Goal: Task Accomplishment & Management: Complete application form

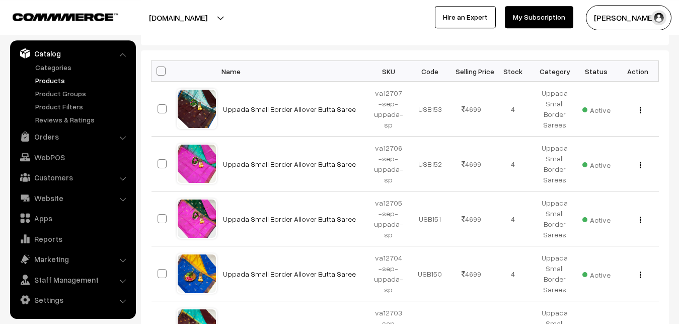
scroll to position [51, 0]
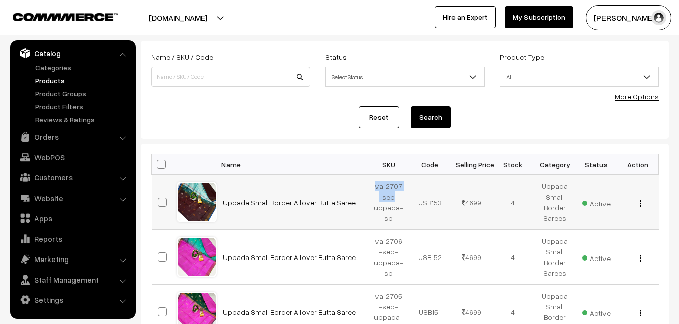
drag, startPoint x: 376, startPoint y: 185, endPoint x: 392, endPoint y: 194, distance: 18.0
click at [392, 194] on td "va12707-sep-uppada-sp" at bounding box center [389, 202] width 42 height 55
copy td "va12707-sep"
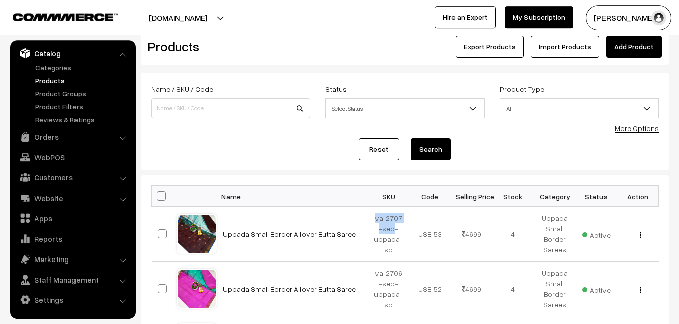
scroll to position [0, 0]
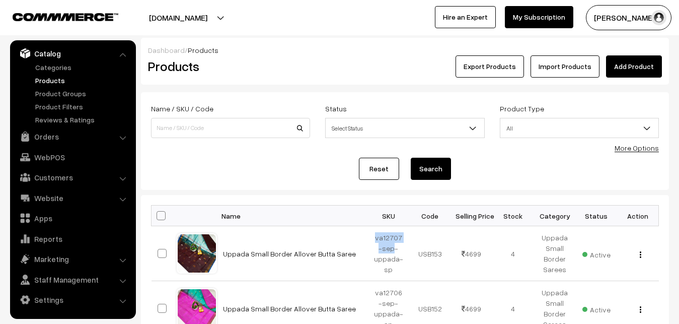
click at [635, 69] on link "Add Product" at bounding box center [634, 66] width 56 height 22
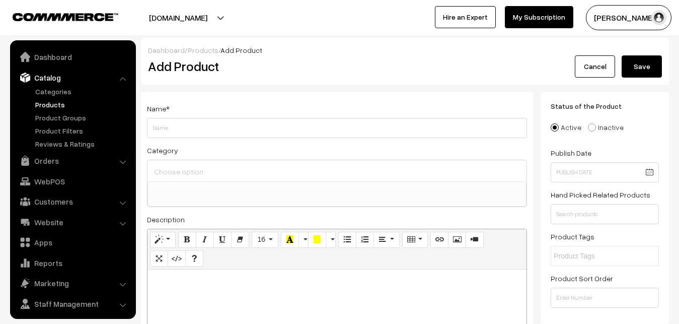
select select
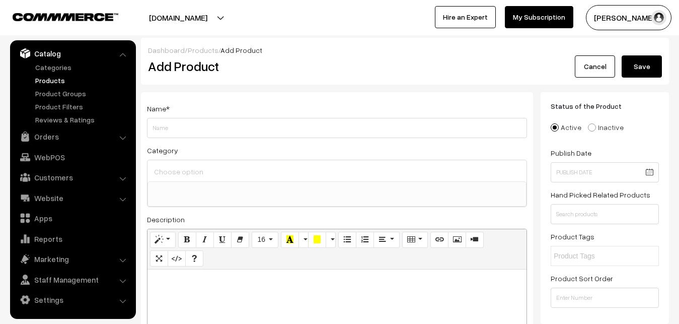
click at [43, 73] on ul "Categories" at bounding box center [73, 93] width 121 height 63
click at [45, 78] on link "Products" at bounding box center [83, 80] width 100 height 11
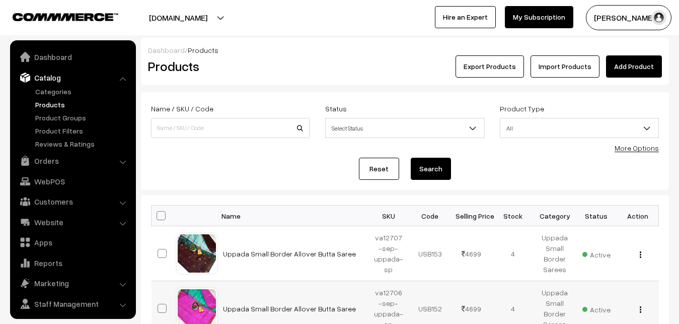
scroll to position [24, 0]
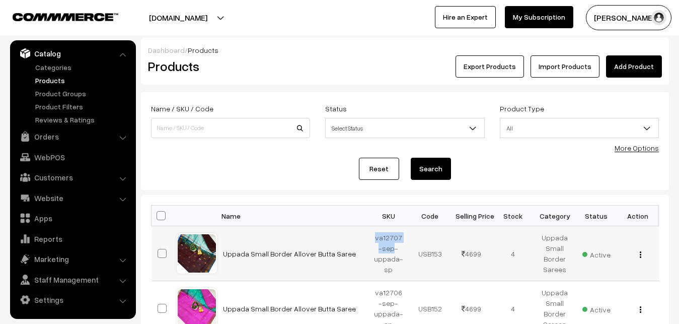
drag, startPoint x: 374, startPoint y: 235, endPoint x: 393, endPoint y: 248, distance: 22.8
click at [393, 248] on td "va12707-sep-uppada-sp" at bounding box center [389, 253] width 42 height 55
copy td "va12707-sep"
click at [298, 67] on h2 "Products" at bounding box center [228, 66] width 161 height 16
click at [284, 78] on div "Dashboard / Products Products Export Products Import Products Add Product" at bounding box center [405, 61] width 528 height 47
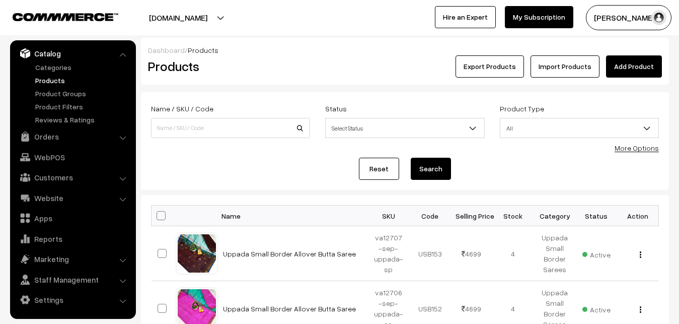
click at [610, 66] on link "Add Product" at bounding box center [634, 66] width 56 height 22
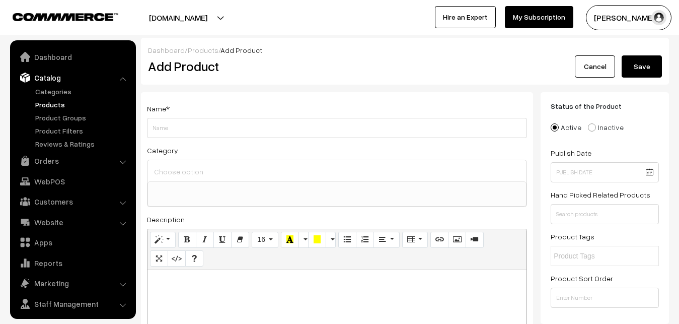
select select
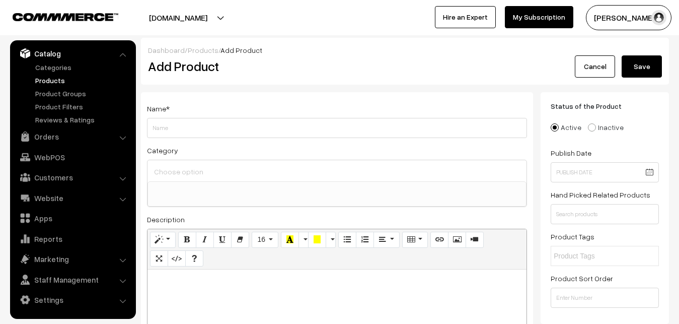
paste div
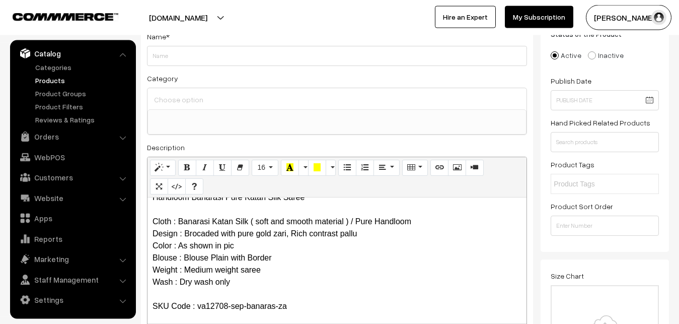
scroll to position [0, 0]
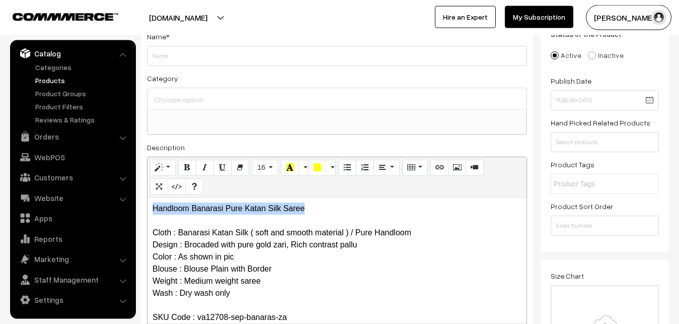
drag, startPoint x: 323, startPoint y: 208, endPoint x: 133, endPoint y: 206, distance: 189.8
click at [147, 206] on div "Handloom Banarasi Pure Katan Silk Saree Cloth : Banarasi Katan Silk ( soft and …" at bounding box center [336, 260] width 379 height 126
copy p "Handloom Banarasi Pure Katan Silk Saree"
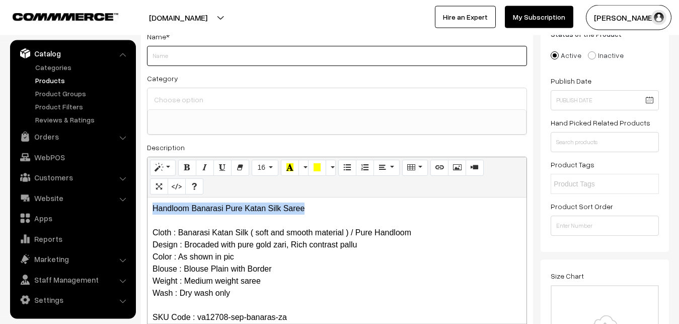
click at [232, 58] on input "Weight" at bounding box center [337, 56] width 380 height 20
paste input "Handloom Banarasi Pure Katan Silk Saree"
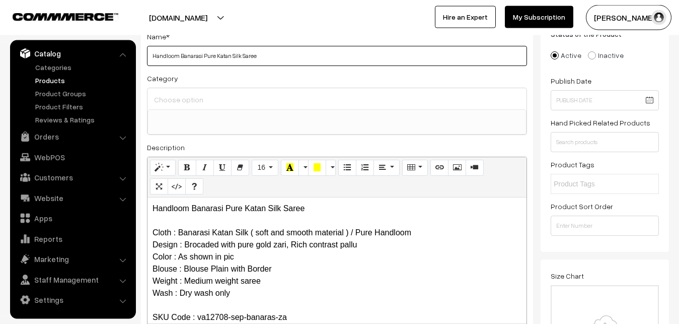
type input "Handloom Banarasi Pure Katan Silk Saree"
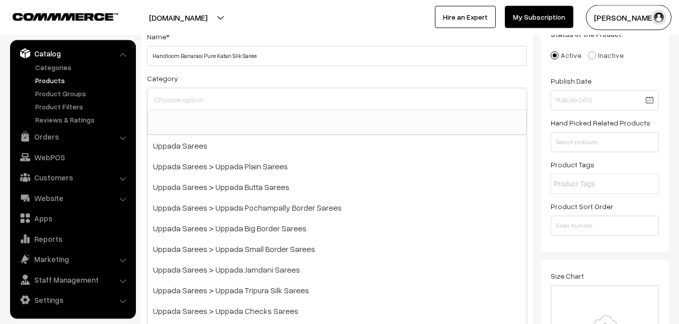
click at [231, 98] on input at bounding box center [336, 99] width 371 height 15
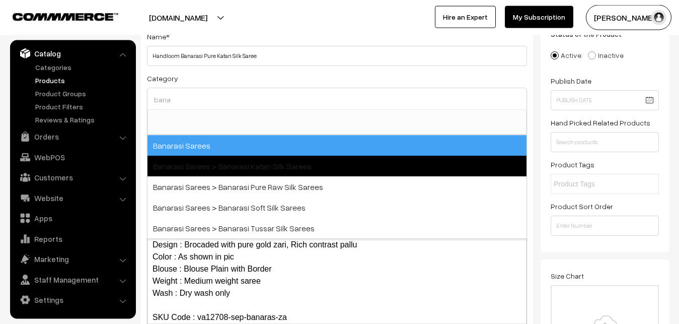
type input "bana"
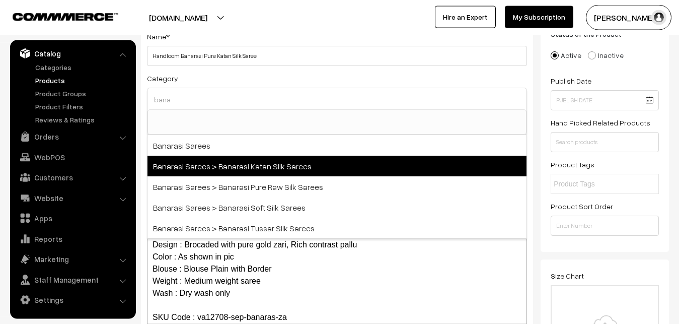
click at [268, 167] on span "Banarasi Sarees > Banarasi Katan Silk Sarees" at bounding box center [336, 166] width 379 height 21
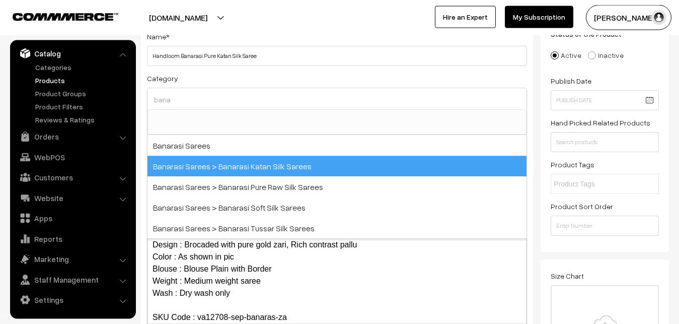
select select "36"
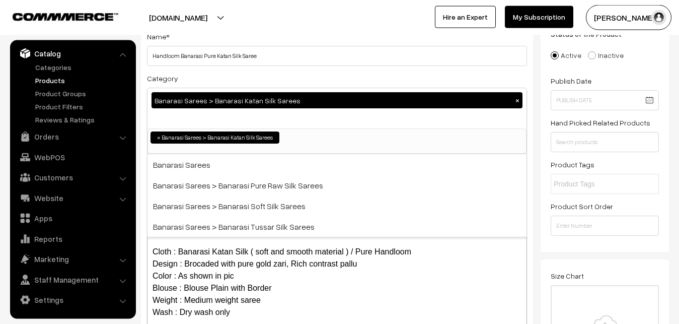
click at [285, 41] on div "Name * Handloom Banarasi Pure Katan Silk Saree" at bounding box center [337, 48] width 380 height 36
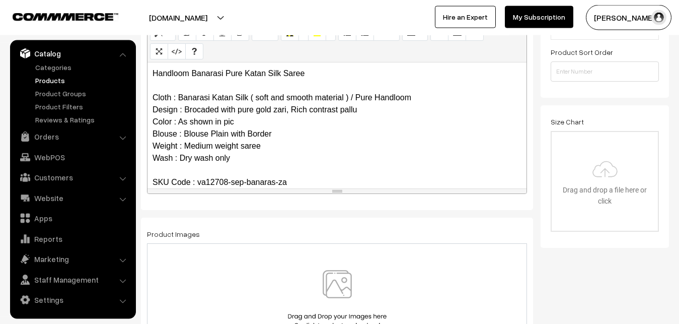
scroll to position [277, 0]
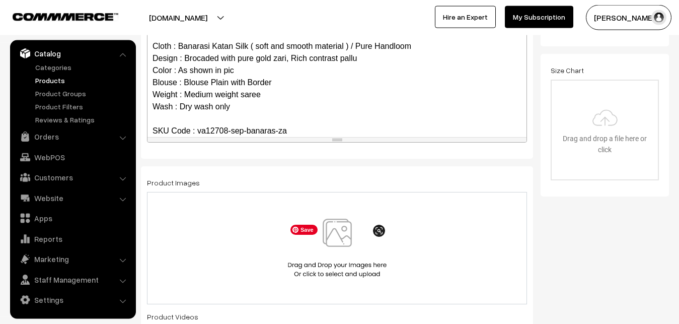
click at [346, 250] on img at bounding box center [337, 247] width 104 height 59
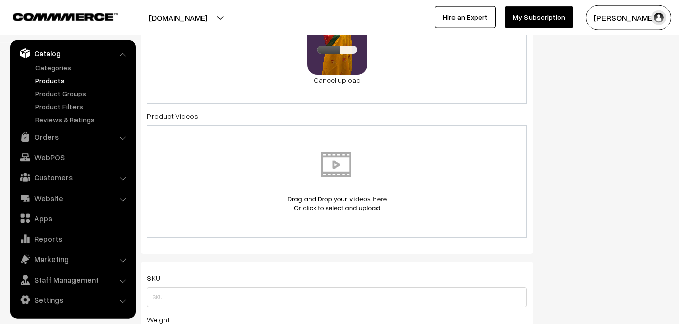
scroll to position [534, 0]
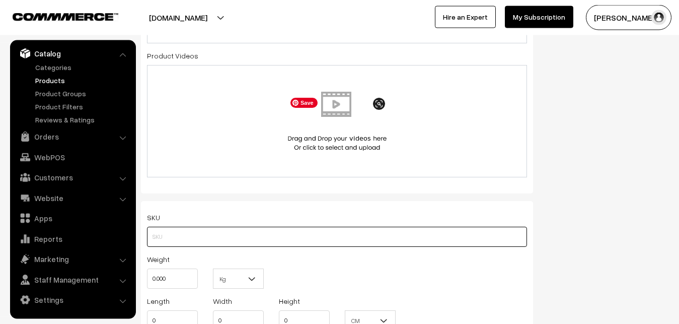
click at [169, 235] on input "text" at bounding box center [337, 236] width 380 height 20
paste input "va12708-sep-banaras-za"
type input "va12708-sep-banaras-za"
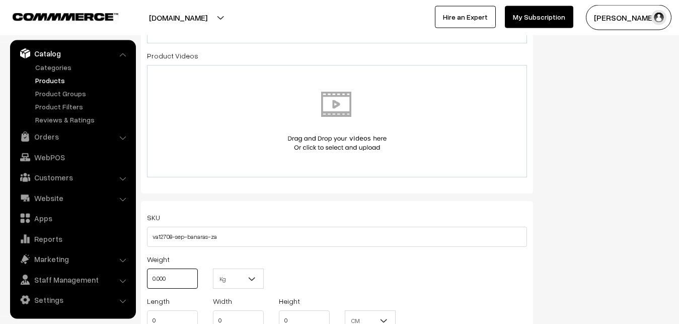
drag, startPoint x: 178, startPoint y: 271, endPoint x: 149, endPoint y: 276, distance: 28.5
click at [149, 276] on input "0.000" at bounding box center [172, 278] width 51 height 20
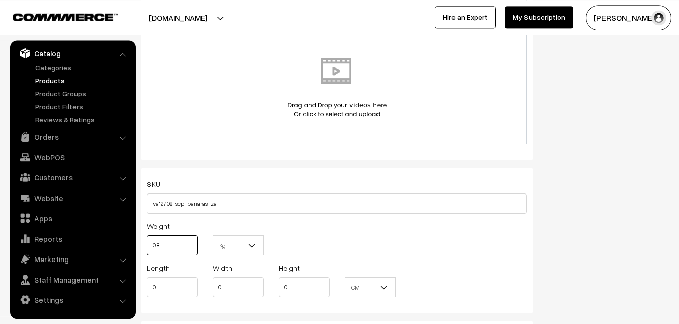
scroll to position [688, 0]
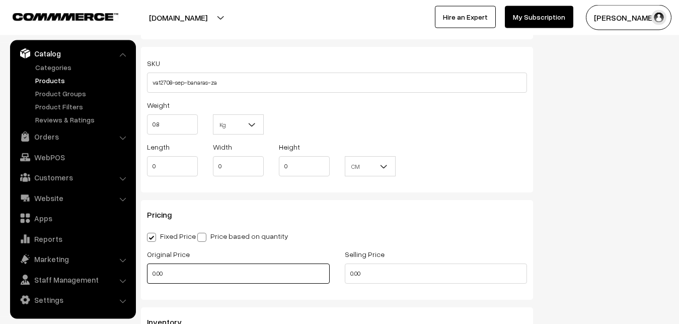
type input "0.80"
drag, startPoint x: 169, startPoint y: 275, endPoint x: 134, endPoint y: 272, distance: 34.9
click at [147, 272] on input "0.00" at bounding box center [238, 273] width 183 height 20
type input "0"
type input "7460"
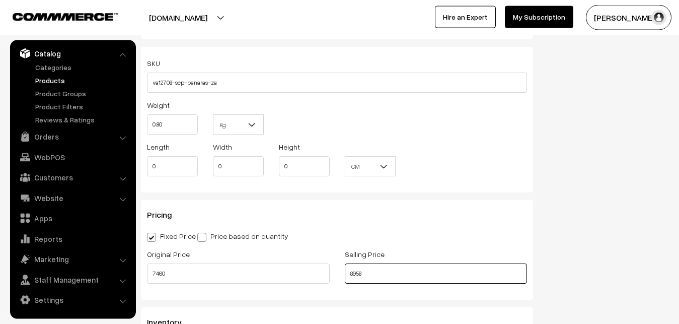
type input "8958"
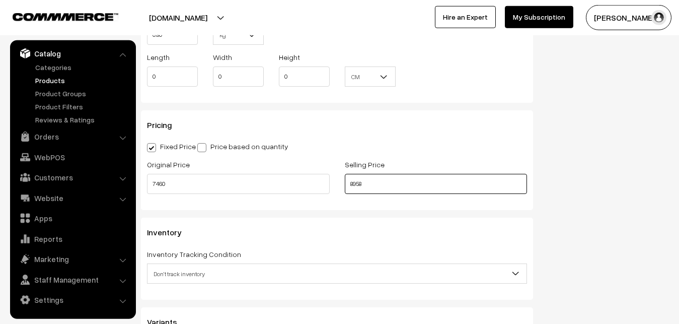
scroll to position [893, 0]
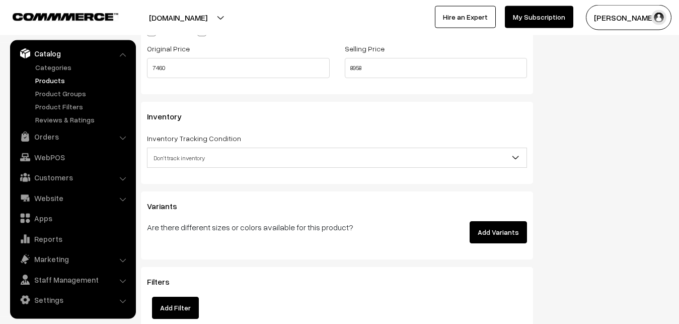
click at [190, 157] on span "Don't track inventory" at bounding box center [336, 158] width 379 height 18
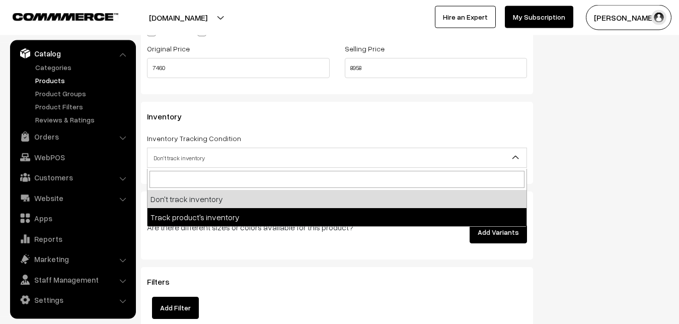
select select "2"
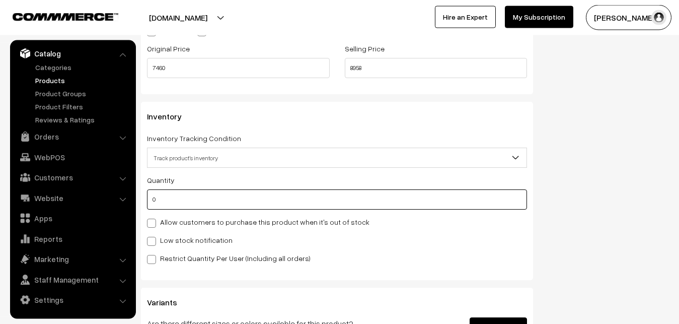
click at [190, 207] on input "0" at bounding box center [337, 199] width 380 height 20
type input "4"
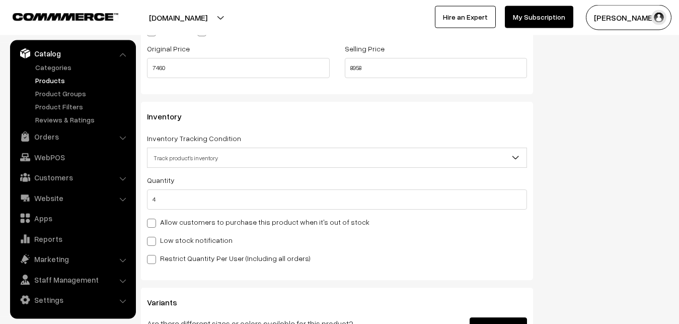
click at [186, 234] on div "Quantity 4 Allow customers to purchase this product when it's out of stock Low …" at bounding box center [337, 219] width 380 height 90
click at [186, 238] on label "Low stock notification" at bounding box center [190, 240] width 86 height 11
click at [154, 238] on input "Low stock notification" at bounding box center [150, 239] width 7 height 7
checkbox input "true"
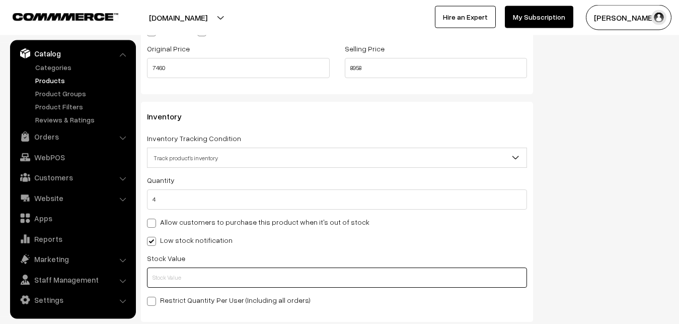
click at [183, 276] on input "text" at bounding box center [337, 277] width 380 height 20
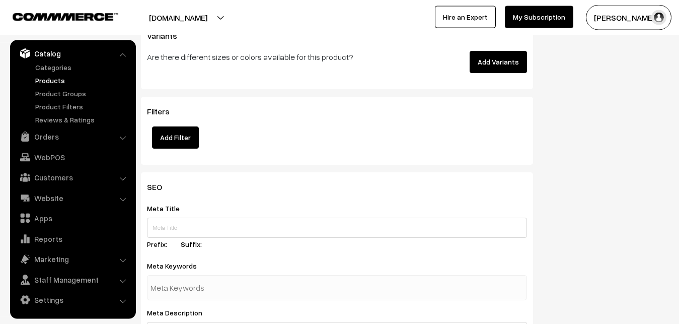
scroll to position [1498, 0]
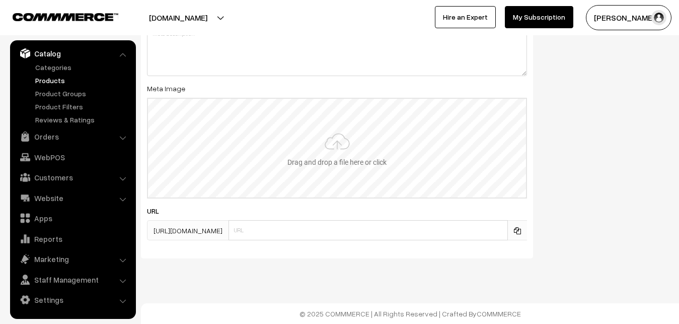
type input "2"
click at [362, 98] on div "Drag and drop a file here or click Ooops, something wrong appended. Drag and dr…" at bounding box center [337, 148] width 380 height 101
click at [336, 171] on input "file" at bounding box center [337, 148] width 378 height 99
type input "C:\fakepath\banarasi-saree-va12708-sep.jpeg"
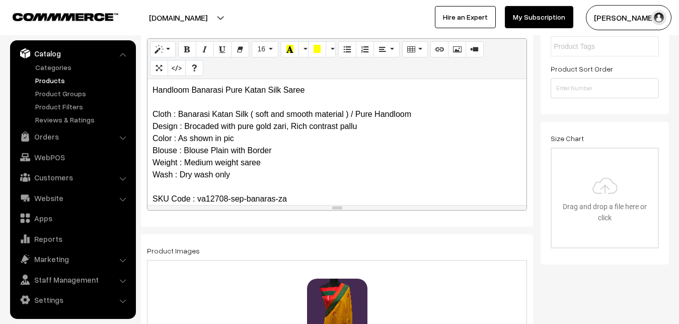
scroll to position [0, 0]
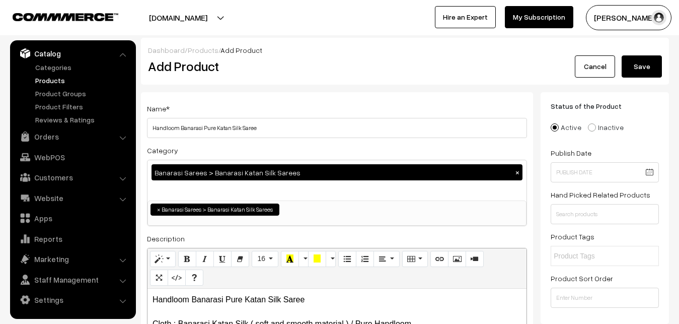
click at [644, 70] on button "Save" at bounding box center [642, 66] width 40 height 22
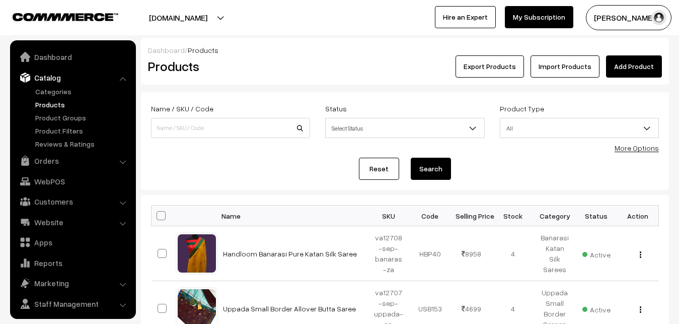
scroll to position [24, 0]
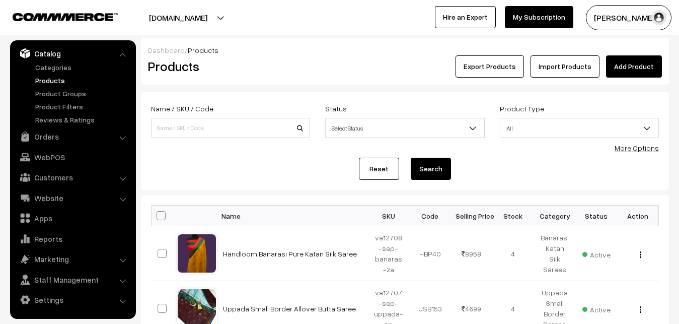
click at [304, 81] on div "Dashboard / Products Products Export Products Import Products Add Product" at bounding box center [405, 61] width 528 height 47
click at [629, 67] on link "Add Product" at bounding box center [634, 66] width 56 height 22
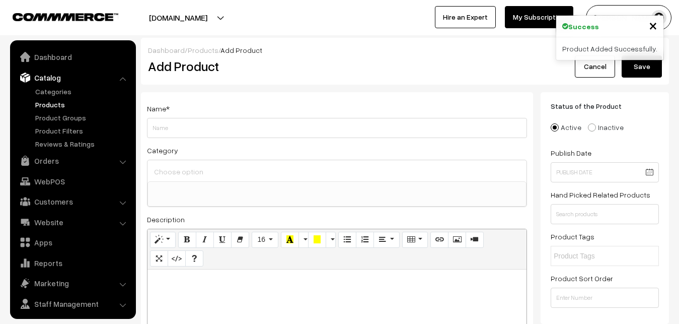
select select
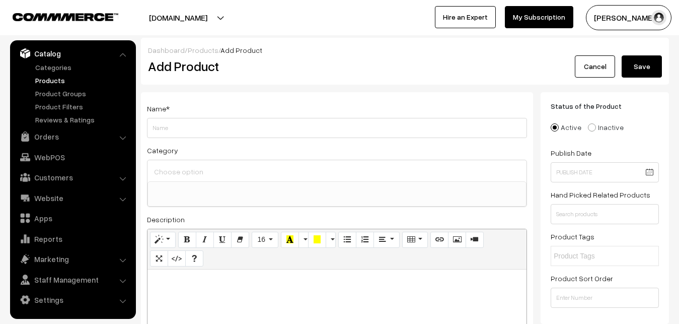
click at [165, 280] on p at bounding box center [337, 280] width 369 height 12
paste div
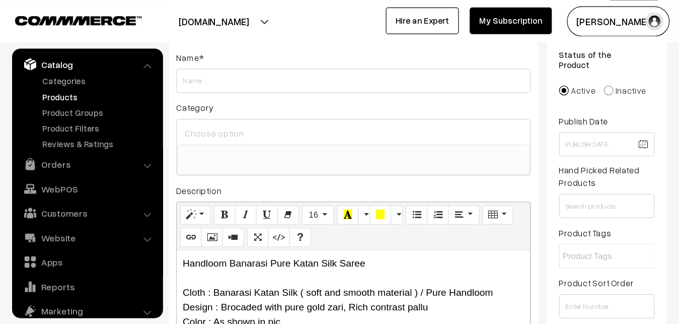
scroll to position [72, 0]
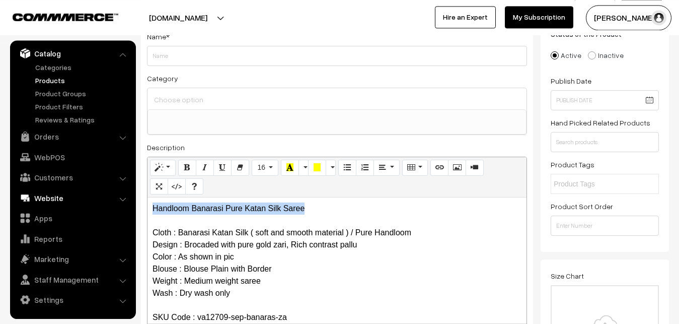
drag, startPoint x: 330, startPoint y: 208, endPoint x: 130, endPoint y: 191, distance: 200.0
click at [147, 197] on div "Handloom Banarasi Pure Katan Silk Saree Cloth : Banarasi Katan Silk ( soft and …" at bounding box center [336, 260] width 379 height 126
copy p "Handloom Banarasi Pure Katan Silk Saree"
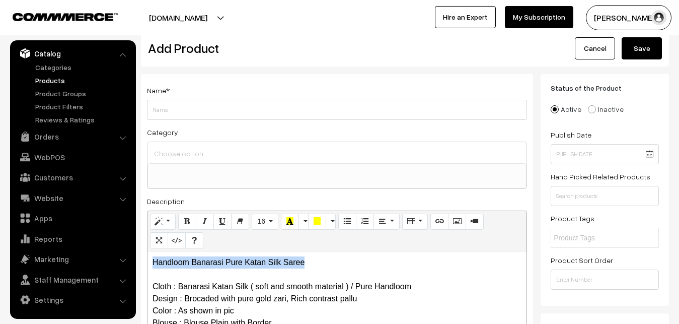
scroll to position [0, 0]
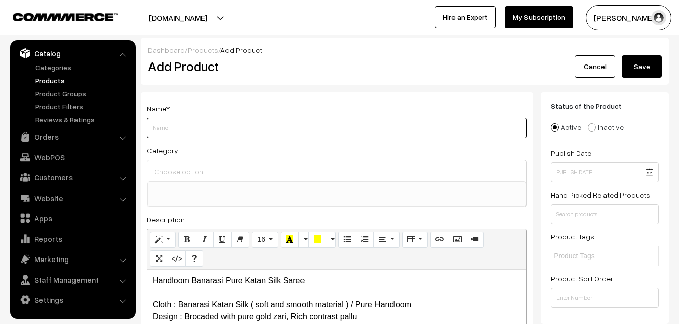
click at [174, 124] on input "Weight" at bounding box center [337, 128] width 380 height 20
paste input "Handloom Banarasi Pure Katan Silk Saree"
type input "Handloom Banarasi Pure Katan Silk Saree"
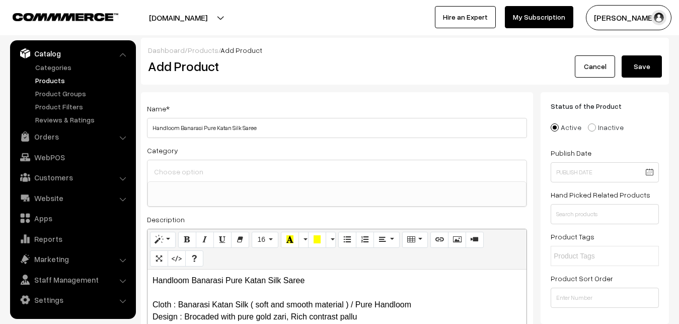
click at [184, 163] on div at bounding box center [336, 170] width 379 height 21
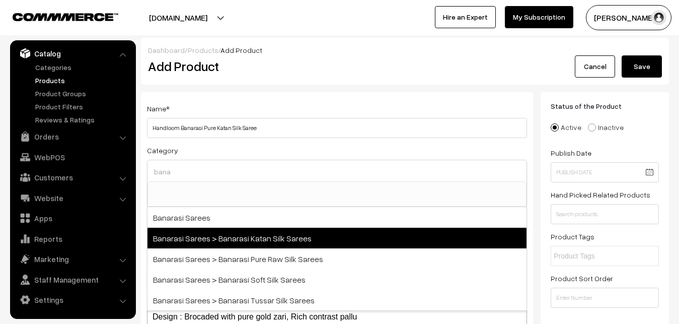
type input "bana"
click at [267, 238] on span "Banarasi Sarees > Banarasi Katan Silk Sarees" at bounding box center [336, 237] width 379 height 21
select select "36"
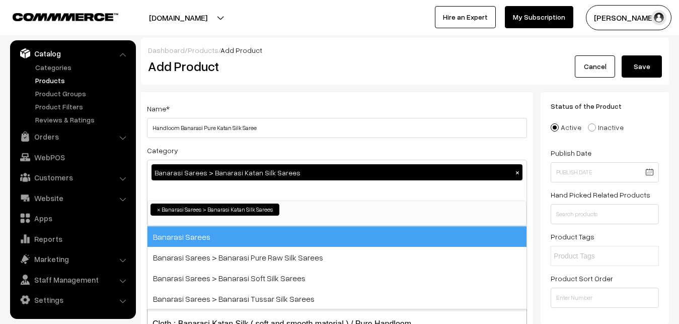
scroll to position [476, 0]
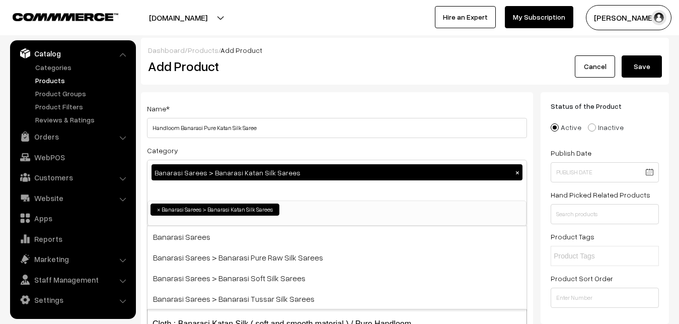
click at [285, 103] on div "Name * Handloom Banarasi Pure Katan Silk Saree" at bounding box center [337, 120] width 380 height 36
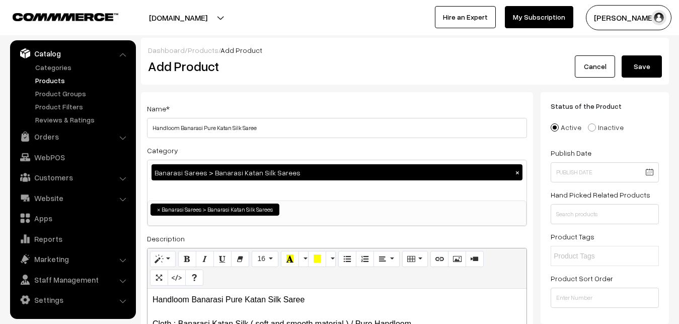
scroll to position [205, 0]
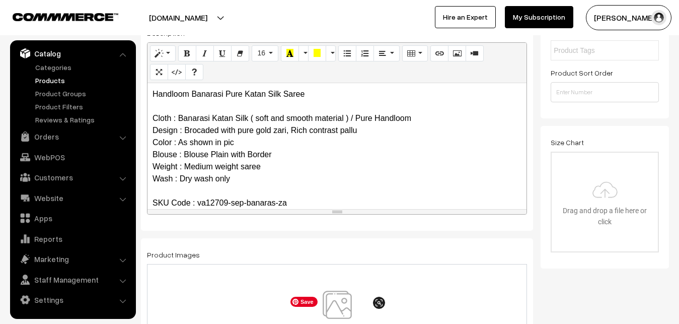
click at [346, 299] on img at bounding box center [337, 319] width 104 height 59
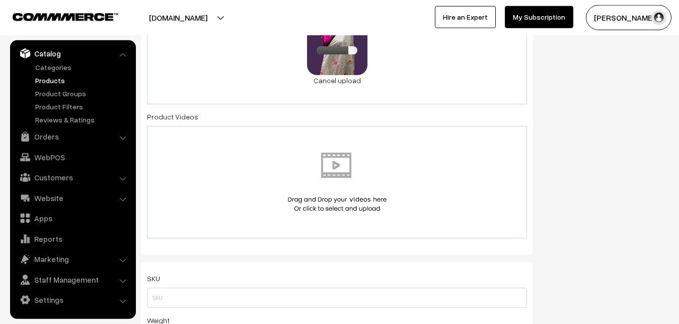
scroll to position [513, 0]
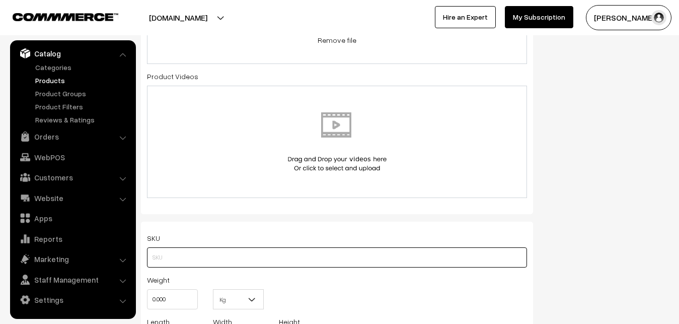
paste input "va12709-sep-banaras-za"
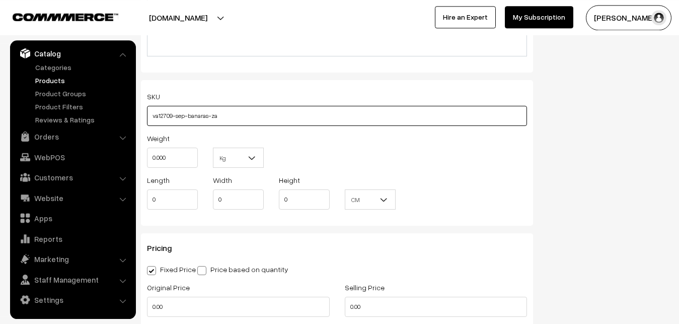
scroll to position [667, 0]
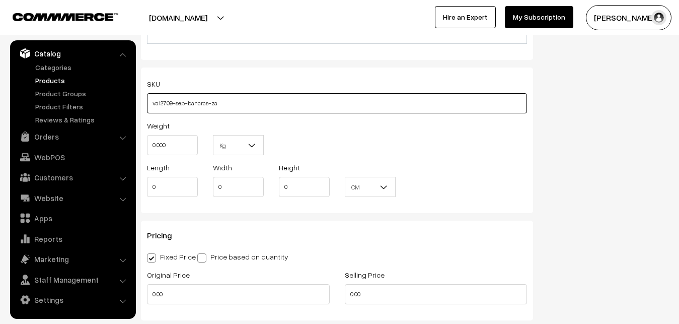
type input "va12709-sep-banaras-za"
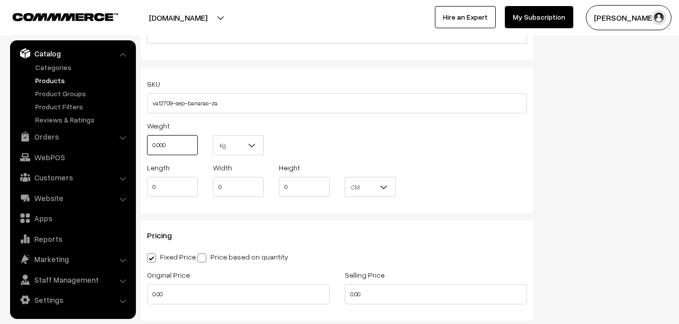
drag, startPoint x: 175, startPoint y: 147, endPoint x: 138, endPoint y: 146, distance: 36.3
click at [147, 147] on input "0.000" at bounding box center [172, 145] width 51 height 20
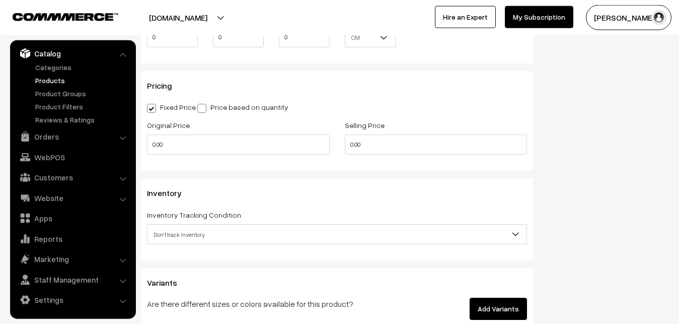
scroll to position [821, 0]
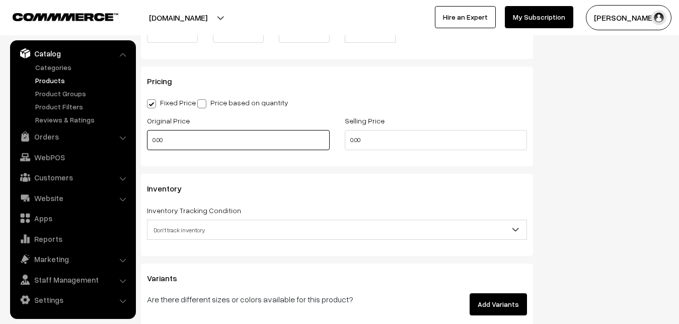
type input "0.80"
drag, startPoint x: 173, startPoint y: 147, endPoint x: 141, endPoint y: 145, distance: 31.2
click at [147, 145] on input "0.00" at bounding box center [238, 140] width 183 height 20
type input "0"
type input "7460"
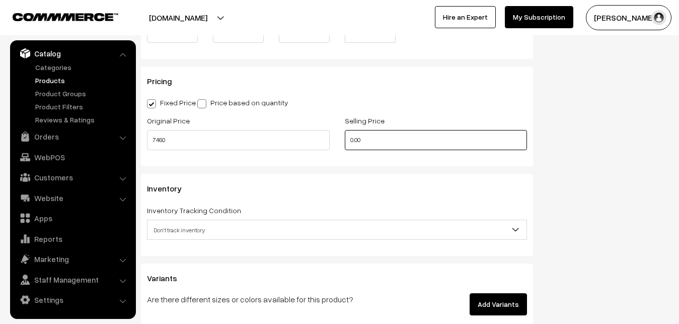
drag, startPoint x: 385, startPoint y: 142, endPoint x: 339, endPoint y: 142, distance: 45.3
click at [345, 142] on input "0.00" at bounding box center [436, 140] width 183 height 20
type input "8958"
click at [182, 230] on span "Don't track inventory" at bounding box center [336, 230] width 379 height 18
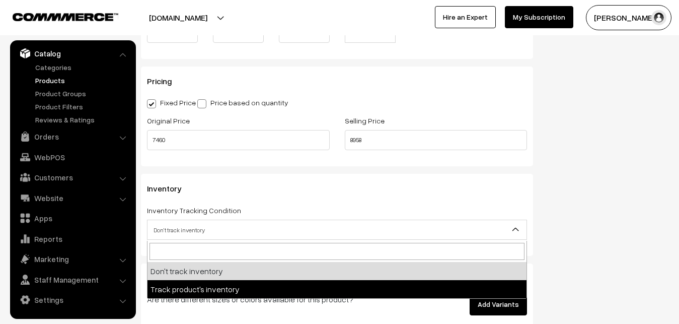
select select "2"
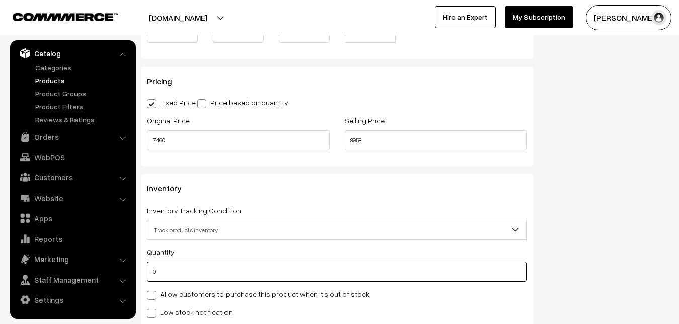
click at [182, 277] on input "0" at bounding box center [337, 271] width 380 height 20
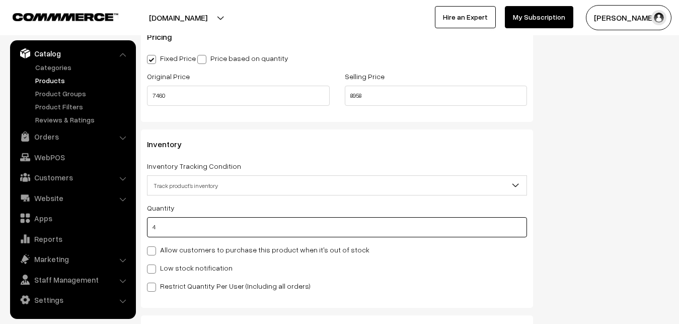
scroll to position [975, 0]
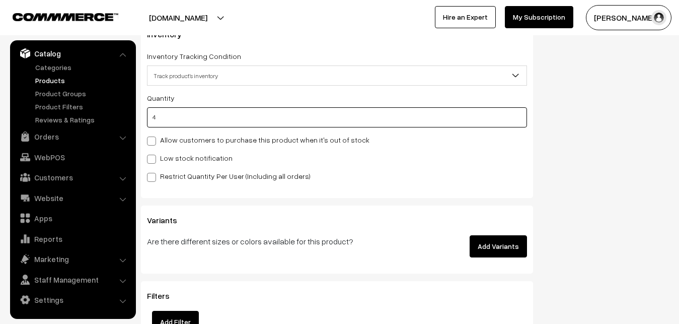
type input "4"
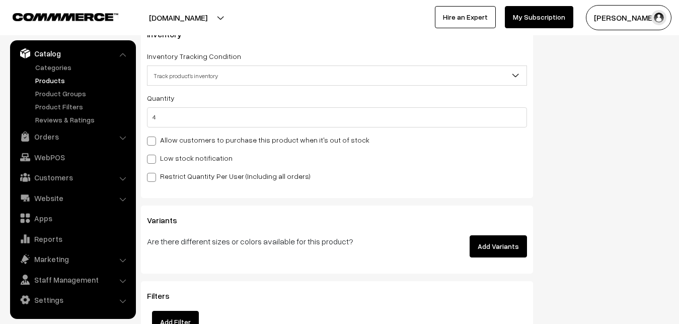
click at [157, 166] on div "Quantity 4 Allow customers to purchase this product when it's out of stock Low …" at bounding box center [337, 137] width 380 height 90
click at [157, 161] on label "Low stock notification" at bounding box center [190, 158] width 86 height 11
click at [154, 161] on input "Low stock notification" at bounding box center [150, 157] width 7 height 7
checkbox input "true"
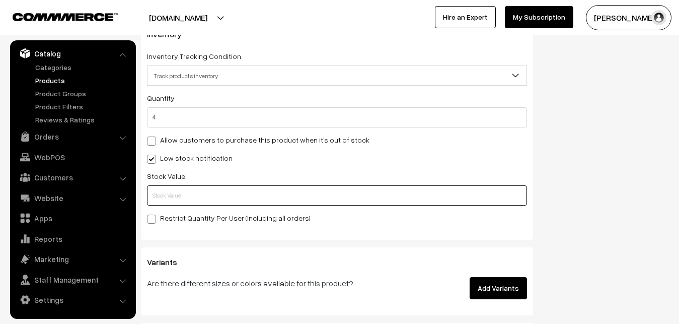
click at [157, 196] on input "text" at bounding box center [337, 195] width 380 height 20
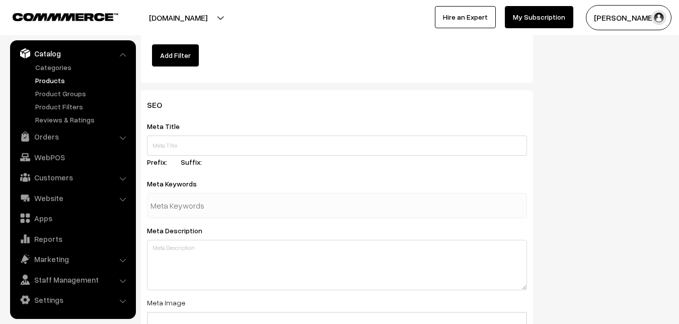
scroll to position [1498, 0]
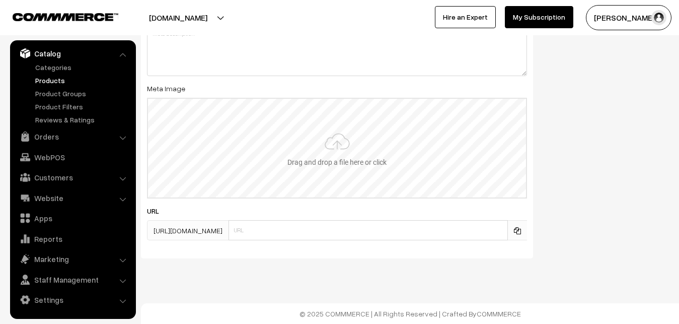
type input "2"
click at [327, 156] on input "file" at bounding box center [337, 148] width 378 height 99
type input "C:\fakepath\banarasi-saree-va12709-sep.jpeg"
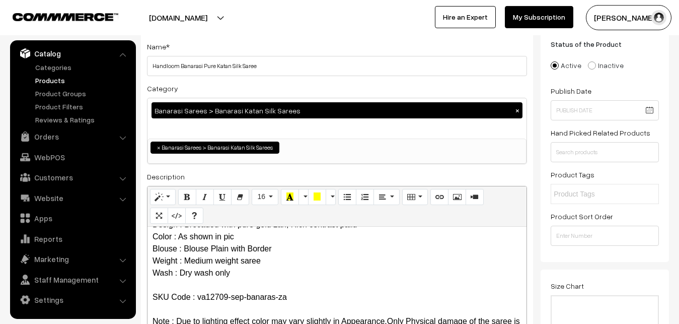
scroll to position [0, 0]
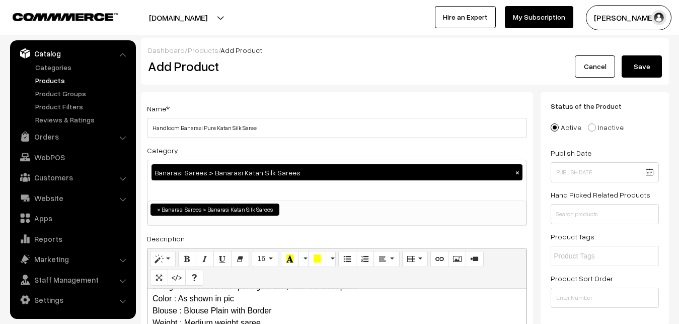
click at [635, 77] on button "Save" at bounding box center [642, 66] width 40 height 22
click at [318, 72] on h2 "Add Product" at bounding box center [339, 66] width 382 height 16
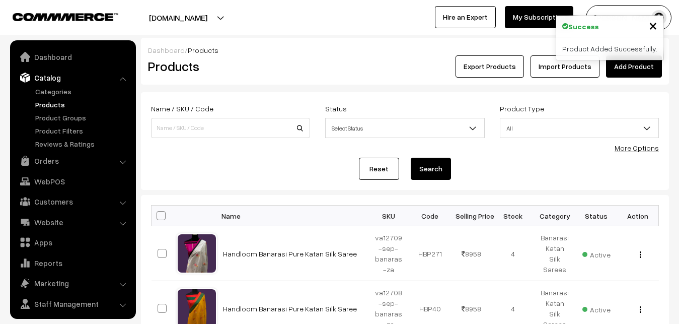
scroll to position [24, 0]
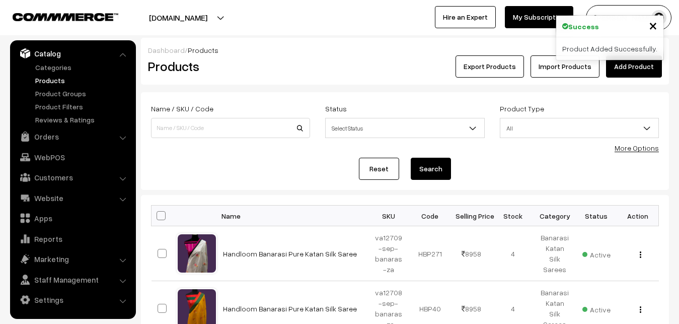
click at [640, 68] on link "Add Product" at bounding box center [634, 66] width 56 height 22
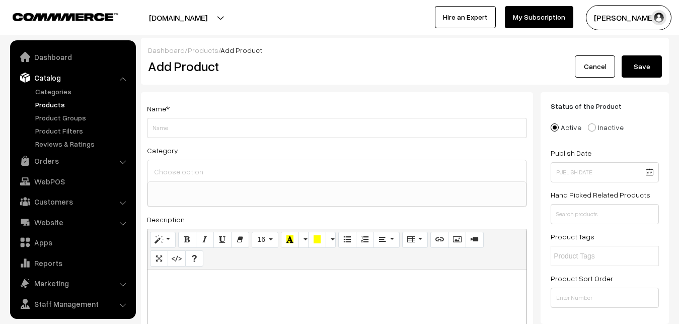
select select
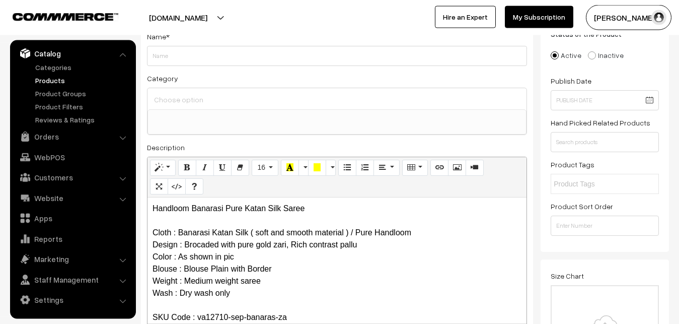
drag, startPoint x: 352, startPoint y: 192, endPoint x: 290, endPoint y: 192, distance: 62.4
click at [293, 192] on div "Normal Quote Code Header 1 Header 2 Header 3 Header 4 Header 5 Header 6 16 8 9 …" at bounding box center [336, 177] width 379 height 40
drag, startPoint x: 316, startPoint y: 207, endPoint x: 110, endPoint y: 207, distance: 206.4
click at [147, 207] on div "Handloom Banarasi Pure Katan Silk Saree Cloth : Banarasi Katan Silk ( soft and …" at bounding box center [336, 260] width 379 height 126
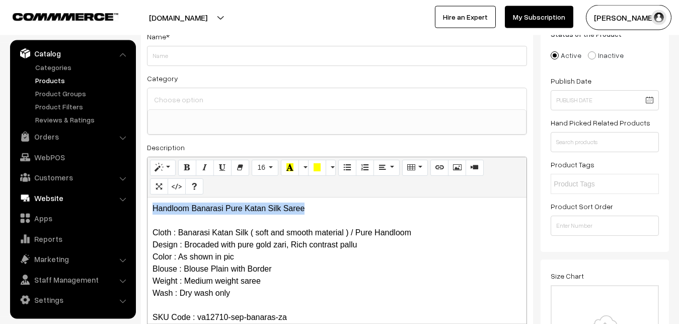
copy p "Handloom Banarasi Pure Katan Silk Saree"
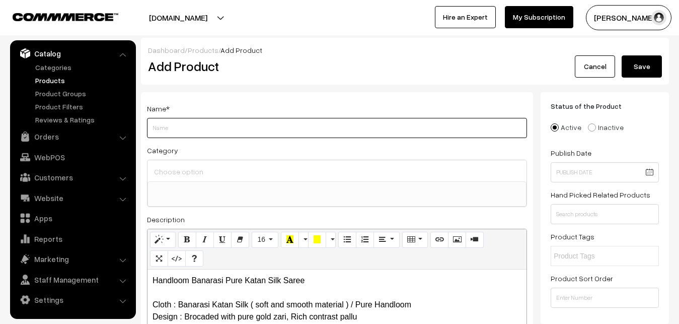
click at [170, 124] on input "Weight" at bounding box center [337, 128] width 380 height 20
paste input "Handloom Banarasi Pure Katan Silk Saree"
type input "Handloom Banarasi Pure Katan Silk Saree"
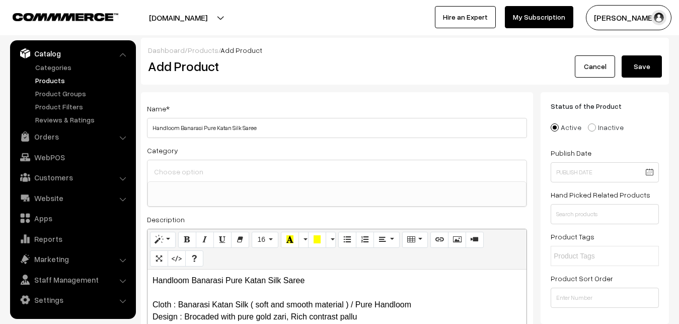
click at [182, 166] on input at bounding box center [336, 171] width 371 height 15
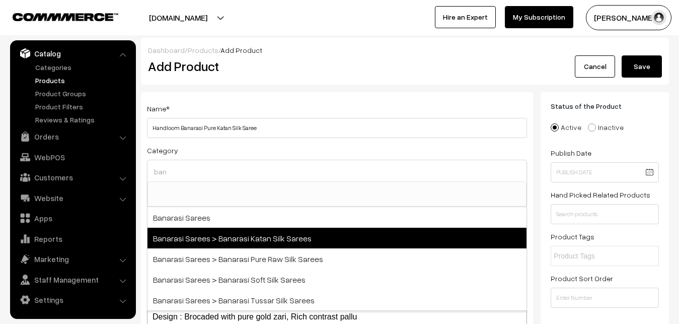
type input "ban"
click at [224, 231] on span "Banarasi Sarees > Banarasi Katan Silk Sarees" at bounding box center [336, 237] width 379 height 21
select select "36"
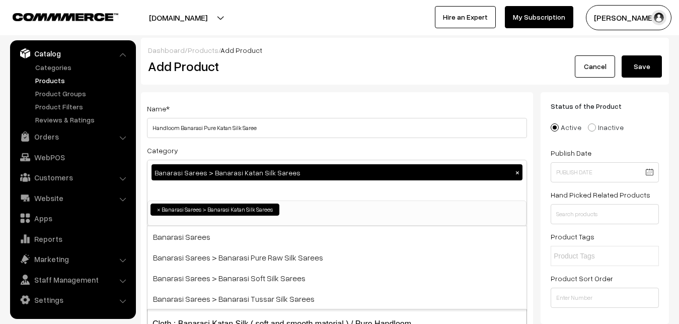
scroll to position [476, 0]
click at [237, 143] on div "Name * Handloom Banarasi Pure Katan Silk Saree Category Banarasi Sarees > Banar…" at bounding box center [337, 264] width 392 height 344
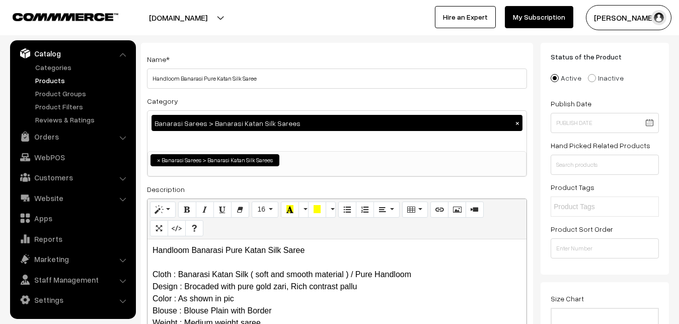
scroll to position [205, 0]
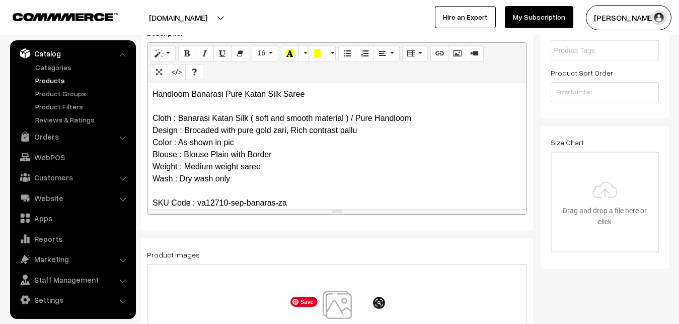
click at [344, 313] on img at bounding box center [337, 319] width 104 height 59
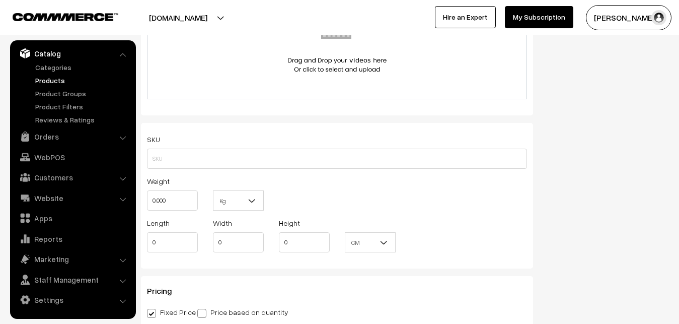
scroll to position [616, 0]
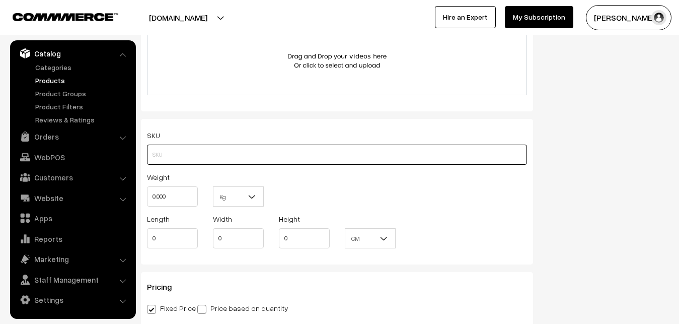
click at [167, 159] on input "text" at bounding box center [337, 154] width 380 height 20
paste input "va12710-sep-banaras-za"
type input "va12710-sep-banaras-za"
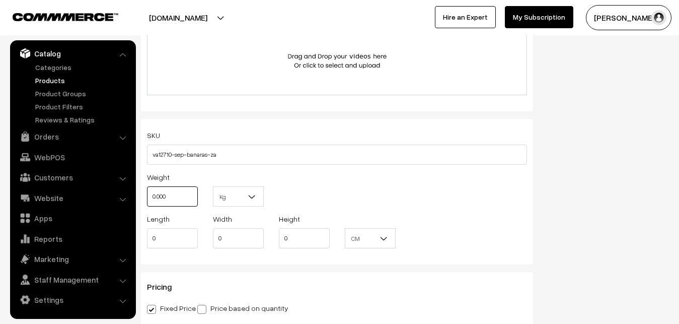
drag, startPoint x: 171, startPoint y: 194, endPoint x: 137, endPoint y: 194, distance: 33.7
click at [147, 194] on input "0.000" at bounding box center [172, 196] width 51 height 20
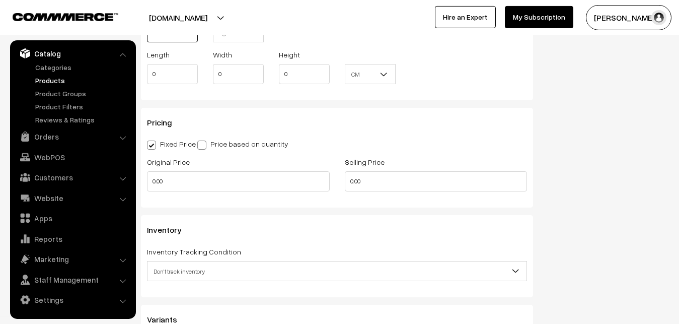
scroll to position [821, 0]
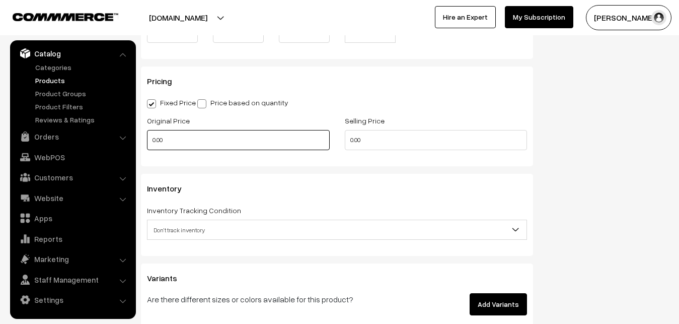
type input "0.80"
drag, startPoint x: 171, startPoint y: 141, endPoint x: 141, endPoint y: 140, distance: 29.2
click at [147, 140] on input "0.00" at bounding box center [238, 140] width 183 height 20
type input "0"
type input "7460"
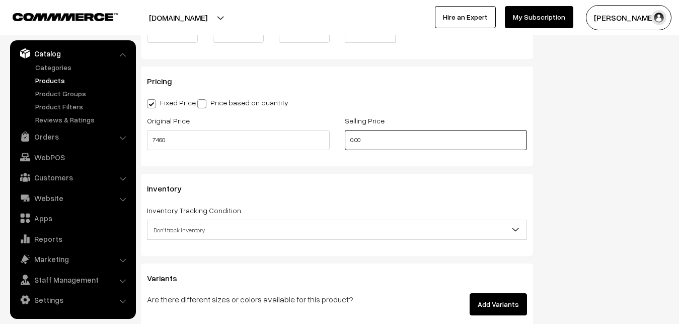
drag, startPoint x: 392, startPoint y: 140, endPoint x: 310, endPoint y: 138, distance: 82.1
click at [345, 143] on input "0.00" at bounding box center [436, 140] width 183 height 20
type input "0"
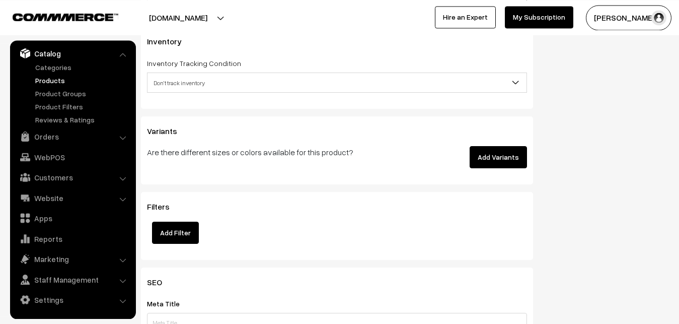
scroll to position [975, 0]
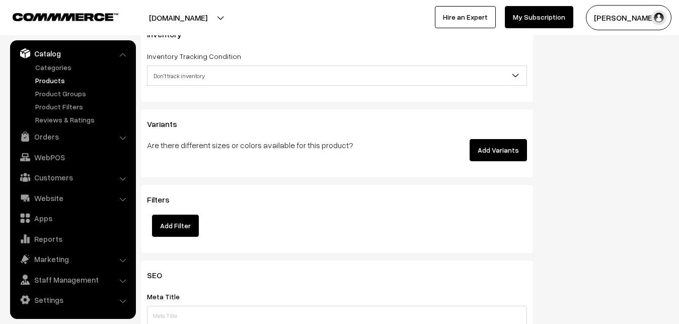
type input "8958"
click at [190, 83] on span "Don't track inventory" at bounding box center [336, 76] width 379 height 18
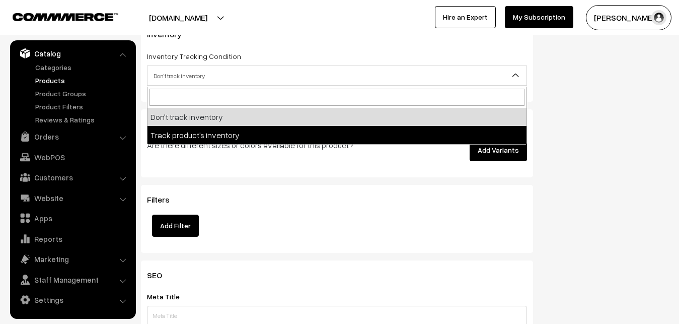
select select "2"
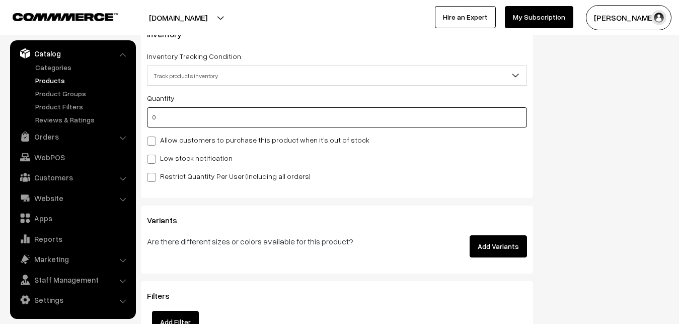
click at [174, 114] on input "0" at bounding box center [337, 117] width 380 height 20
type input "4"
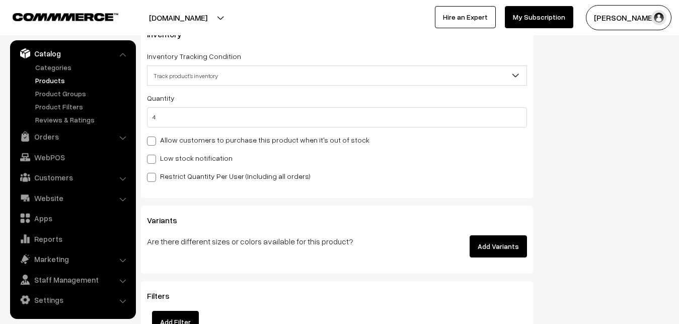
click at [176, 150] on div "Quantity 4 Allow customers to purchase this product when it's out of stock Low …" at bounding box center [337, 137] width 380 height 90
click at [176, 155] on label "Low stock notification" at bounding box center [190, 158] width 86 height 11
click at [154, 155] on input "Low stock notification" at bounding box center [150, 157] width 7 height 7
checkbox input "true"
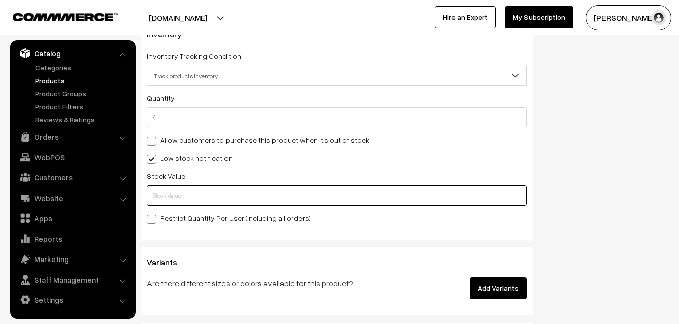
click at [172, 194] on input "text" at bounding box center [337, 195] width 380 height 20
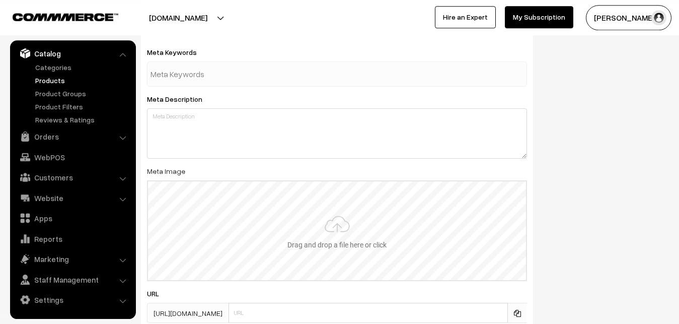
scroll to position [1498, 0]
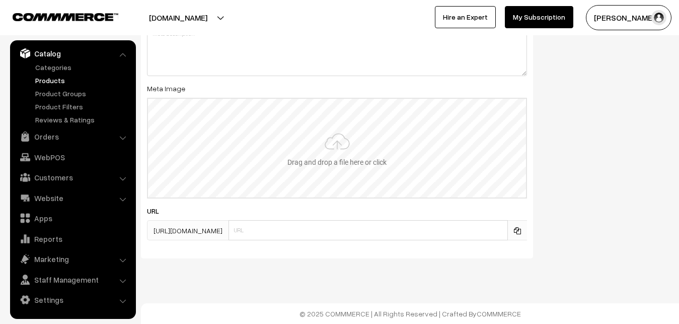
type input "2"
click at [348, 129] on input "file" at bounding box center [337, 148] width 378 height 99
type input "C:\fakepath\banarasi-saree-va12710-sep.jpeg"
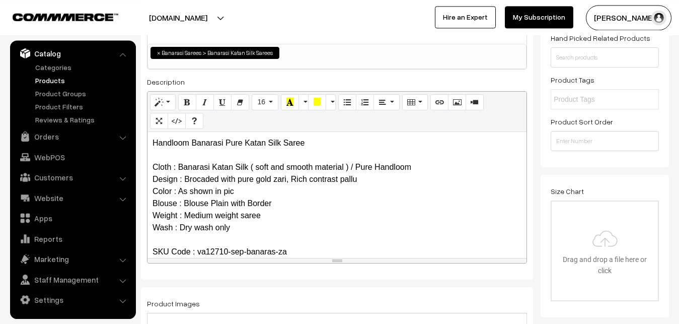
scroll to position [0, 0]
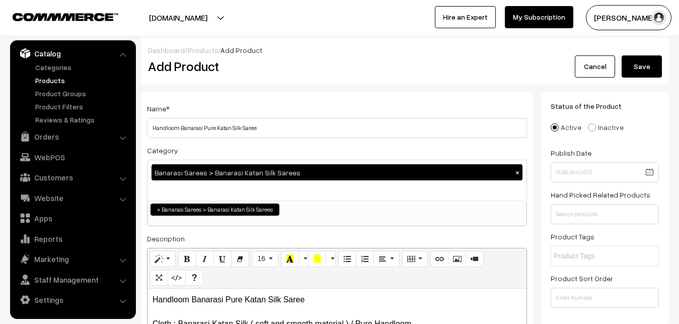
click at [639, 66] on button "Save" at bounding box center [642, 66] width 40 height 22
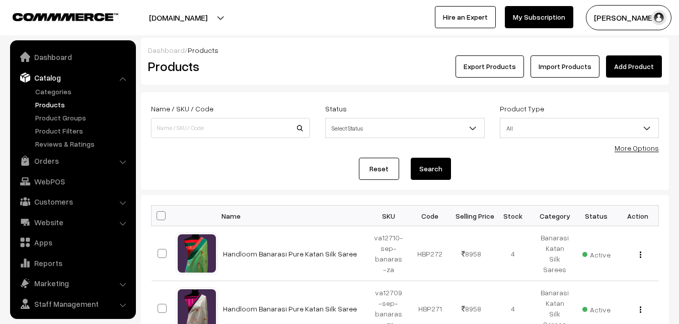
scroll to position [24, 0]
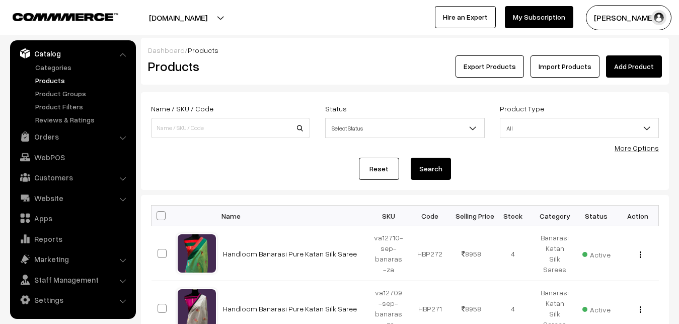
click at [635, 68] on link "Add Product" at bounding box center [634, 66] width 56 height 22
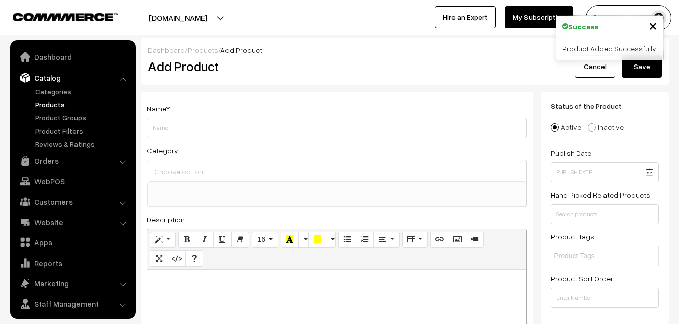
select select
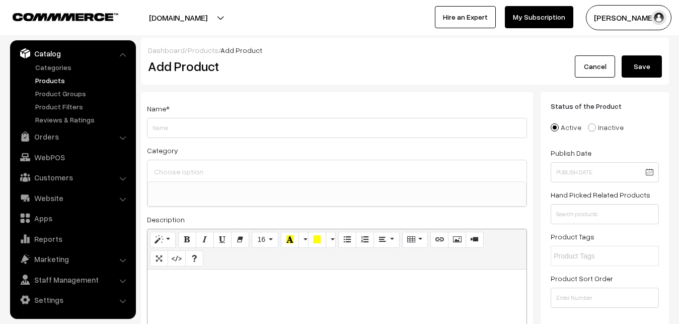
paste div
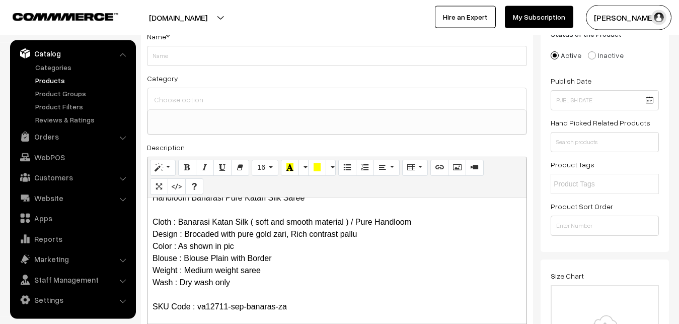
scroll to position [0, 0]
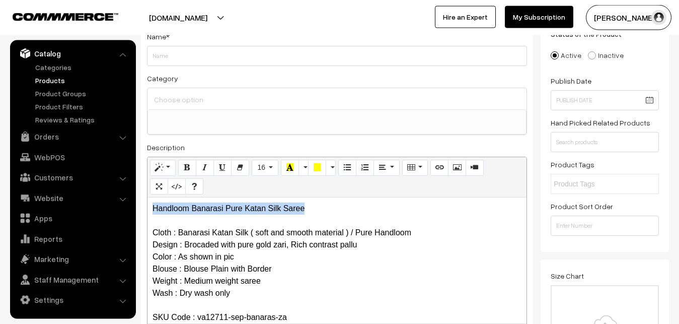
drag, startPoint x: 305, startPoint y: 208, endPoint x: 133, endPoint y: 205, distance: 171.7
click at [147, 205] on div "Handloom Banarasi Pure Katan Silk Saree Cloth : Banarasi Katan Silk ( soft and …" at bounding box center [336, 260] width 379 height 126
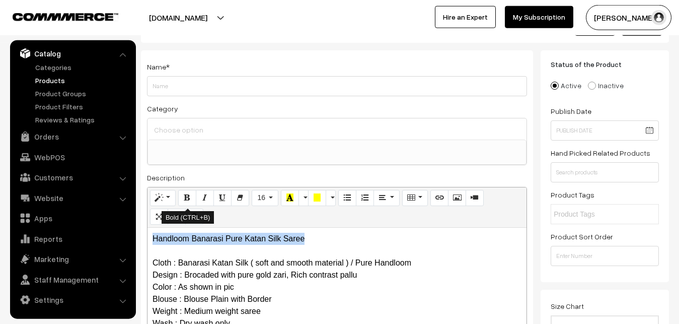
scroll to position [21, 0]
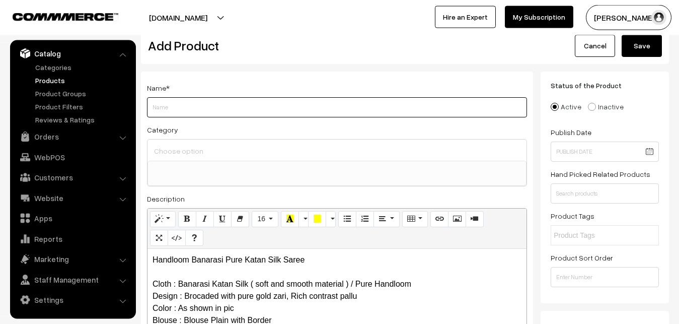
paste input "Handloom Banarasi Pure Katan Silk Saree"
type input "Handloom Banarasi Pure Katan Silk Saree"
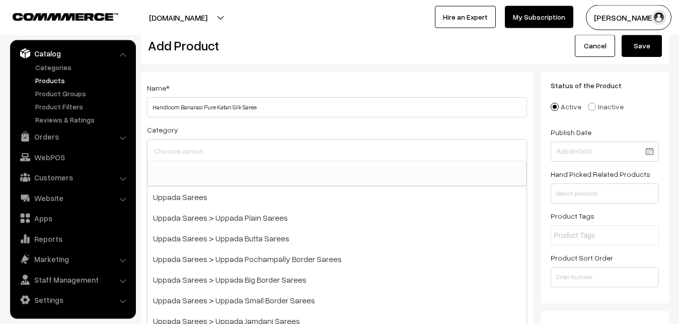
click at [174, 150] on input at bounding box center [336, 150] width 371 height 15
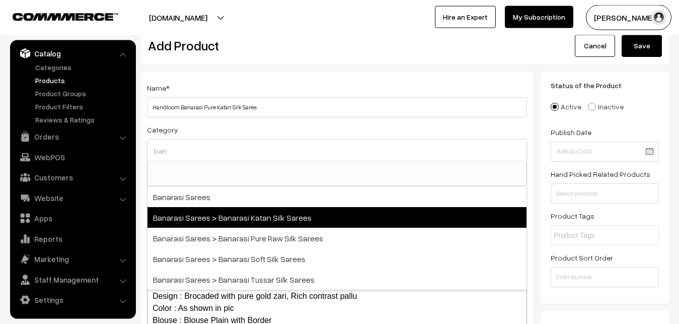
type input "ban"
click at [251, 213] on span "Banarasi Sarees > Banarasi Katan Silk Sarees" at bounding box center [336, 217] width 379 height 21
select select "36"
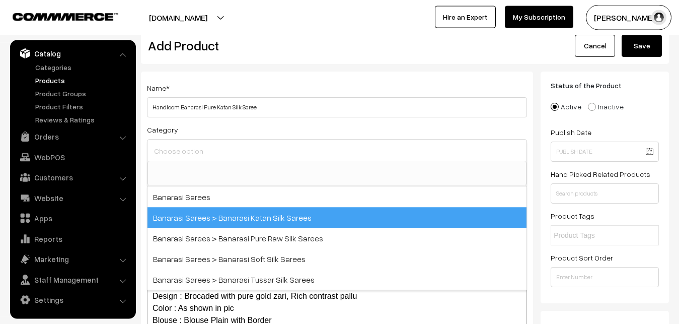
scroll to position [476, 0]
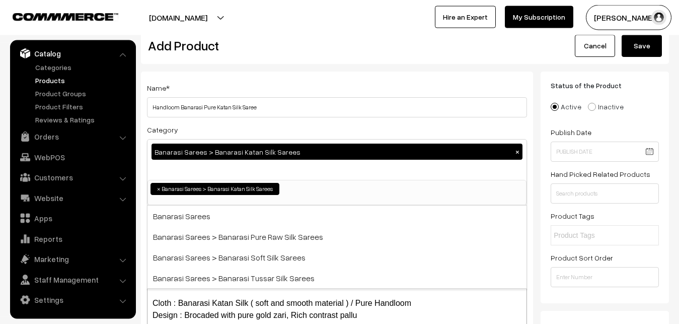
click at [273, 90] on div "Name * Handloom Banarasi Pure Katan Silk Saree" at bounding box center [337, 100] width 380 height 36
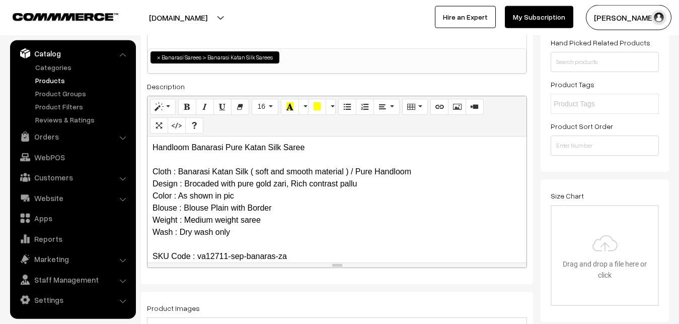
scroll to position [226, 0]
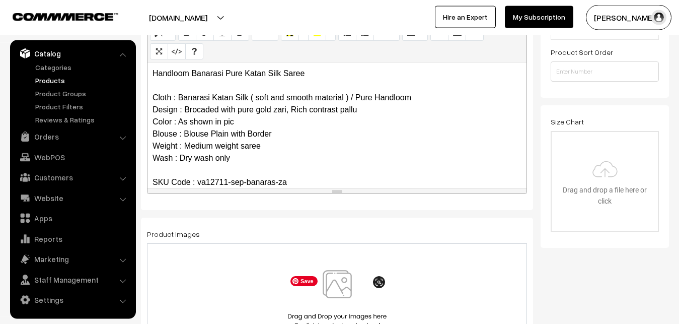
click at [336, 277] on img at bounding box center [337, 299] width 104 height 59
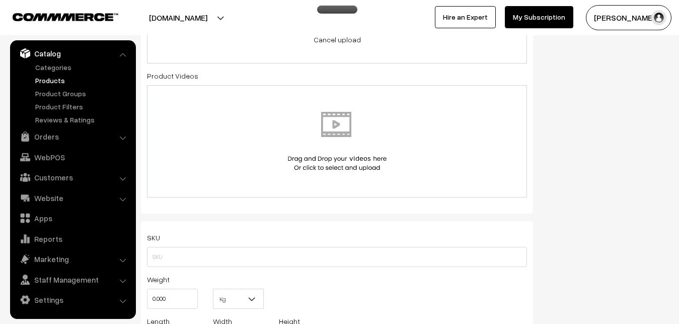
scroll to position [534, 0]
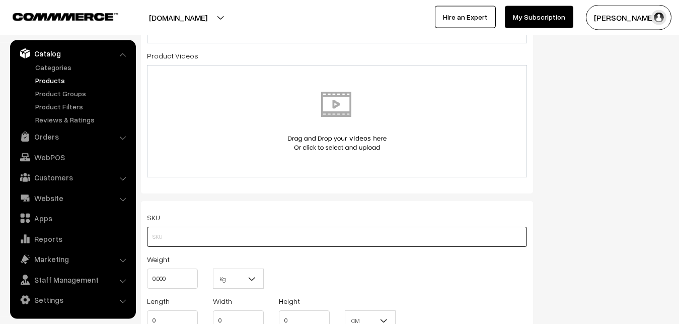
click at [169, 234] on input "text" at bounding box center [337, 236] width 380 height 20
paste input "va12711-sep-banaras-za"
type input "va12711-sep-banaras-za"
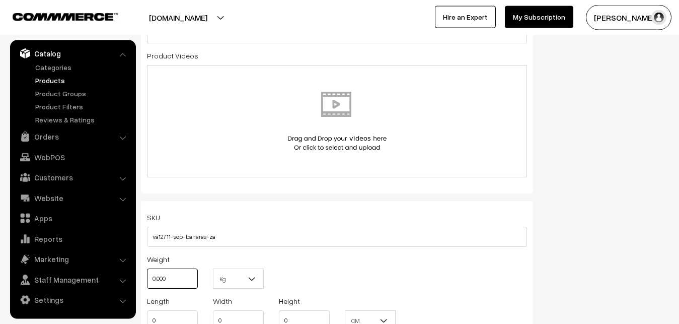
drag, startPoint x: 175, startPoint y: 285, endPoint x: 136, endPoint y: 279, distance: 39.6
click at [147, 279] on input "0.000" at bounding box center [172, 278] width 51 height 20
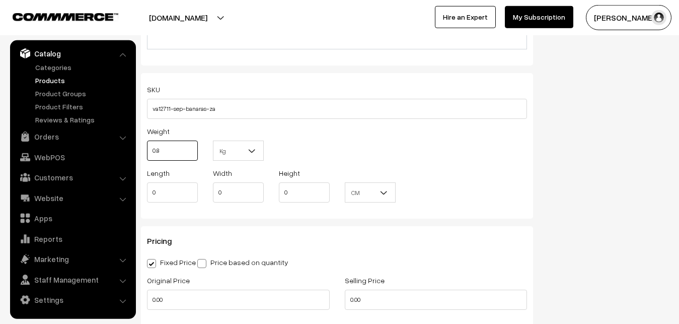
scroll to position [739, 0]
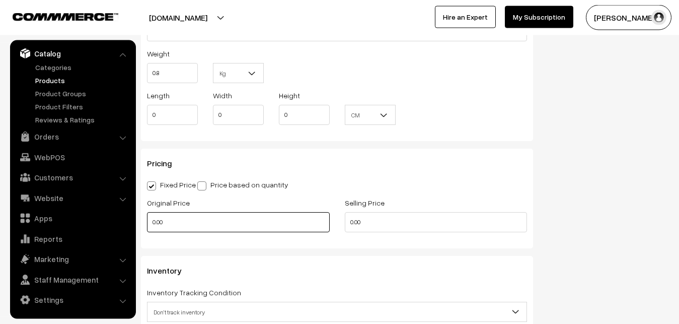
type input "0.80"
drag, startPoint x: 173, startPoint y: 227, endPoint x: 127, endPoint y: 218, distance: 47.2
click at [147, 218] on input "0.00" at bounding box center [238, 222] width 183 height 20
type input "0"
type input "7460"
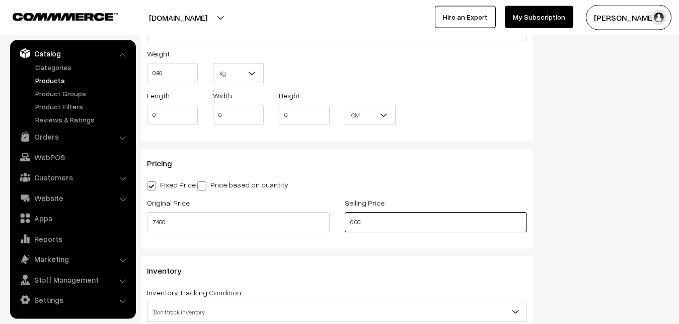
drag, startPoint x: 368, startPoint y: 223, endPoint x: 349, endPoint y: 222, distance: 19.2
click at [349, 222] on input "0.00" at bounding box center [436, 222] width 183 height 20
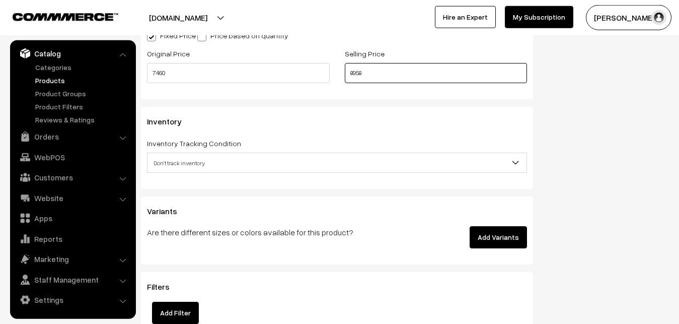
scroll to position [945, 0]
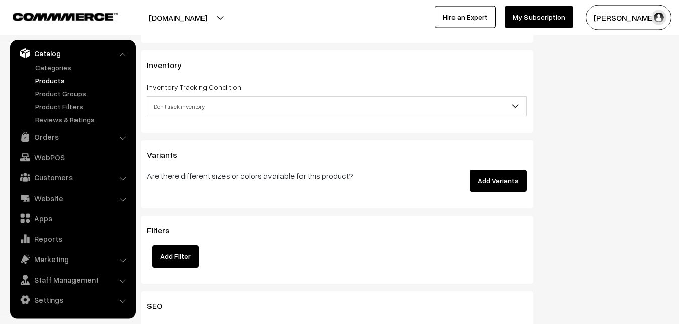
type input "8958"
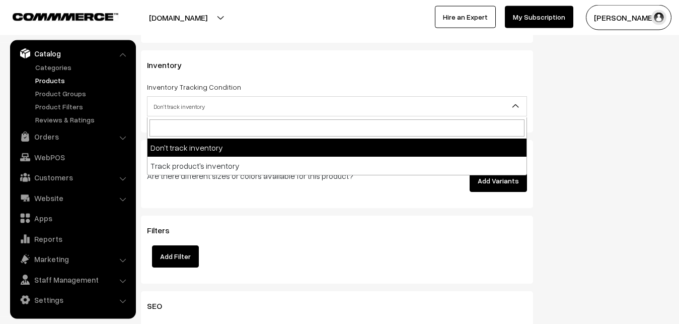
click at [180, 107] on span "Don't track inventory" at bounding box center [336, 107] width 379 height 18
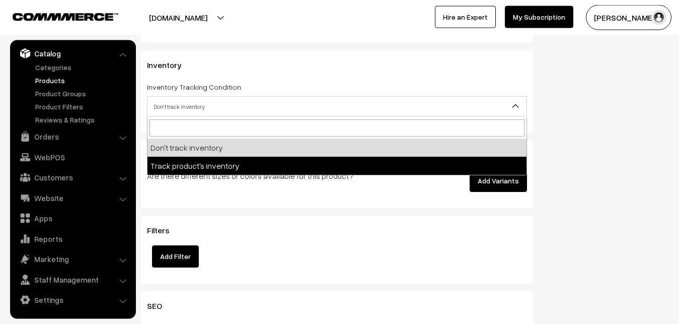
select select "2"
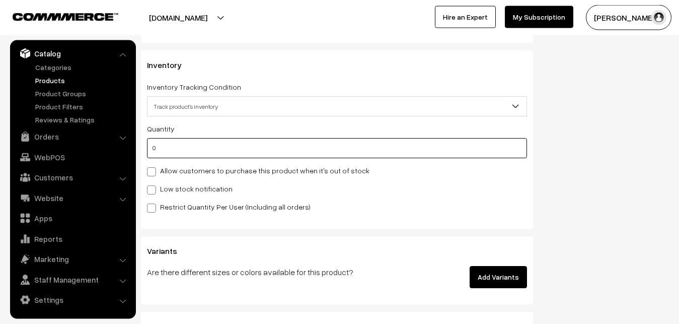
click at [176, 155] on input "0" at bounding box center [337, 148] width 380 height 20
type input "4"
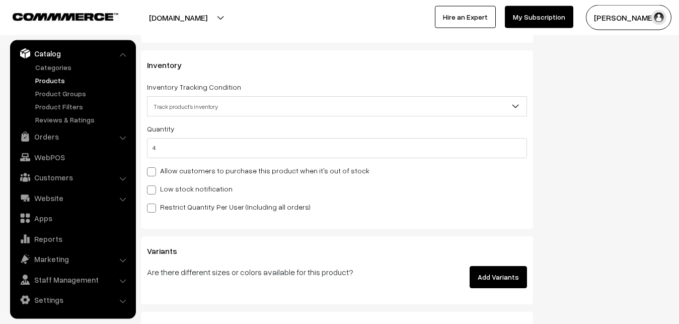
click at [174, 188] on label "Low stock notification" at bounding box center [190, 188] width 86 height 11
click at [154, 188] on input "Low stock notification" at bounding box center [150, 188] width 7 height 7
checkbox input "true"
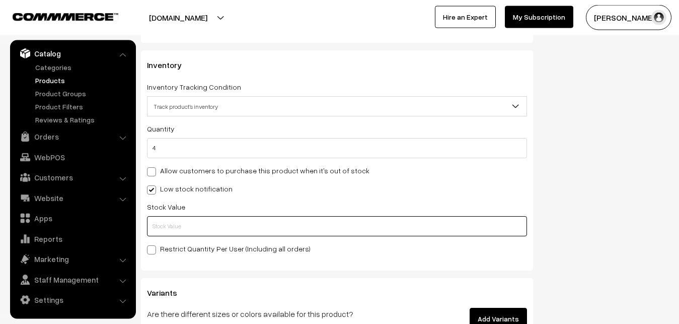
click at [171, 221] on input "text" at bounding box center [337, 226] width 380 height 20
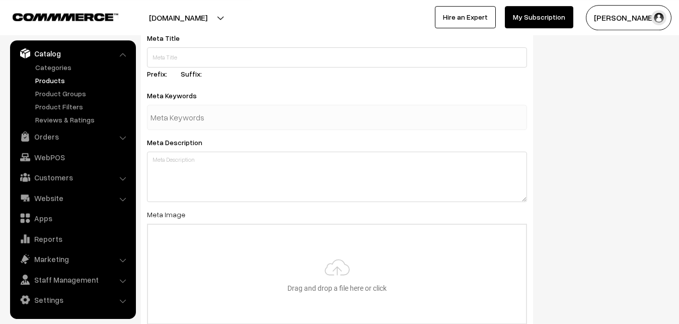
scroll to position [1498, 0]
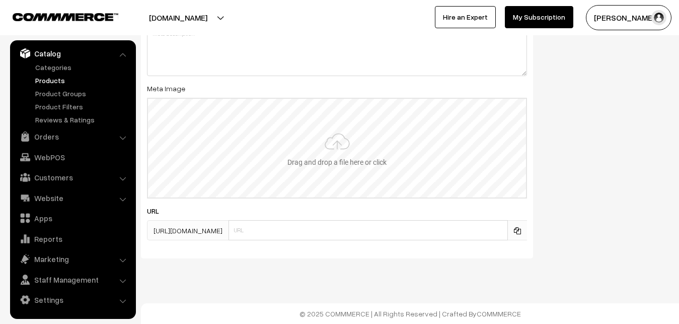
type input "2"
click at [336, 164] on input "file" at bounding box center [337, 148] width 378 height 99
type input "C:\fakepath\banarasi-saree-va12711-sep.jpeg"
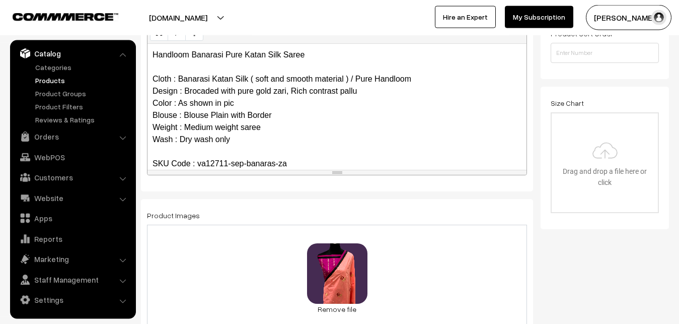
scroll to position [0, 0]
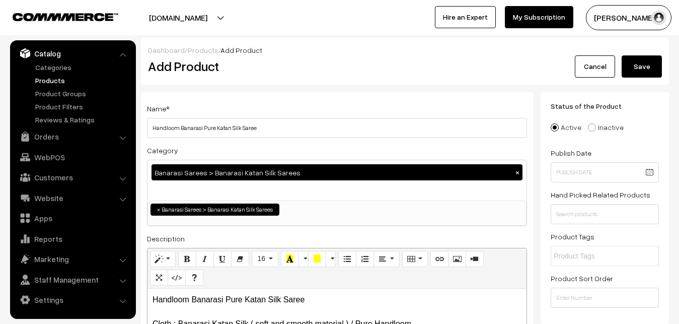
click at [634, 58] on button "Save" at bounding box center [642, 66] width 40 height 22
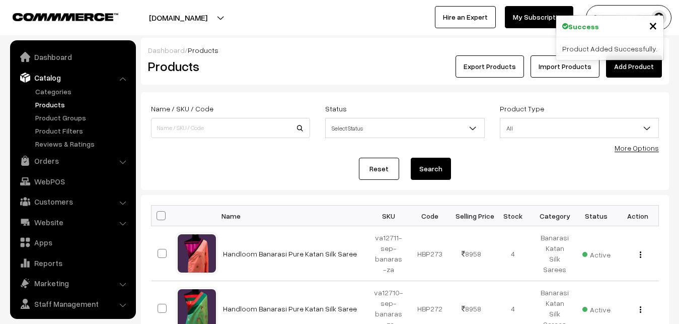
scroll to position [24, 0]
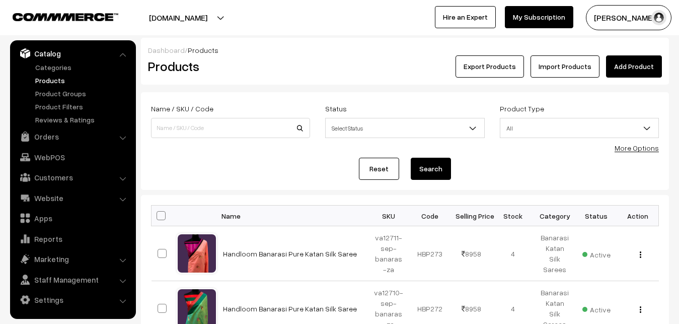
click at [273, 71] on h2 "Products" at bounding box center [228, 66] width 161 height 16
click at [632, 64] on link "Add Product" at bounding box center [634, 66] width 56 height 22
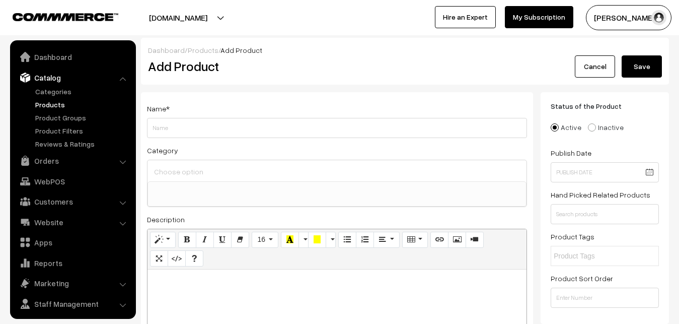
select select
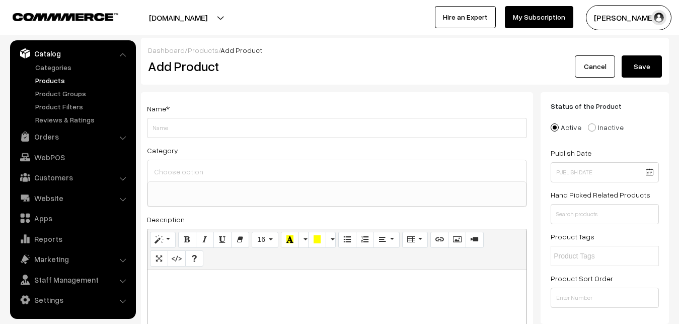
paste div
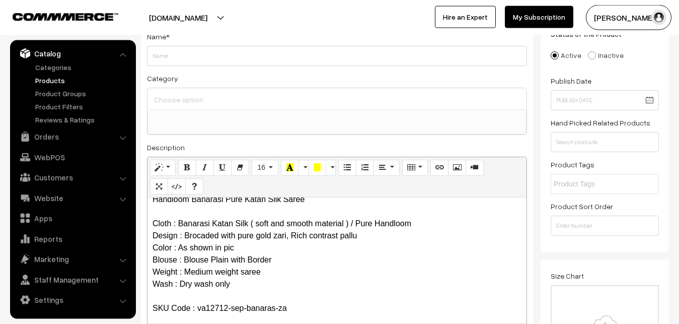
scroll to position [0, 0]
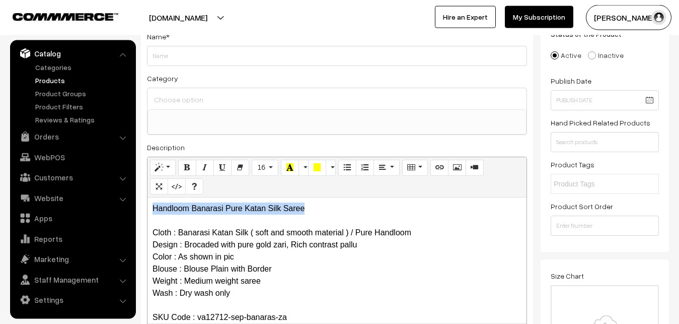
drag, startPoint x: 317, startPoint y: 210, endPoint x: 145, endPoint y: 210, distance: 172.1
click at [147, 210] on div "Handloom Banarasi Pure Katan Silk Saree Cloth : Banarasi Katan Silk ( soft and …" at bounding box center [336, 260] width 379 height 126
copy p "Handloom Banarasi Pure Katan Silk Saree"
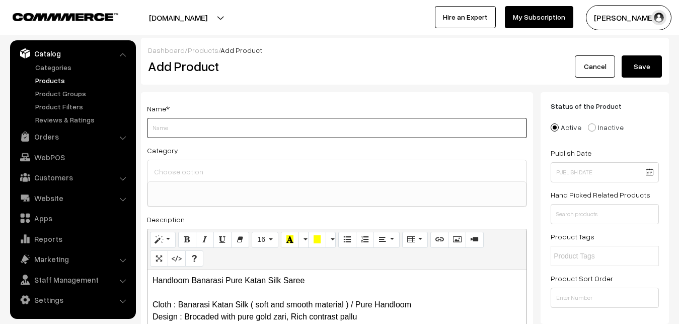
paste input "Handloom Banarasi Pure Katan Silk Saree"
type input "Handloom Banarasi Pure Katan Silk Saree"
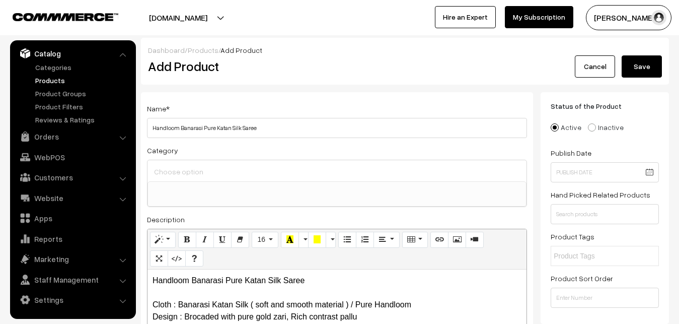
click at [170, 169] on input at bounding box center [336, 171] width 371 height 15
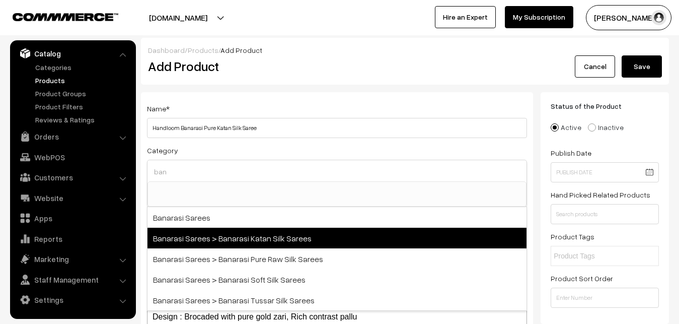
type input "ban"
click at [230, 241] on span "Banarasi Sarees > Banarasi Katan Silk Sarees" at bounding box center [336, 237] width 379 height 21
select select "36"
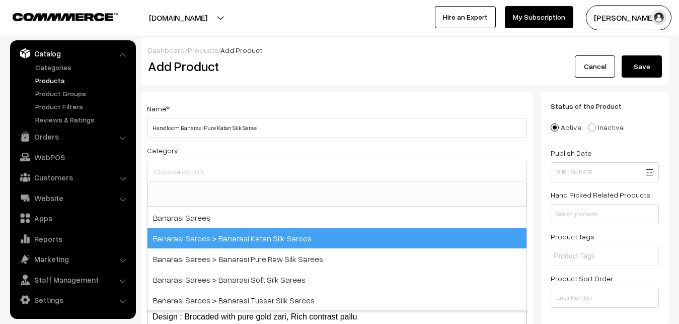
scroll to position [476, 0]
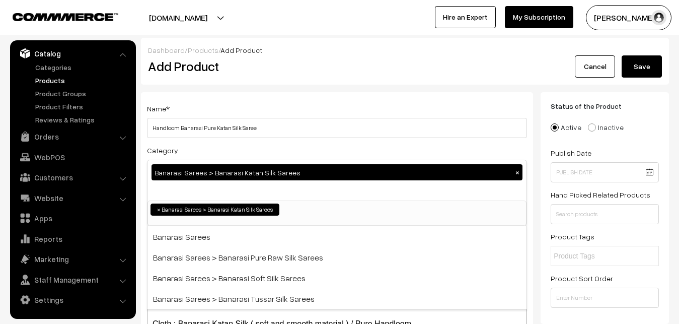
click at [252, 159] on div "Category Banarasi Sarees > Banarasi Katan Silk Sarees × Uppada Sarees Uppada Sa…" at bounding box center [337, 185] width 380 height 82
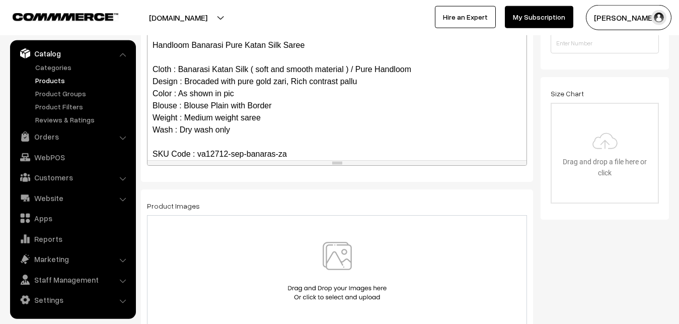
scroll to position [257, 0]
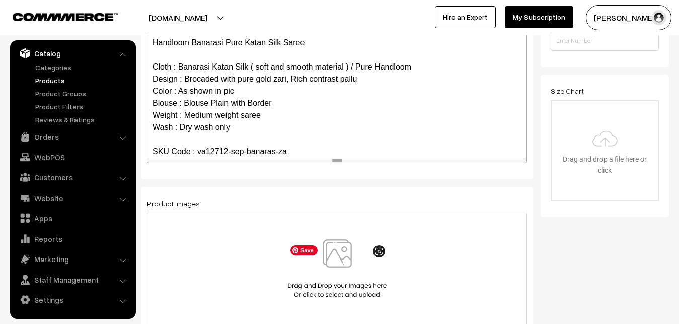
click at [324, 255] on img at bounding box center [337, 268] width 104 height 59
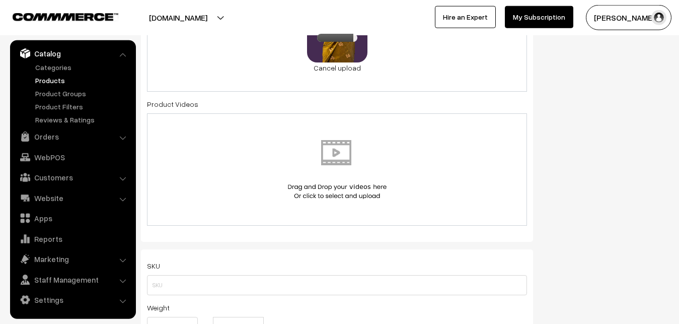
scroll to position [565, 0]
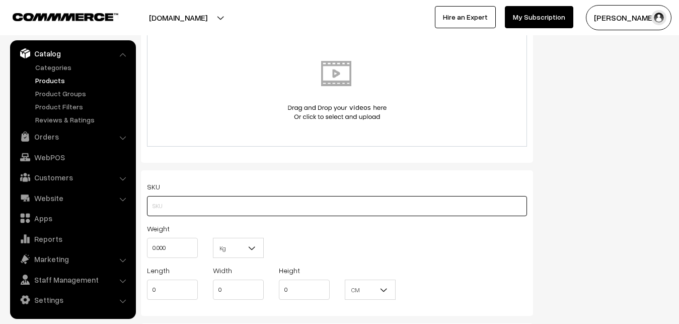
paste input "va12712-sep-banaras-za"
type input "va12712-sep-banaras-za"
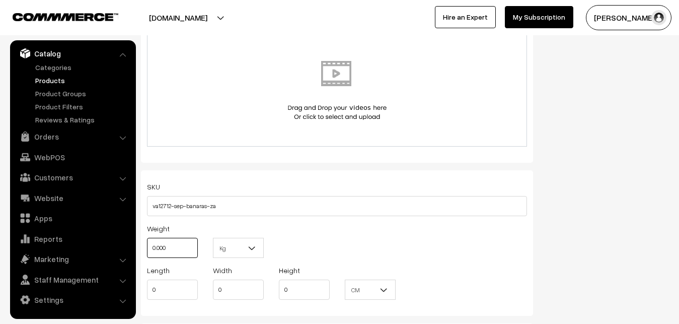
drag, startPoint x: 170, startPoint y: 248, endPoint x: 147, endPoint y: 247, distance: 22.2
click at [147, 247] on input "0.000" at bounding box center [172, 248] width 51 height 20
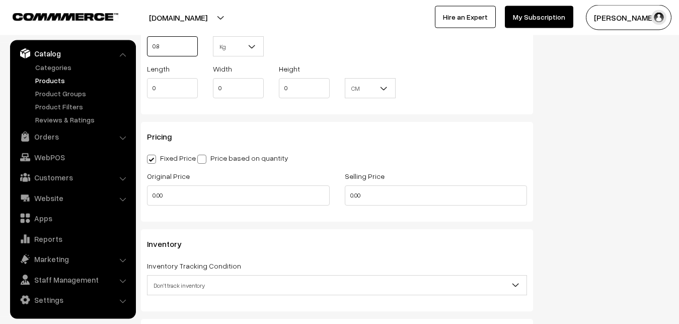
scroll to position [770, 0]
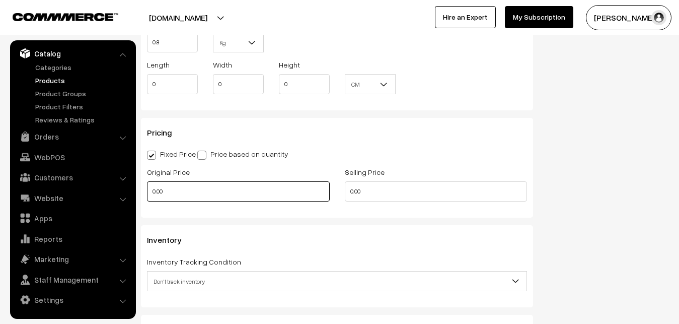
type input "0.80"
drag, startPoint x: 168, startPoint y: 191, endPoint x: 118, endPoint y: 190, distance: 49.3
click at [147, 190] on input "0.00" at bounding box center [238, 191] width 183 height 20
type input "7460"
drag, startPoint x: 386, startPoint y: 193, endPoint x: 318, endPoint y: 193, distance: 68.5
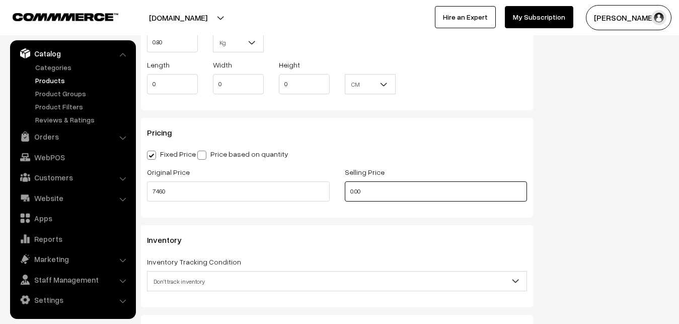
click at [345, 193] on input "0.00" at bounding box center [436, 191] width 183 height 20
type input "0"
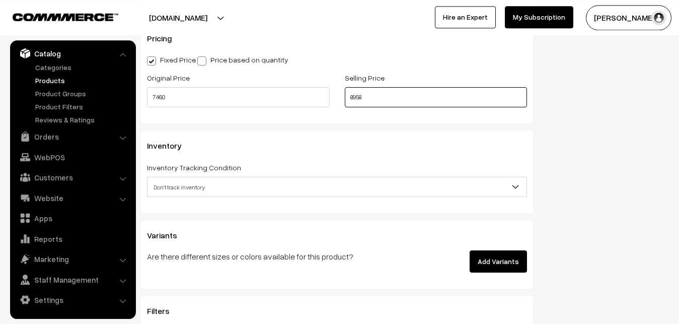
scroll to position [873, 0]
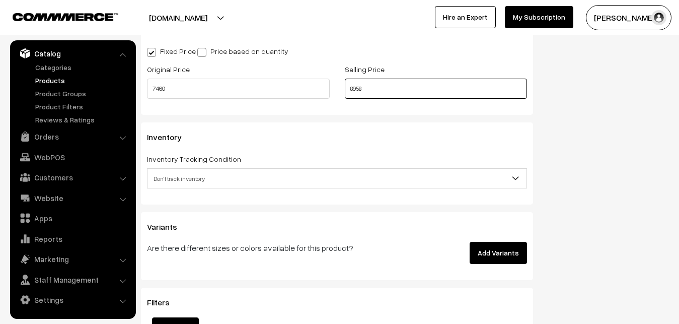
type input "8958"
click at [177, 183] on span "Don't track inventory" at bounding box center [336, 179] width 379 height 18
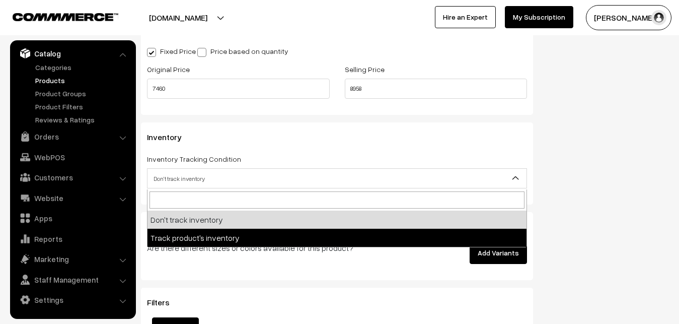
select select "2"
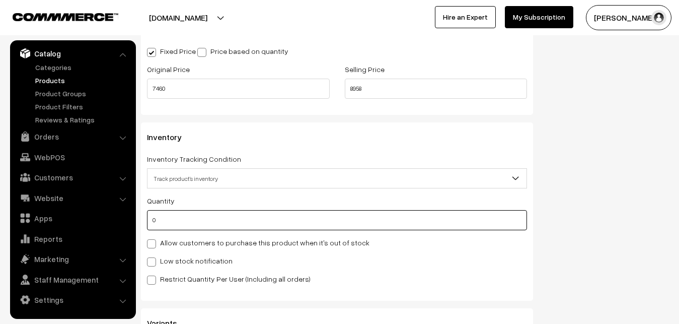
click at [176, 215] on input "0" at bounding box center [337, 220] width 380 height 20
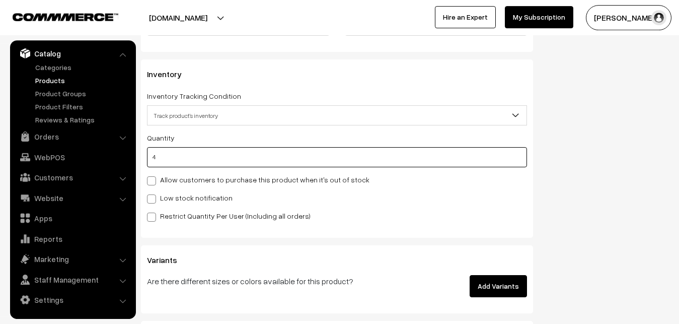
scroll to position [975, 0]
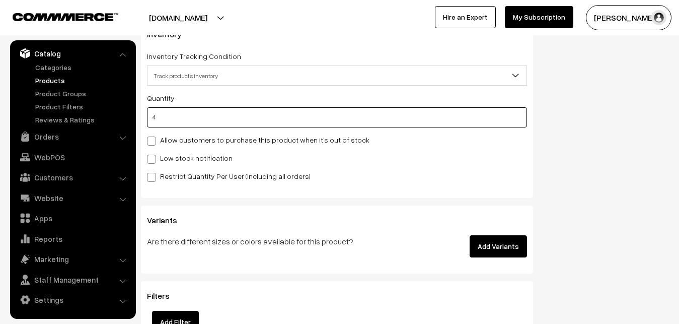
type input "4"
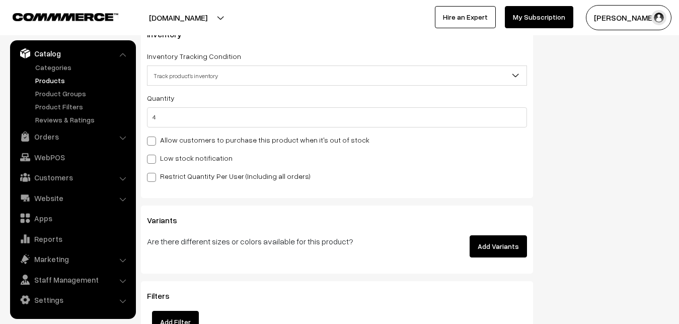
click at [171, 156] on label "Low stock notification" at bounding box center [190, 158] width 86 height 11
click at [154, 156] on input "Low stock notification" at bounding box center [150, 157] width 7 height 7
checkbox input "true"
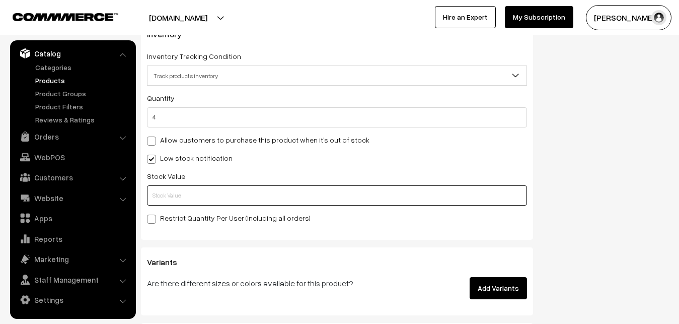
click at [175, 193] on input "text" at bounding box center [337, 195] width 380 height 20
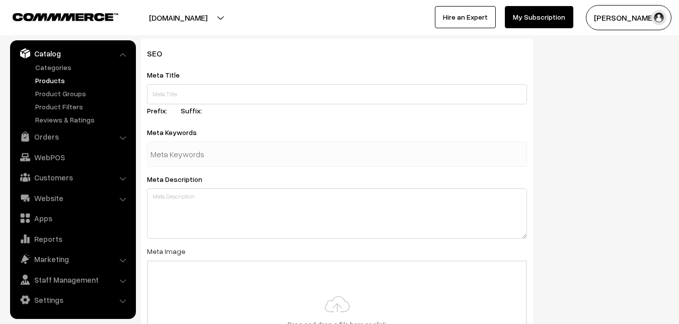
scroll to position [1498, 0]
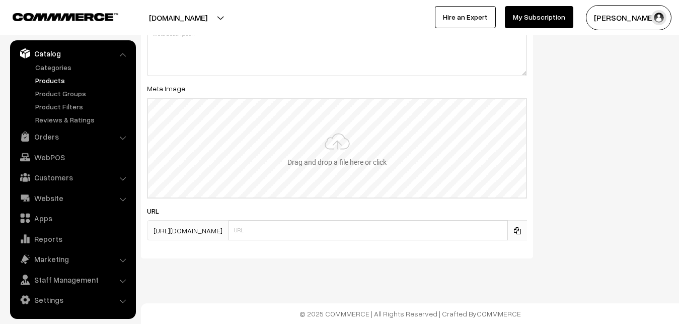
type input "2"
click at [351, 144] on input "file" at bounding box center [337, 148] width 378 height 99
type input "C:\fakepath\banarasi-saree-va12712-sep.jpeg"
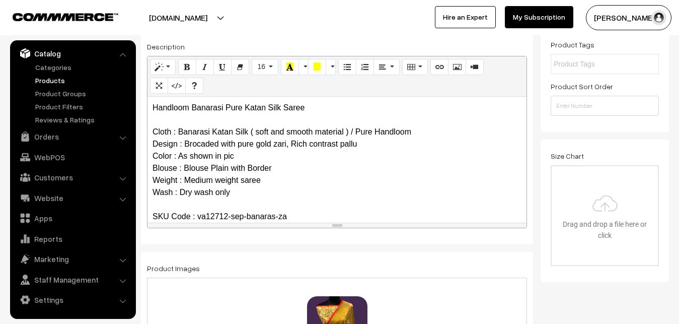
scroll to position [0, 0]
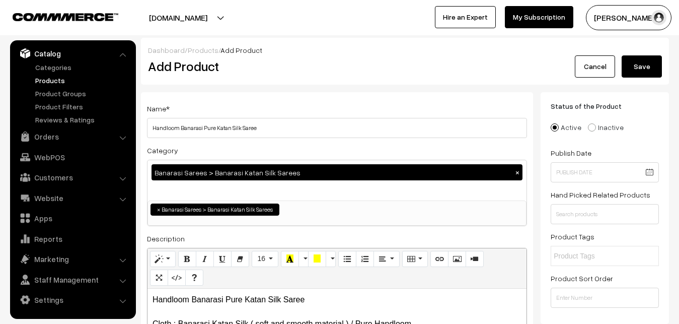
click at [650, 61] on button "Save" at bounding box center [642, 66] width 40 height 22
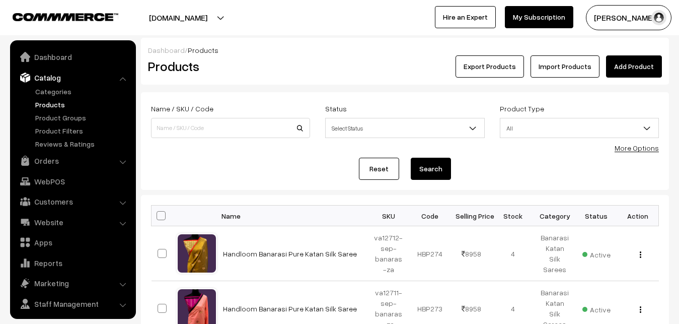
scroll to position [24, 0]
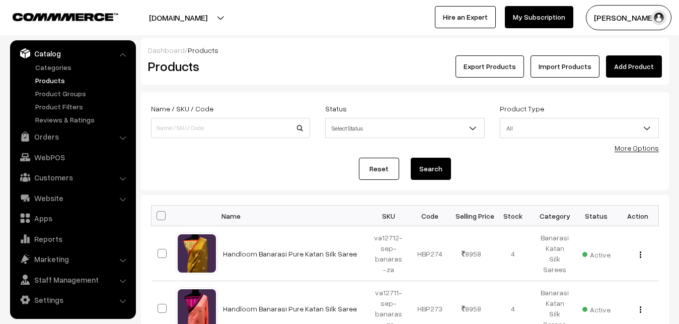
click at [298, 80] on div "Dashboard / Products Products Export Products Import Products Add Product" at bounding box center [405, 61] width 528 height 47
click at [628, 65] on link "Add Product" at bounding box center [634, 66] width 56 height 22
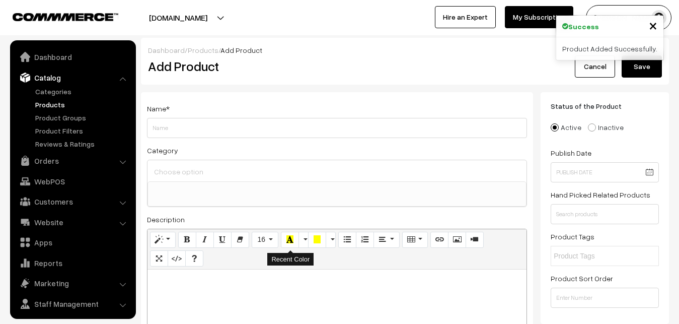
select select
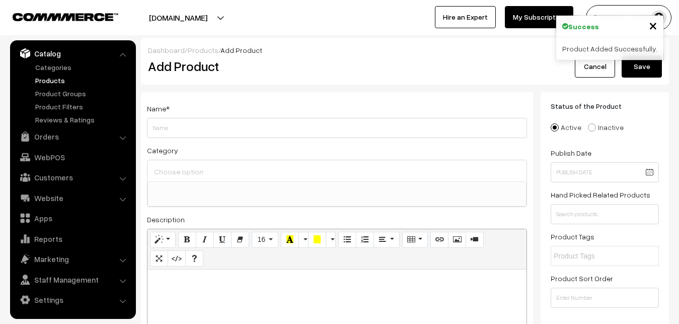
paste div
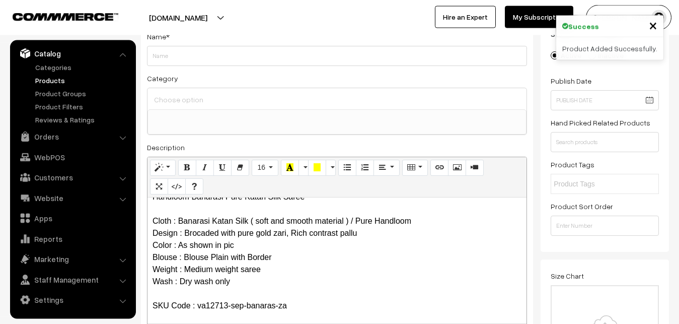
scroll to position [0, 0]
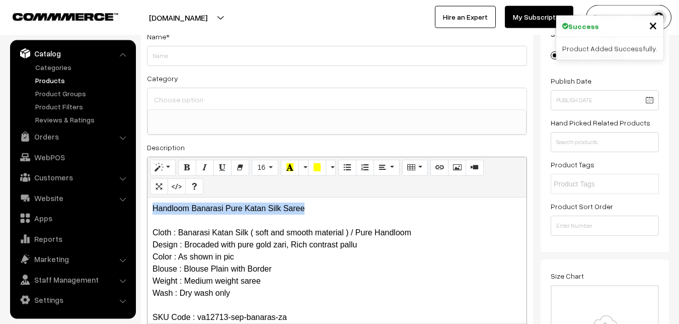
drag, startPoint x: 322, startPoint y: 206, endPoint x: 150, endPoint y: 199, distance: 171.3
click at [150, 199] on div "Handloom Banarasi Pure Katan Silk Saree Cloth : Banarasi Katan Silk ( soft and …" at bounding box center [336, 260] width 379 height 126
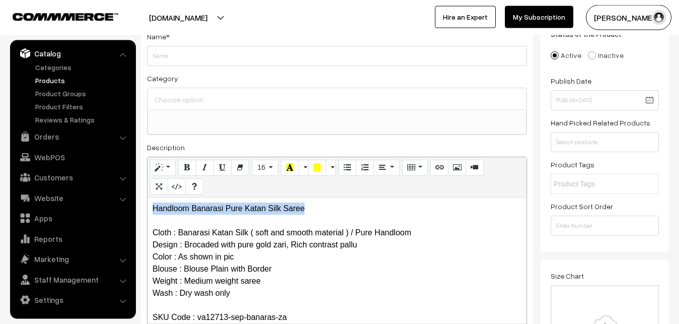
copy p "Handloom Banarasi Pure Katan Silk Saree"
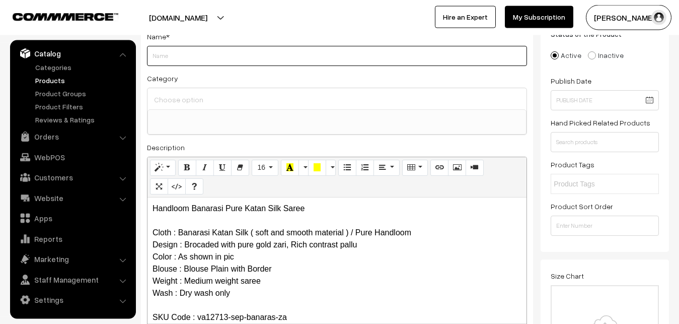
click at [180, 59] on input "Weight" at bounding box center [337, 56] width 380 height 20
paste input "Handloom Banarasi Pure Katan Silk Saree"
type input "Handloom Banarasi Pure Katan Silk Saree"
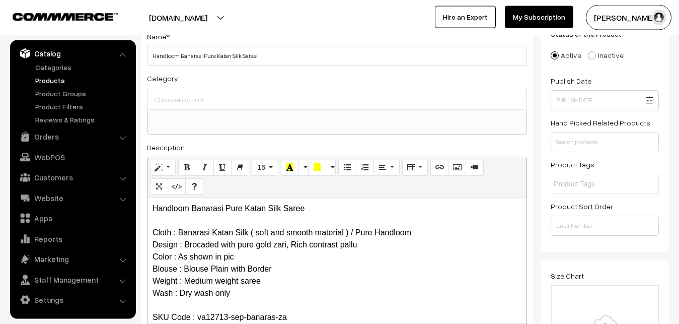
click at [183, 102] on input at bounding box center [336, 99] width 371 height 15
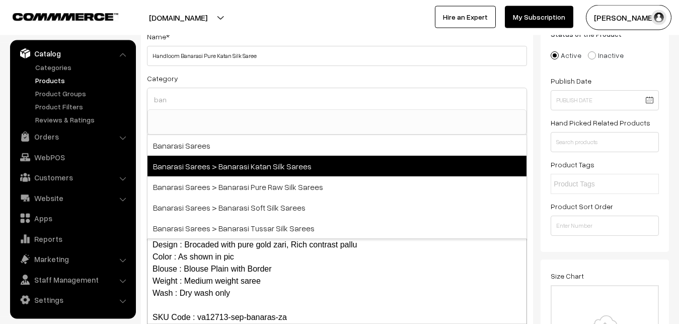
type input "ban"
click at [248, 170] on span "Banarasi Sarees > Banarasi Katan Silk Sarees" at bounding box center [336, 166] width 379 height 21
select select "36"
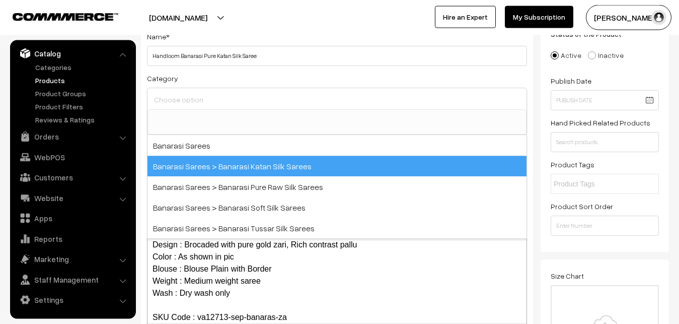
scroll to position [476, 0]
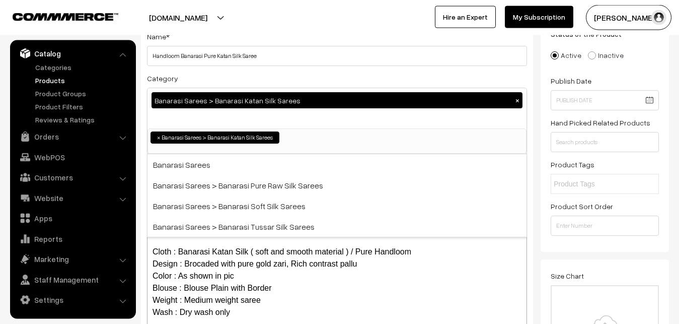
click at [239, 72] on div "Category Banarasi Sarees > Banarasi Katan Silk Sarees × Uppada Sarees Uppada Sa…" at bounding box center [337, 113] width 380 height 82
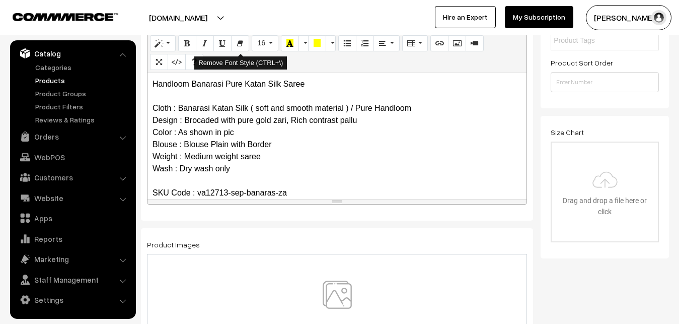
scroll to position [277, 0]
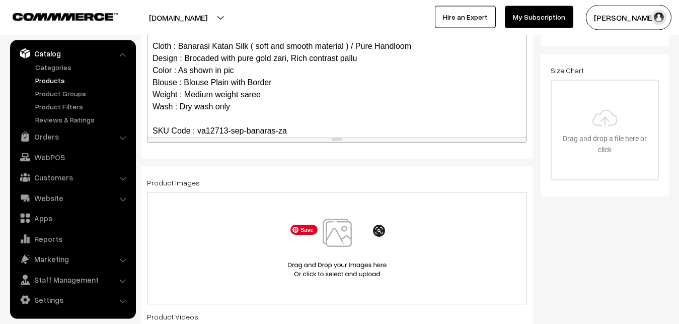
click at [335, 240] on img at bounding box center [337, 247] width 104 height 59
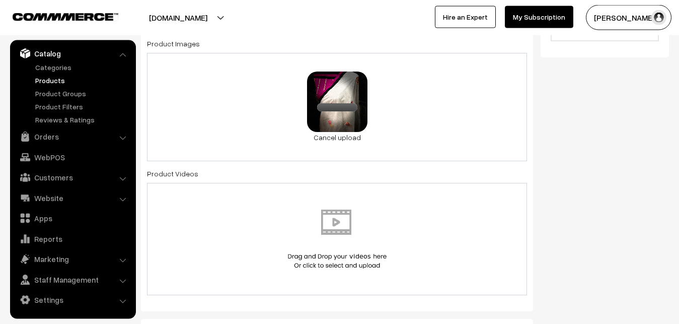
scroll to position [585, 0]
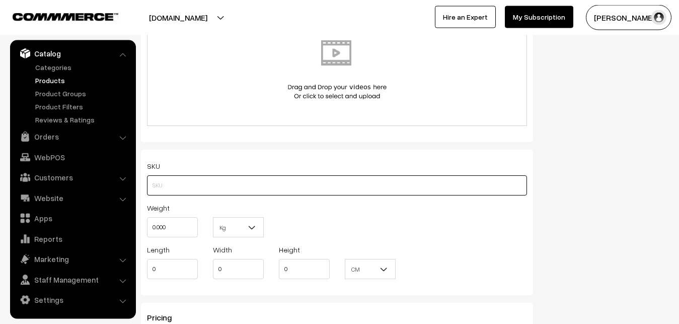
click at [175, 191] on input "text" at bounding box center [337, 185] width 380 height 20
paste input "va12713-sep-banaras-za"
type input "va12713-sep-banaras-za"
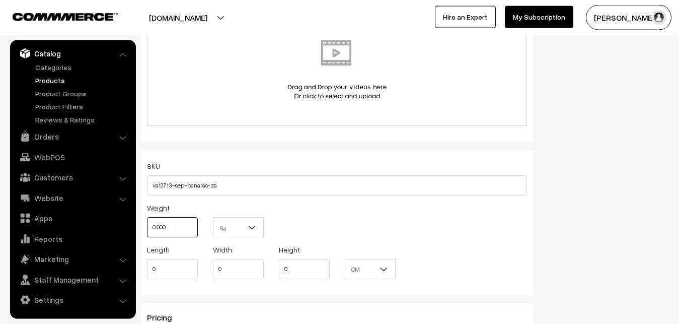
drag, startPoint x: 174, startPoint y: 235, endPoint x: 114, endPoint y: 229, distance: 59.7
click at [147, 229] on input "0.000" at bounding box center [172, 227] width 51 height 20
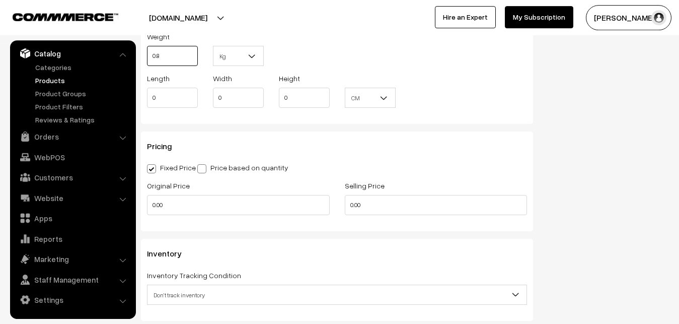
scroll to position [791, 0]
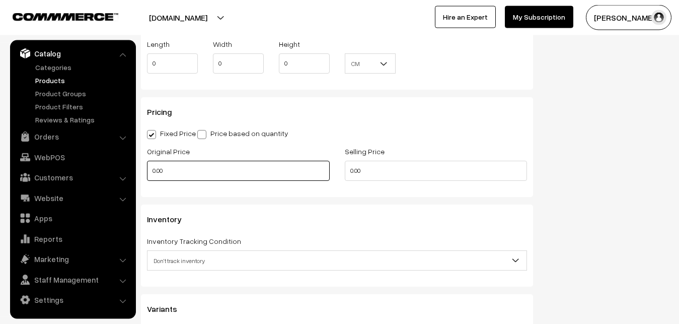
type input "0.80"
drag, startPoint x: 184, startPoint y: 177, endPoint x: 109, endPoint y: 177, distance: 74.5
click at [147, 177] on input "0.00" at bounding box center [238, 171] width 183 height 20
type input "7460"
type input "0"
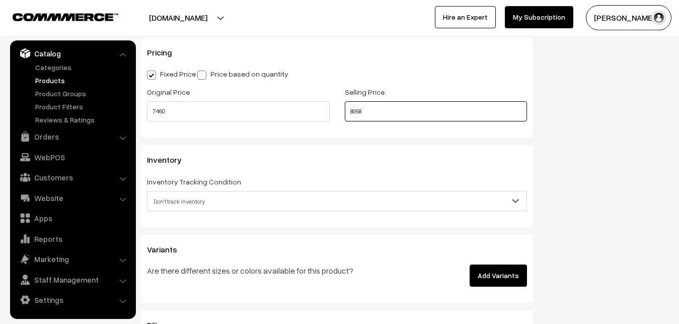
scroll to position [945, 0]
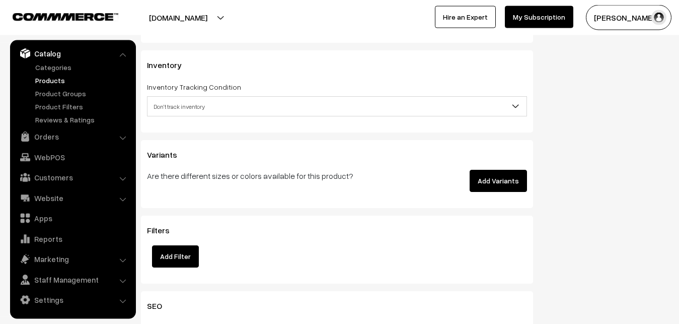
type input "8958"
click at [173, 115] on span "Don't track inventory" at bounding box center [336, 107] width 379 height 18
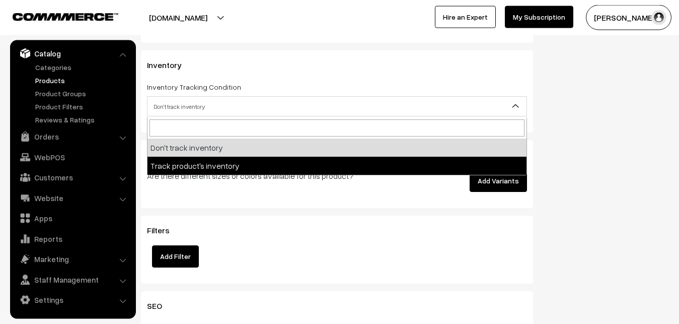
select select "2"
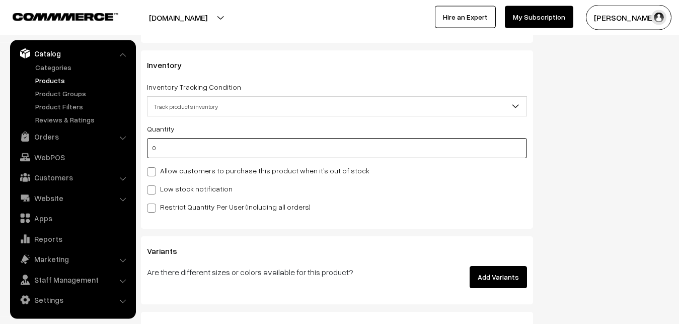
click at [172, 149] on input "0" at bounding box center [337, 148] width 380 height 20
type input "4"
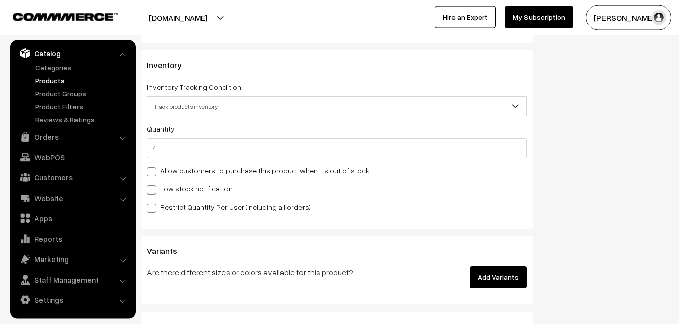
click at [179, 184] on div "Low stock notification" at bounding box center [337, 188] width 380 height 12
click at [179, 188] on label "Low stock notification" at bounding box center [190, 188] width 86 height 11
click at [154, 188] on input "Low stock notification" at bounding box center [150, 188] width 7 height 7
checkbox input "true"
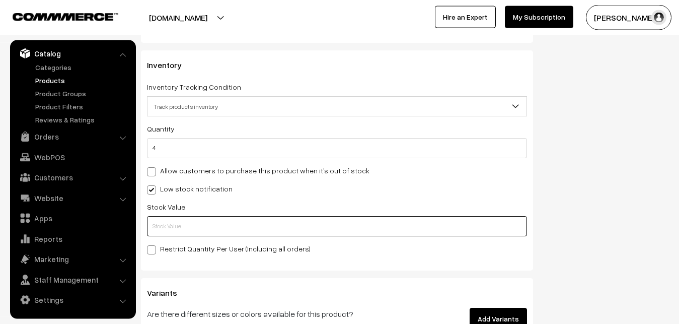
click at [182, 227] on input "text" at bounding box center [337, 226] width 380 height 20
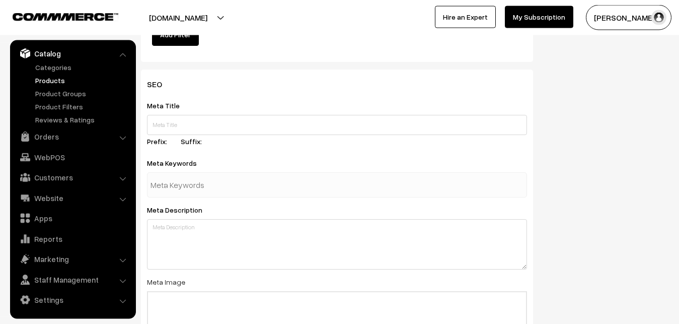
scroll to position [1498, 0]
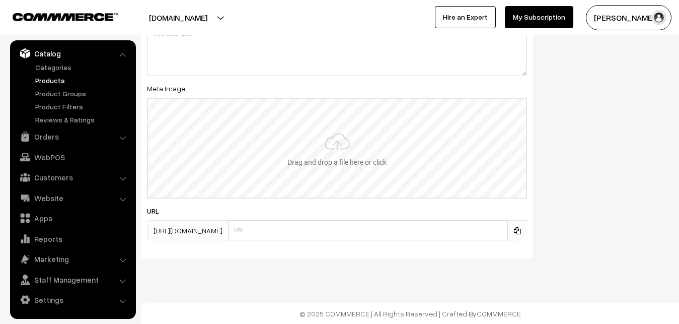
type input "2"
click at [329, 166] on input "file" at bounding box center [337, 148] width 378 height 99
type input "C:\fakepath\banarasi-saree-va12713-sep.jpeg"
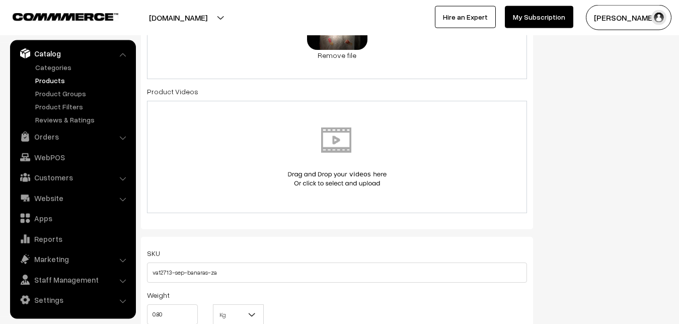
scroll to position [0, 0]
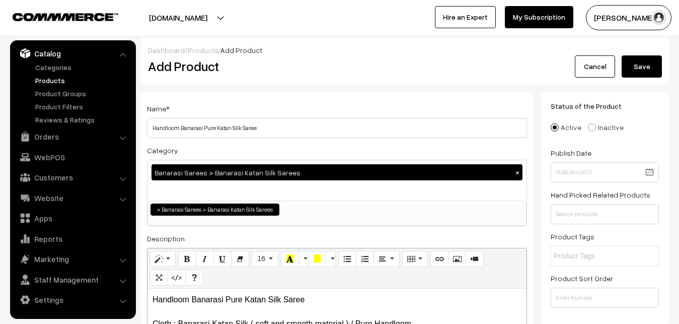
click at [641, 71] on button "Save" at bounding box center [642, 66] width 40 height 22
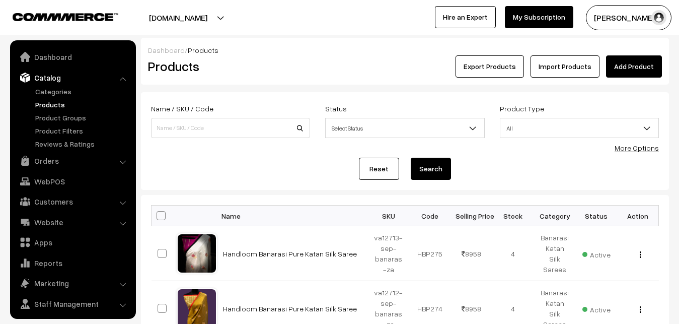
scroll to position [24, 0]
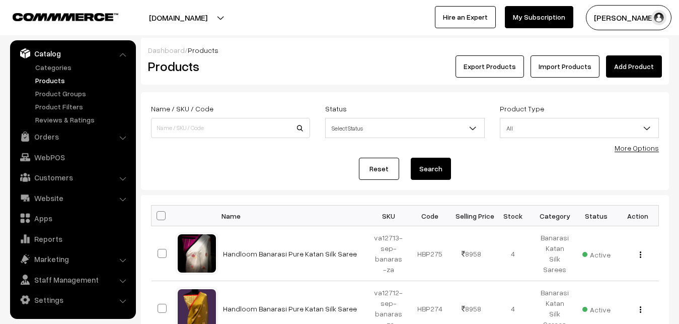
click at [627, 65] on link "Add Product" at bounding box center [634, 66] width 56 height 22
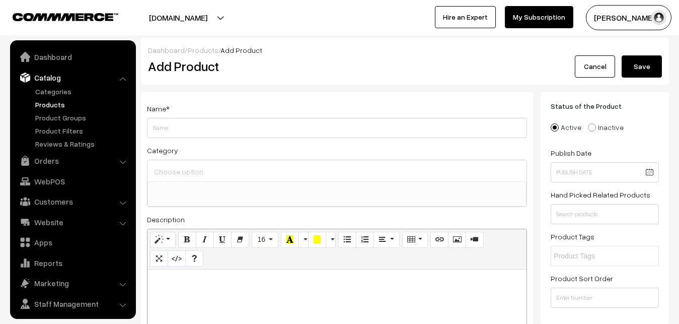
select select
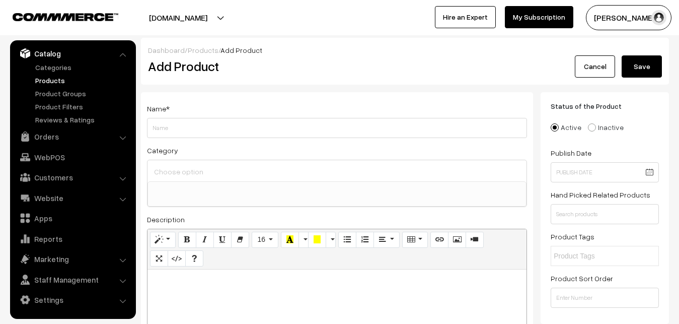
paste div
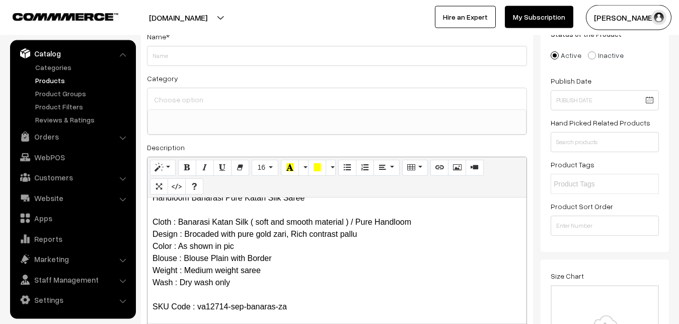
scroll to position [0, 0]
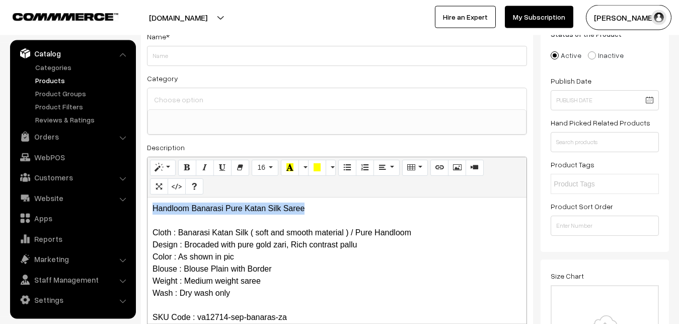
drag, startPoint x: 319, startPoint y: 206, endPoint x: 123, endPoint y: 201, distance: 195.8
click at [147, 205] on div "Handloom Banarasi Pure Katan Silk Saree Cloth : Banarasi Katan Silk ( soft and …" at bounding box center [336, 260] width 379 height 126
copy p "Handloom Banarasi Pure Katan Silk Saree"
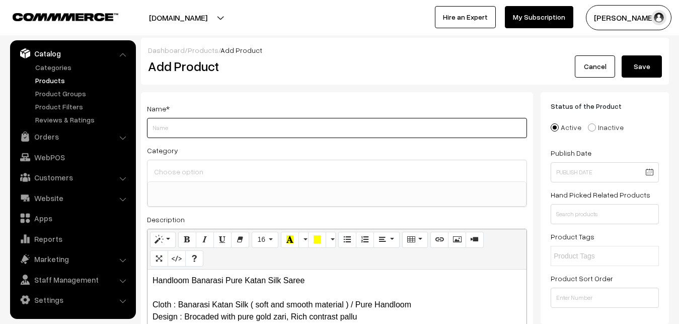
click at [179, 128] on input "Weight" at bounding box center [337, 128] width 380 height 20
paste input "Handloom Banarasi Pure Katan Silk Saree"
type input "Handloom Banarasi Pure Katan Silk Saree"
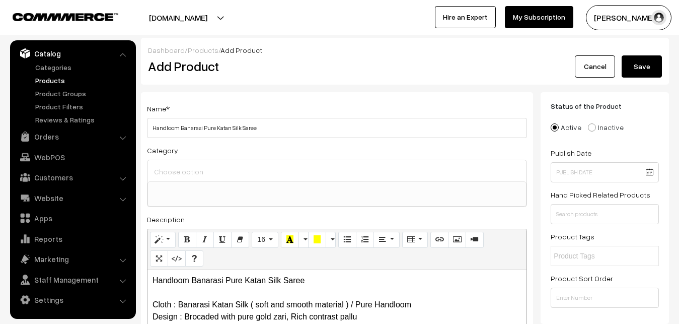
click at [232, 166] on input at bounding box center [336, 171] width 371 height 15
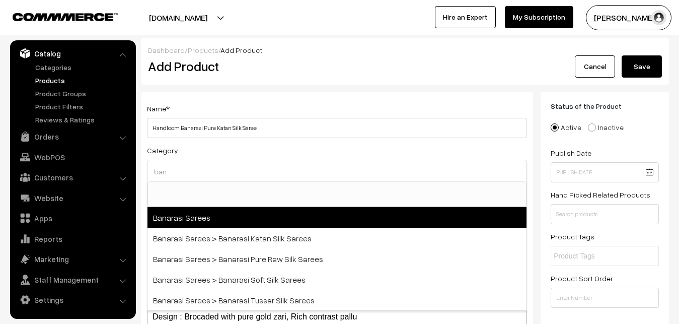
type input "ban"
click at [247, 226] on span "Banarasi Sarees" at bounding box center [336, 217] width 379 height 21
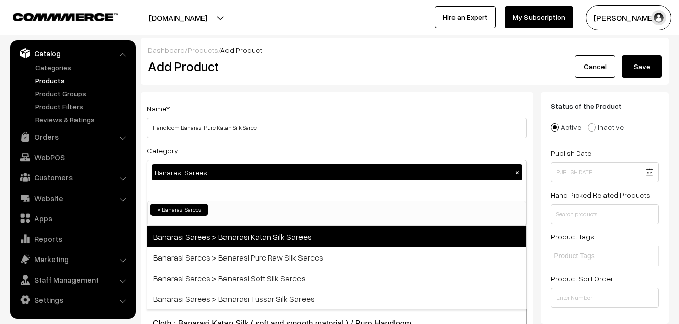
click at [248, 233] on span "Banarasi Sarees > Banarasi Katan Silk Sarees" at bounding box center [336, 236] width 379 height 21
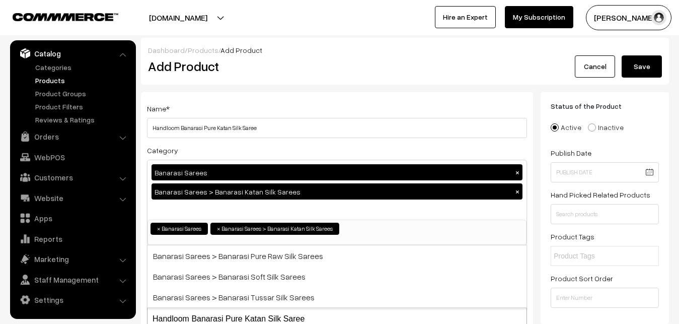
click at [514, 171] on button "×" at bounding box center [517, 172] width 9 height 9
select select "36"
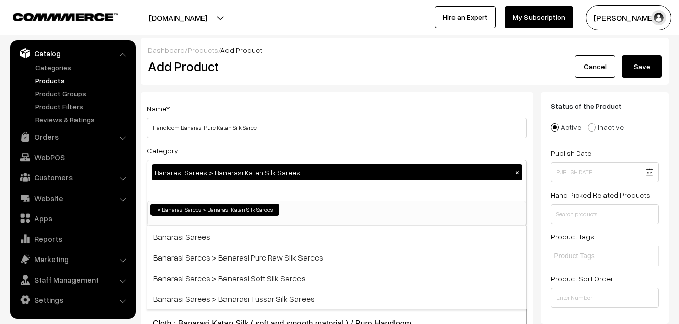
click at [378, 92] on div "Name * Handloom Banarasi Pure Katan Silk Saree Category Banarasi Sarees > Banar…" at bounding box center [337, 264] width 392 height 344
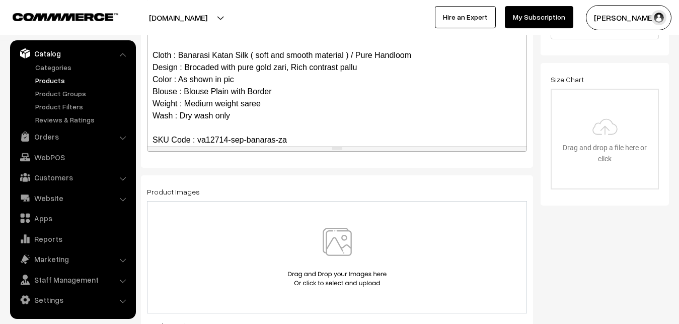
scroll to position [308, 0]
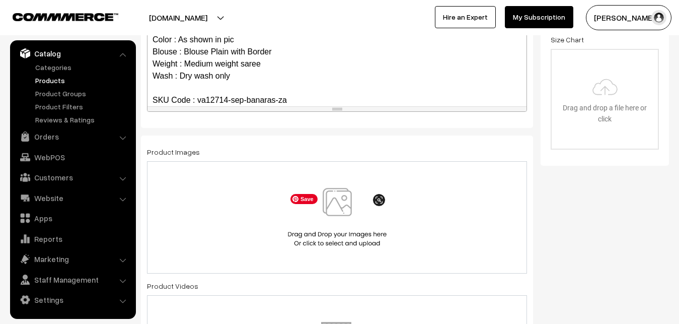
click at [343, 198] on img at bounding box center [337, 217] width 104 height 59
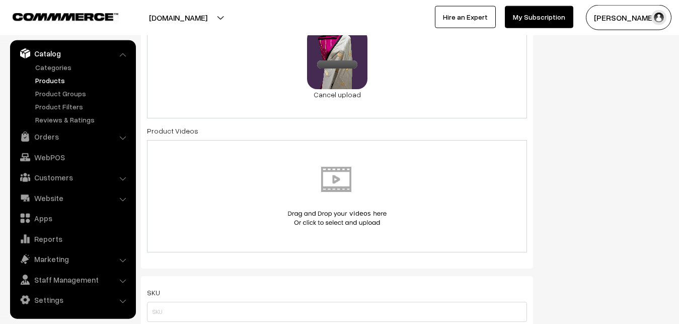
scroll to position [565, 0]
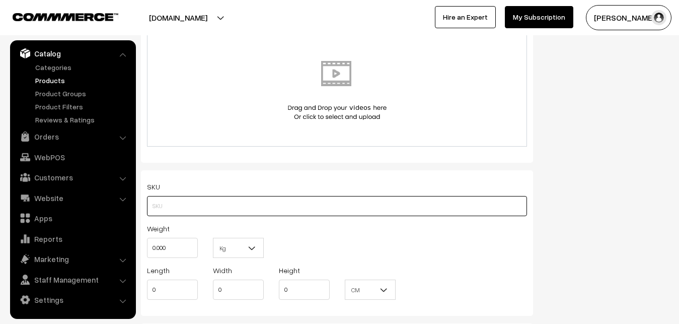
click at [154, 202] on input "text" at bounding box center [337, 206] width 380 height 20
paste input "va12714-sep-banaras-za"
type input "va12714-sep-banaras-za"
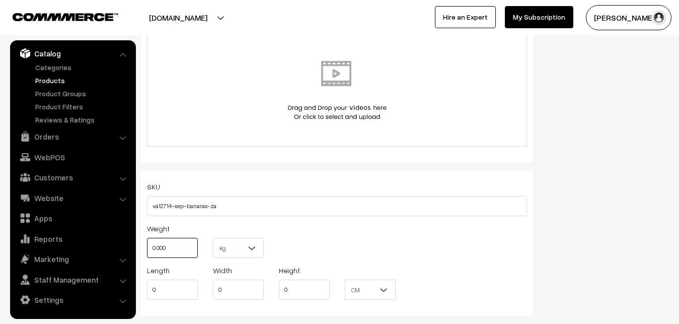
drag, startPoint x: 177, startPoint y: 249, endPoint x: 136, endPoint y: 254, distance: 40.5
click at [147, 254] on input "0.000" at bounding box center [172, 248] width 51 height 20
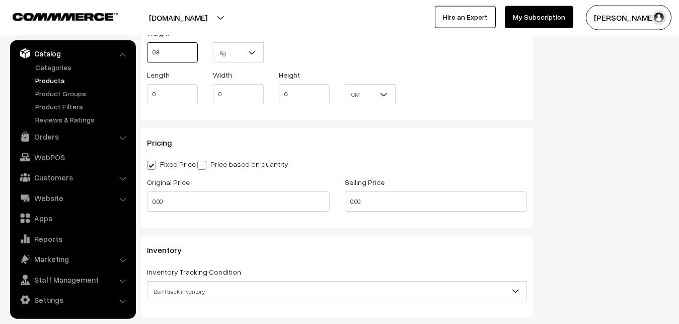
scroll to position [770, 0]
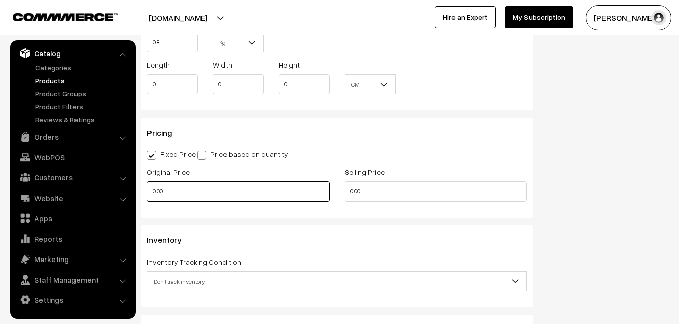
type input "0.80"
drag, startPoint x: 186, startPoint y: 195, endPoint x: 128, endPoint y: 203, distance: 58.4
click at [147, 201] on input "0.00" at bounding box center [238, 191] width 183 height 20
type input "0"
type input "7460"
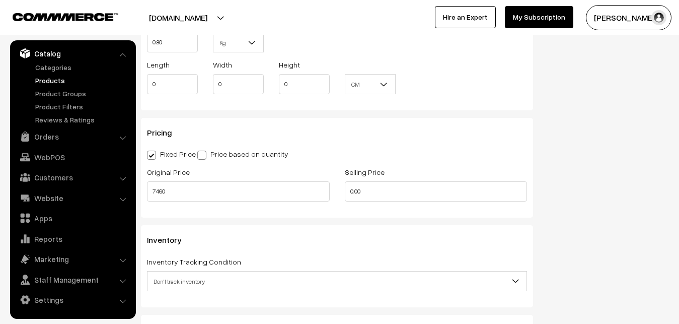
type input "0"
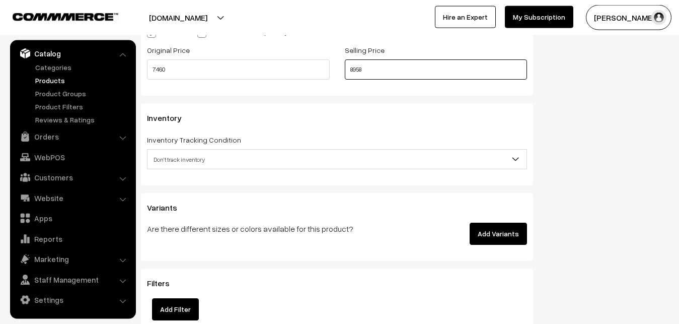
scroll to position [924, 0]
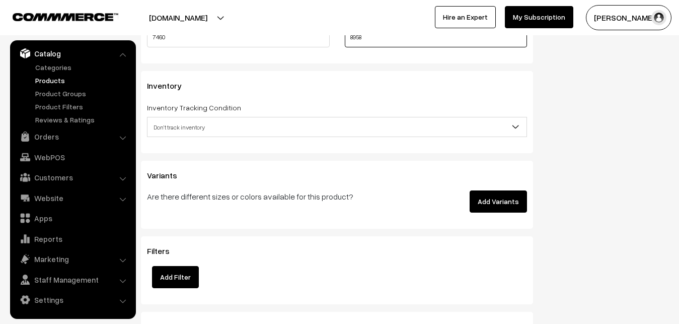
type input "8958"
click at [188, 124] on span "Don't track inventory" at bounding box center [336, 127] width 379 height 18
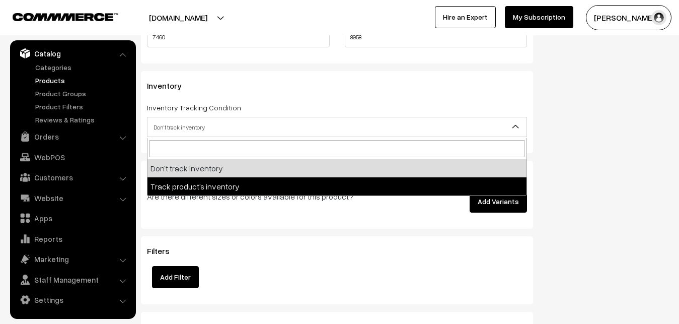
select select "2"
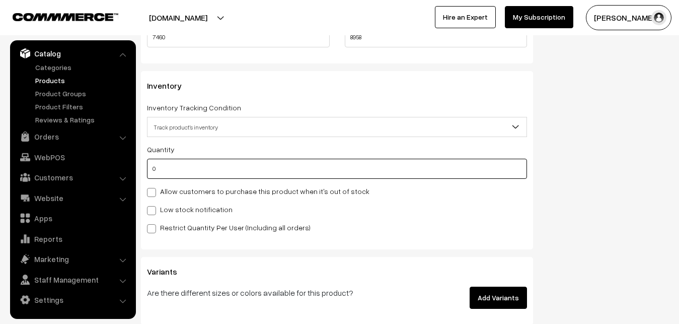
click at [189, 174] on input "0" at bounding box center [337, 169] width 380 height 20
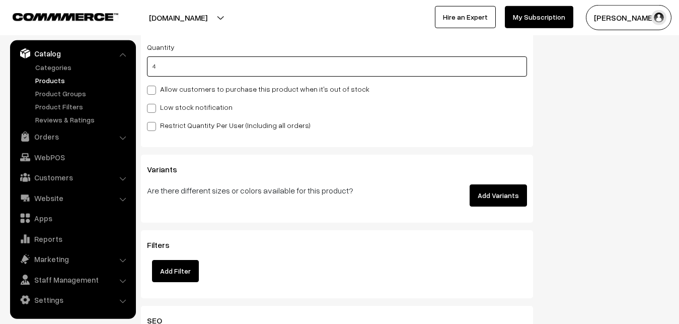
scroll to position [1027, 0]
type input "4"
click at [153, 102] on label "Low stock notification" at bounding box center [190, 106] width 86 height 11
click at [153, 103] on input "Low stock notification" at bounding box center [150, 106] width 7 height 7
checkbox input "true"
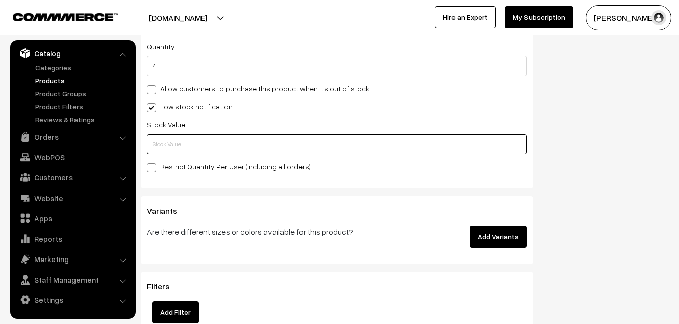
click at [157, 135] on input "text" at bounding box center [337, 144] width 380 height 20
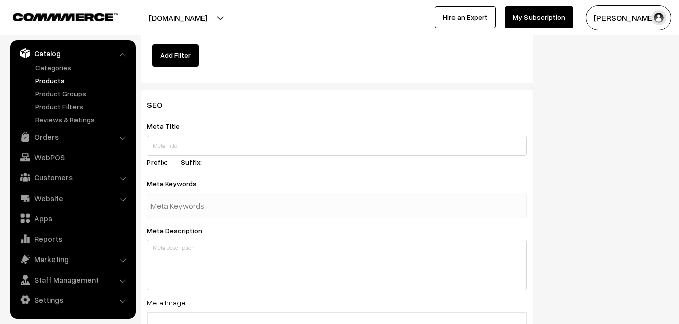
scroll to position [1498, 0]
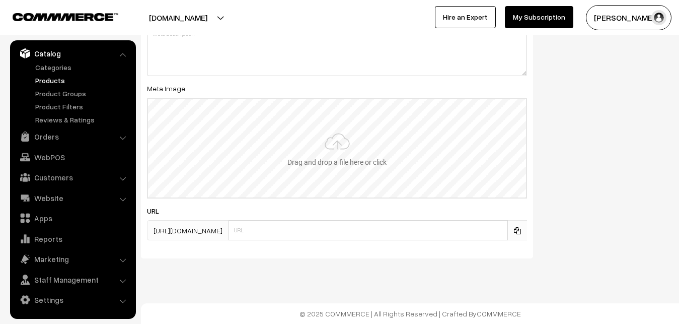
type input "2"
click at [334, 144] on input "file" at bounding box center [337, 148] width 378 height 99
type input "C:\fakepath\banarasi-saree-va12714-sep.jpeg"
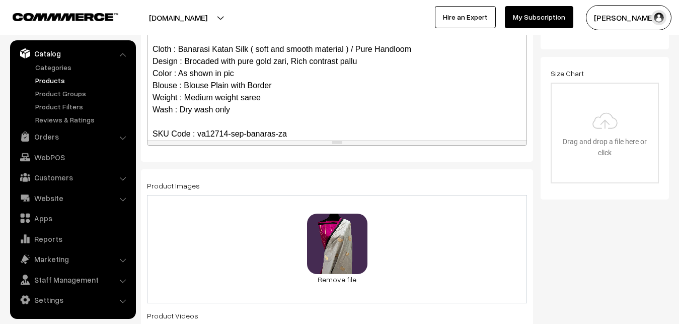
scroll to position [0, 0]
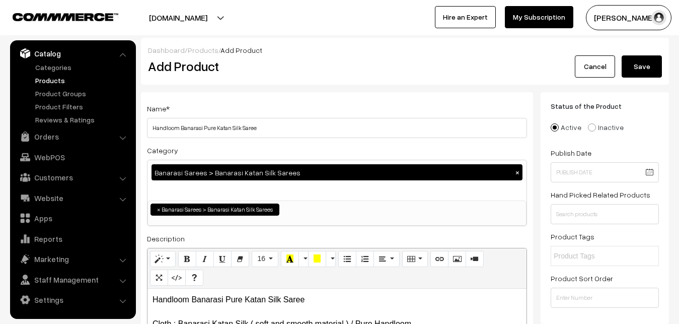
click at [645, 57] on button "Save" at bounding box center [642, 66] width 40 height 22
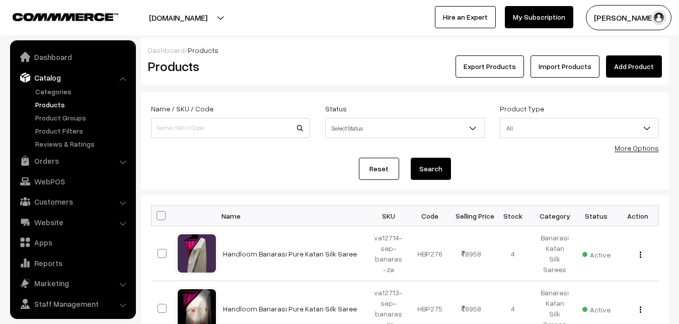
scroll to position [24, 0]
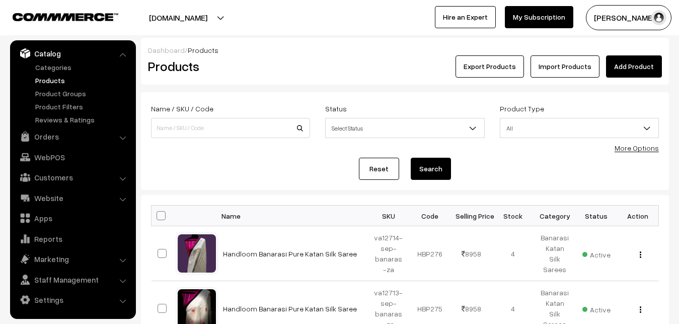
click at [265, 67] on h2 "Products" at bounding box center [228, 66] width 161 height 16
click at [637, 62] on link "Add Product" at bounding box center [634, 66] width 56 height 22
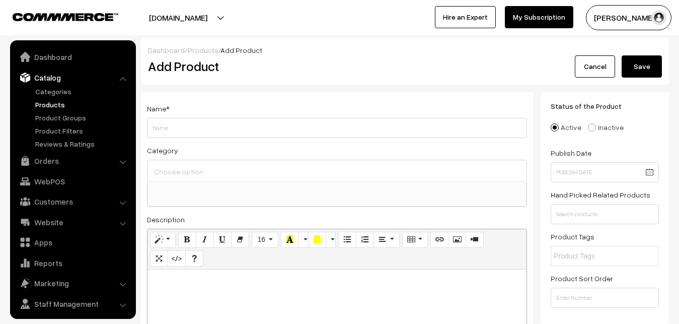
select select
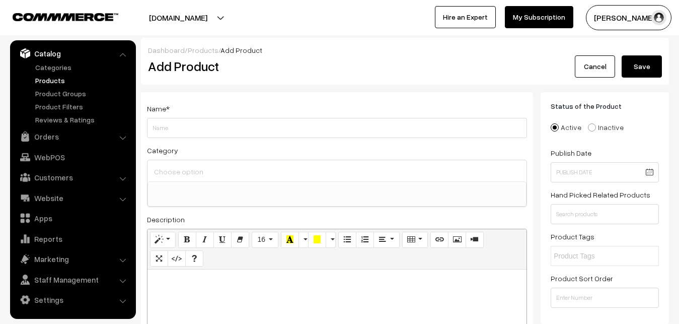
paste div
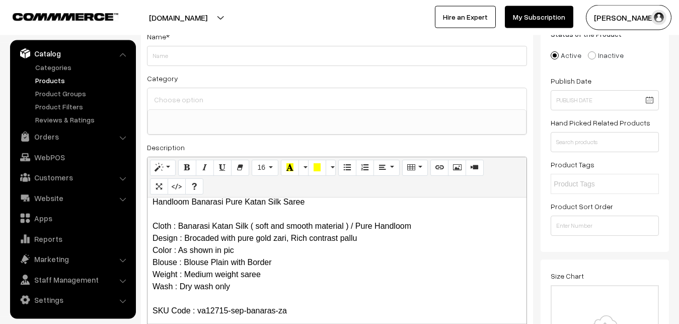
scroll to position [0, 0]
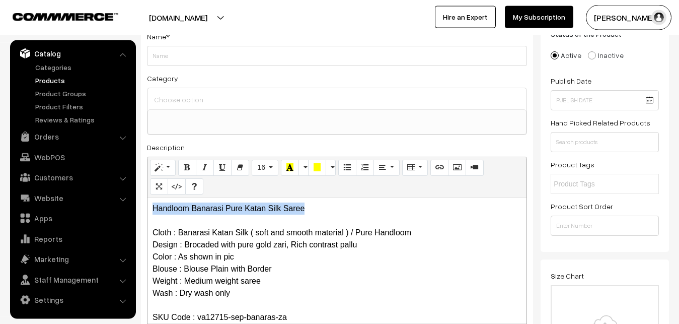
drag, startPoint x: 313, startPoint y: 207, endPoint x: 124, endPoint y: 209, distance: 188.7
click at [147, 209] on div "Handloom Banarasi Pure Katan Silk Saree Cloth : Banarasi Katan Silk ( soft and …" at bounding box center [336, 260] width 379 height 126
copy p "Handloom Banarasi Pure Katan Silk Saree"
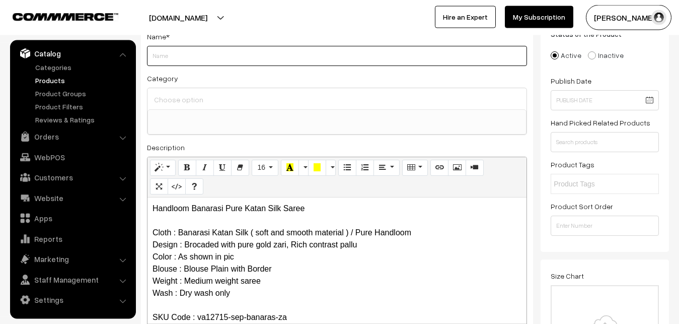
paste input "Handloom Banarasi Pure Katan Silk Saree"
type input "Handloom Banarasi Pure Katan Silk Saree"
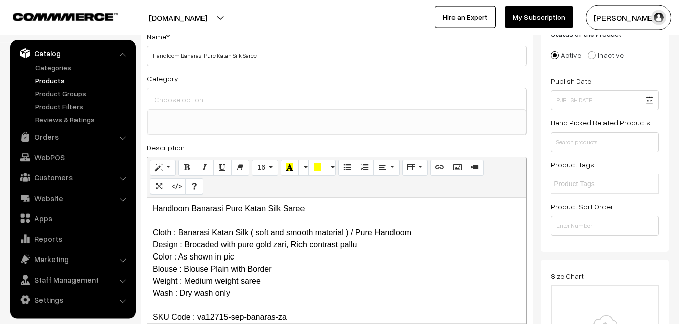
click at [172, 88] on div at bounding box center [336, 98] width 379 height 21
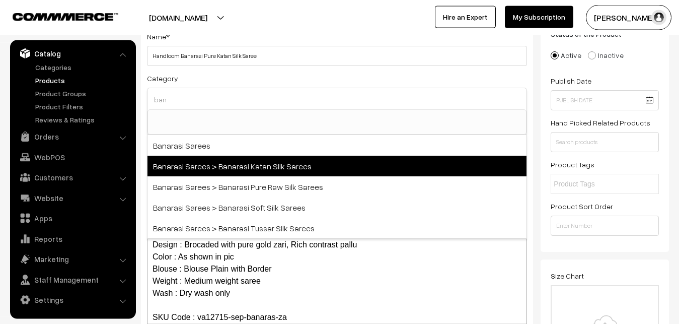
type input "ban"
click at [251, 162] on span "Banarasi Sarees > Banarasi Katan Silk Sarees" at bounding box center [336, 166] width 379 height 21
select select "36"
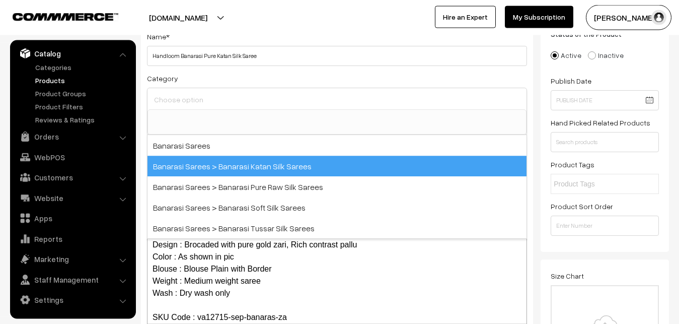
scroll to position [476, 0]
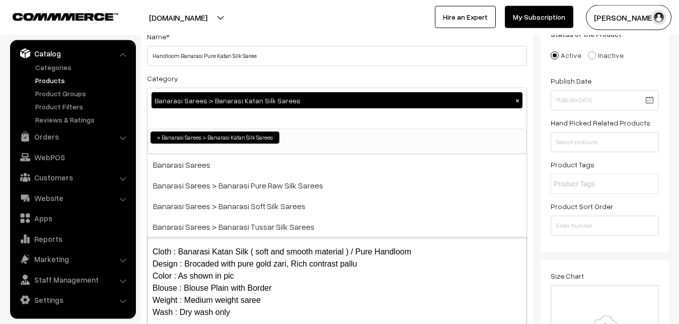
click at [262, 68] on div "Name * Handloom Banarasi Pure Katan Silk Saree Category Banarasi Sarees > Banar…" at bounding box center [337, 192] width 392 height 344
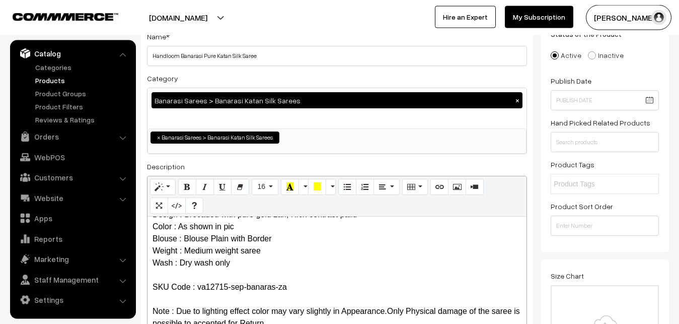
scroll to position [277, 0]
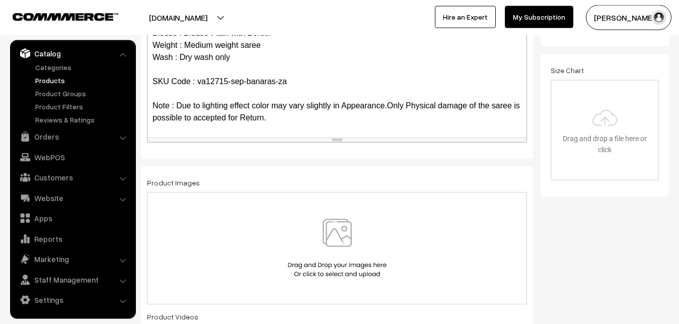
click at [341, 238] on img at bounding box center [337, 247] width 104 height 59
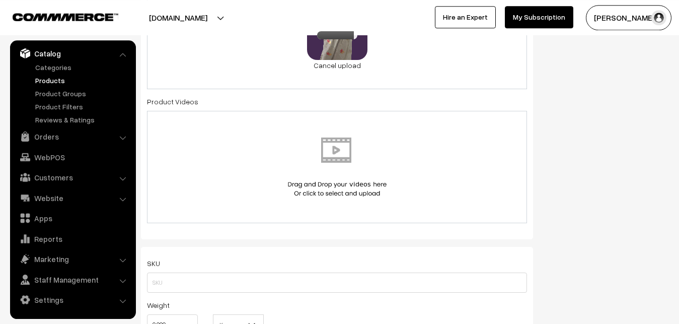
scroll to position [585, 0]
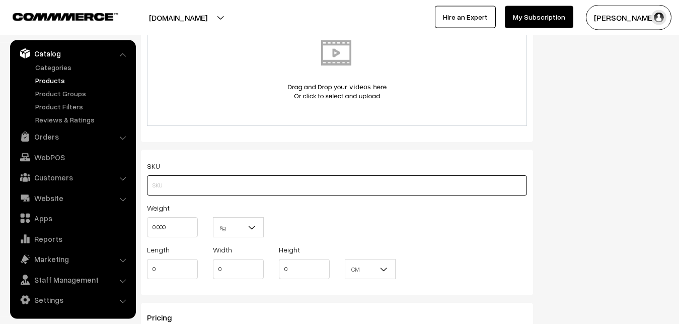
click at [176, 185] on input "text" at bounding box center [337, 185] width 380 height 20
paste input "va12715-sep-banaras-za"
type input "va12715-sep-banaras-za"
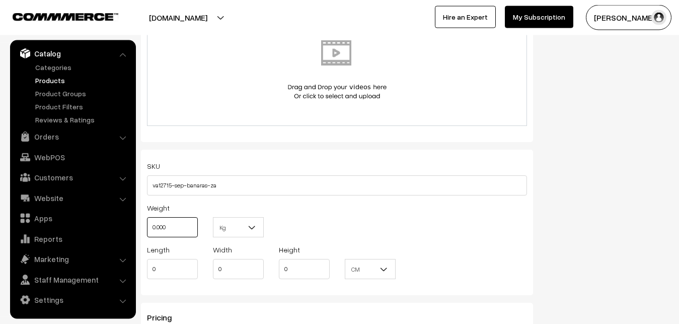
drag, startPoint x: 179, startPoint y: 231, endPoint x: 144, endPoint y: 229, distance: 35.3
click at [147, 230] on input "0.000" at bounding box center [172, 227] width 51 height 20
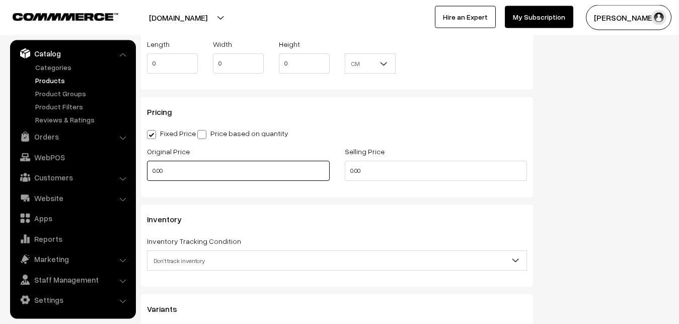
type input "0.80"
drag, startPoint x: 166, startPoint y: 177, endPoint x: 107, endPoint y: 184, distance: 59.2
click at [147, 181] on input "0.00" at bounding box center [238, 171] width 183 height 20
type input "0"
type input "7460"
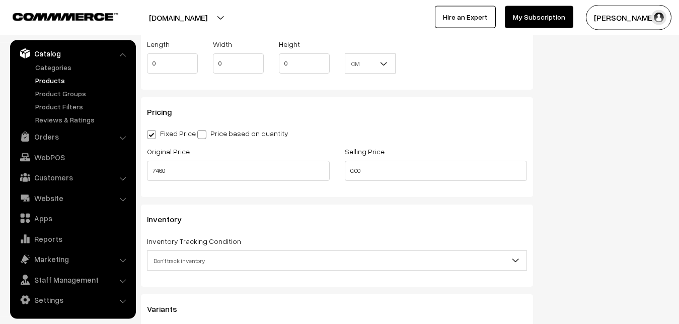
type input "0"
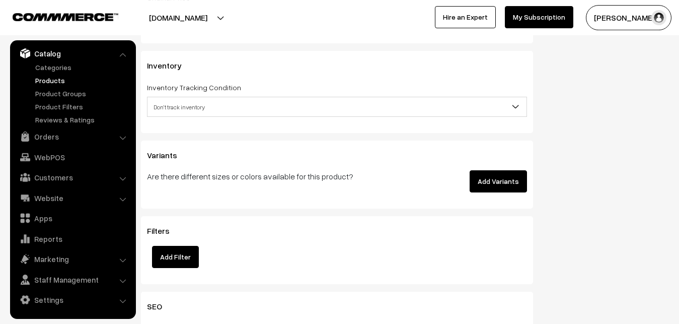
scroll to position [945, 0]
type input "8958"
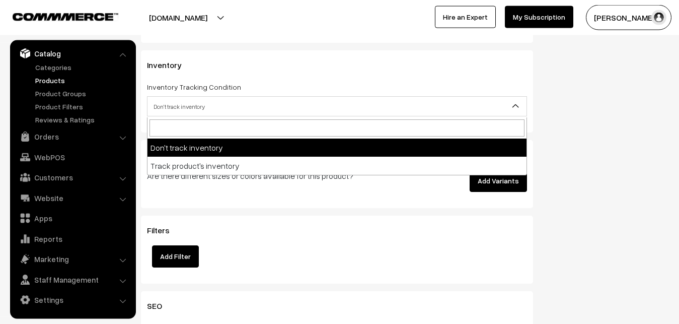
click at [186, 108] on span "Don't track inventory" at bounding box center [336, 107] width 379 height 18
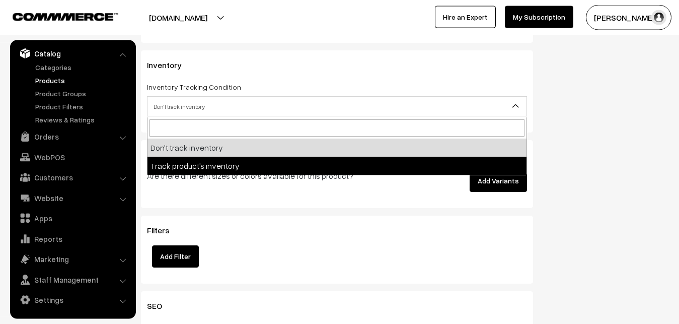
select select "2"
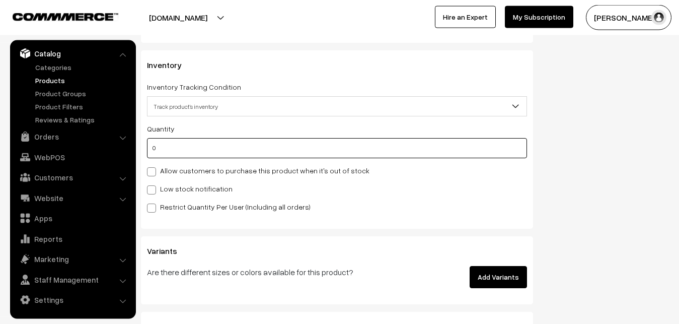
click at [183, 150] on input "0" at bounding box center [337, 148] width 380 height 20
type input "4"
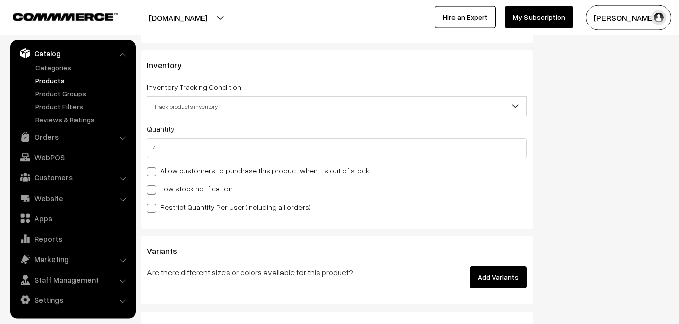
click at [180, 192] on label "Low stock notification" at bounding box center [190, 188] width 86 height 11
click at [154, 191] on input "Low stock notification" at bounding box center [150, 188] width 7 height 7
checkbox input "true"
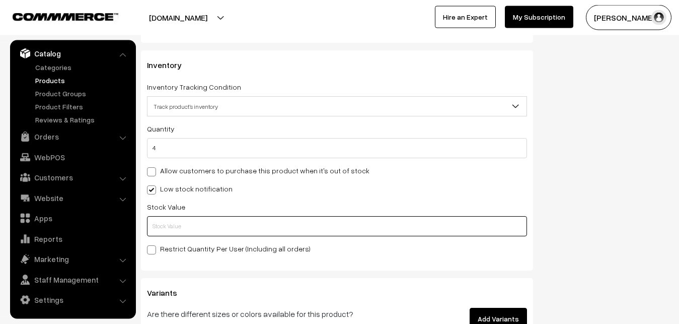
click at [180, 236] on input "text" at bounding box center [337, 226] width 380 height 20
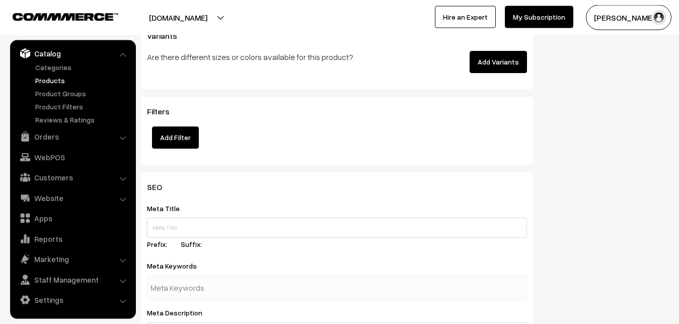
scroll to position [1458, 0]
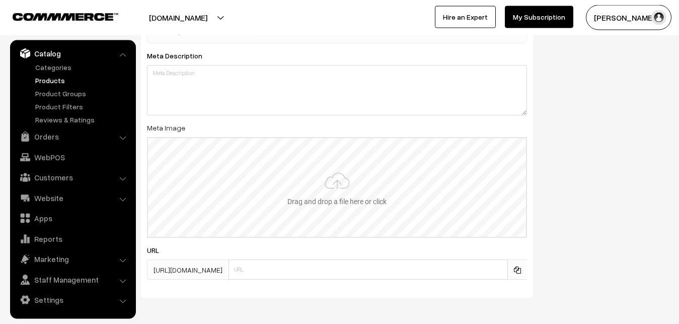
type input "2"
click at [320, 194] on input "file" at bounding box center [337, 187] width 378 height 99
type input "C:\fakepath\banarasi-saree-va12715-sep.jpeg"
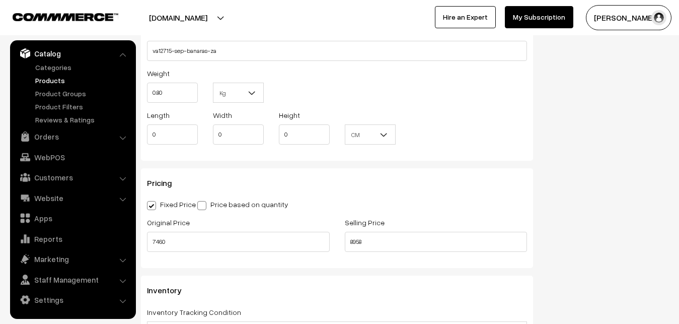
scroll to position [0, 0]
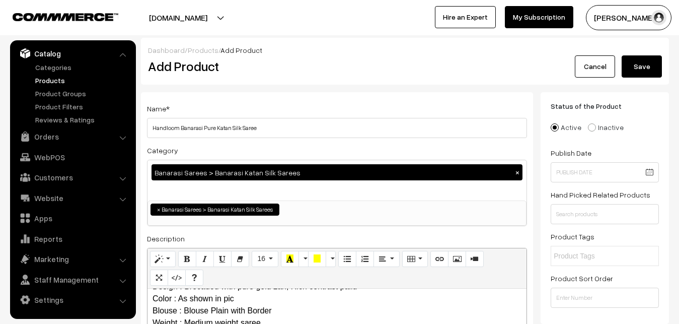
click at [651, 64] on button "Save" at bounding box center [642, 66] width 40 height 22
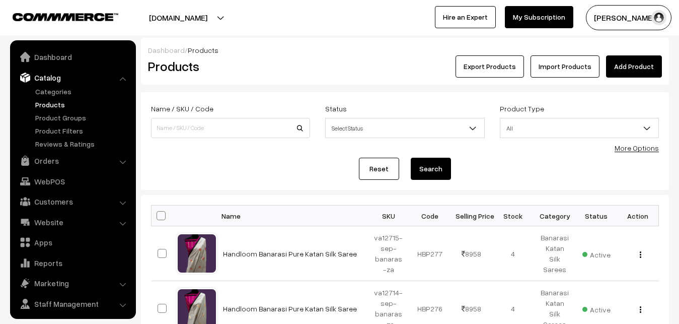
scroll to position [24, 0]
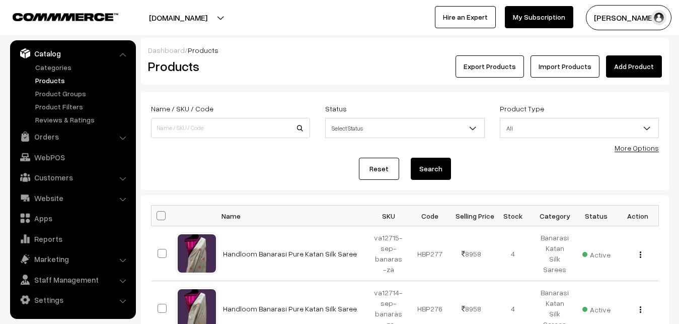
click at [627, 64] on link "Add Product" at bounding box center [634, 66] width 56 height 22
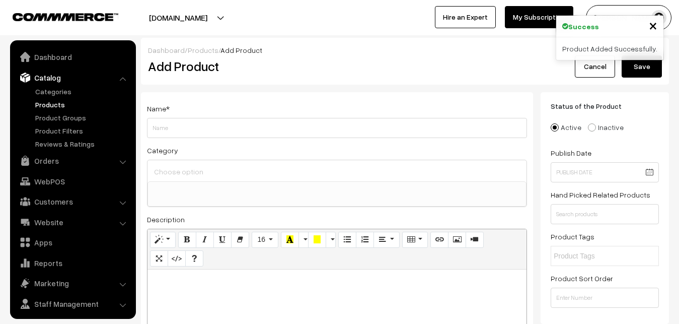
select select
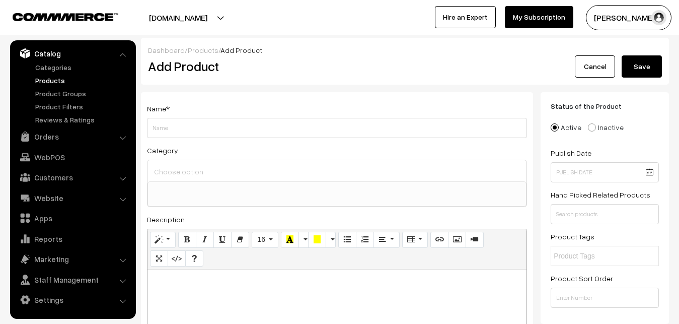
click at [59, 83] on link "Products" at bounding box center [83, 80] width 100 height 11
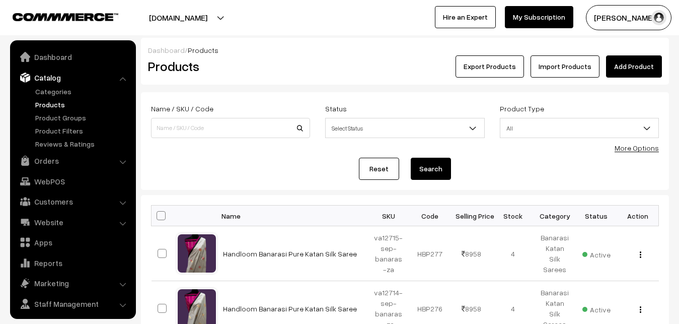
scroll to position [24, 0]
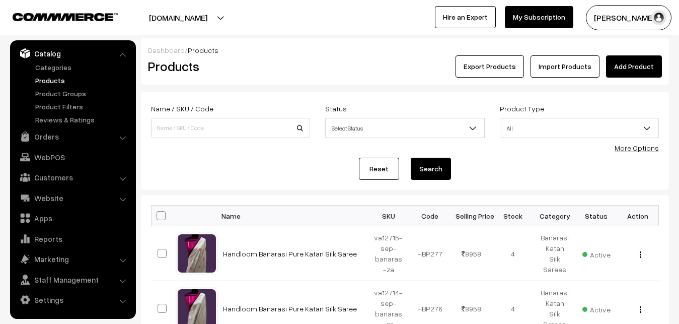
click at [309, 57] on div "Products" at bounding box center [228, 66] width 176 height 22
click at [645, 68] on link "Add Product" at bounding box center [634, 66] width 56 height 22
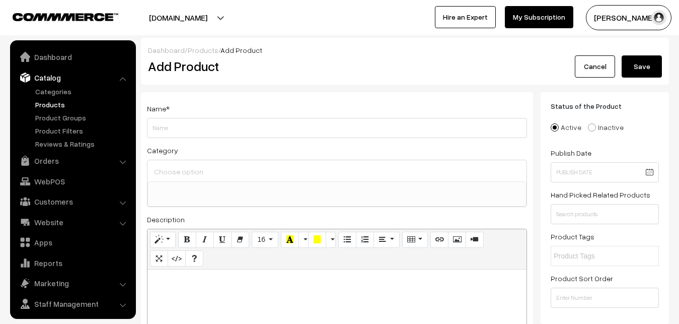
select select
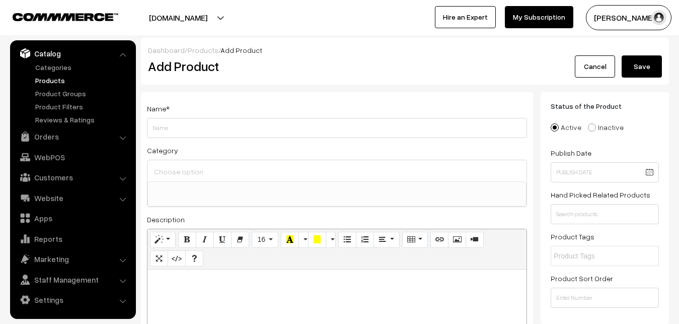
click at [161, 277] on p at bounding box center [337, 280] width 369 height 12
paste div
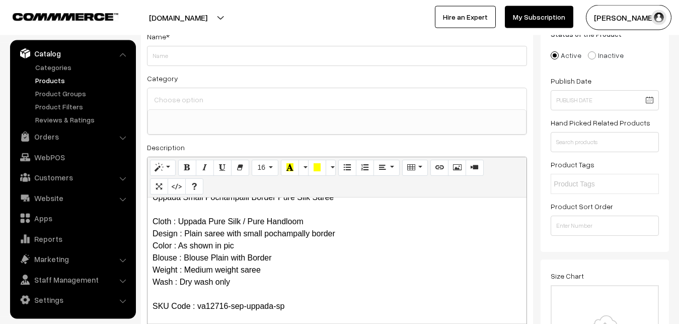
scroll to position [0, 0]
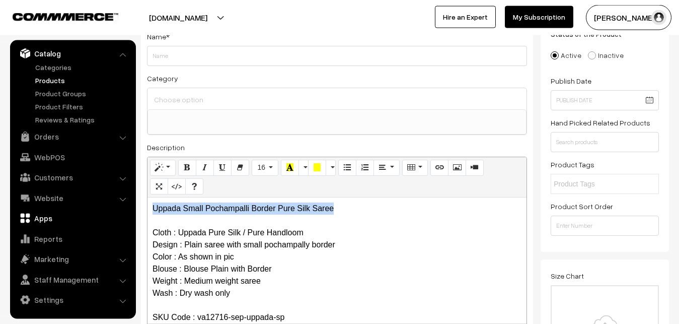
drag, startPoint x: 340, startPoint y: 209, endPoint x: 127, endPoint y: 209, distance: 212.4
click at [147, 209] on div "Uppada Small Pochampalli Border Pure Silk Saree Cloth : Uppada Pure Silk / Pure…" at bounding box center [336, 260] width 379 height 126
copy p "Uppada Small Pochampalli Border Pure Silk Saree"
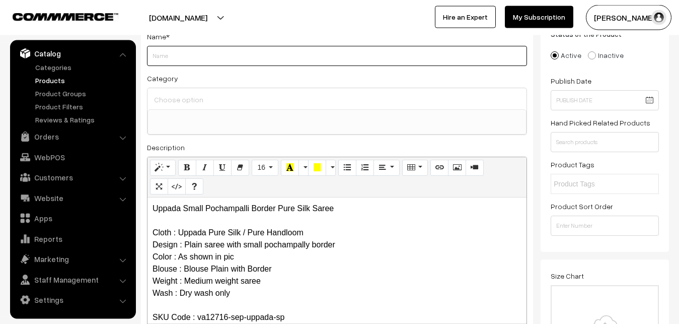
paste input "Uppada Small Pochampalli Border Pure Silk Saree"
type input "Uppada Small Pochampalli Border Pure Silk Saree"
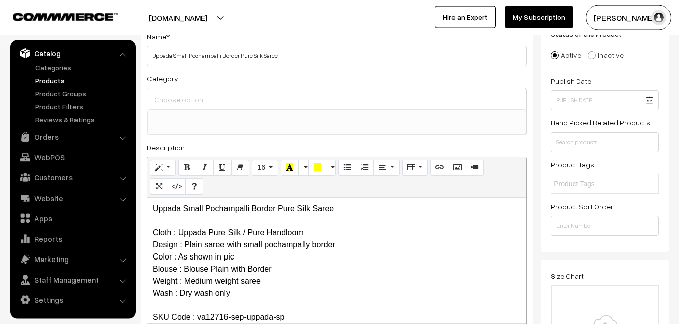
click at [192, 100] on input at bounding box center [336, 99] width 371 height 15
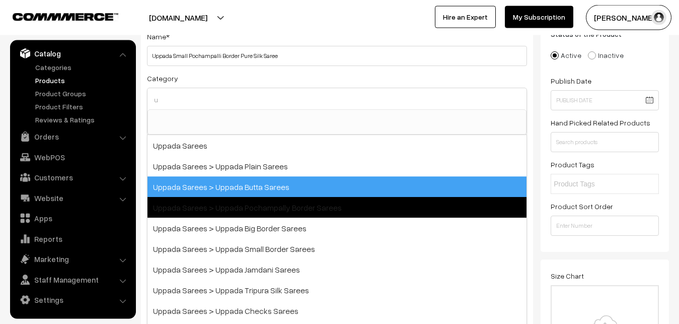
type input "u"
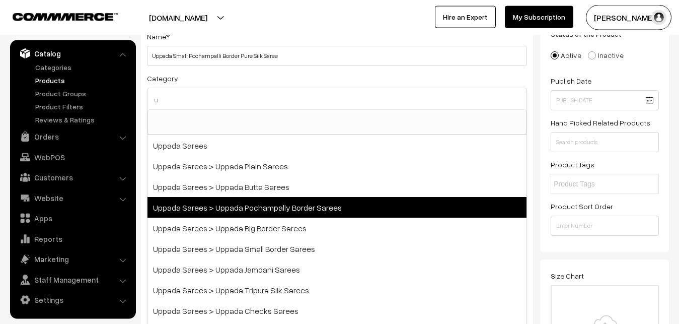
click at [288, 201] on span "Uppada Sarees > Uppada Pochampally Border Sarees" at bounding box center [336, 207] width 379 height 21
select select "57"
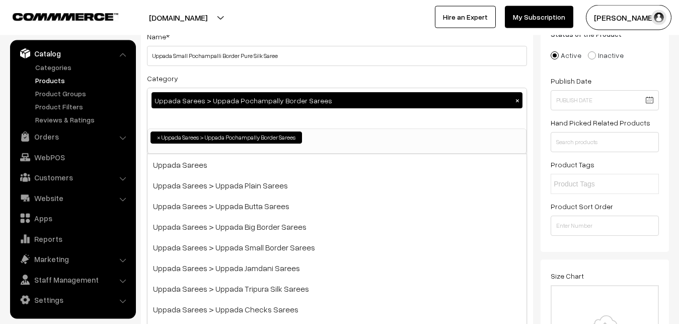
click at [284, 68] on div "Name * Uppada Small Pochampalli Border Pure Silk Saree Category Uppada Sarees >…" at bounding box center [337, 192] width 392 height 344
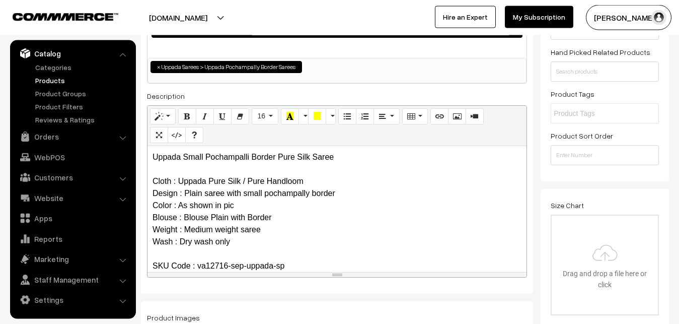
scroll to position [226, 0]
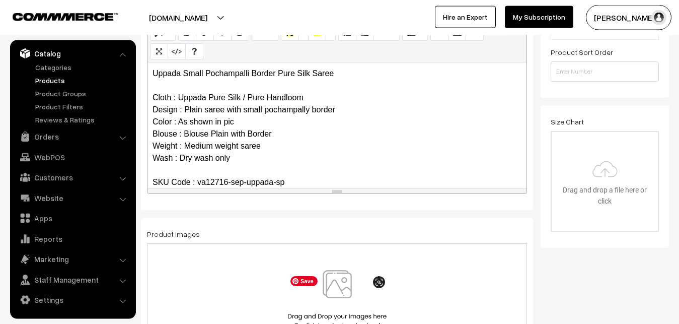
click at [349, 286] on img at bounding box center [337, 299] width 104 height 59
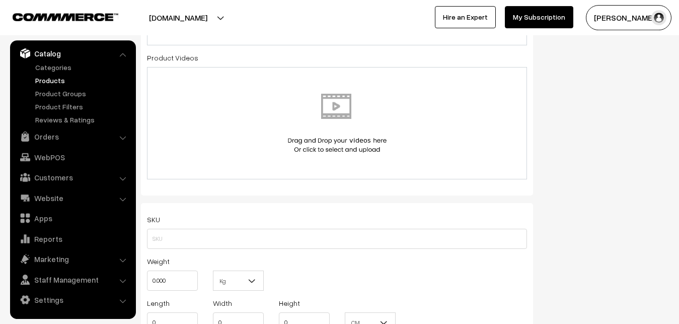
scroll to position [534, 0]
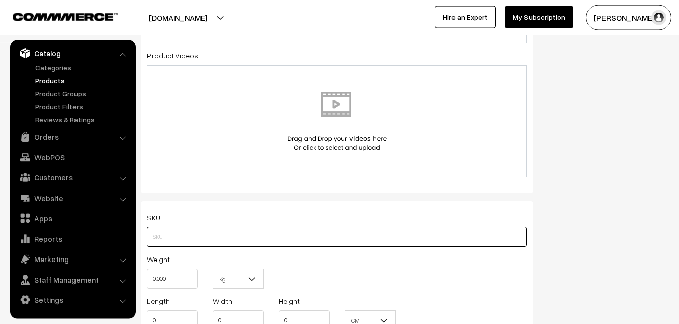
click at [192, 239] on input "text" at bounding box center [337, 236] width 380 height 20
paste input "va12716-sep-uppada-sp"
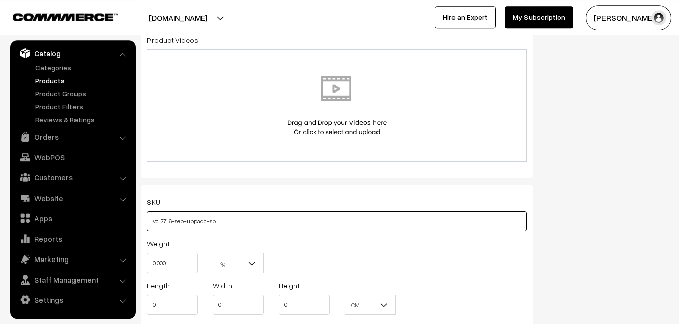
scroll to position [688, 0]
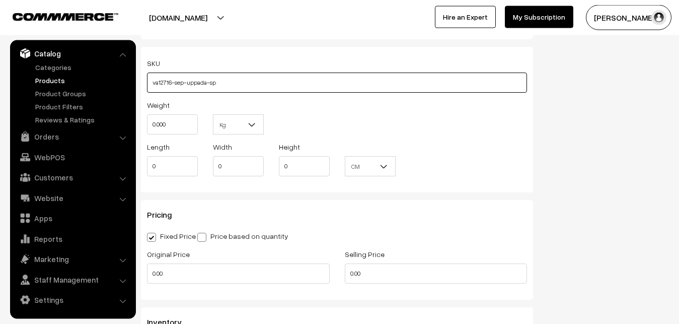
type input "va12716-sep-uppada-sp"
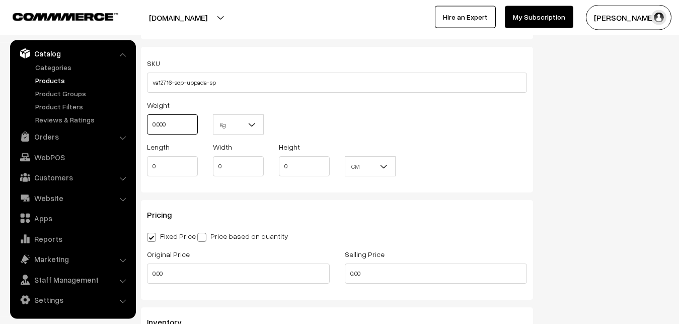
drag, startPoint x: 172, startPoint y: 129, endPoint x: 139, endPoint y: 129, distance: 32.7
click at [147, 129] on input "0.000" at bounding box center [172, 124] width 51 height 20
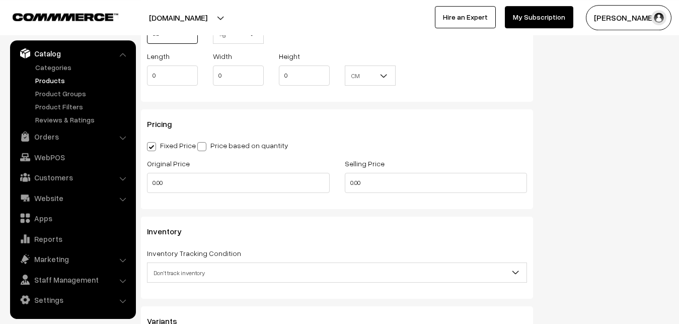
scroll to position [791, 0]
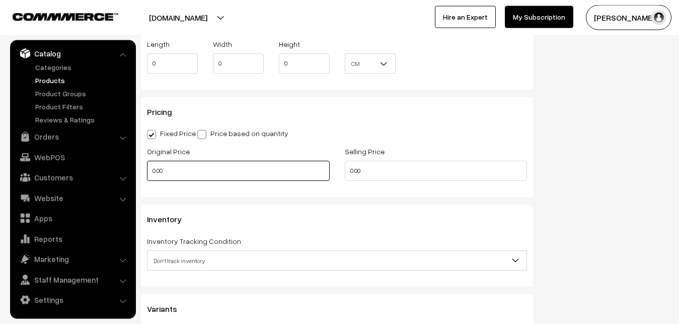
type input "0.80"
drag, startPoint x: 178, startPoint y: 167, endPoint x: 125, endPoint y: 173, distance: 52.7
click at [147, 173] on input "0.00" at bounding box center [238, 171] width 183 height 20
type input "0"
type input "3200"
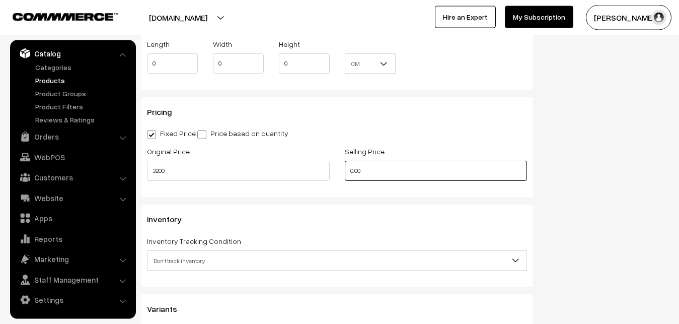
drag, startPoint x: 366, startPoint y: 168, endPoint x: 322, endPoint y: 171, distance: 44.4
click at [345, 171] on input "0.00" at bounding box center [436, 171] width 183 height 20
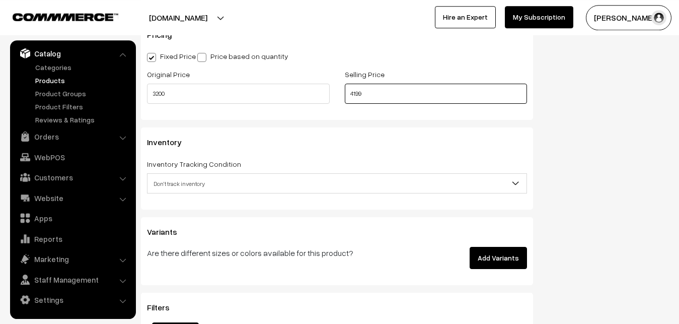
scroll to position [893, 0]
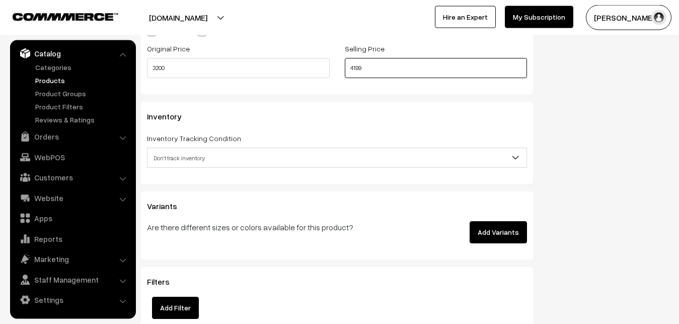
type input "4199"
click at [173, 156] on span "Don't track inventory" at bounding box center [336, 158] width 379 height 18
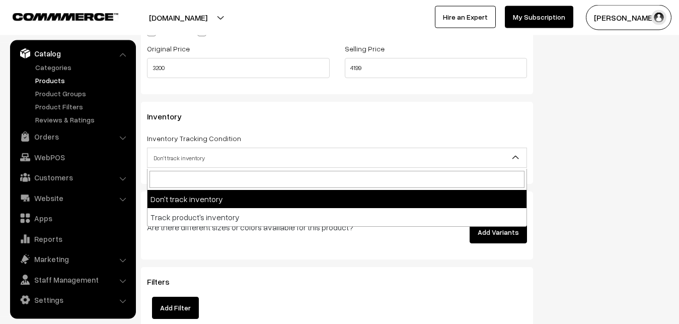
click at [175, 162] on span "Don't track inventory" at bounding box center [336, 158] width 379 height 18
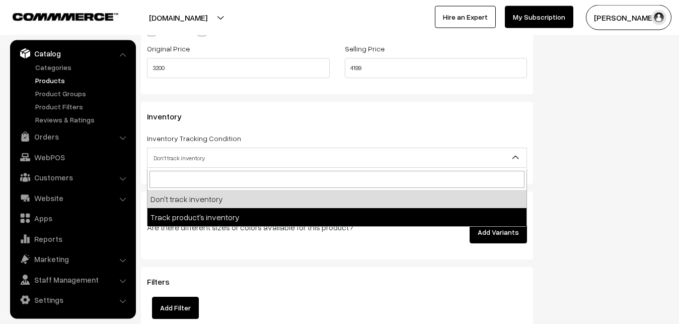
select select "2"
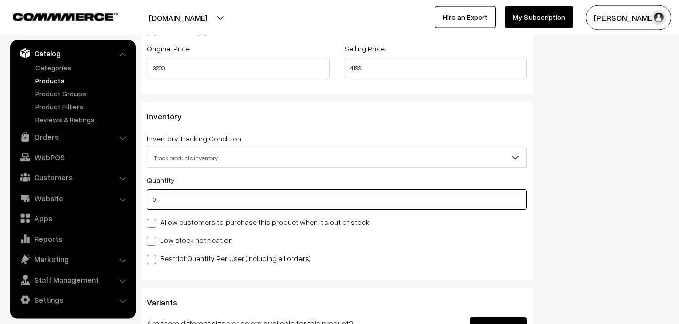
click at [172, 200] on input "0" at bounding box center [337, 199] width 380 height 20
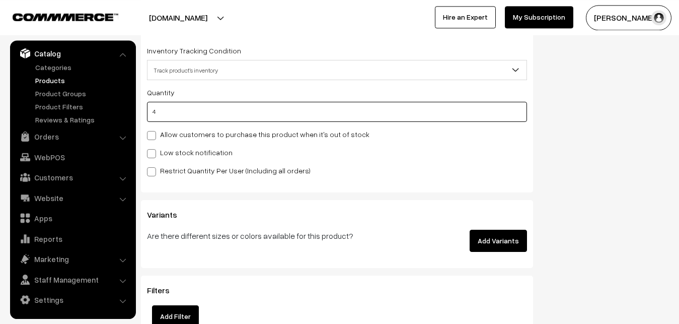
scroll to position [996, 0]
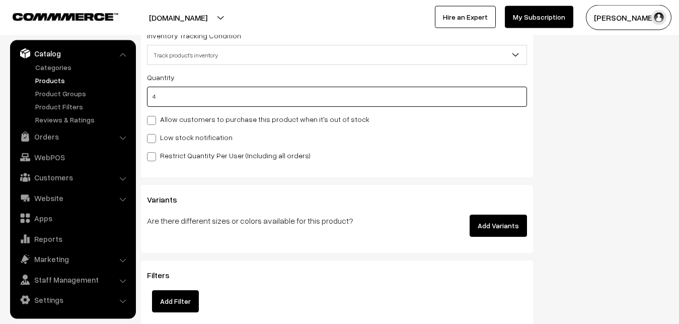
type input "4"
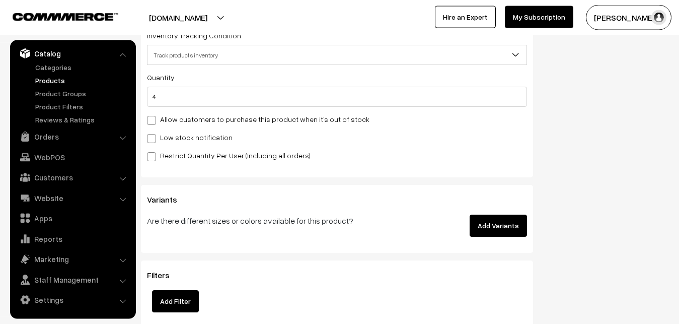
click at [155, 133] on label "Low stock notification" at bounding box center [190, 137] width 86 height 11
click at [154, 133] on input "Low stock notification" at bounding box center [150, 136] width 7 height 7
checkbox input "true"
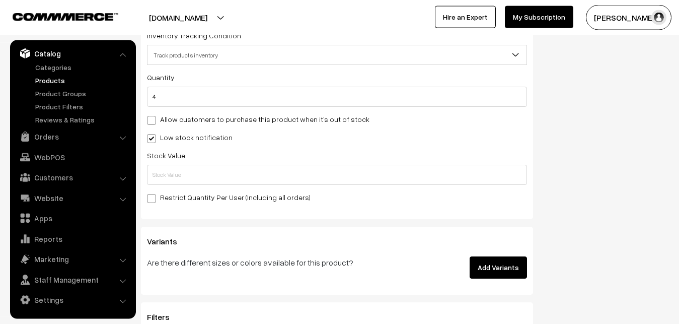
click at [161, 164] on div "Stock Value" at bounding box center [337, 167] width 380 height 36
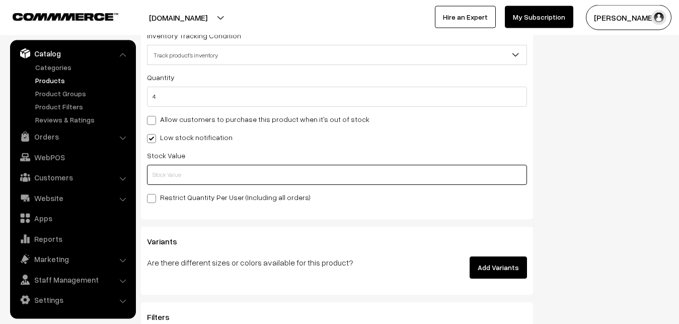
click at [163, 170] on input "text" at bounding box center [337, 175] width 380 height 20
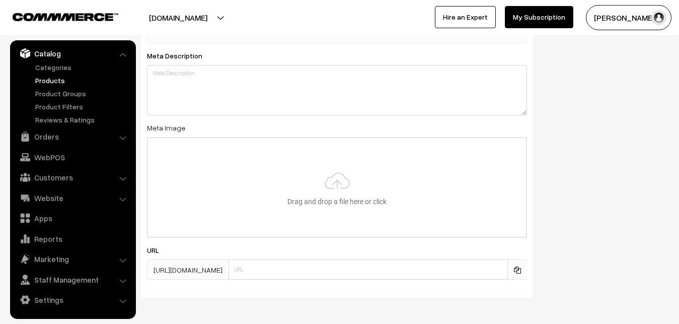
scroll to position [1498, 0]
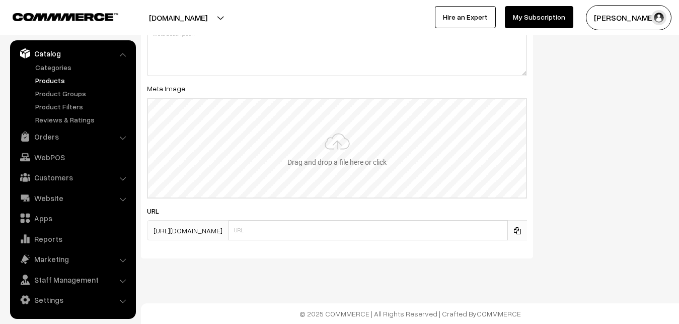
type input "2"
click at [343, 132] on input "file" at bounding box center [337, 148] width 378 height 99
type input "C:\fakepath\uppada-saree-12716-sep.jpeg"
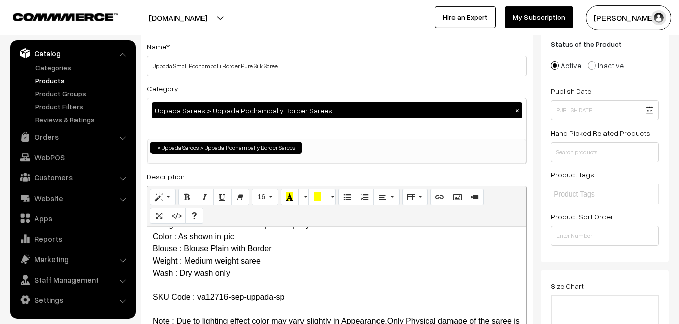
scroll to position [0, 0]
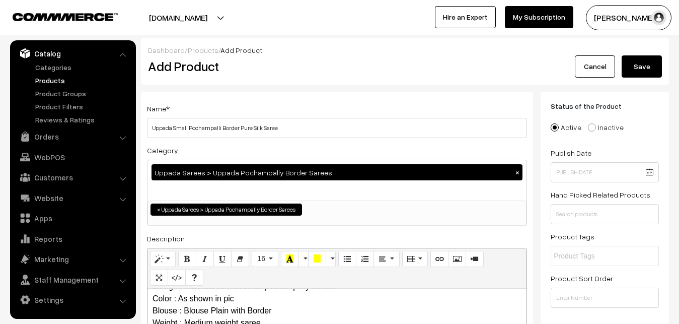
click at [631, 72] on button "Save" at bounding box center [642, 66] width 40 height 22
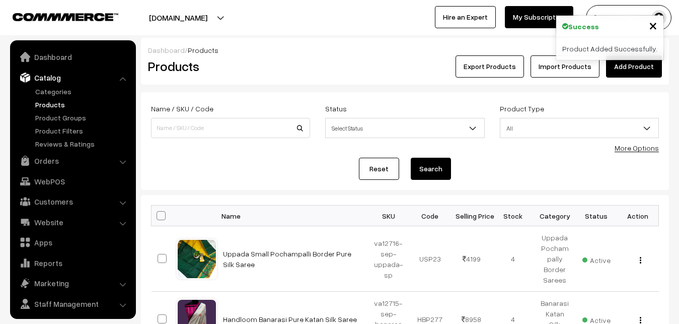
scroll to position [24, 0]
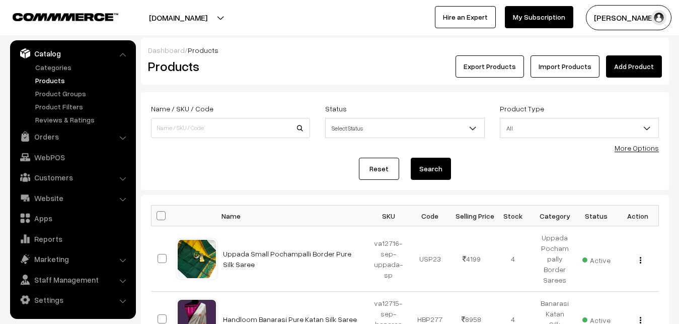
click at [630, 65] on link "Add Product" at bounding box center [634, 66] width 56 height 22
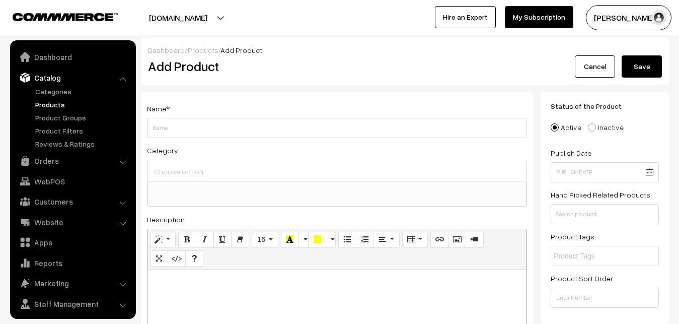
select select
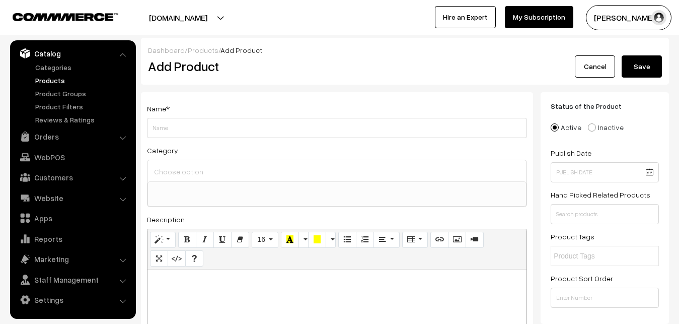
paste div
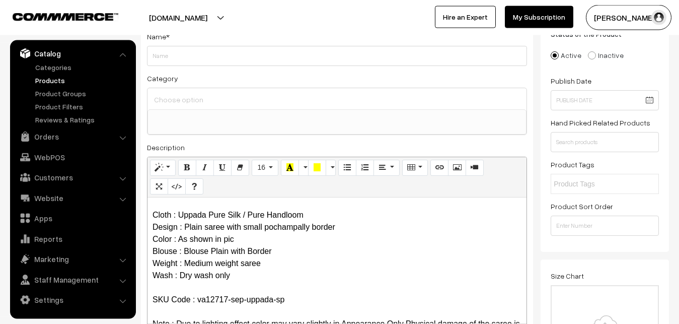
scroll to position [0, 0]
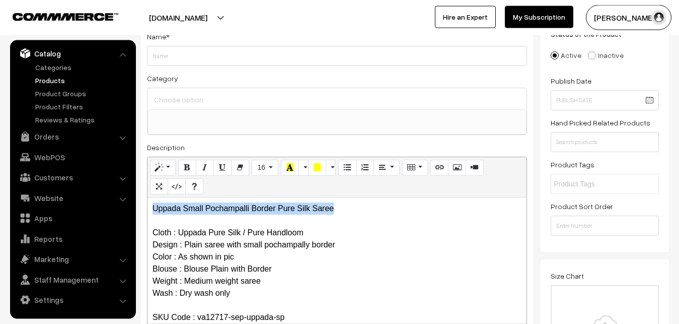
drag, startPoint x: 350, startPoint y: 203, endPoint x: 148, endPoint y: 199, distance: 201.4
click at [148, 199] on div "Uppada Small Pochampalli Border Pure Silk Saree Cloth : Uppada Pure Silk / Pure…" at bounding box center [336, 260] width 379 height 126
copy p "Uppada Small Pochampalli Border Pure Silk Saree"
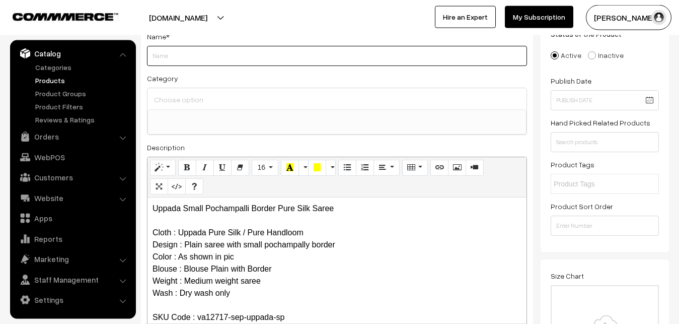
paste input "Uppada Small Pochampalli Border Pure Silk Saree"
type input "Uppada Small Pochampalli Border Pure Silk Saree"
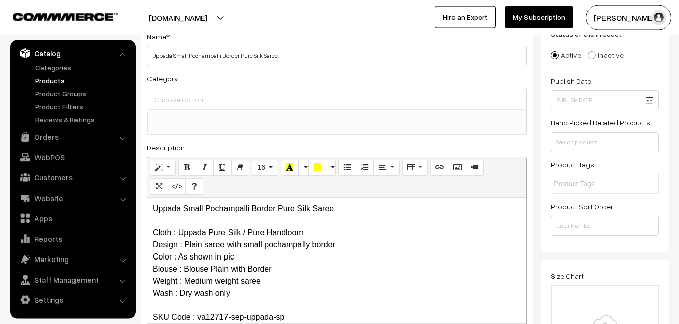
click at [194, 97] on input at bounding box center [336, 99] width 371 height 15
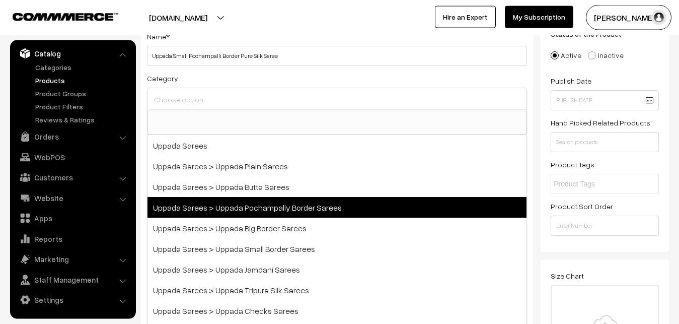
click at [247, 207] on span "Uppada Sarees > Uppada Pochampally Border Sarees" at bounding box center [336, 207] width 379 height 21
select select "57"
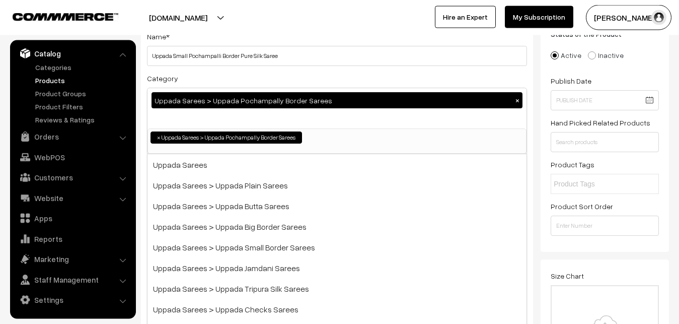
click at [266, 75] on div "Category Uppada Sarees > Uppada Pochampally Border Sarees × Uppada Sarees Uppad…" at bounding box center [337, 113] width 380 height 82
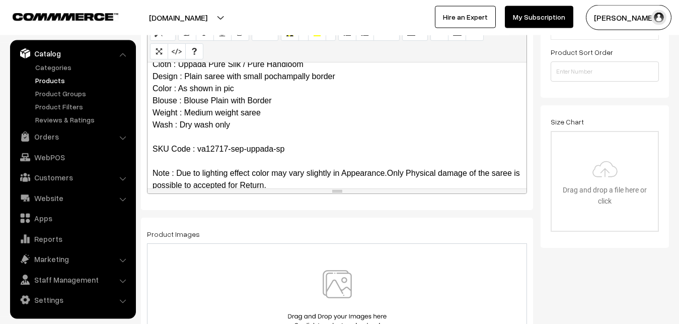
scroll to position [49, 0]
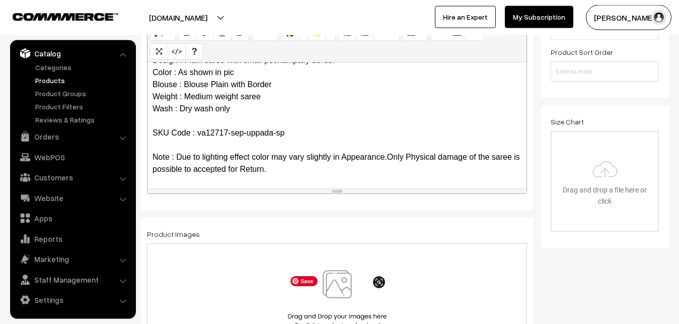
click at [338, 289] on img at bounding box center [337, 299] width 104 height 59
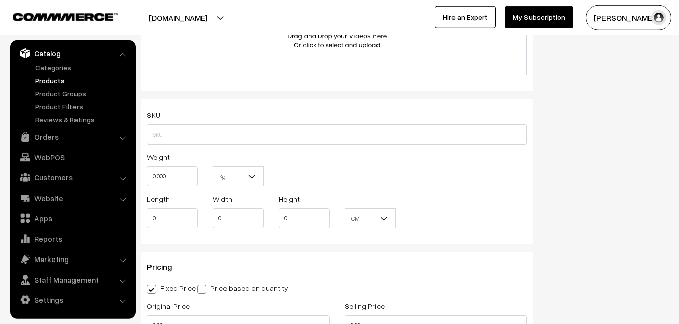
scroll to position [637, 0]
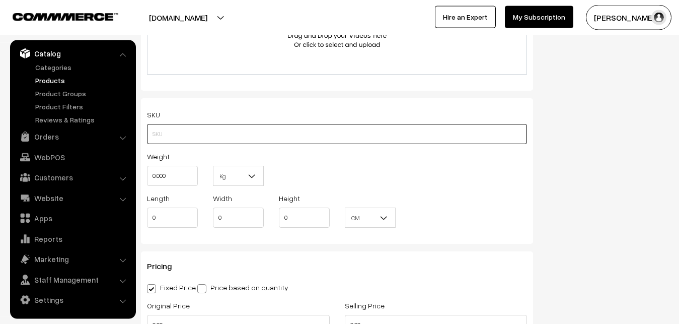
paste input "va12717-sep-uppada-sp"
type input "va12717-sep-uppada-sp"
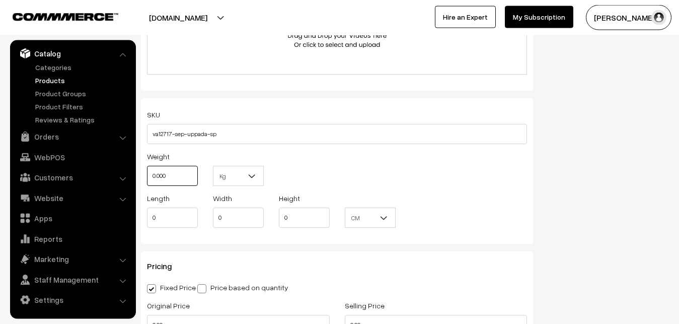
drag, startPoint x: 189, startPoint y: 172, endPoint x: 141, endPoint y: 174, distance: 48.4
click at [147, 174] on input "0.000" at bounding box center [172, 176] width 51 height 20
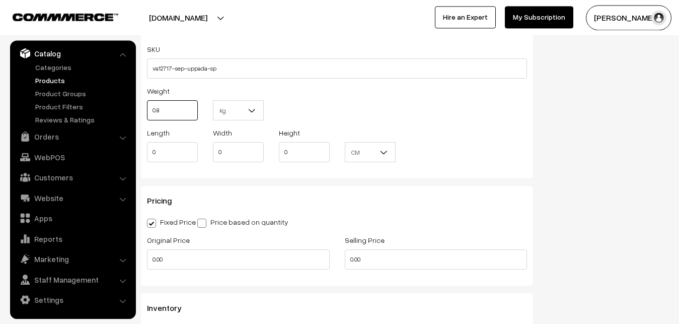
scroll to position [791, 0]
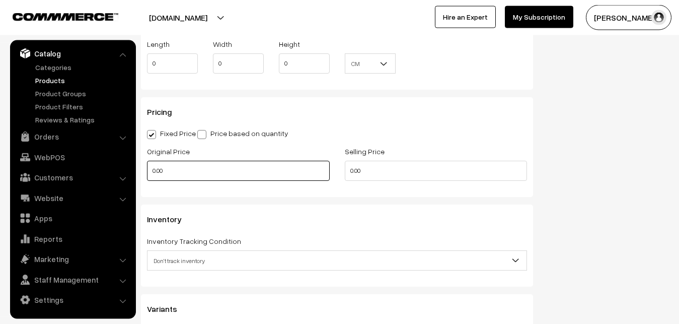
type input "0.80"
drag, startPoint x: 179, startPoint y: 173, endPoint x: 104, endPoint y: 174, distance: 74.5
click at [147, 174] on input "0.00" at bounding box center [238, 171] width 183 height 20
type input "0"
type input "3200"
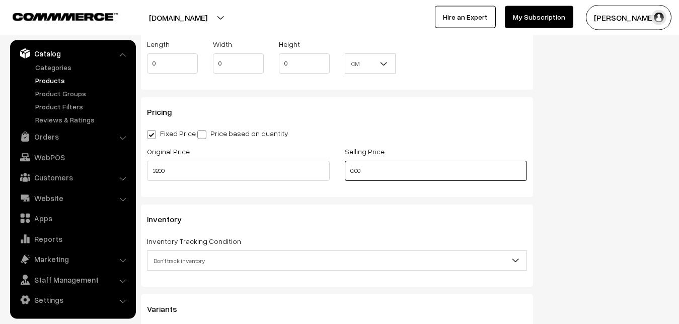
drag, startPoint x: 382, startPoint y: 171, endPoint x: 292, endPoint y: 175, distance: 89.7
click at [345, 175] on input "0.00" at bounding box center [436, 171] width 183 height 20
type input "0"
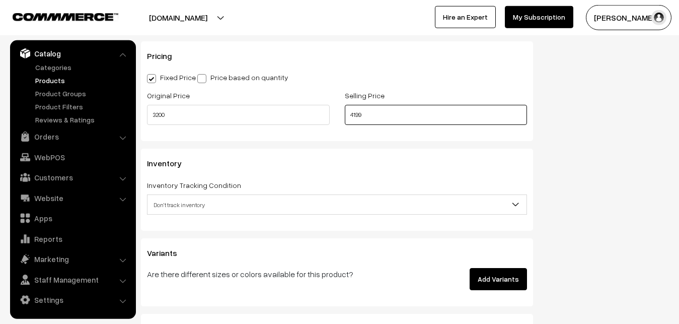
scroll to position [893, 0]
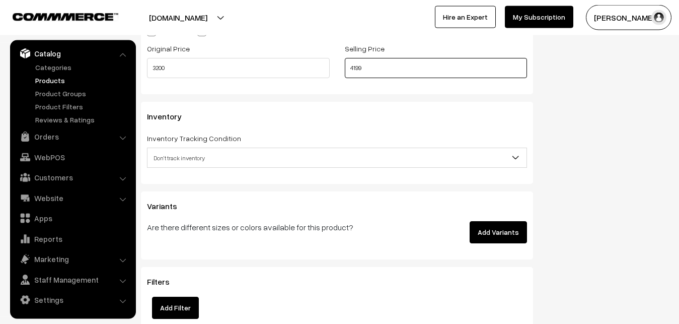
type input "4199"
click at [172, 151] on span "Don't track inventory" at bounding box center [336, 158] width 379 height 18
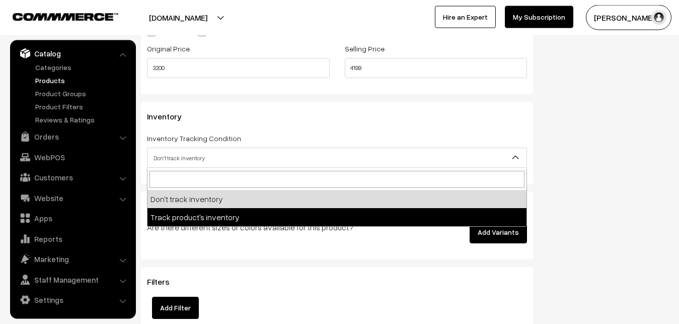
select select "2"
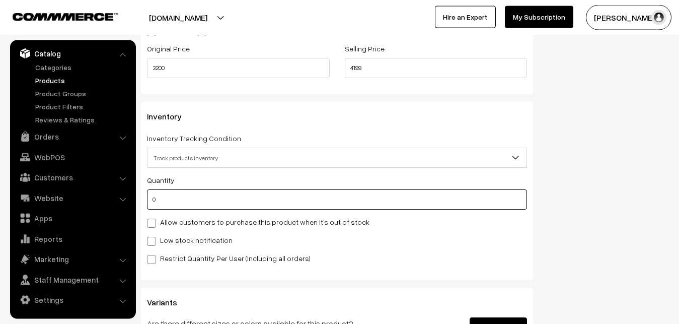
click at [175, 201] on input "0" at bounding box center [337, 199] width 380 height 20
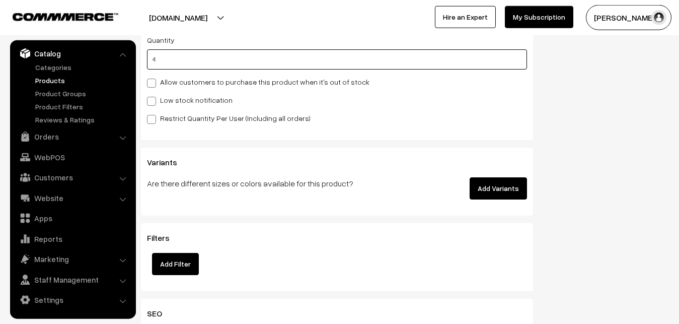
scroll to position [1047, 0]
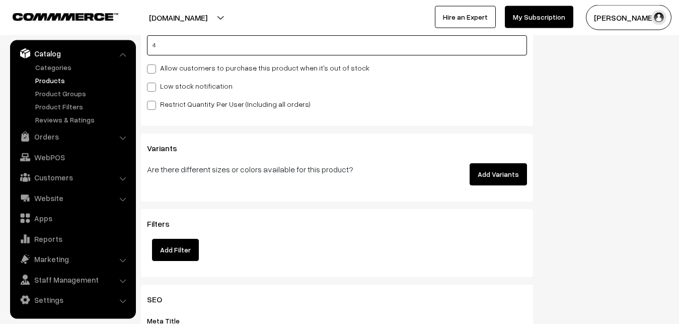
type input "4"
click at [162, 85] on label "Low stock notification" at bounding box center [190, 86] width 86 height 11
click at [154, 85] on input "Low stock notification" at bounding box center [150, 85] width 7 height 7
checkbox input "true"
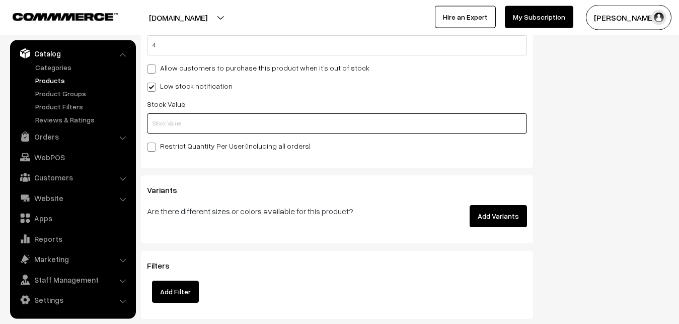
click at [157, 125] on input "text" at bounding box center [337, 123] width 380 height 20
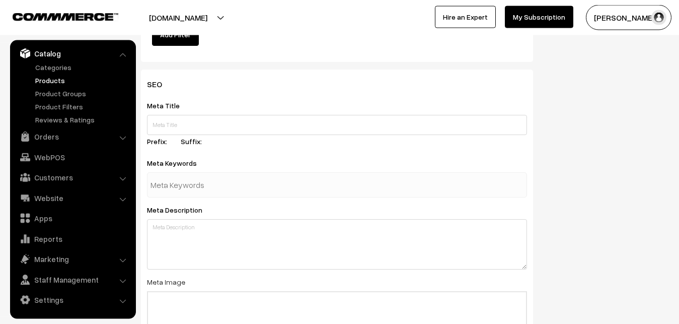
scroll to position [1498, 0]
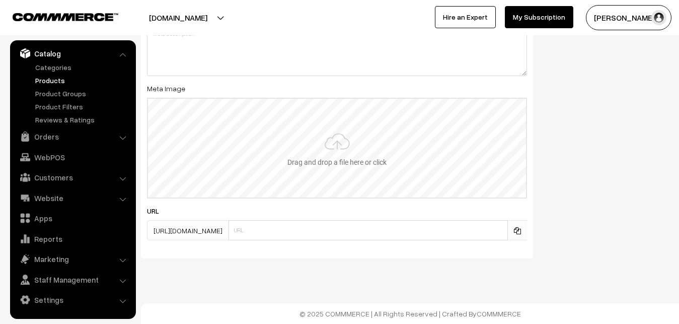
type input "2"
click at [356, 130] on input "file" at bounding box center [337, 148] width 378 height 99
type input "C:\fakepath\uppada-saree-12717-sep.jpeg"
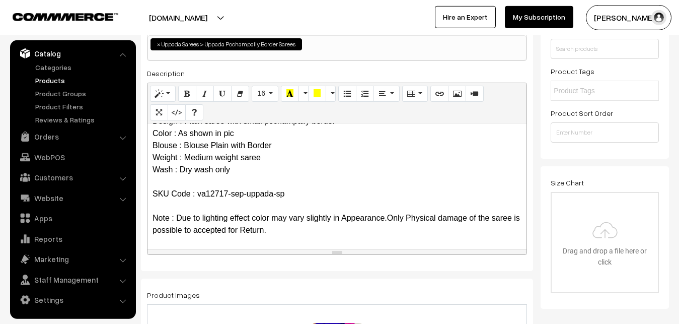
scroll to position [0, 0]
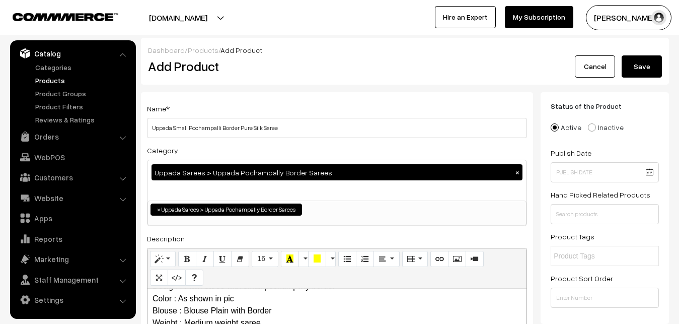
click at [653, 66] on button "Save" at bounding box center [642, 66] width 40 height 22
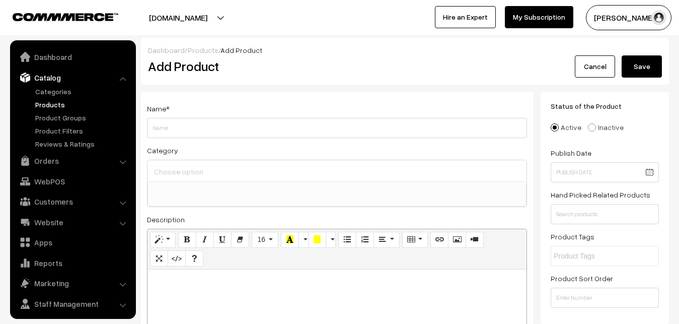
select select
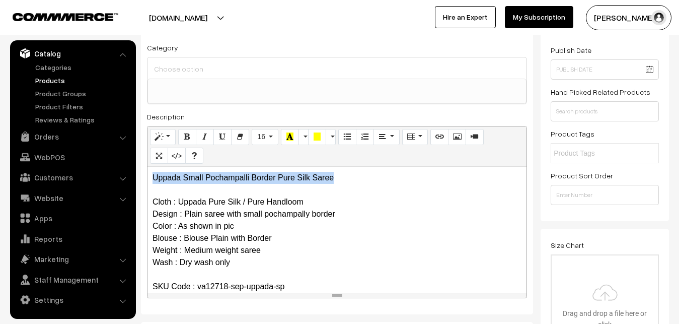
drag, startPoint x: 355, startPoint y: 178, endPoint x: 146, endPoint y: 177, distance: 208.9
click at [147, 177] on div "Uppada Small Pochampalli Border Pure Silk Saree Cloth : Uppada Pure Silk / Pure…" at bounding box center [336, 230] width 379 height 126
copy p "Uppada Small Pochampalli Border Pure Silk Saree"
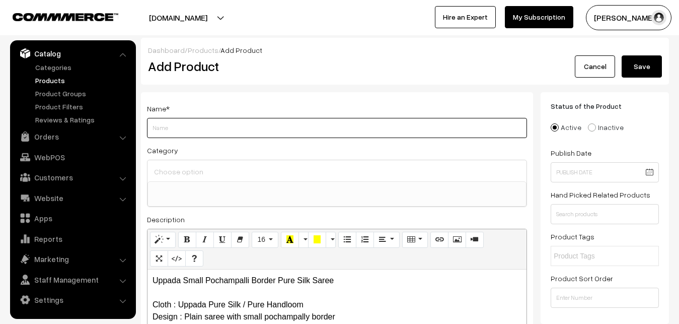
paste input "Uppada Small Pochampalli Border Pure Silk Saree"
type input "Uppada Small Pochampalli Border Pure Silk Saree"
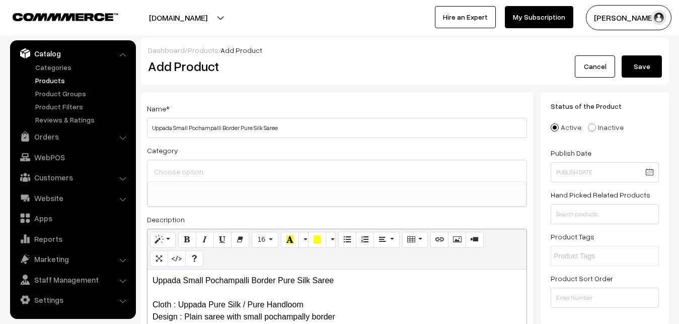
click at [178, 172] on input at bounding box center [336, 171] width 371 height 15
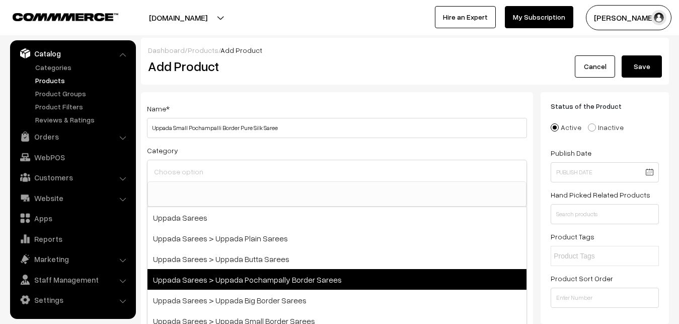
click at [283, 279] on span "Uppada Sarees > Uppada Pochampally Border Sarees" at bounding box center [336, 279] width 379 height 21
select select "57"
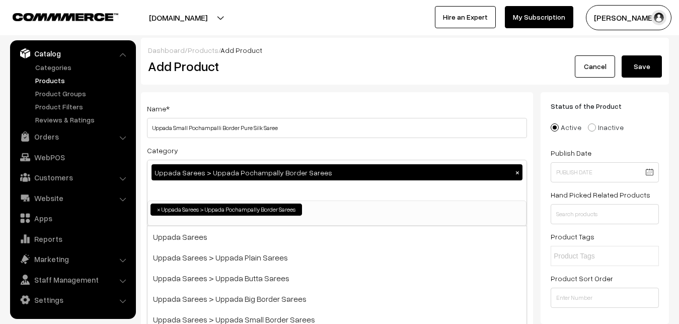
click at [277, 106] on div "Name * Uppada Small Pochampalli Border Pure Silk Saree" at bounding box center [337, 120] width 380 height 36
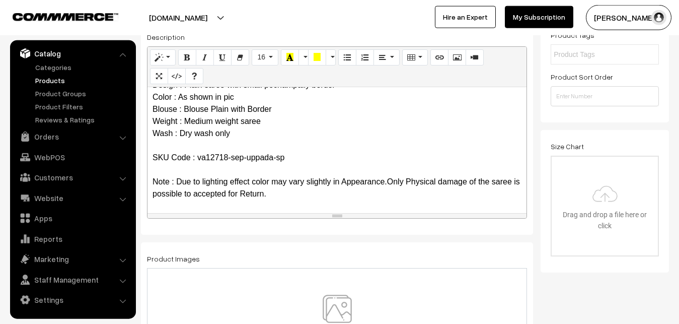
scroll to position [257, 0]
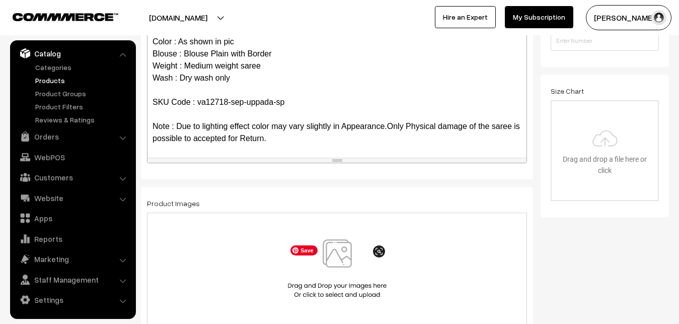
click at [334, 260] on img at bounding box center [337, 268] width 104 height 59
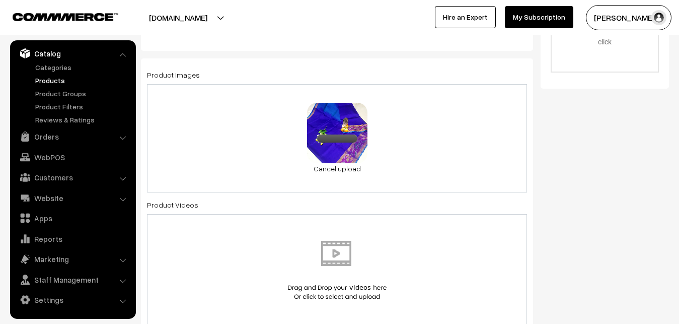
scroll to position [616, 0]
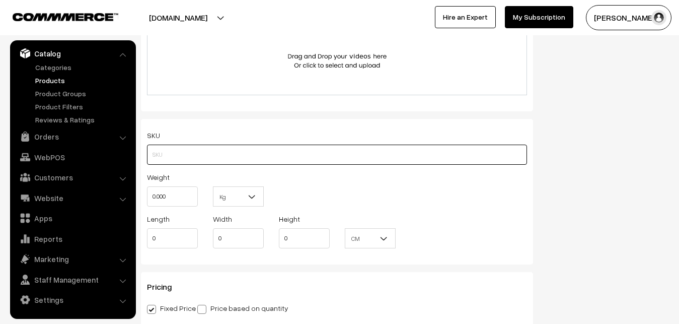
paste input "va12718-sep-uppada-sp"
type input "va12718-sep-uppada-sp"
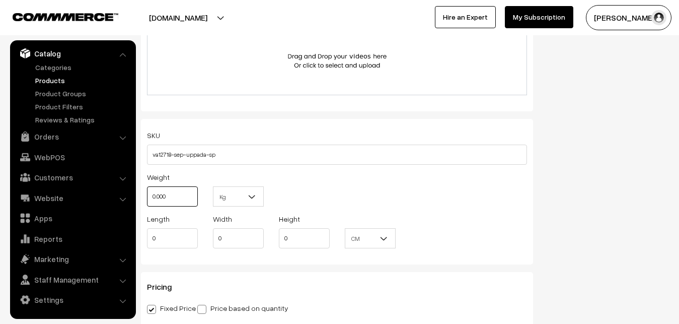
drag, startPoint x: 181, startPoint y: 195, endPoint x: 148, endPoint y: 195, distance: 32.7
click at [148, 195] on input "0.000" at bounding box center [172, 196] width 51 height 20
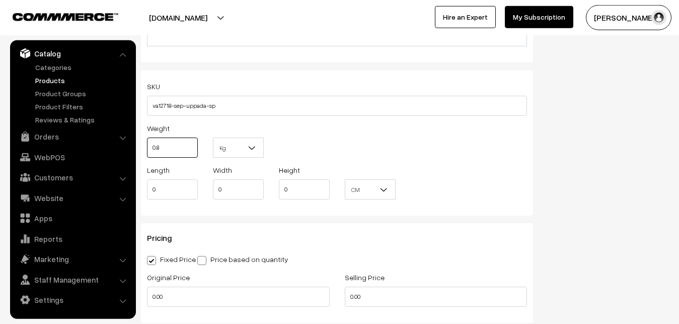
scroll to position [719, 0]
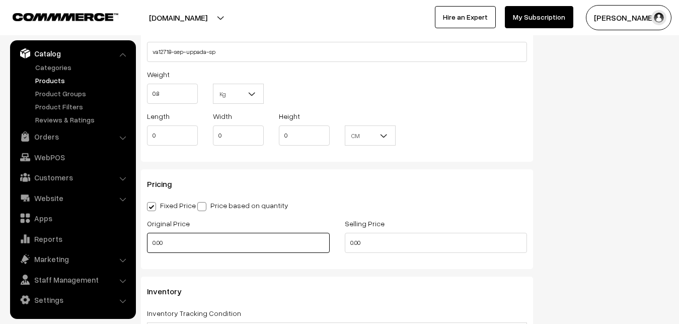
type input "0.80"
drag, startPoint x: 175, startPoint y: 241, endPoint x: 133, endPoint y: 241, distance: 41.8
click at [147, 241] on input "0.00" at bounding box center [238, 243] width 183 height 20
type input "0"
type input "3200"
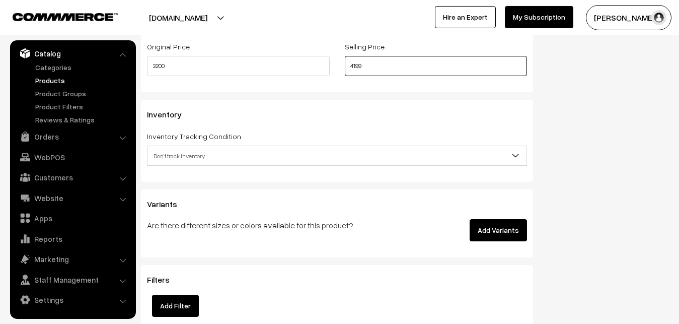
scroll to position [924, 0]
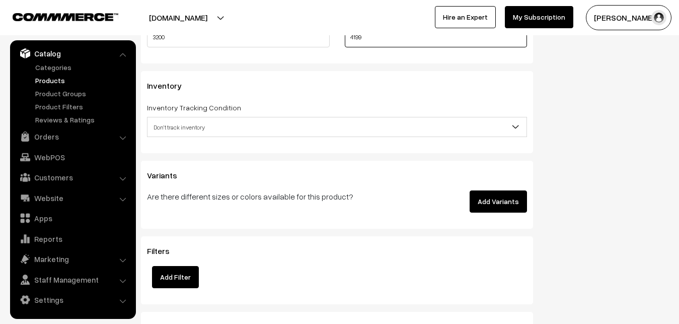
type input "4199"
click at [187, 130] on span "Don't track inventory" at bounding box center [336, 127] width 379 height 18
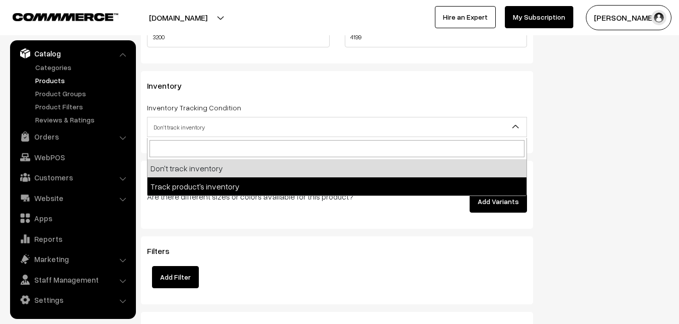
select select "2"
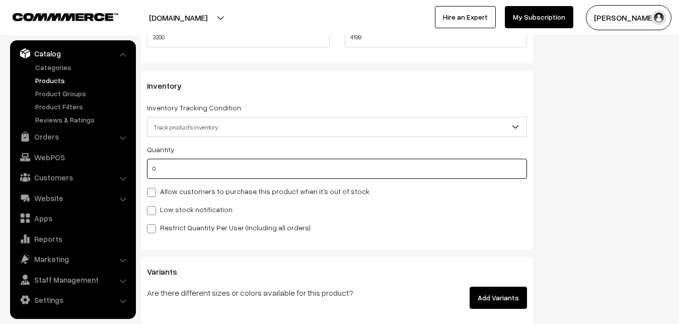
click at [186, 176] on input "0" at bounding box center [337, 169] width 380 height 20
type input "4"
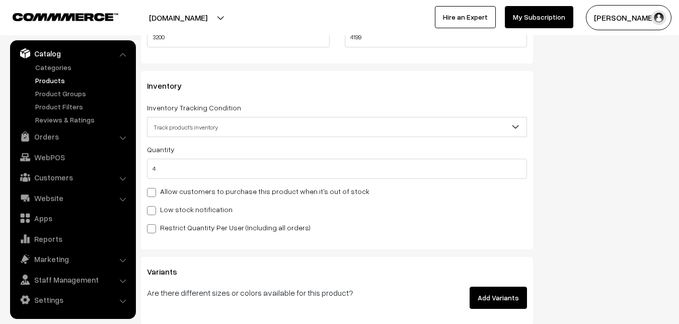
click at [178, 207] on label "Low stock notification" at bounding box center [190, 209] width 86 height 11
click at [154, 207] on input "Low stock notification" at bounding box center [150, 208] width 7 height 7
checkbox input "true"
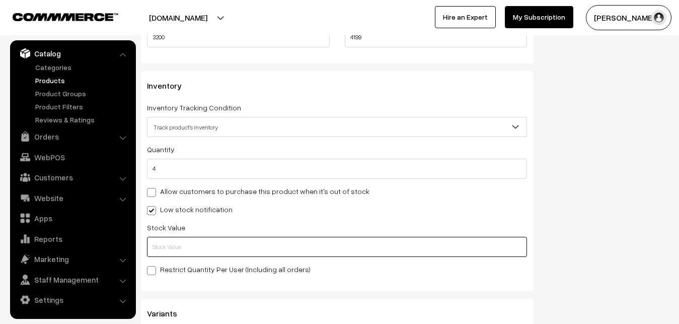
click at [170, 247] on input "text" at bounding box center [337, 247] width 380 height 20
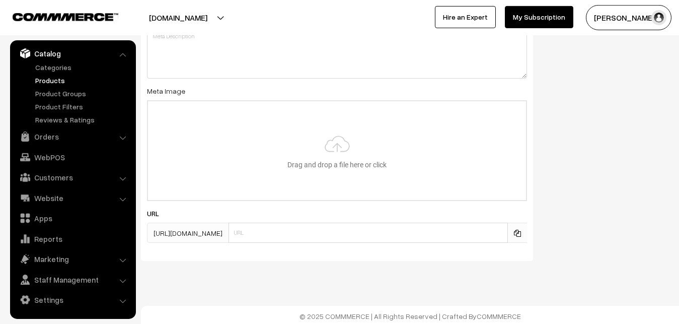
scroll to position [1498, 0]
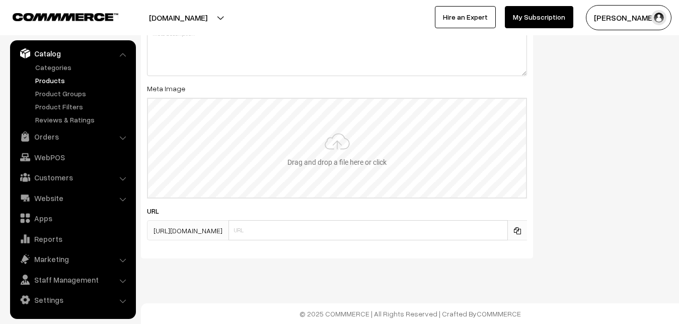
type input "2"
click at [313, 155] on input "file" at bounding box center [337, 148] width 378 height 99
type input "C:\fakepath\uppada-saree-12718-sep.jpeg"
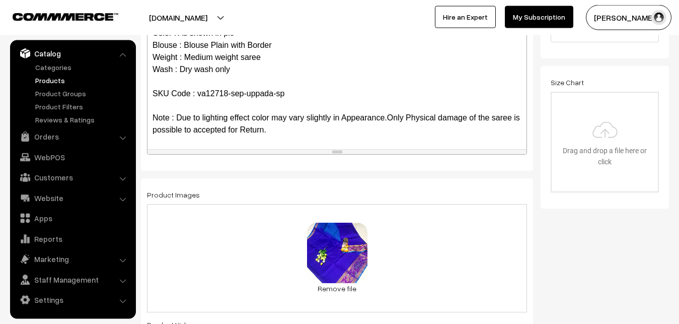
scroll to position [0, 0]
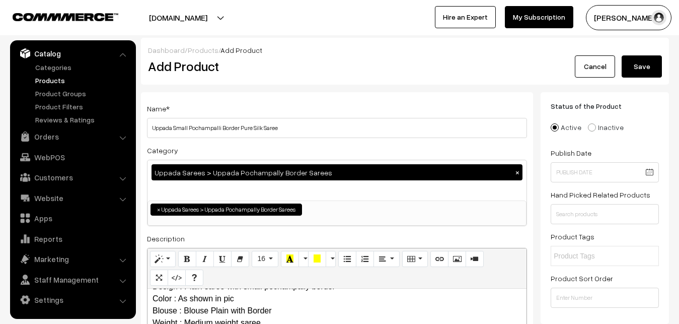
click at [640, 58] on button "Save" at bounding box center [642, 66] width 40 height 22
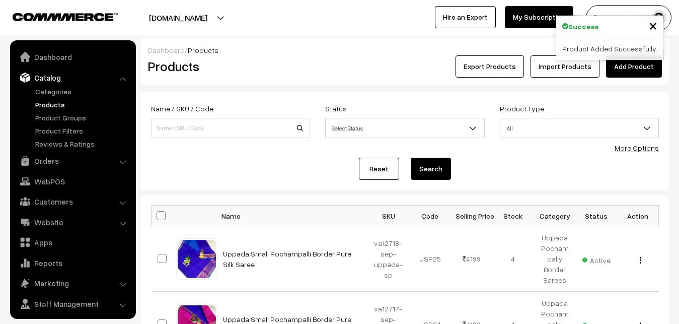
scroll to position [24, 0]
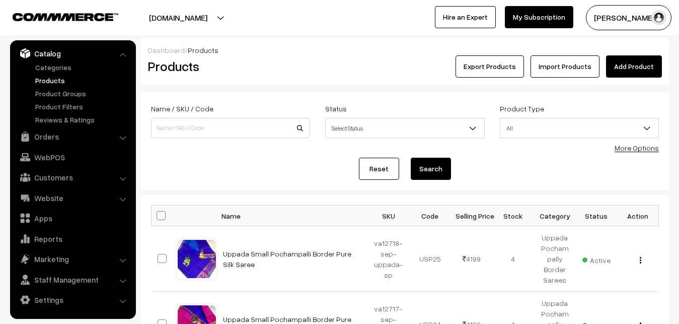
click at [332, 79] on div "Dashboard / Products Products Export Products Import Products Add Product" at bounding box center [405, 61] width 528 height 47
click at [636, 75] on link "Add Product" at bounding box center [634, 66] width 56 height 22
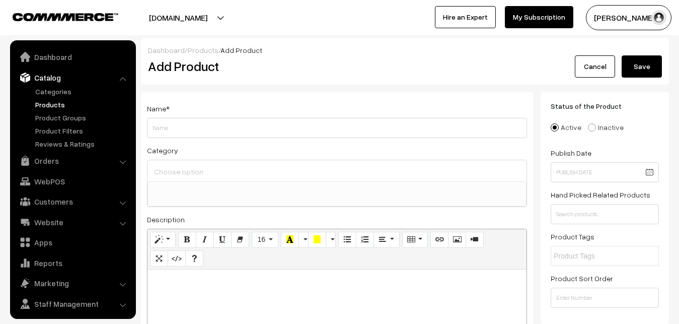
select select
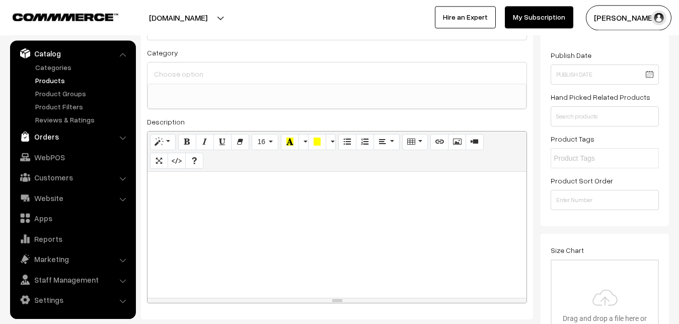
scroll to position [103, 0]
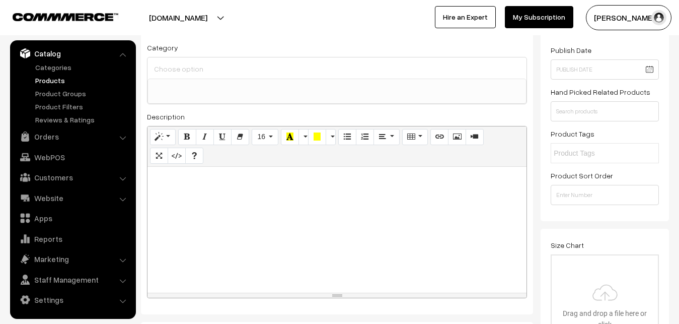
paste div
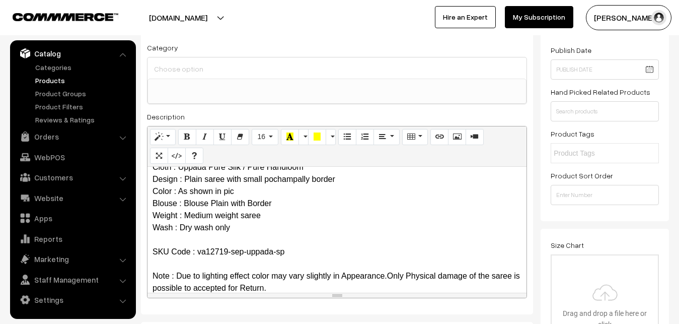
scroll to position [0, 0]
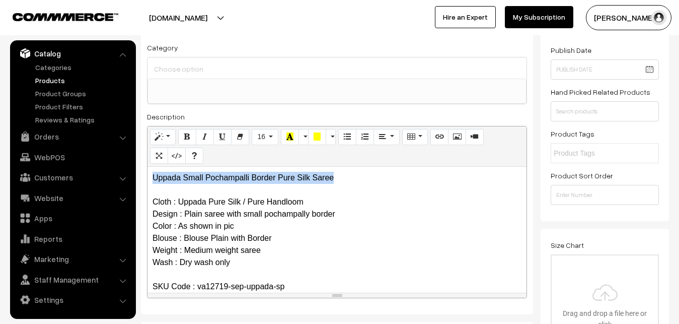
drag, startPoint x: 353, startPoint y: 179, endPoint x: 129, endPoint y: 179, distance: 224.0
click at [147, 179] on div "Uppada Small Pochampalli Border Pure Silk Saree Cloth : Uppada Pure Silk / Pure…" at bounding box center [336, 230] width 379 height 126
copy p "Uppada Small Pochampalli Border Pure Silk Saree"
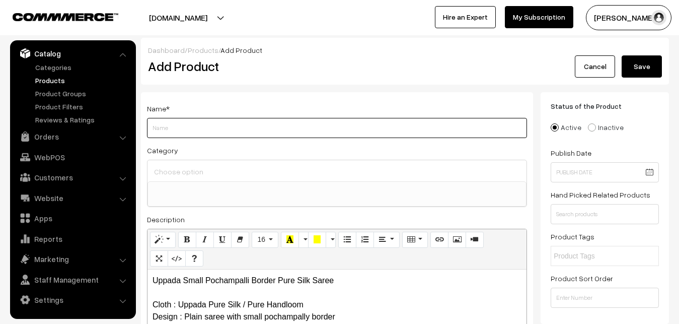
paste input "Uppada Small Pochampalli Border Pure Silk Saree"
type input "Uppada Small Pochampalli Border Pure Silk Saree"
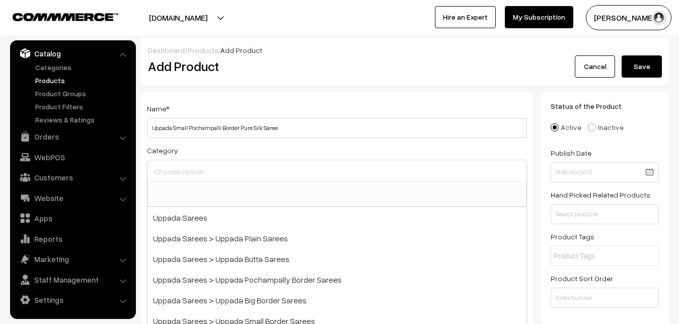
click at [206, 165] on input at bounding box center [336, 171] width 371 height 15
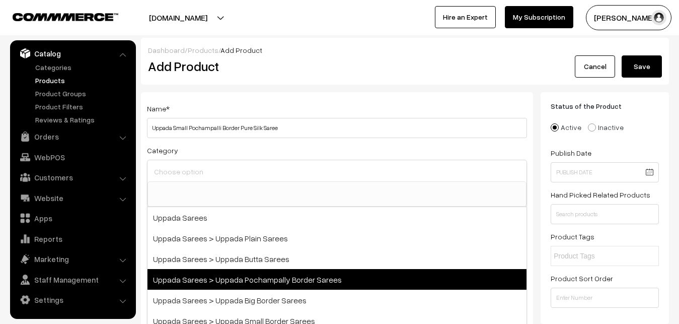
click at [249, 274] on span "Uppada Sarees > Uppada Pochampally Border Sarees" at bounding box center [336, 279] width 379 height 21
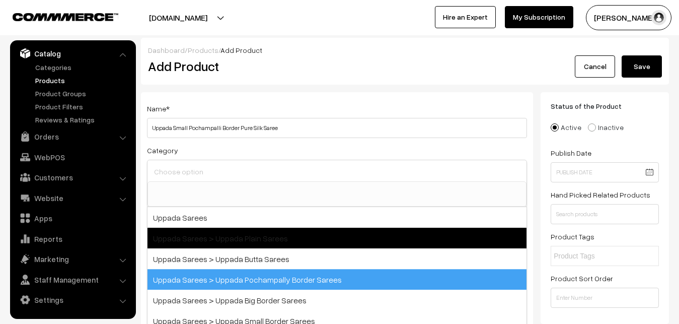
select select "57"
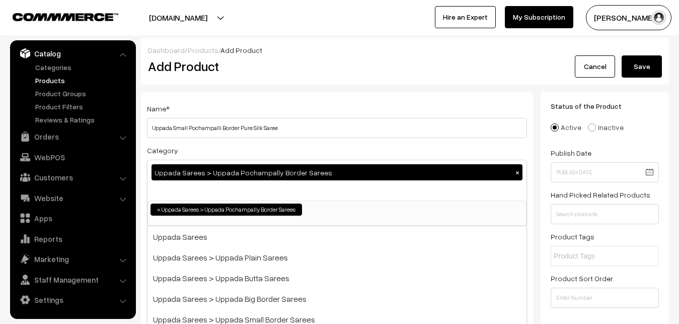
click at [261, 98] on div "Name * Uppada Small Pochampalli Border Pure Silk Saree Category Uppada Sarees >…" at bounding box center [337, 264] width 392 height 344
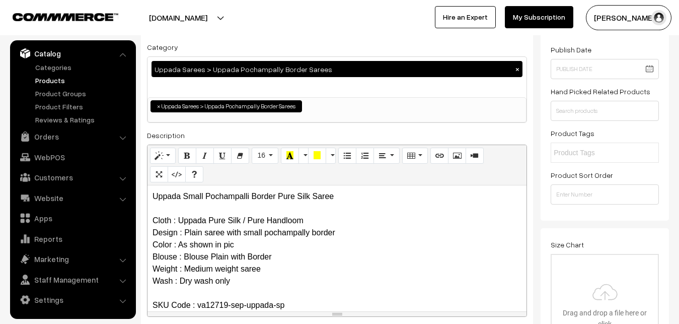
scroll to position [205, 0]
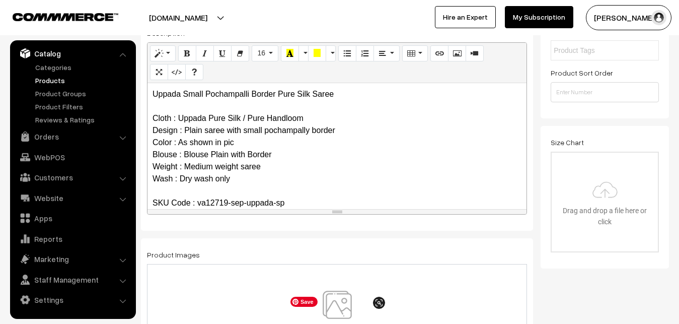
click at [342, 298] on img at bounding box center [337, 319] width 104 height 59
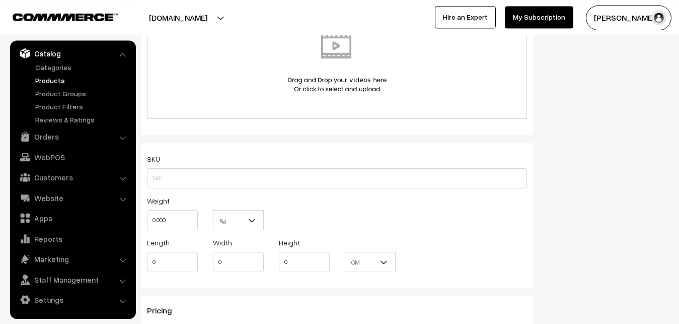
scroll to position [616, 0]
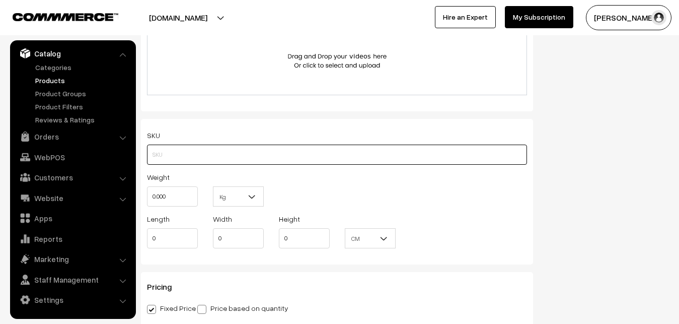
paste input "va12719-sep-uppada-sp"
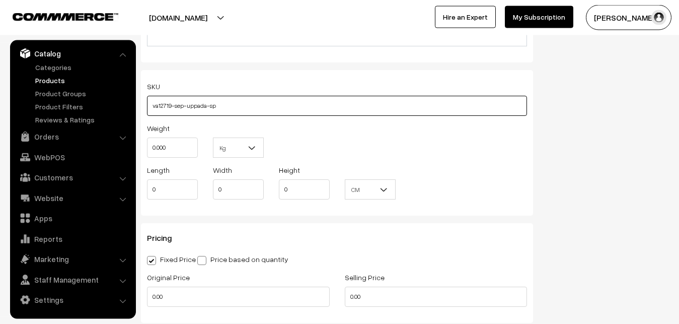
scroll to position [667, 0]
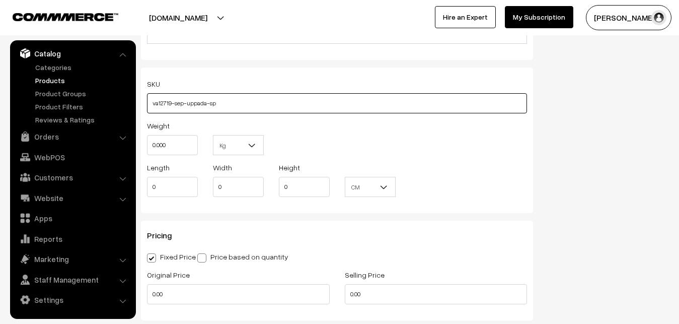
type input "va12719-sep-uppada-sp"
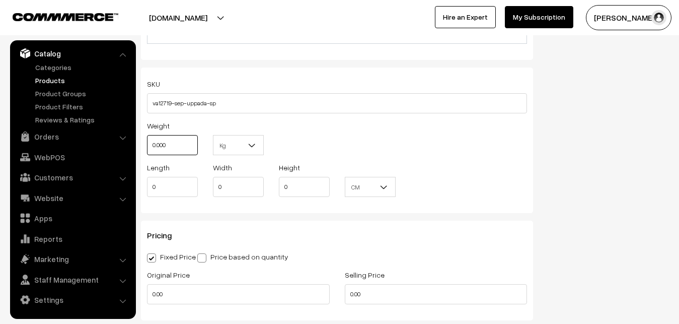
drag, startPoint x: 179, startPoint y: 141, endPoint x: 138, endPoint y: 137, distance: 41.5
click at [147, 137] on input "0.000" at bounding box center [172, 145] width 51 height 20
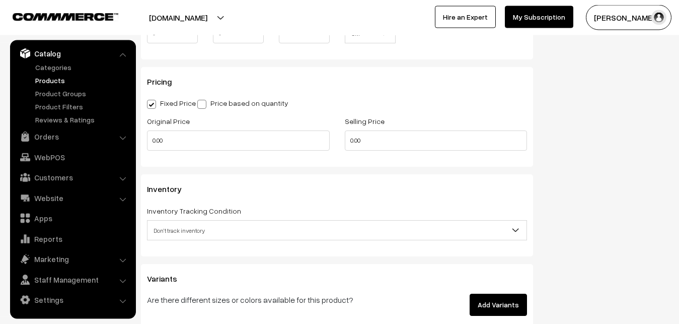
scroll to position [821, 0]
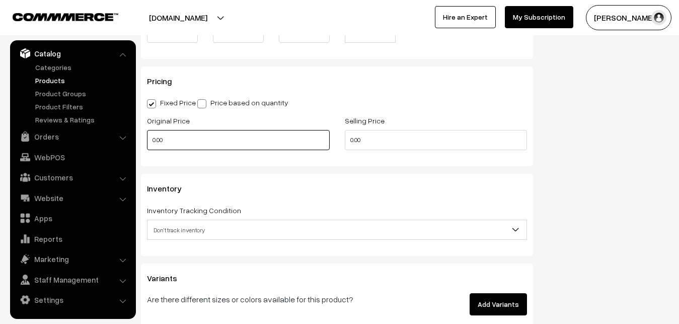
type input "0.80"
drag, startPoint x: 168, startPoint y: 142, endPoint x: 143, endPoint y: 141, distance: 24.7
click at [147, 141] on input "0.00" at bounding box center [238, 140] width 183 height 20
type input "3200"
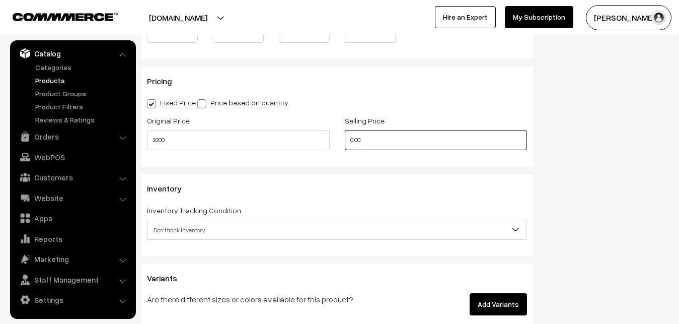
drag, startPoint x: 396, startPoint y: 134, endPoint x: 292, endPoint y: 148, distance: 104.7
click at [345, 148] on input "0.00" at bounding box center [436, 140] width 183 height 20
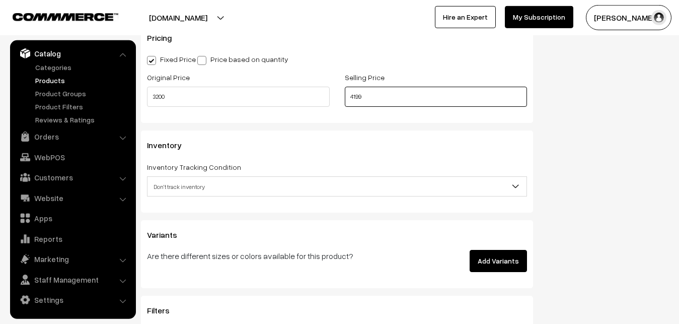
scroll to position [924, 0]
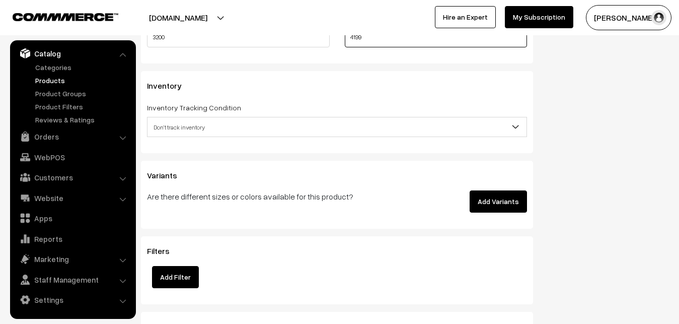
type input "4199"
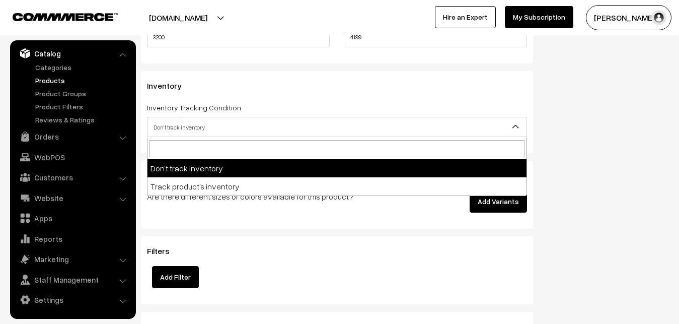
click at [195, 126] on span "Don't track inventory" at bounding box center [336, 127] width 379 height 18
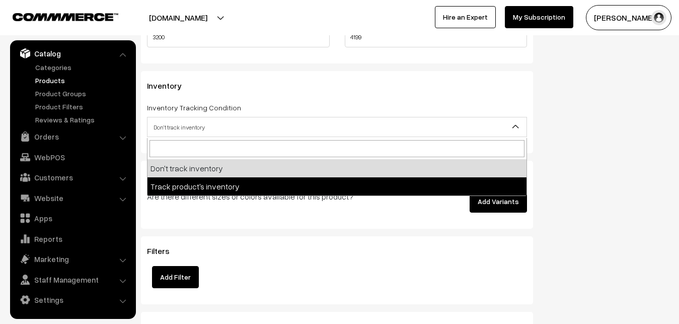
select select "2"
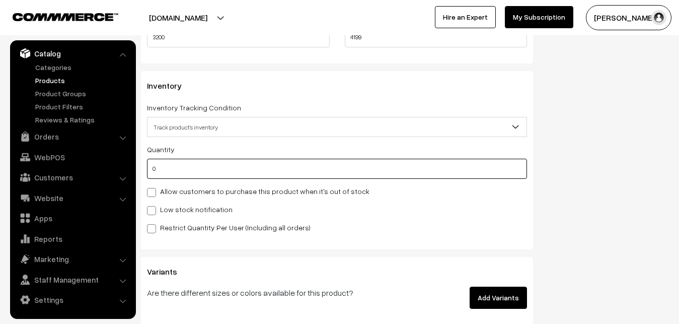
click at [192, 177] on input "0" at bounding box center [337, 169] width 380 height 20
type input "4"
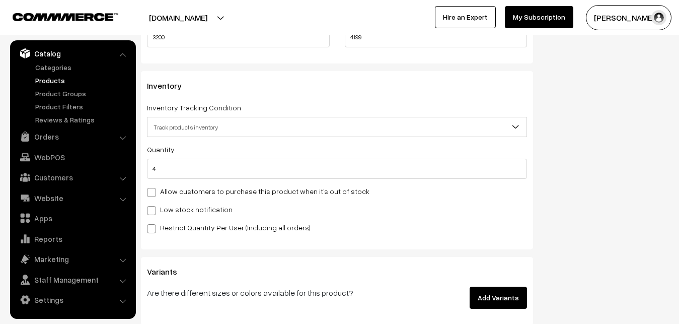
click at [181, 203] on div "Quantity 4 Allow customers to purchase this product when it's out of stock Low …" at bounding box center [337, 188] width 380 height 90
click at [180, 217] on div "Quantity 4 Allow customers to purchase this product when it's out of stock Low …" at bounding box center [337, 188] width 380 height 90
click at [180, 211] on label "Low stock notification" at bounding box center [190, 209] width 86 height 11
click at [154, 211] on input "Low stock notification" at bounding box center [150, 208] width 7 height 7
checkbox input "true"
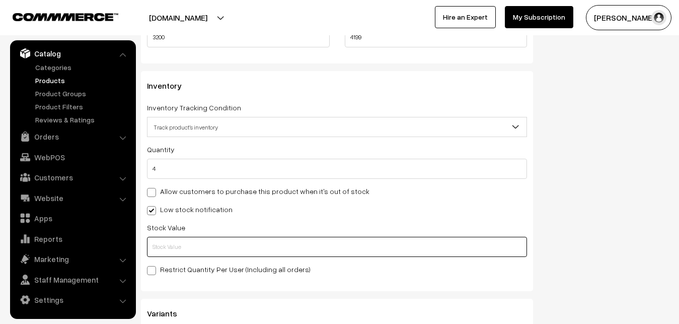
click at [180, 250] on input "text" at bounding box center [337, 247] width 380 height 20
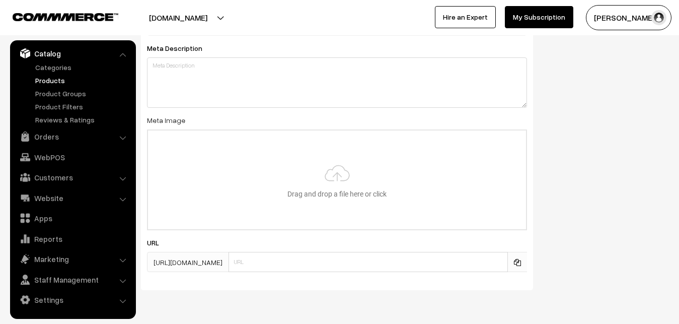
scroll to position [1498, 0]
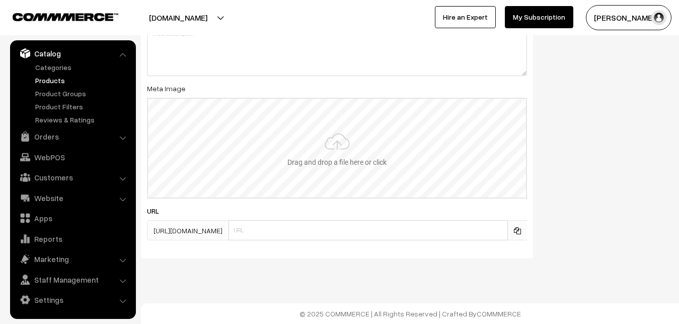
type input "2"
click at [331, 152] on input "file" at bounding box center [337, 148] width 378 height 99
type input "C:\fakepath\uppada-saree-12719-sep.jpeg"
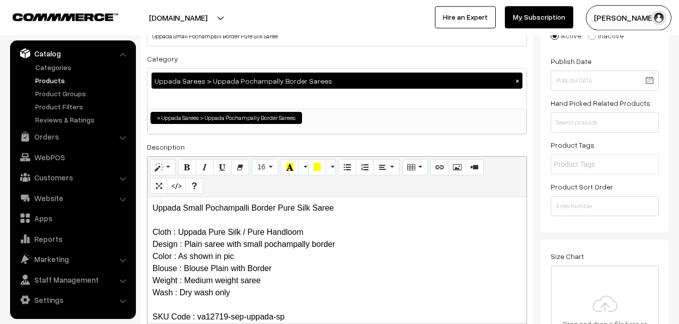
scroll to position [0, 0]
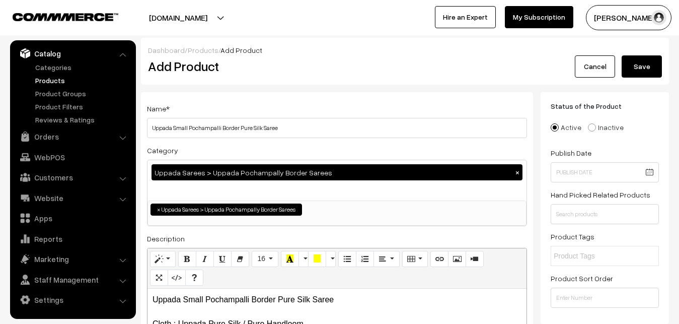
click at [630, 69] on button "Save" at bounding box center [642, 66] width 40 height 22
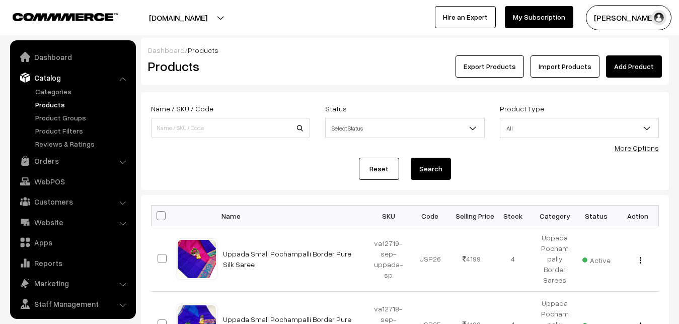
scroll to position [24, 0]
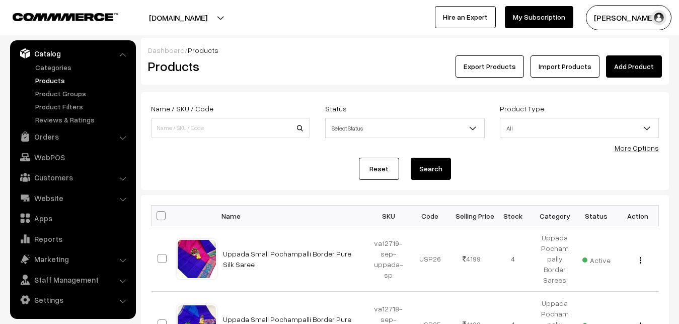
click at [298, 67] on h2 "Products" at bounding box center [228, 66] width 161 height 16
click at [627, 64] on link "Add Product" at bounding box center [634, 66] width 56 height 22
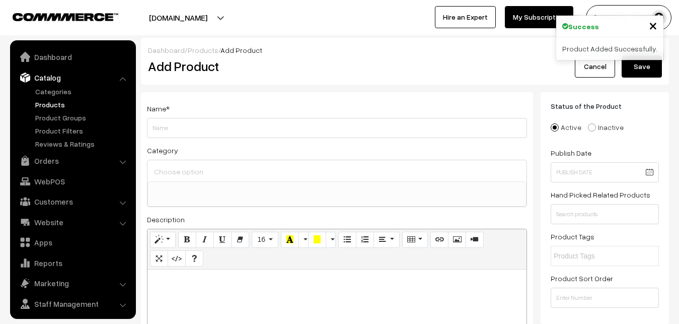
select select
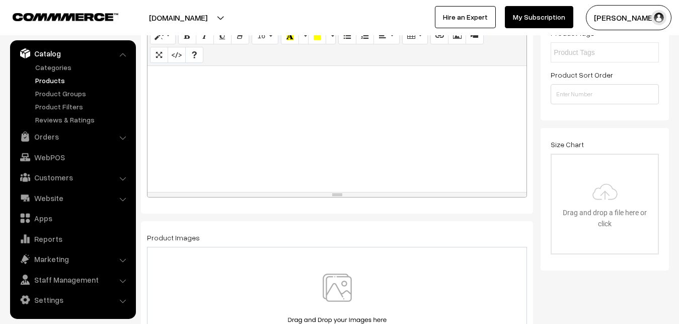
scroll to position [205, 0]
click at [52, 84] on link "Products" at bounding box center [83, 80] width 100 height 11
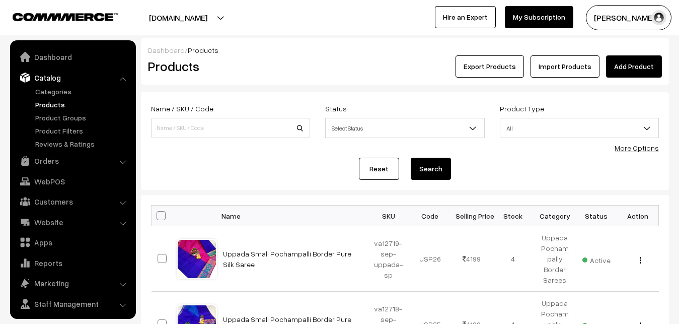
scroll to position [24, 0]
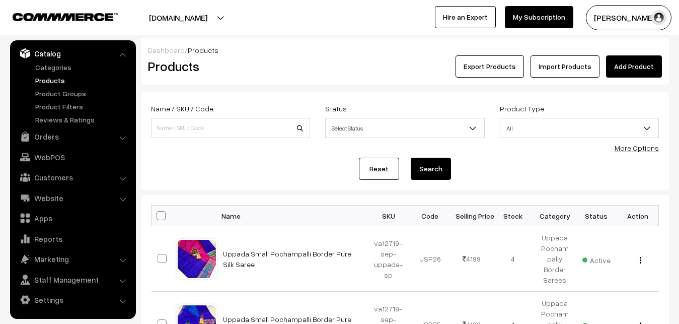
click at [284, 73] on h2 "Products" at bounding box center [228, 66] width 161 height 16
click at [624, 61] on link "Add Product" at bounding box center [634, 66] width 56 height 22
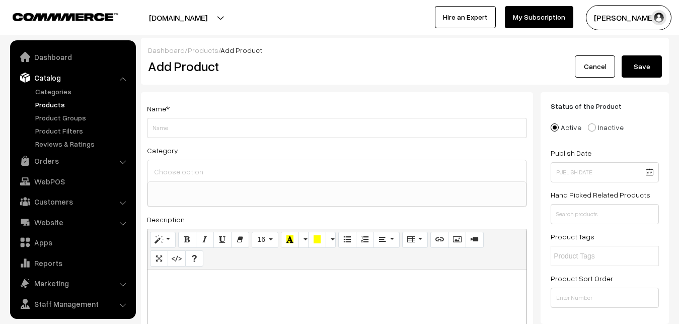
select select
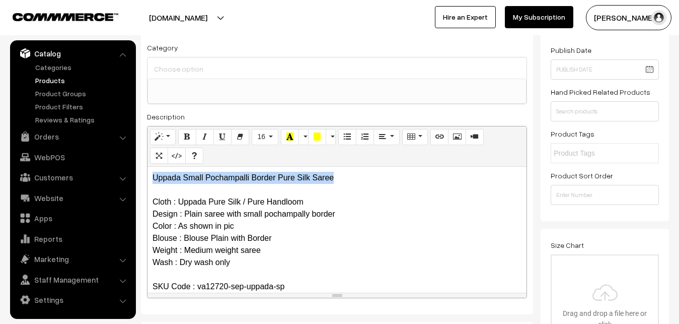
drag, startPoint x: 344, startPoint y: 173, endPoint x: 151, endPoint y: 173, distance: 192.3
click at [151, 173] on div "Uppada Small Pochampalli Border Pure Silk Saree Cloth : Uppada Pure Silk / Pure…" at bounding box center [336, 230] width 379 height 126
copy p "Uppada Small Pochampalli Border Pure Silk Saree"
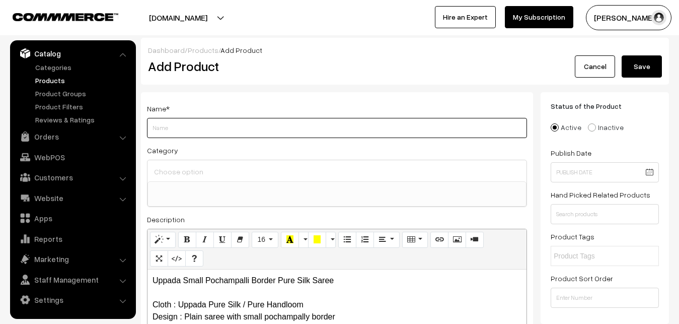
paste input "Uppada Small Pochampalli Border Pure Silk Saree"
type input "Uppada Small Pochampalli Border Pure Silk Saree"
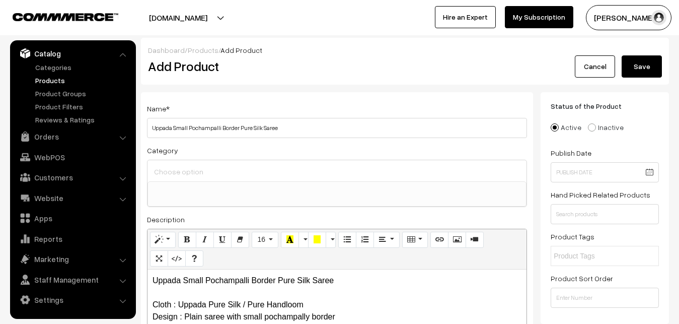
click at [182, 170] on input at bounding box center [336, 171] width 371 height 15
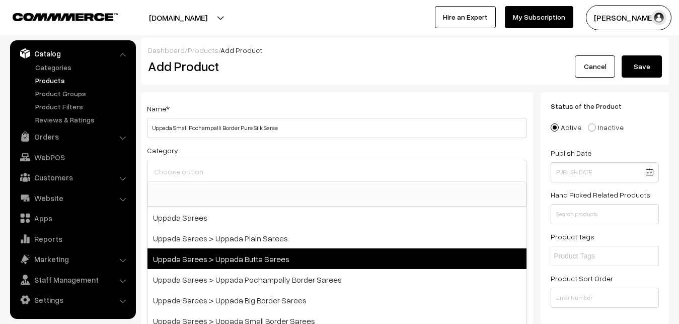
click at [258, 268] on span "Uppada Sarees > Uppada Butta Sarees" at bounding box center [336, 258] width 379 height 21
select select "7"
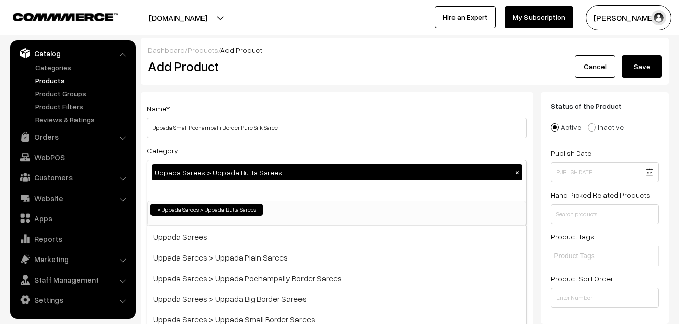
click at [517, 172] on button "×" at bounding box center [517, 172] width 9 height 9
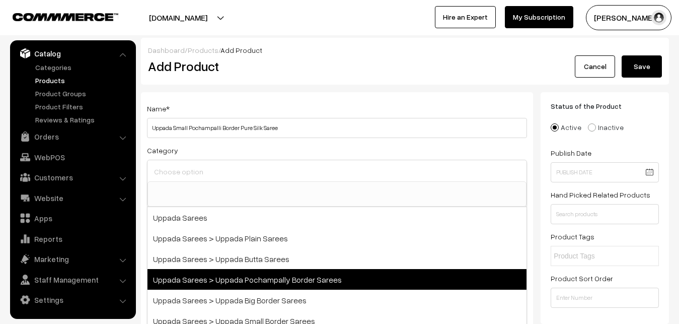
click at [246, 283] on span "Uppada Sarees > Uppada Pochampally Border Sarees" at bounding box center [336, 279] width 379 height 21
select select "57"
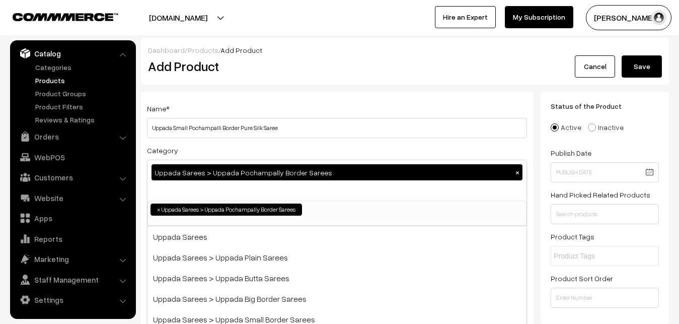
click at [274, 83] on div "Dashboard / Products / Add Product Add Product Cancel Save" at bounding box center [405, 61] width 528 height 47
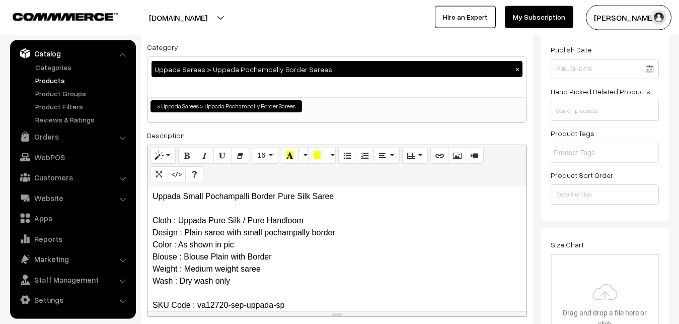
scroll to position [205, 0]
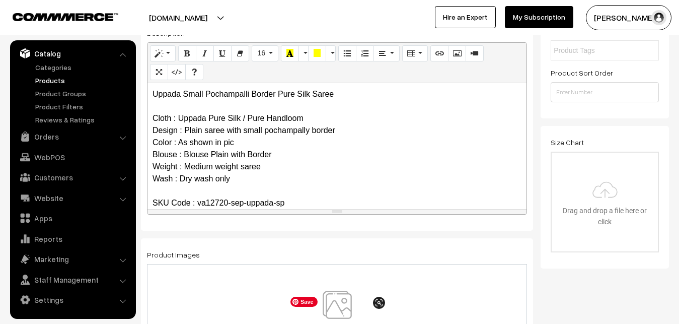
click at [334, 305] on img at bounding box center [337, 319] width 104 height 59
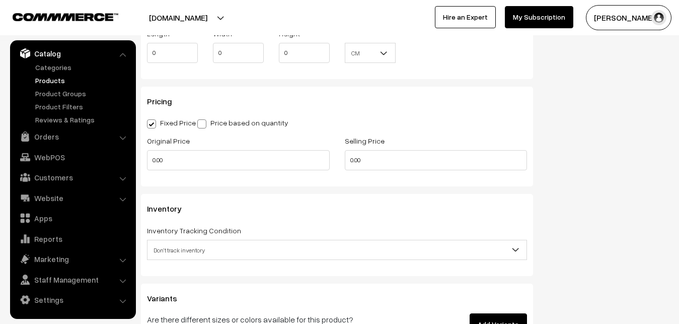
scroll to position [821, 0]
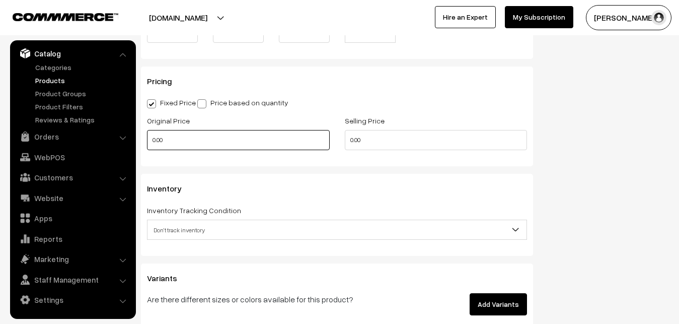
click at [147, 136] on input "0.00" at bounding box center [238, 140] width 183 height 20
type input "3200"
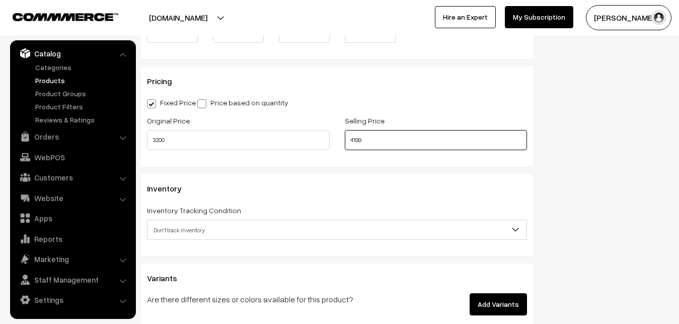
type input "4199"
click at [155, 232] on span "Don't track inventory" at bounding box center [336, 230] width 379 height 18
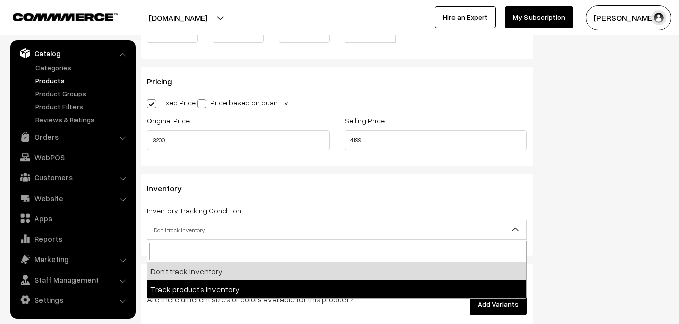
select select "2"
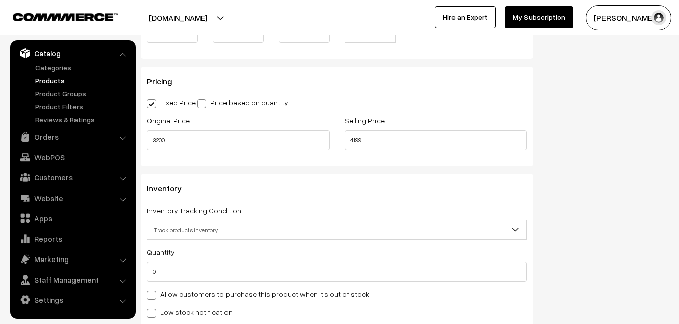
click at [183, 226] on span "Track product's inventory" at bounding box center [336, 230] width 379 height 18
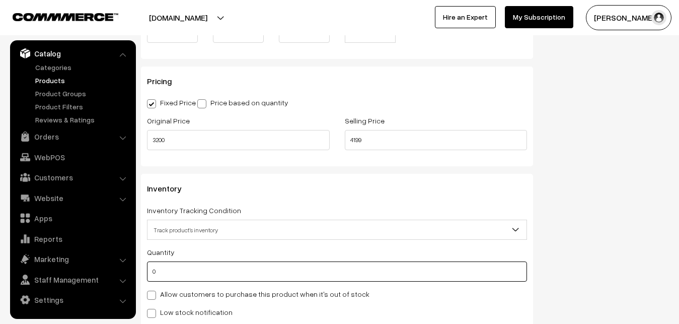
click at [176, 273] on input "0" at bounding box center [337, 271] width 380 height 20
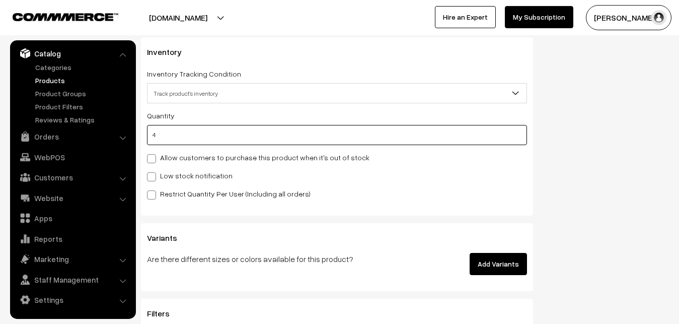
scroll to position [1027, 0]
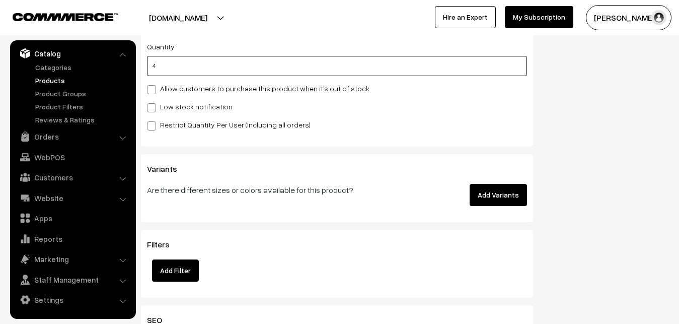
type input "4"
click at [158, 105] on label "Low stock notification" at bounding box center [190, 106] width 86 height 11
click at [154, 105] on input "Low stock notification" at bounding box center [150, 106] width 7 height 7
checkbox input "true"
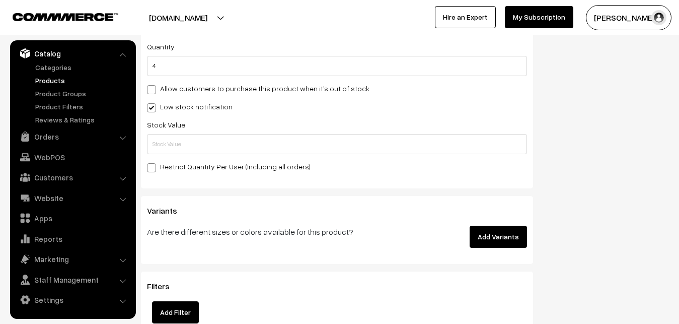
click at [167, 134] on div "Stock Value" at bounding box center [337, 136] width 380 height 36
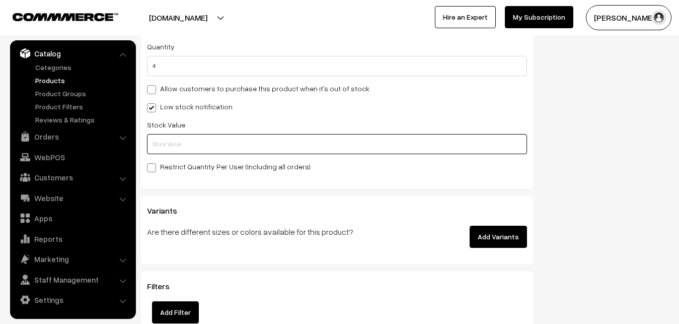
click at [169, 150] on input "text" at bounding box center [337, 144] width 380 height 20
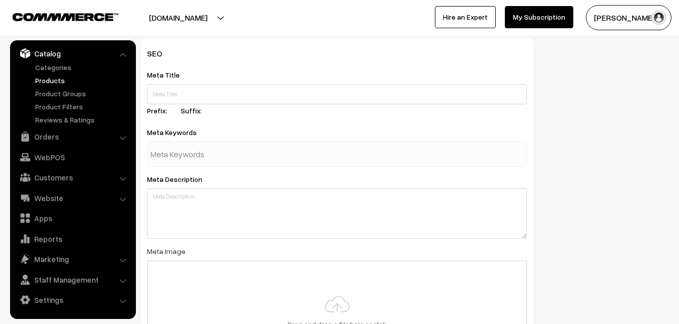
scroll to position [1498, 0]
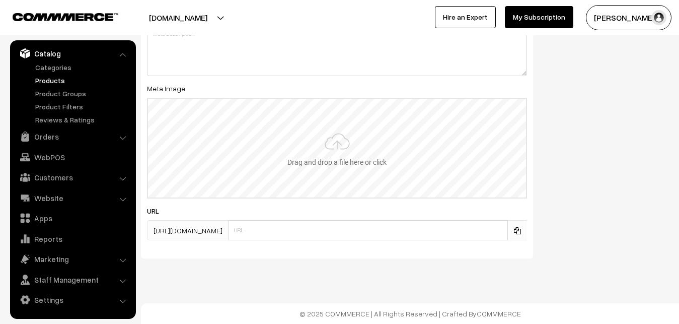
type input "2"
click at [333, 159] on input "file" at bounding box center [337, 148] width 378 height 99
type input "C:\fakepath\uppada-saree-12720-sep.jpeg"
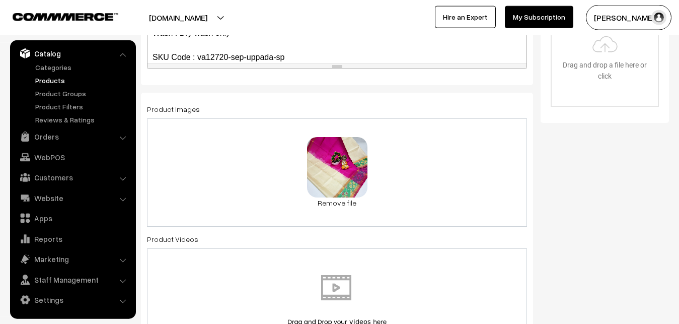
scroll to position [0, 0]
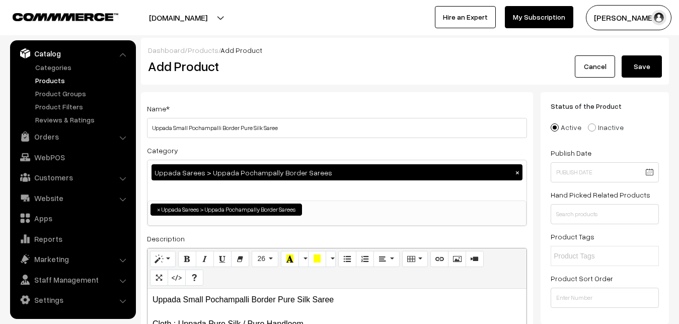
click at [650, 72] on button "Save" at bounding box center [642, 66] width 40 height 22
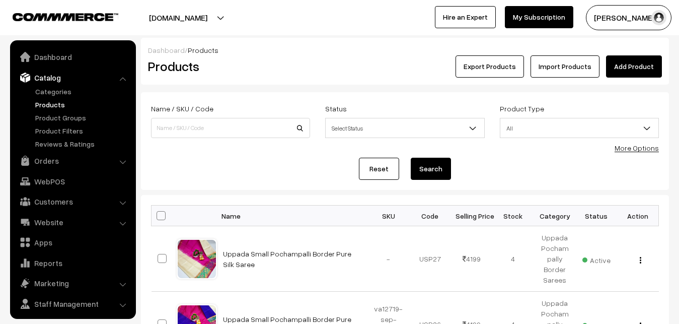
scroll to position [24, 0]
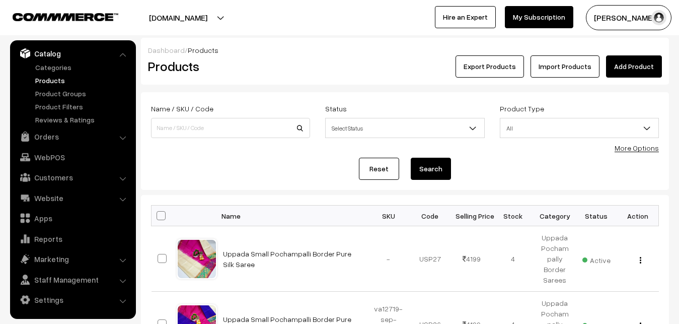
click at [286, 65] on h2 "Products" at bounding box center [228, 66] width 161 height 16
click at [620, 57] on link "Add Product" at bounding box center [634, 66] width 56 height 22
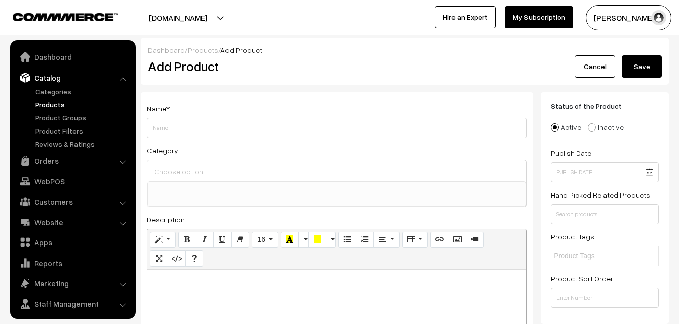
select select
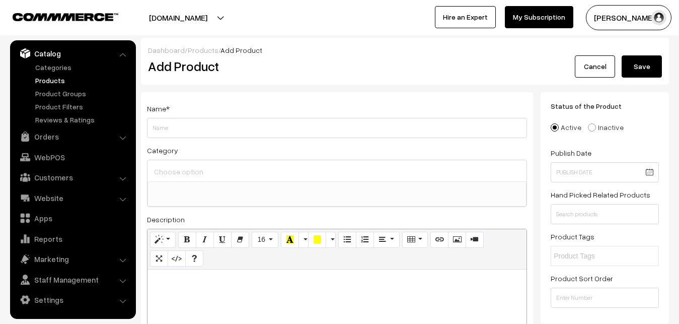
paste div
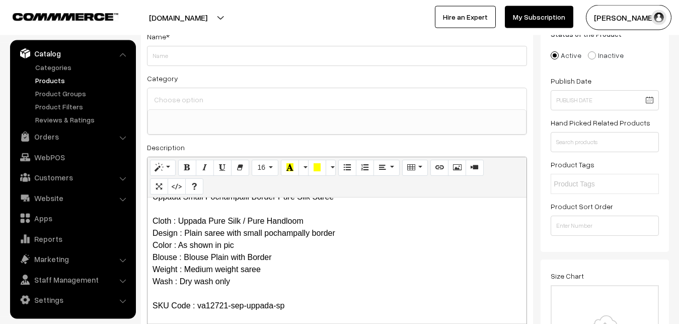
scroll to position [0, 0]
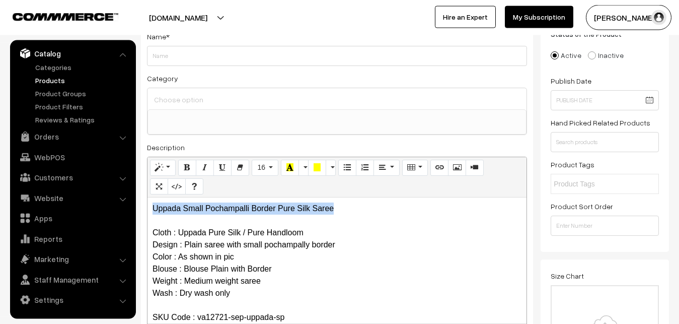
drag, startPoint x: 349, startPoint y: 211, endPoint x: 124, endPoint y: 207, distance: 225.0
click at [147, 207] on div "Uppada Small Pochampalli Border Pure Silk Saree Cloth : Uppada Pure Silk / Pure…" at bounding box center [336, 260] width 379 height 126
copy p "Uppada Small Pochampalli Border Pure Silk Saree"
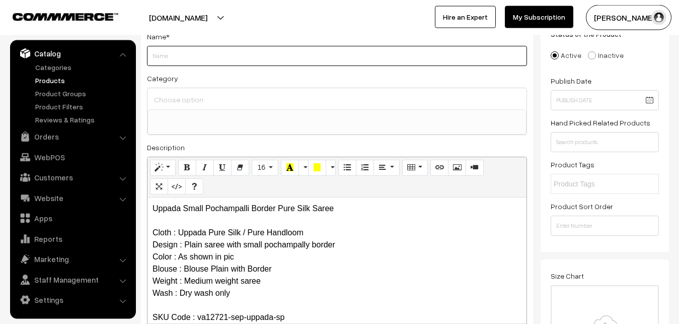
paste input "Uppada Small Pochampalli Border Pure Silk Saree"
type input "Uppada Small Pochampalli Border Pure Silk Saree"
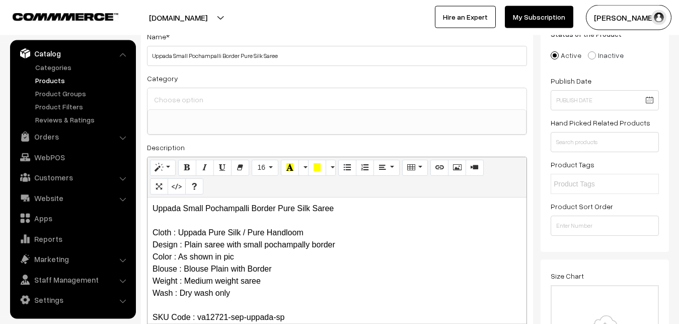
click at [183, 87] on div "Category Uppada Sarees Uppada Sarees > Uppada Plain Sarees Uppada Sarees > Uppa…" at bounding box center [337, 103] width 380 height 63
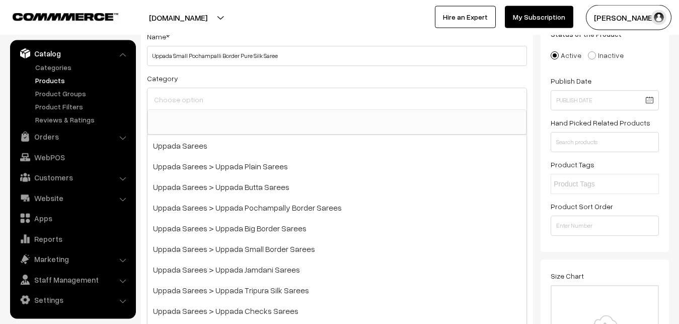
click at [183, 95] on input at bounding box center [336, 99] width 371 height 15
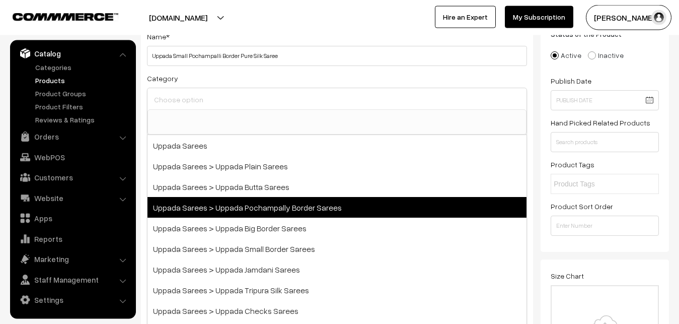
click at [256, 210] on span "Uppada Sarees > Uppada Pochampally Border Sarees" at bounding box center [336, 207] width 379 height 21
select select "57"
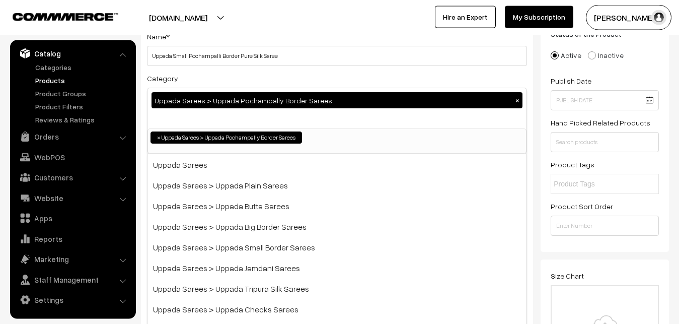
click at [266, 25] on div at bounding box center [168, 17] width 330 height 25
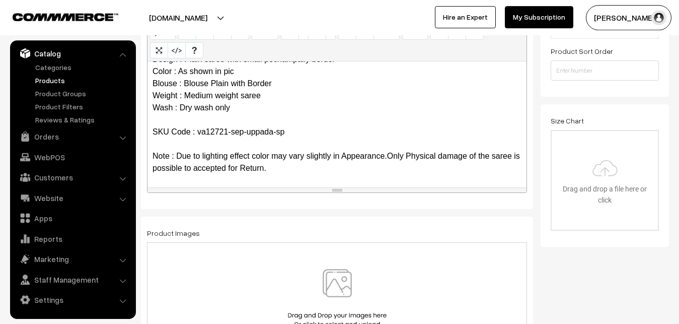
scroll to position [277, 0]
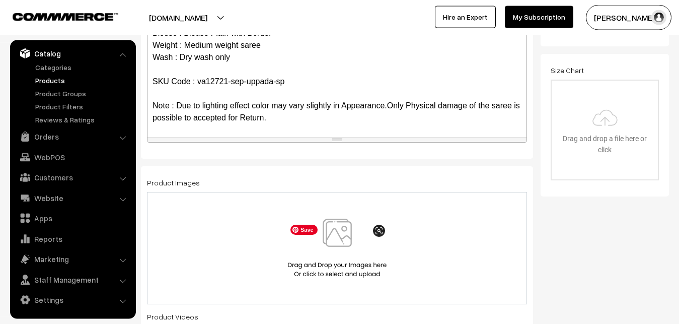
click at [343, 233] on img at bounding box center [337, 247] width 104 height 59
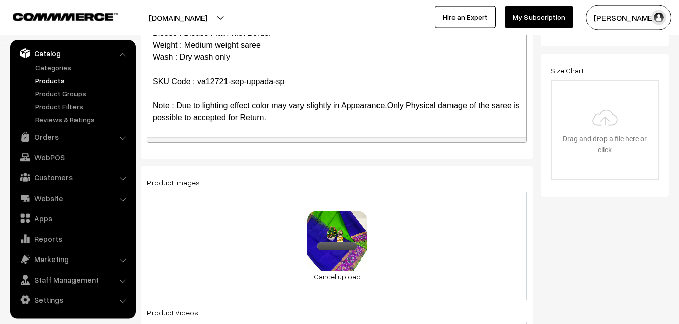
scroll to position [534, 0]
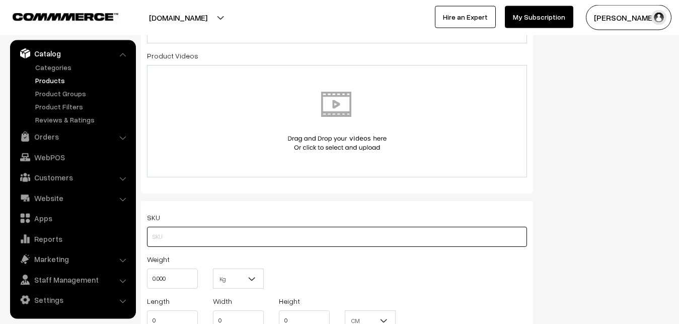
paste input "va12721-sep-uppada-sp"
type input "va12721-sep-uppada-sp"
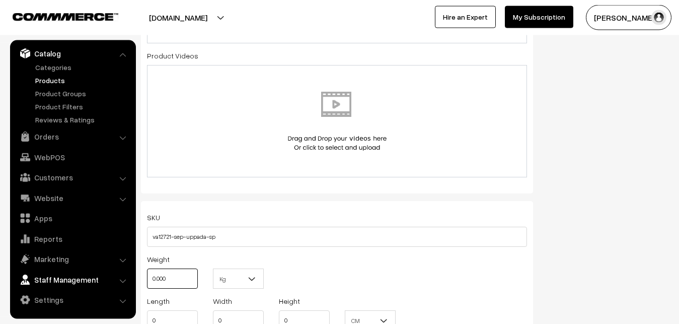
drag, startPoint x: 184, startPoint y: 279, endPoint x: 124, endPoint y: 277, distance: 59.9
click at [147, 279] on input "0.000" at bounding box center [172, 278] width 51 height 20
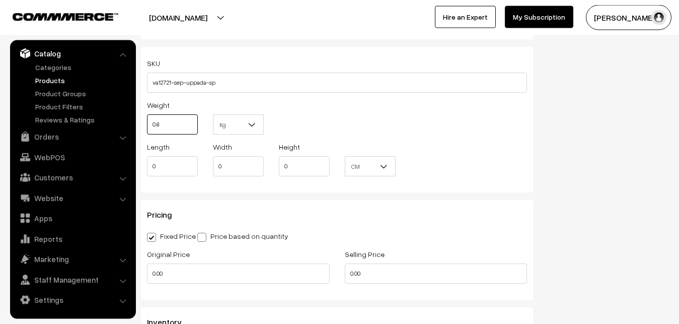
scroll to position [739, 0]
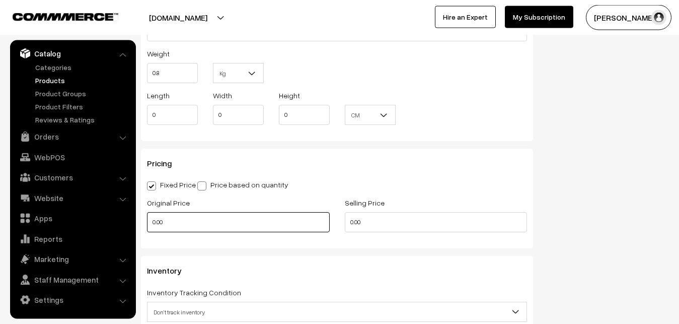
type input "0.80"
drag, startPoint x: 180, startPoint y: 229, endPoint x: 149, endPoint y: 227, distance: 31.2
click at [149, 228] on input "0.00" at bounding box center [238, 222] width 183 height 20
type input "3200"
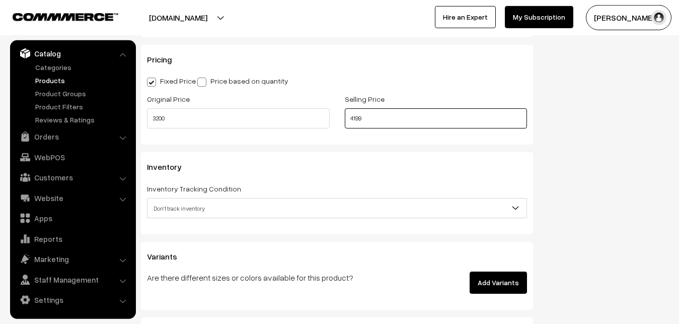
scroll to position [893, 0]
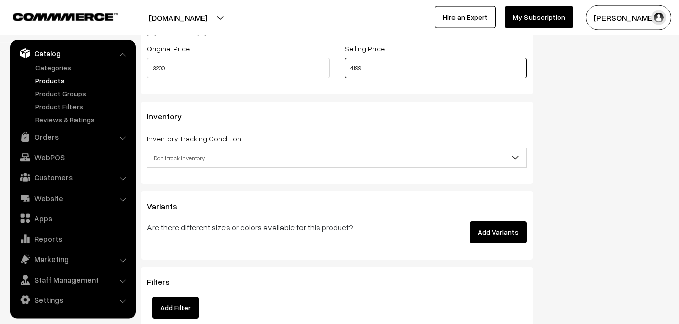
type input "4199"
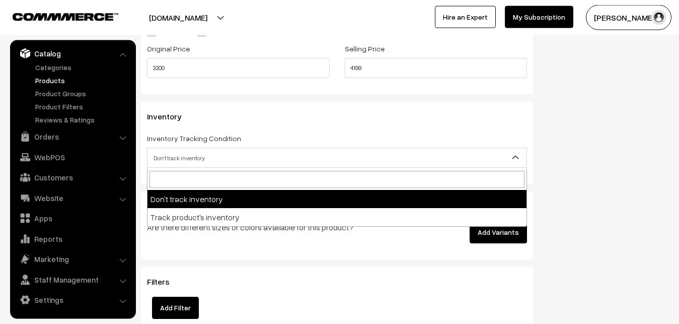
click at [163, 159] on span "Don't track inventory" at bounding box center [336, 158] width 379 height 18
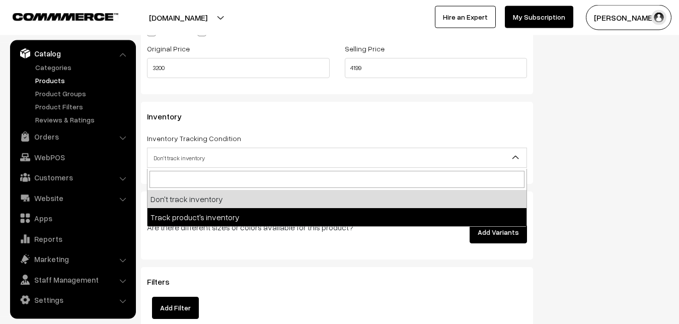
select select "2"
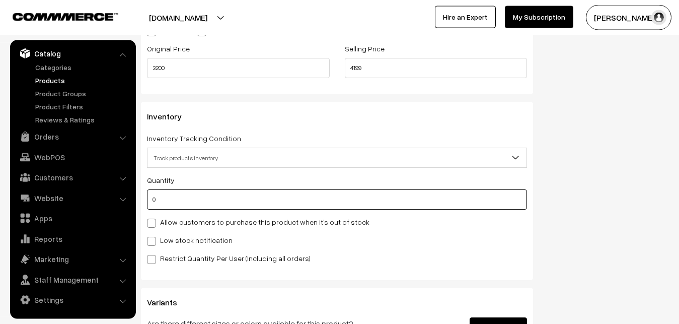
click at [169, 201] on input "0" at bounding box center [337, 199] width 380 height 20
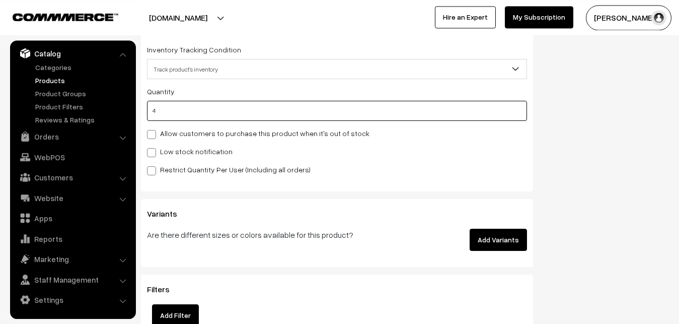
scroll to position [996, 0]
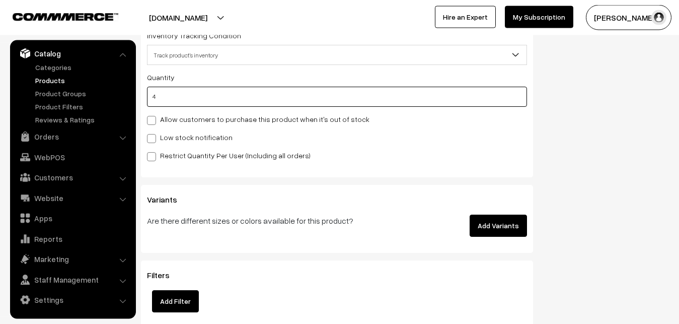
type input "4"
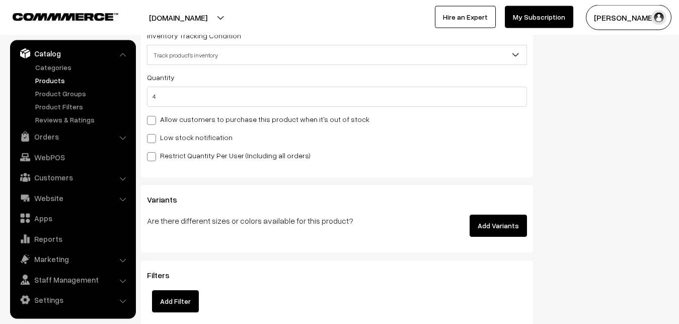
click at [152, 134] on label "Low stock notification" at bounding box center [190, 137] width 86 height 11
click at [152, 134] on input "Low stock notification" at bounding box center [150, 136] width 7 height 7
checkbox input "true"
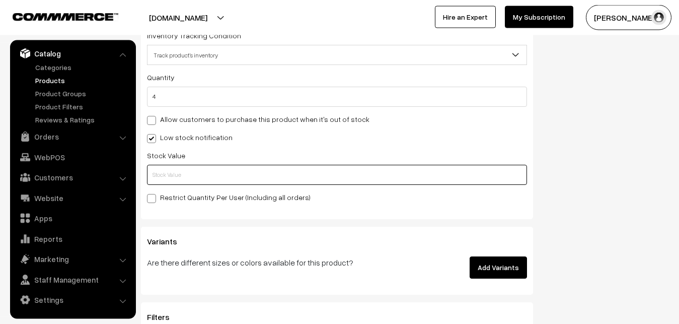
click at [153, 173] on input "text" at bounding box center [337, 175] width 380 height 20
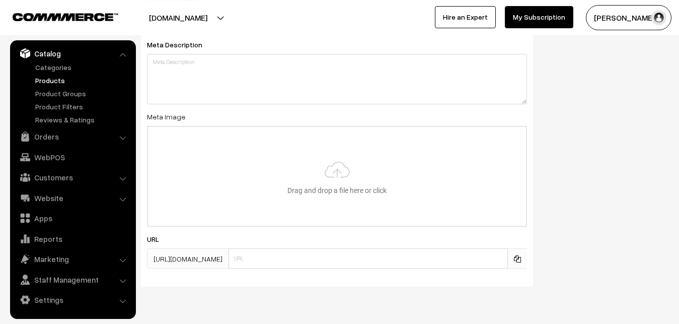
scroll to position [1498, 0]
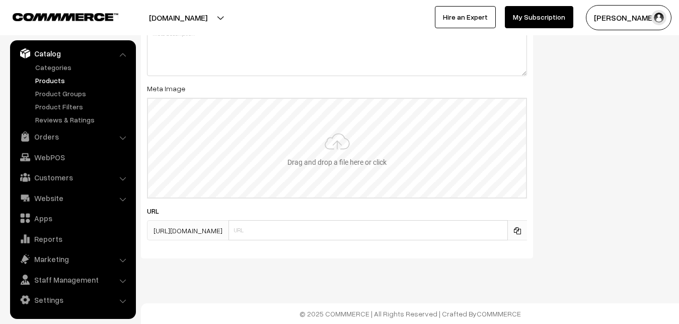
type input "2"
click at [398, 151] on input "file" at bounding box center [337, 148] width 378 height 99
type input "C:\fakepath\uppada-saree-12721-sep.jpeg"
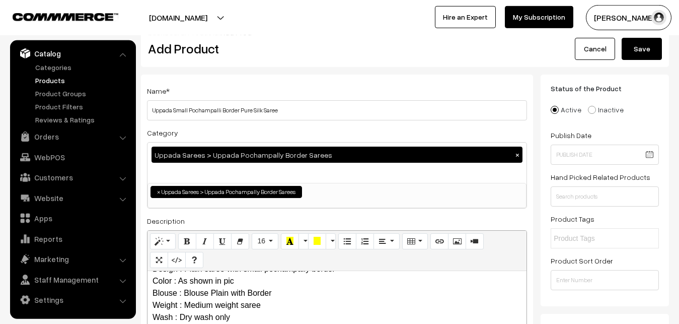
scroll to position [0, 0]
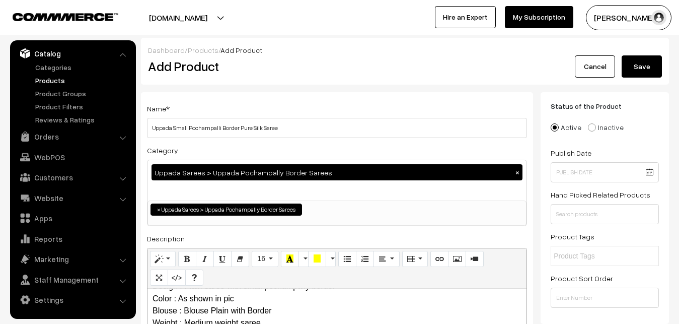
click at [641, 56] on button "Save" at bounding box center [642, 66] width 40 height 22
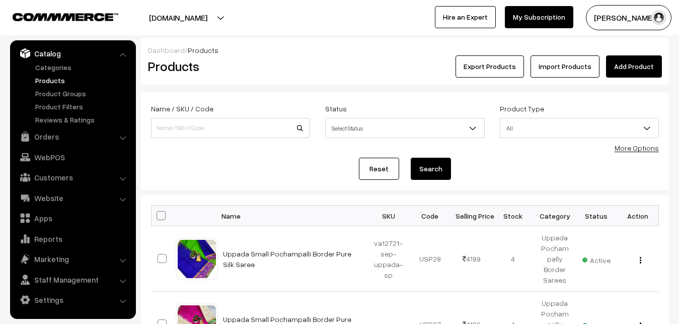
click at [284, 82] on div "Dashboard / Products Products Export Products Import Products Add Product" at bounding box center [405, 61] width 528 height 47
click at [632, 63] on link "Add Product" at bounding box center [634, 66] width 56 height 22
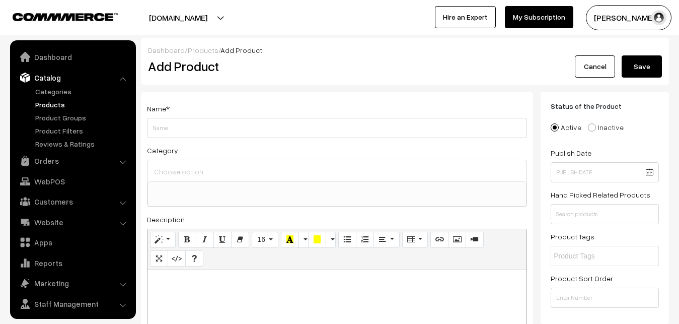
select select
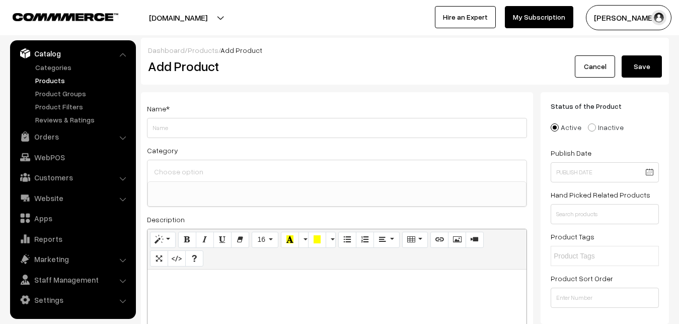
paste div
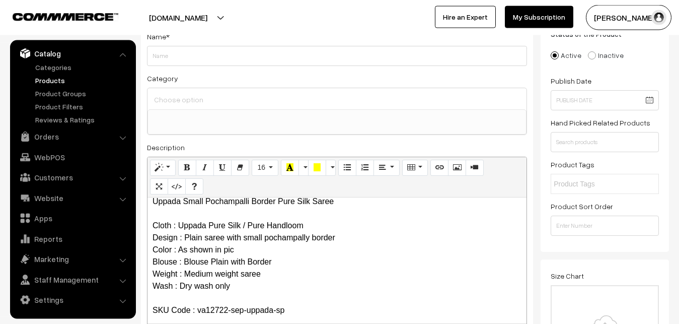
scroll to position [0, 0]
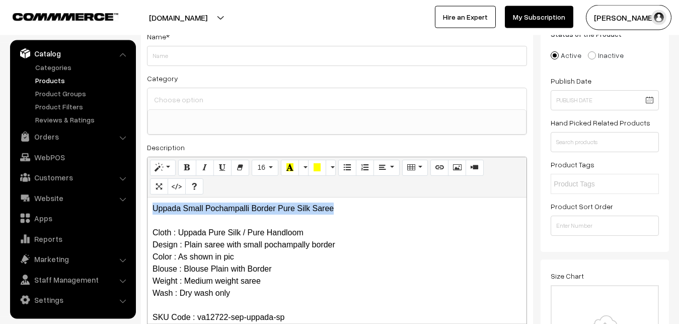
drag, startPoint x: 341, startPoint y: 208, endPoint x: 136, endPoint y: 205, distance: 204.9
click at [147, 205] on div "Uppada Small Pochampalli Border Pure Silk Saree Cloth : Uppada Pure Silk / Pure…" at bounding box center [336, 260] width 379 height 126
copy p "Uppada Small Pochampalli Border Pure Silk Saree"
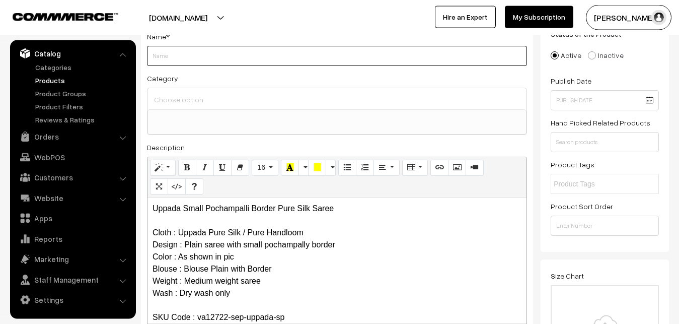
paste input "Uppada Small Pochampalli Border Pure Silk Saree"
type input "Uppada Small Pochampalli Border Pure Silk Saree"
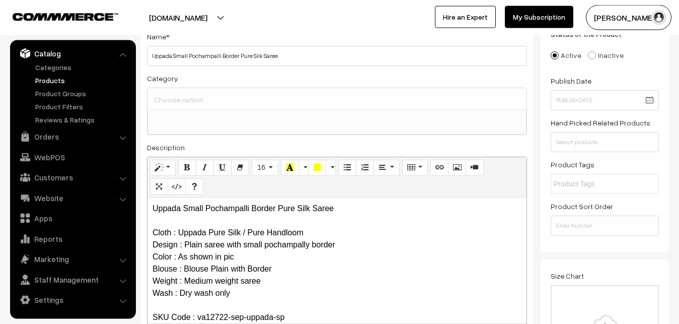
click at [193, 106] on input at bounding box center [336, 99] width 371 height 15
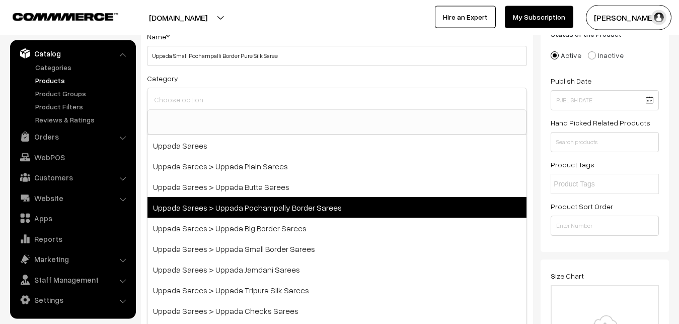
click at [260, 205] on span "Uppada Sarees > Uppada Pochampally Border Sarees" at bounding box center [336, 207] width 379 height 21
select select "57"
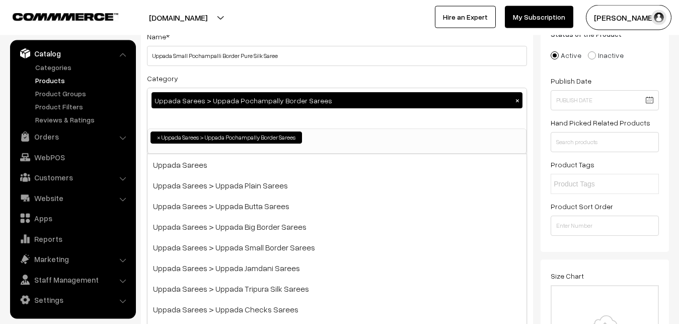
click at [329, 78] on div "Category Uppada Sarees > Uppada Pochampally Border Sarees × Uppada Sarees Uppad…" at bounding box center [337, 113] width 380 height 82
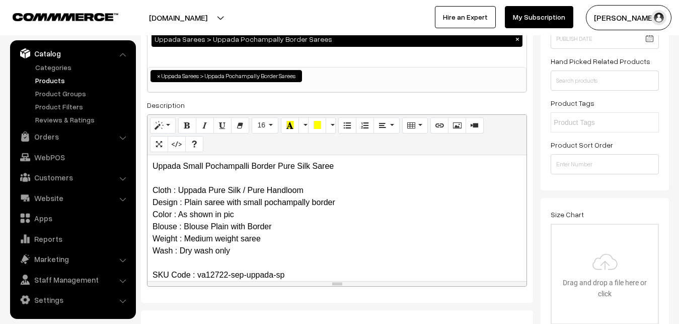
scroll to position [277, 0]
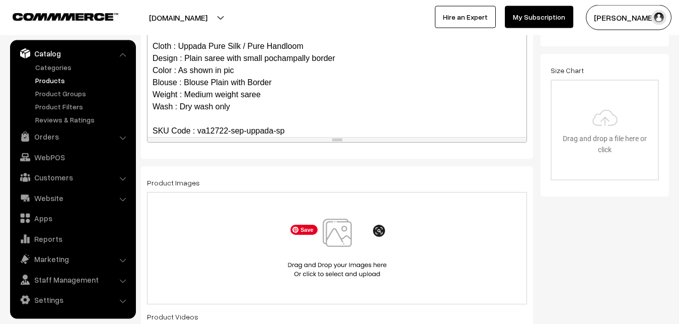
click at [337, 224] on img at bounding box center [337, 247] width 104 height 59
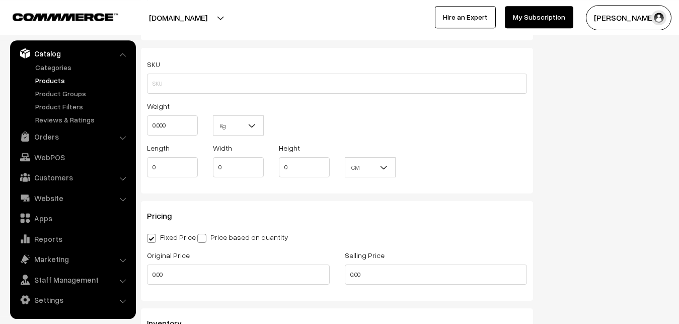
scroll to position [688, 0]
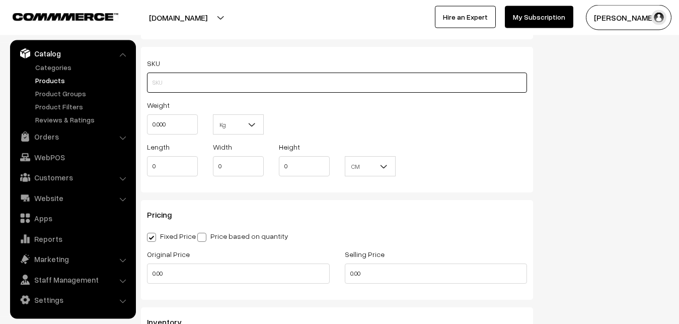
paste input "va12722-sep-uppada-sp"
type input "va12722-sep-uppada-sp"
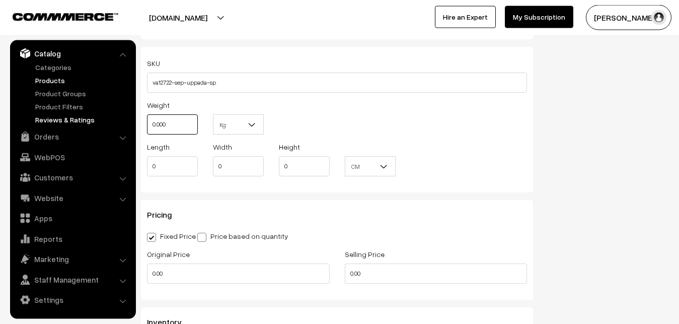
drag, startPoint x: 175, startPoint y: 125, endPoint x: 117, endPoint y: 121, distance: 58.0
click at [147, 124] on input "0.000" at bounding box center [172, 124] width 51 height 20
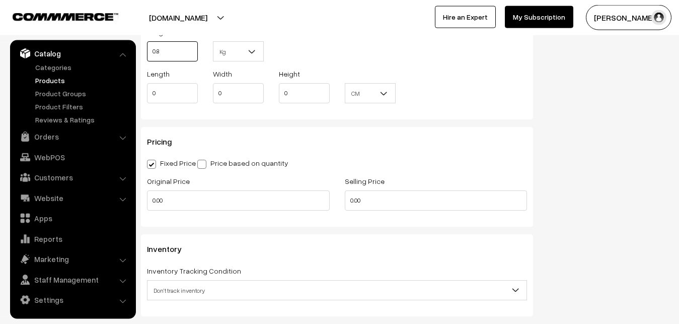
scroll to position [842, 0]
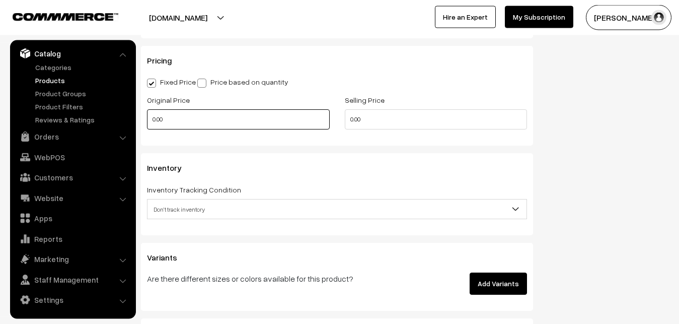
type input "0.80"
drag, startPoint x: 175, startPoint y: 112, endPoint x: 143, endPoint y: 118, distance: 32.9
click at [147, 118] on input "0.00" at bounding box center [238, 119] width 183 height 20
type input "3200"
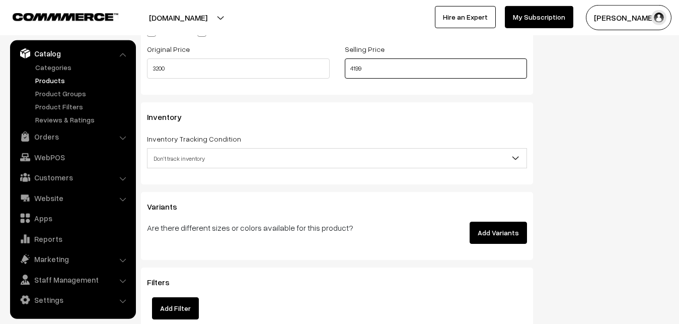
scroll to position [893, 0]
type input "4199"
click at [180, 149] on span "Don't track inventory" at bounding box center [337, 157] width 380 height 20
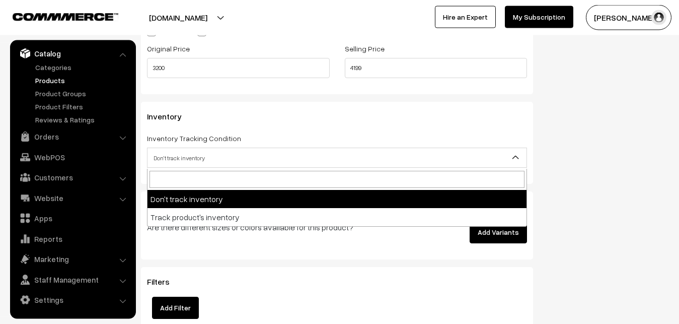
select select "2"
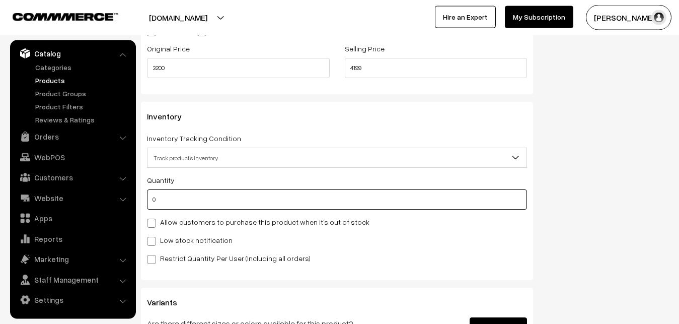
click at [186, 207] on input "0" at bounding box center [337, 199] width 380 height 20
type input "4"
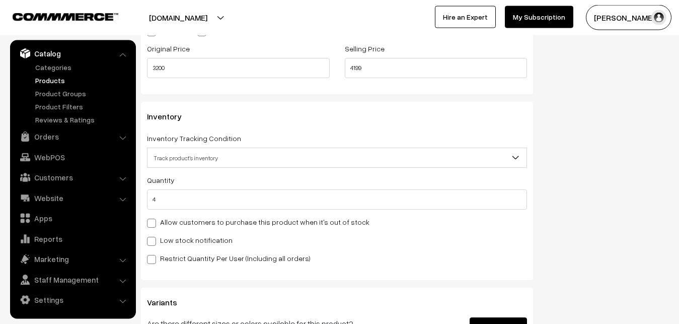
click at [168, 243] on label "Low stock notification" at bounding box center [190, 240] width 86 height 11
click at [154, 243] on input "Low stock notification" at bounding box center [150, 239] width 7 height 7
checkbox input "true"
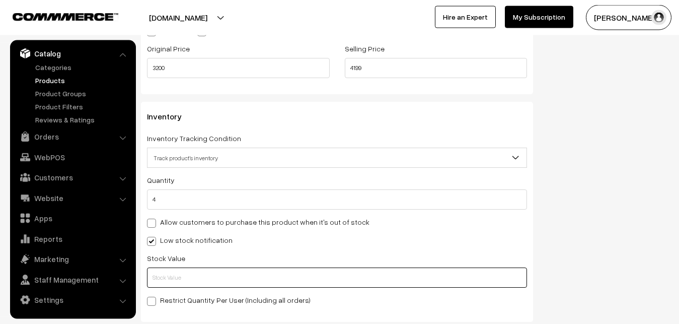
click at [165, 279] on input "text" at bounding box center [337, 277] width 380 height 20
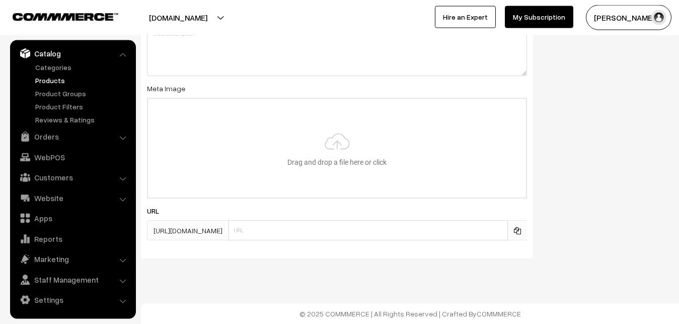
scroll to position [1498, 0]
type input "2"
click at [345, 145] on input "file" at bounding box center [337, 148] width 378 height 99
type input "C:\fakepath\uppada-saree-12722-sep.jpeg"
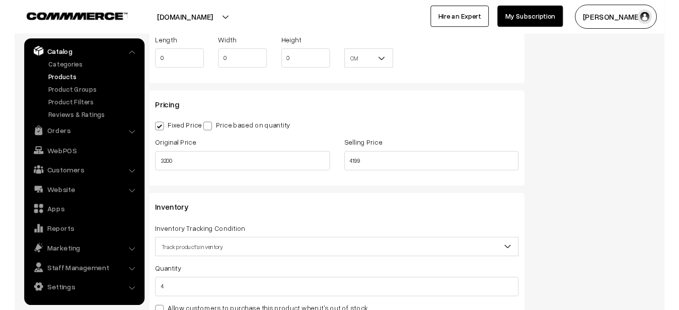
scroll to position [0, 0]
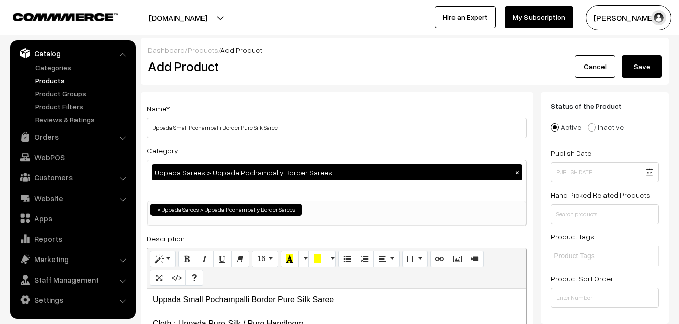
click at [641, 71] on button "Save" at bounding box center [642, 66] width 40 height 22
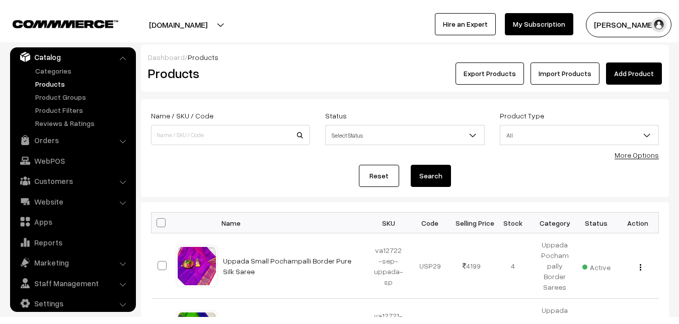
scroll to position [24, 0]
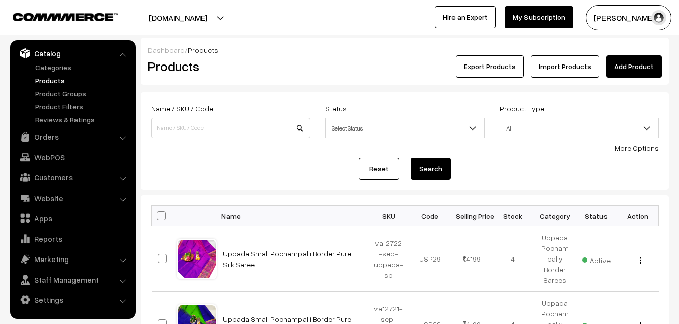
click at [639, 70] on link "Add Product" at bounding box center [634, 66] width 56 height 22
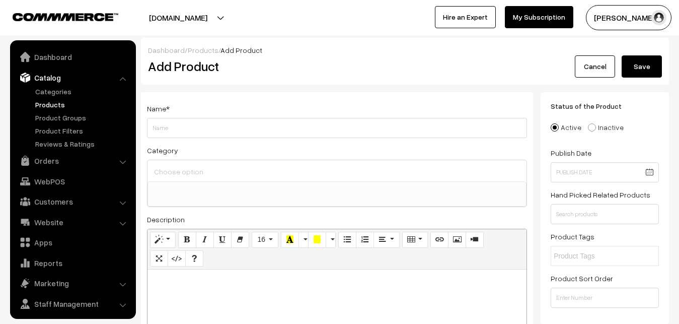
select select
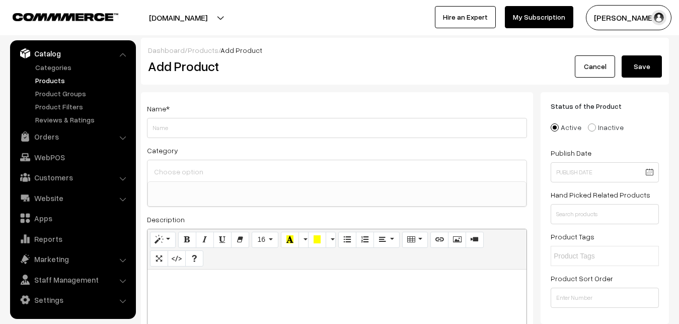
paste div
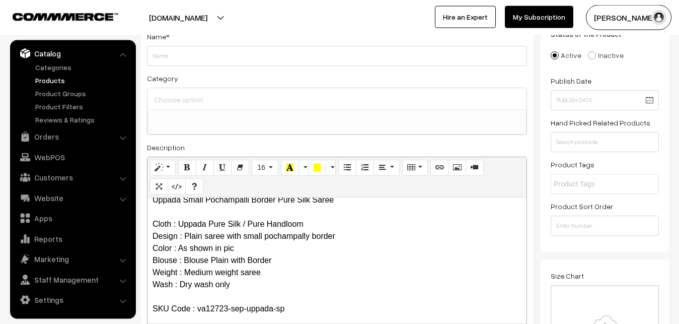
scroll to position [0, 0]
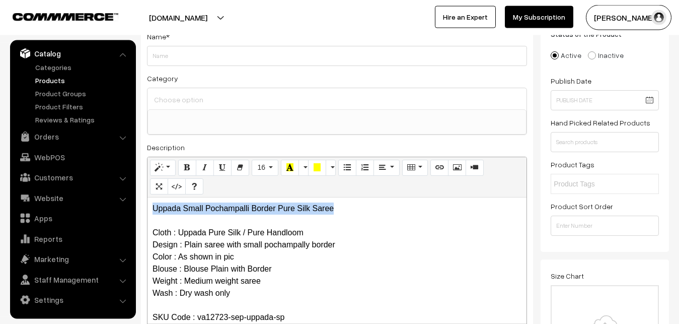
drag, startPoint x: 339, startPoint y: 206, endPoint x: 145, endPoint y: 202, distance: 193.8
click at [147, 204] on div "Uppada Small Pochampalli Border Pure Silk Saree Cloth : Uppada Pure Silk / Pure…" at bounding box center [336, 260] width 379 height 126
copy p "Uppada Small Pochampalli Border Pure Silk Saree"
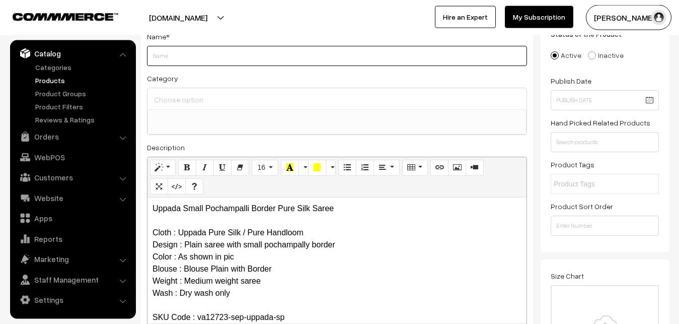
paste input "Uppada Small Pochampalli Border Pure Silk Saree"
type input "Uppada Small Pochampalli Border Pure Silk Saree"
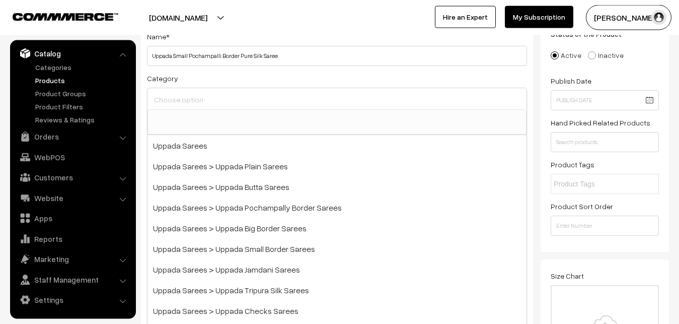
click at [196, 103] on input at bounding box center [336, 99] width 371 height 15
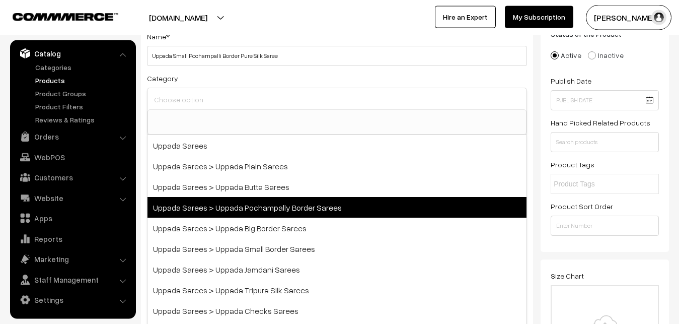
click at [262, 203] on span "Uppada Sarees > Uppada Pochampally Border Sarees" at bounding box center [336, 207] width 379 height 21
select select "57"
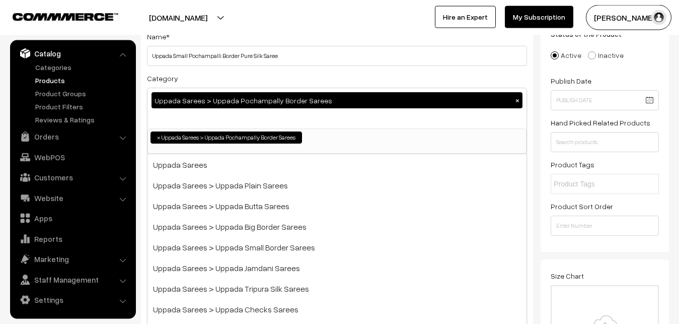
click at [252, 79] on div "Category Uppada Sarees > Uppada Pochampally Border Sarees × Uppada Sarees Uppad…" at bounding box center [337, 113] width 380 height 82
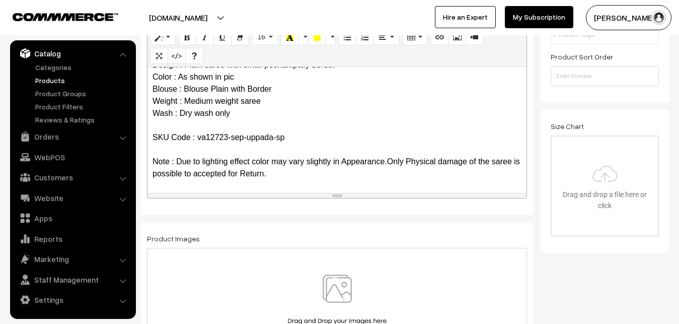
scroll to position [277, 0]
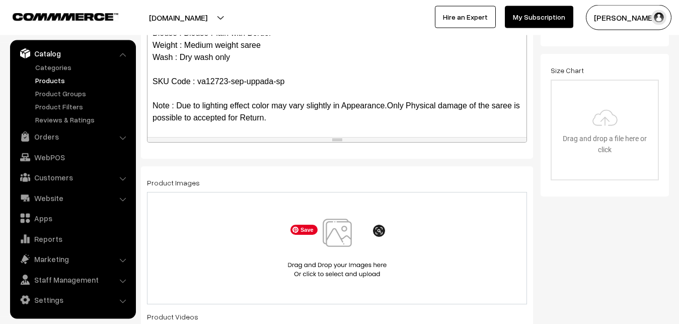
click at [332, 241] on img at bounding box center [337, 247] width 104 height 59
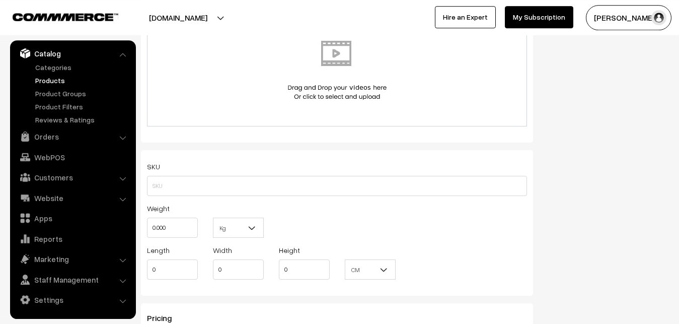
scroll to position [585, 0]
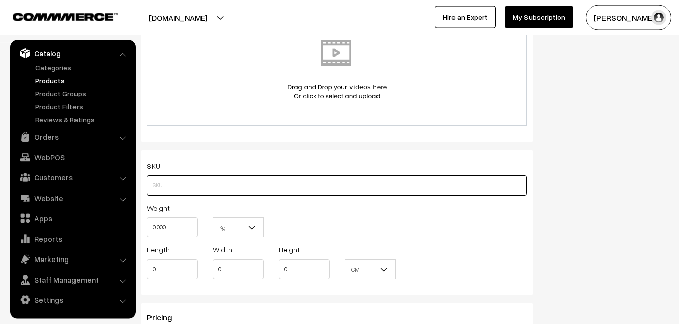
paste input "va12723-sep-uppada-sp"
type input "va12723-sep-uppada-sp"
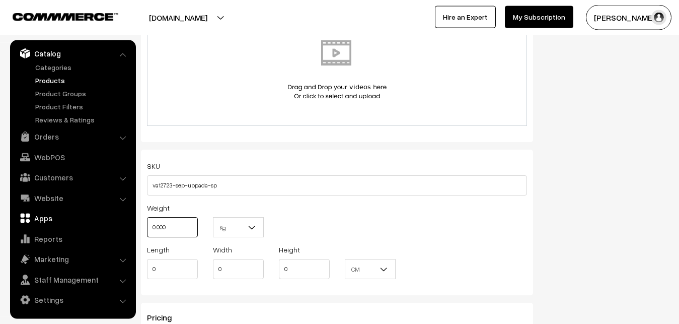
drag, startPoint x: 175, startPoint y: 226, endPoint x: 113, endPoint y: 224, distance: 62.5
click at [147, 224] on input "0.000" at bounding box center [172, 227] width 51 height 20
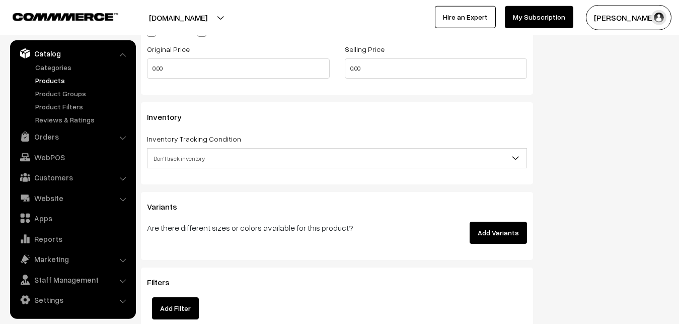
scroll to position [893, 0]
type input "0.80"
drag, startPoint x: 164, startPoint y: 70, endPoint x: 120, endPoint y: 73, distance: 44.4
click at [147, 73] on input "0.00" at bounding box center [238, 68] width 183 height 20
type input "3200"
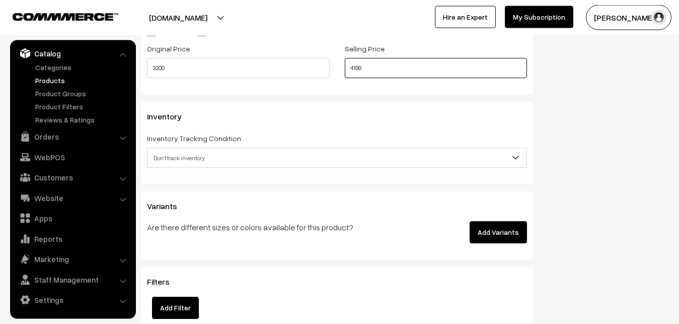
type input "4199"
click at [188, 159] on span "Don't track inventory" at bounding box center [336, 158] width 379 height 18
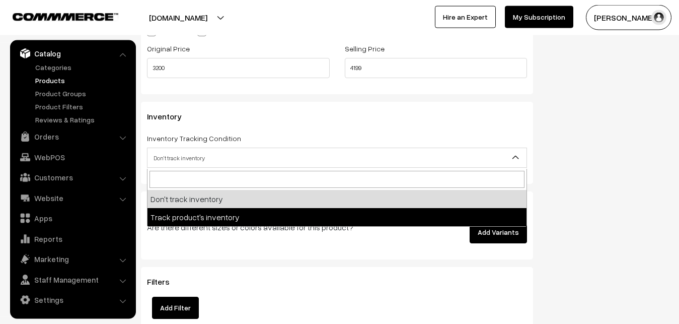
select select "2"
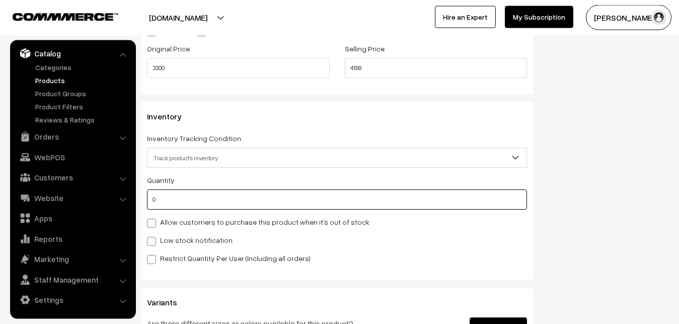
click at [202, 199] on input "0" at bounding box center [337, 199] width 380 height 20
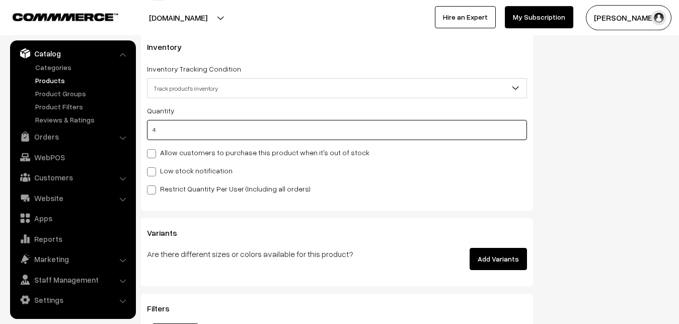
scroll to position [996, 0]
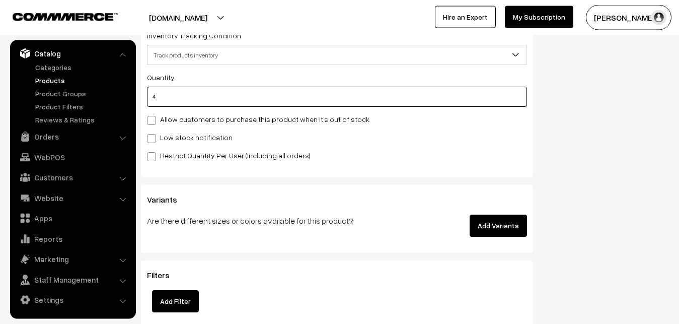
type input "4"
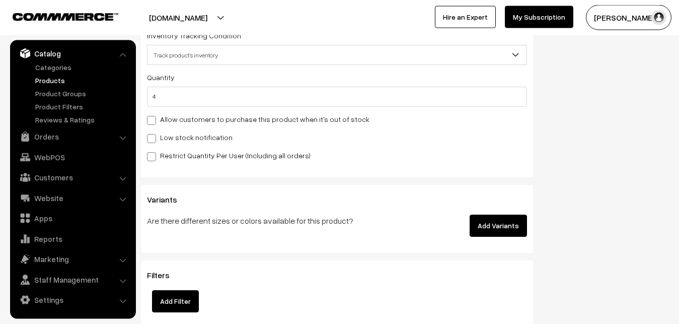
click at [155, 141] on span at bounding box center [151, 138] width 9 height 9
click at [154, 140] on input "Low stock notification" at bounding box center [150, 136] width 7 height 7
checkbox input "true"
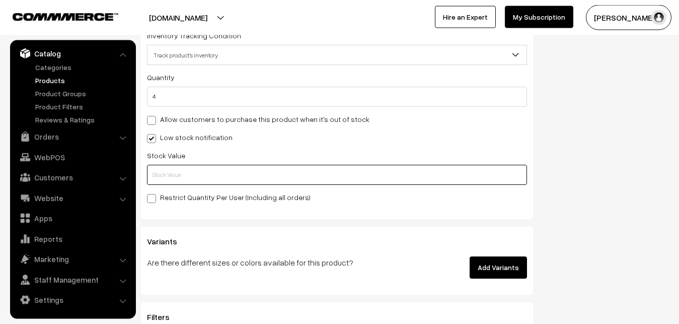
click at [155, 173] on input "text" at bounding box center [337, 175] width 380 height 20
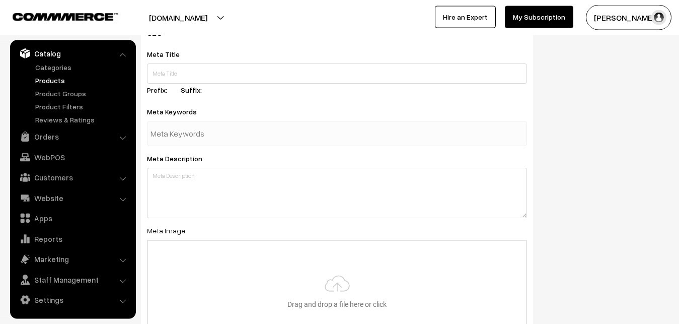
scroll to position [1498, 0]
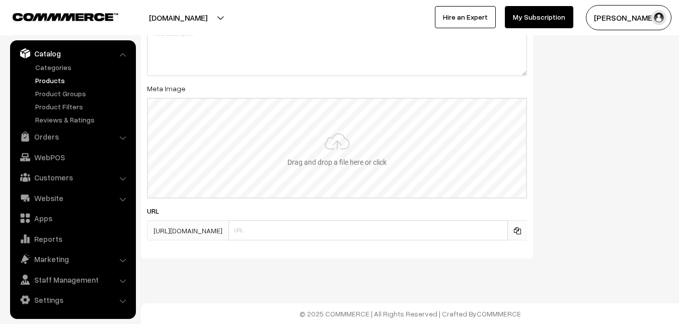
type input "2"
click at [311, 158] on input "file" at bounding box center [337, 148] width 378 height 99
type input "C:\fakepath\uppada-saree-12723-sep.jpeg"
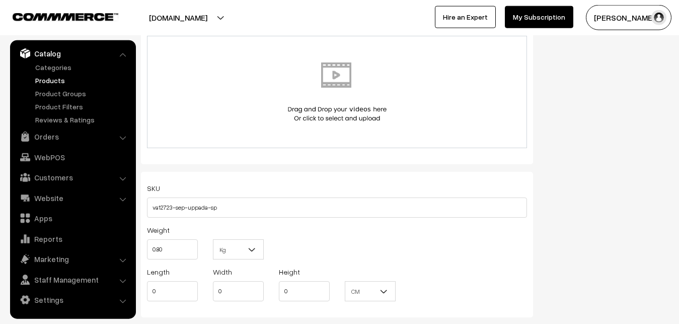
scroll to position [0, 0]
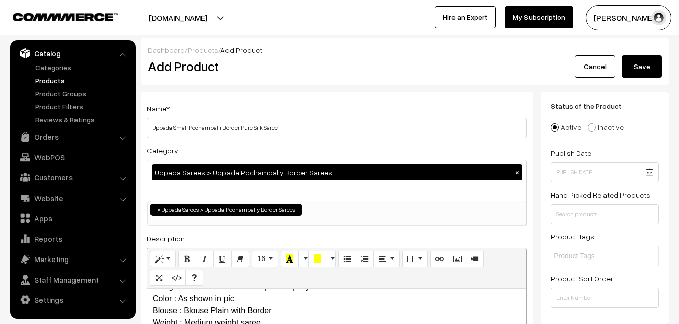
click at [637, 69] on button "Save" at bounding box center [642, 66] width 40 height 22
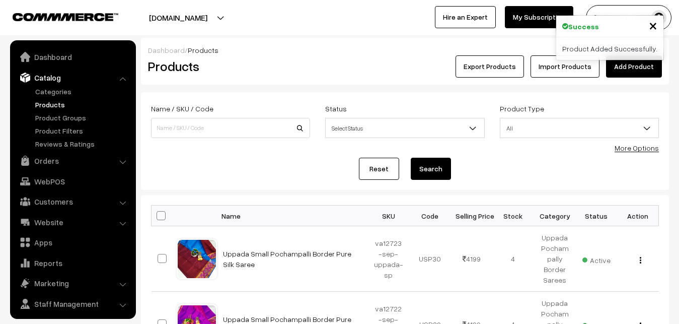
scroll to position [24, 0]
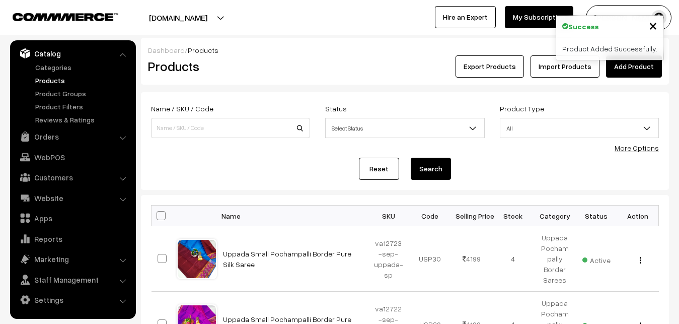
click at [275, 55] on div "Products" at bounding box center [228, 66] width 176 height 22
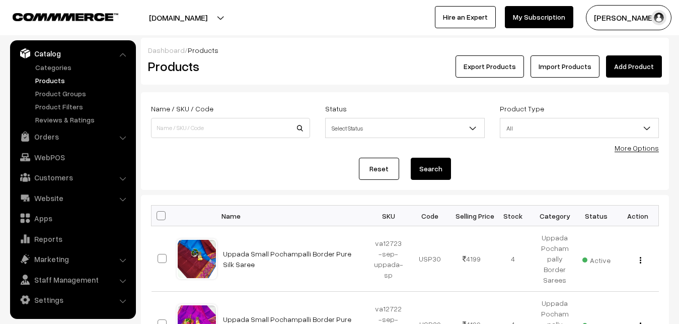
click at [616, 72] on link "Add Product" at bounding box center [634, 66] width 56 height 22
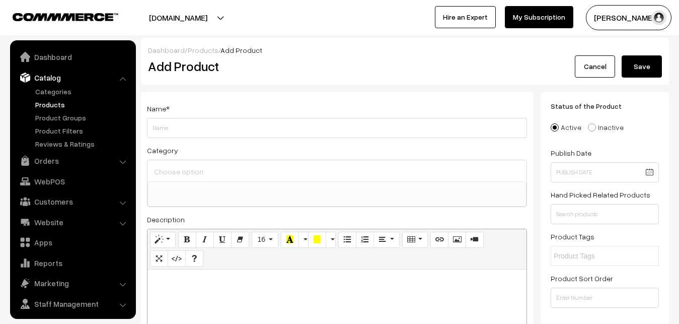
select select
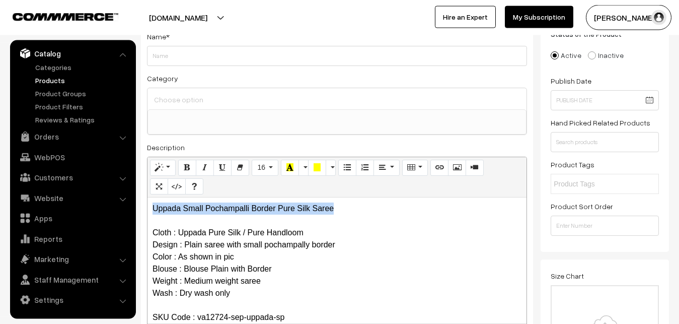
drag, startPoint x: 353, startPoint y: 208, endPoint x: 132, endPoint y: 197, distance: 220.8
click at [147, 197] on div "Uppada Small Pochampalli Border Pure Silk Saree Cloth : Uppada Pure Silk / Pure…" at bounding box center [336, 260] width 379 height 126
copy p "Uppada Small Pochampalli Border Pure Silk Saree"
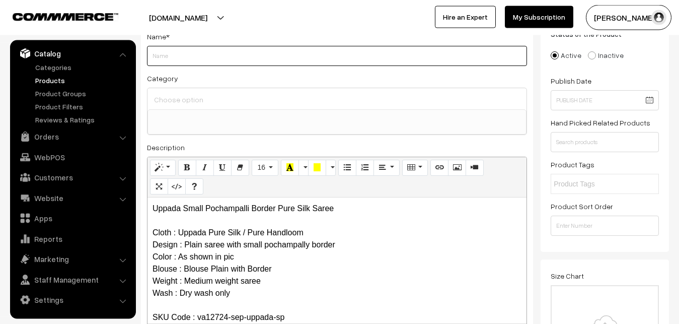
paste input "Uppada Small Pochampalli Border Pure Silk Saree"
type input "Uppada Small Pochampalli Border Pure Silk Saree"
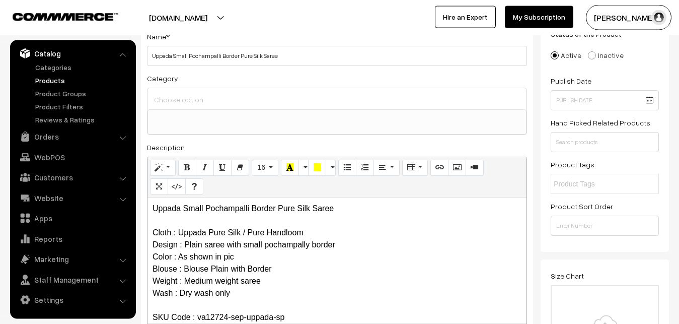
click at [198, 97] on input at bounding box center [336, 99] width 371 height 15
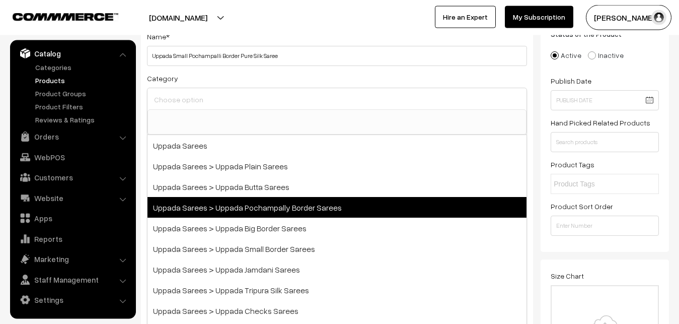
click at [252, 208] on span "Uppada Sarees > Uppada Pochampally Border Sarees" at bounding box center [336, 207] width 379 height 21
select select "57"
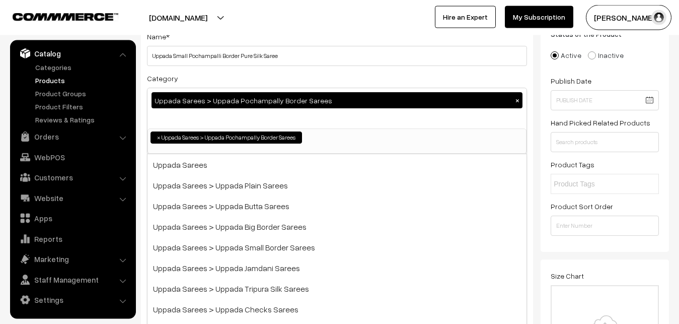
click at [259, 83] on div "Category Uppada Sarees > Uppada Pochampally Border Sarees × Uppada Sarees Uppad…" at bounding box center [337, 113] width 380 height 82
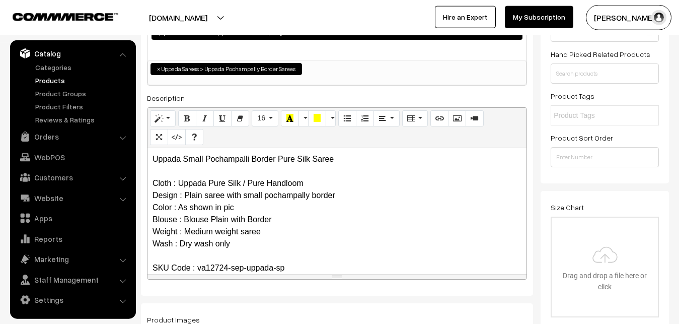
scroll to position [226, 0]
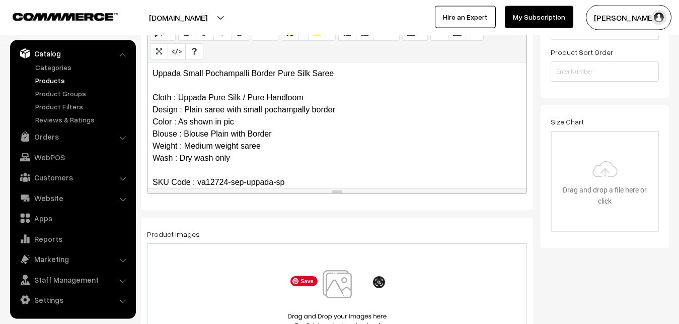
click at [331, 290] on img at bounding box center [337, 299] width 104 height 59
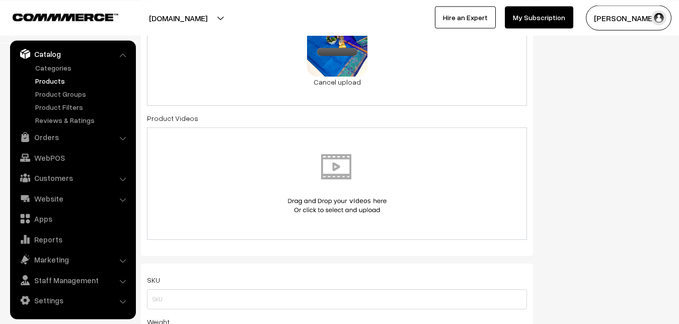
scroll to position [585, 0]
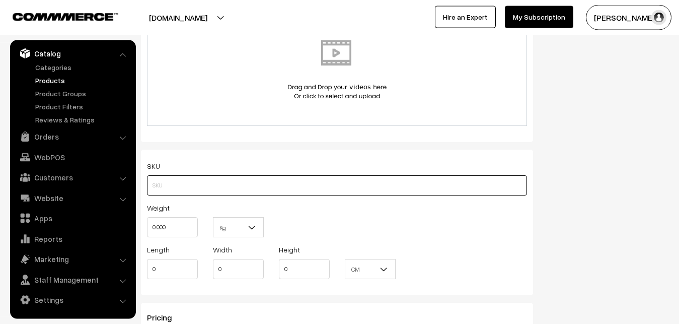
paste input "va12724-sep-uppada-sp"
type input "va12724-sep-uppada-sp"
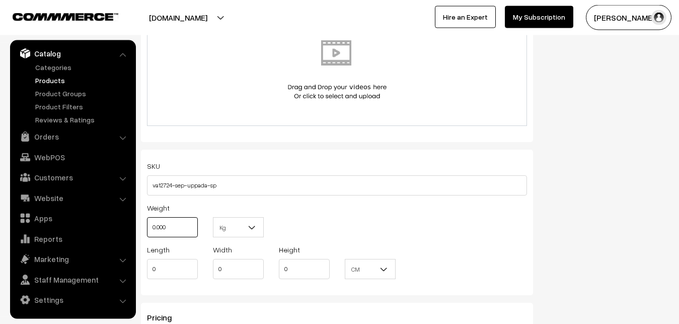
drag, startPoint x: 182, startPoint y: 224, endPoint x: 117, endPoint y: 227, distance: 65.5
click at [147, 227] on input "0.000" at bounding box center [172, 227] width 51 height 20
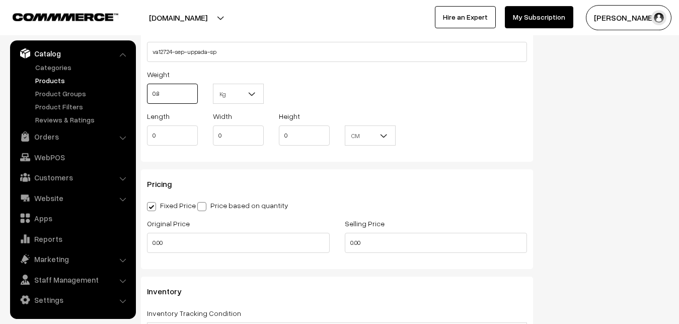
scroll to position [739, 0]
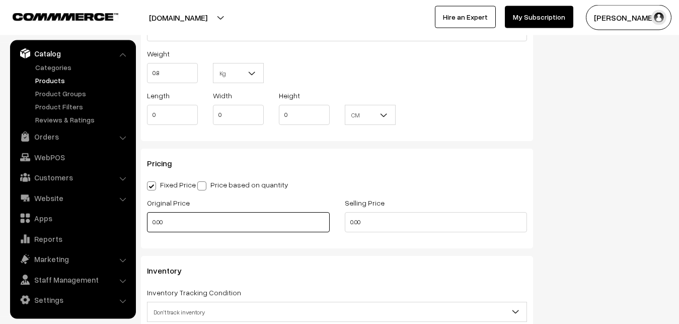
type input "0.80"
drag, startPoint x: 171, startPoint y: 221, endPoint x: 138, endPoint y: 222, distance: 32.2
click at [147, 222] on input "0.00" at bounding box center [238, 222] width 183 height 20
type input "3200"
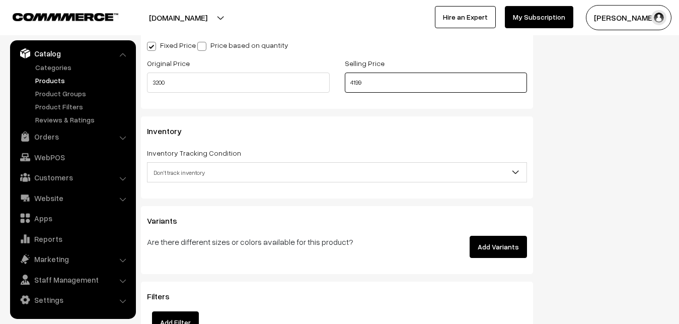
scroll to position [893, 0]
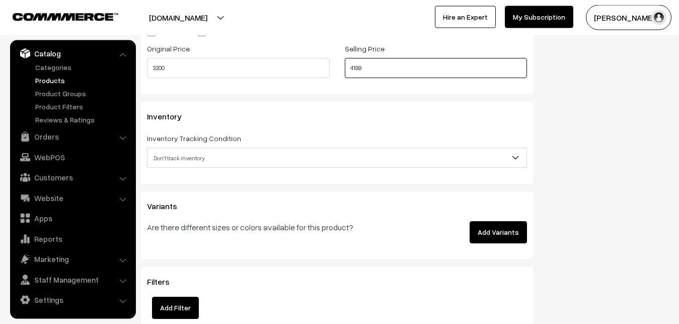
type input "4199"
click at [180, 165] on span "Don't track inventory" at bounding box center [336, 158] width 379 height 18
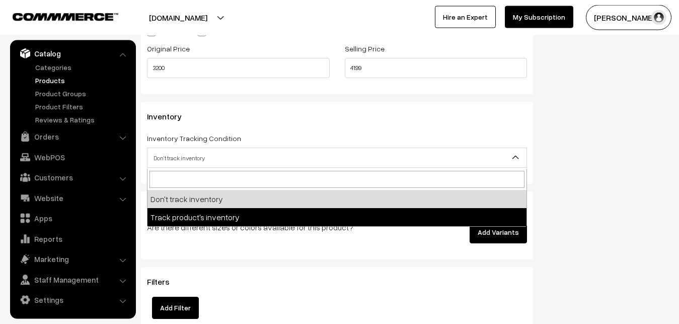
select select "2"
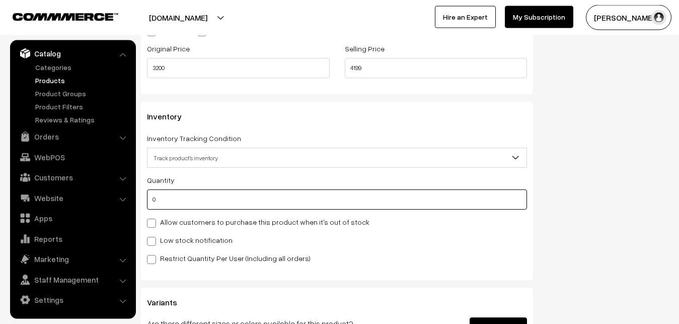
drag, startPoint x: 164, startPoint y: 197, endPoint x: 134, endPoint y: 197, distance: 30.2
click at [147, 197] on input "0" at bounding box center [337, 199] width 380 height 20
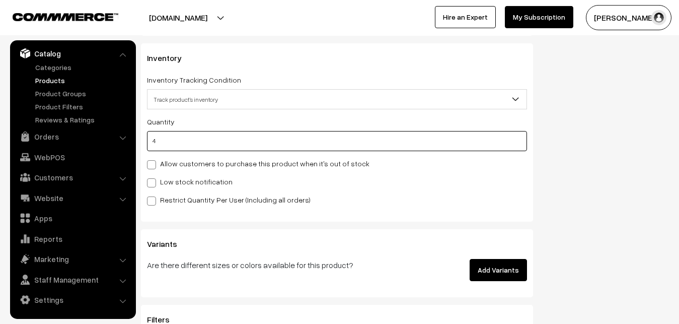
scroll to position [996, 0]
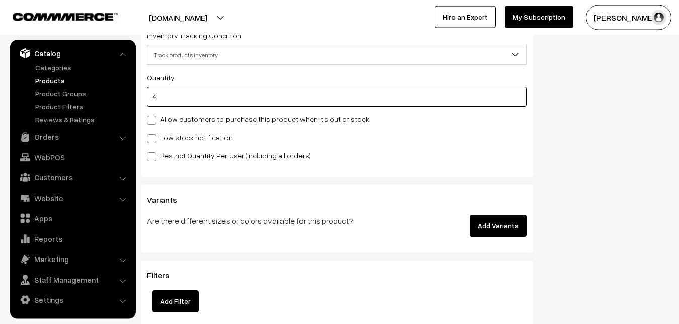
type input "4"
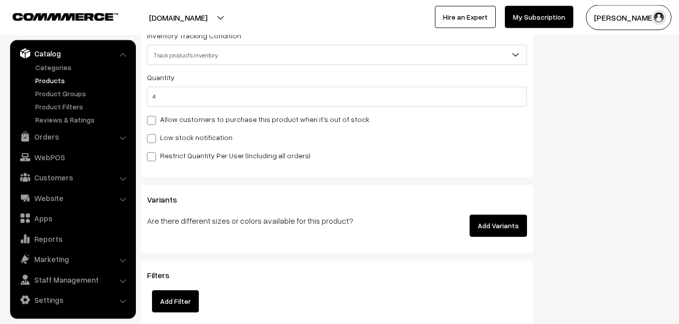
click at [156, 138] on span at bounding box center [151, 138] width 9 height 9
click at [154, 138] on input "Low stock notification" at bounding box center [150, 136] width 7 height 7
checkbox input "true"
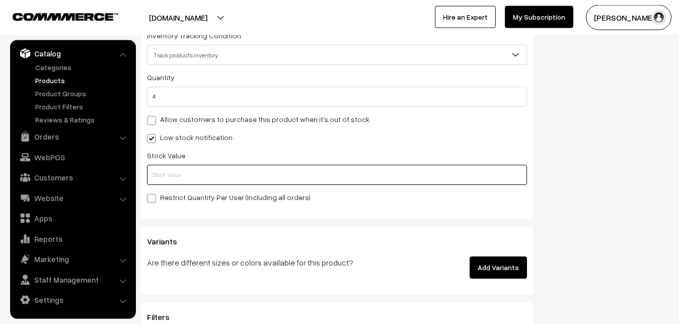
click at [163, 176] on input "text" at bounding box center [337, 175] width 380 height 20
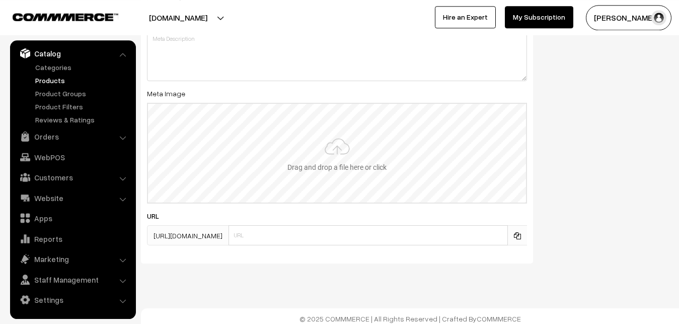
scroll to position [1498, 0]
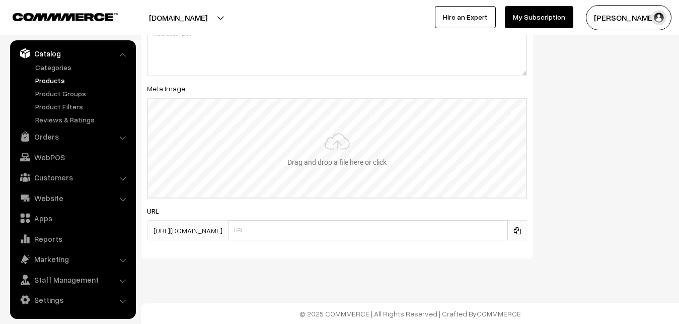
type input "2"
click at [316, 167] on input "file" at bounding box center [337, 148] width 378 height 99
type input "C:\fakepath\uppada-saree-12724-sep.jpeg"
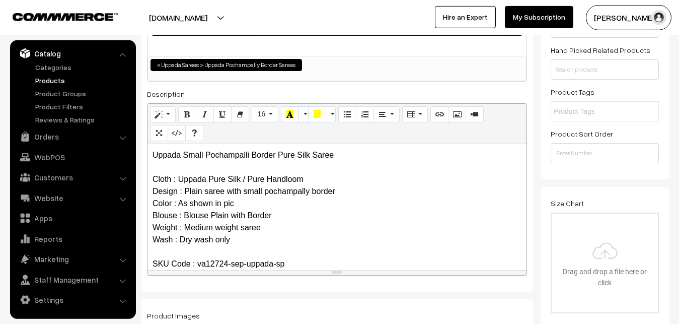
scroll to position [0, 0]
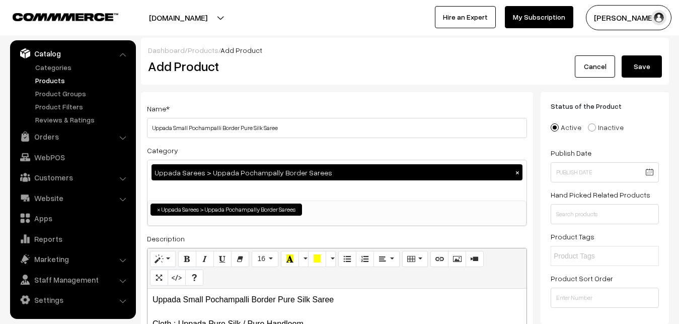
click at [644, 70] on button "Save" at bounding box center [642, 66] width 40 height 22
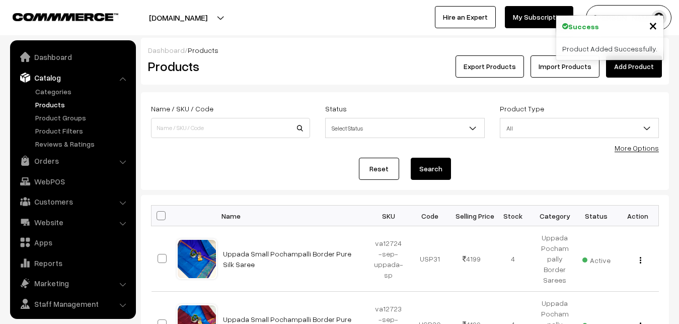
scroll to position [24, 0]
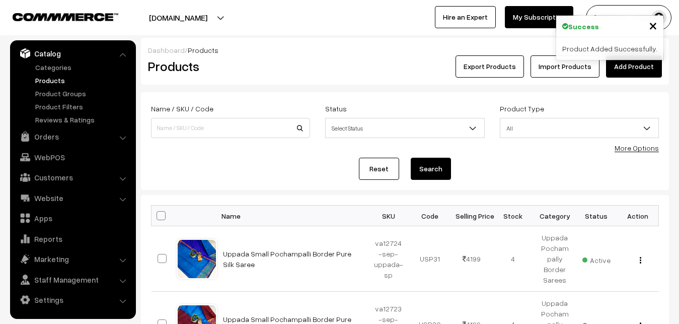
click at [285, 67] on h2 "Products" at bounding box center [228, 66] width 161 height 16
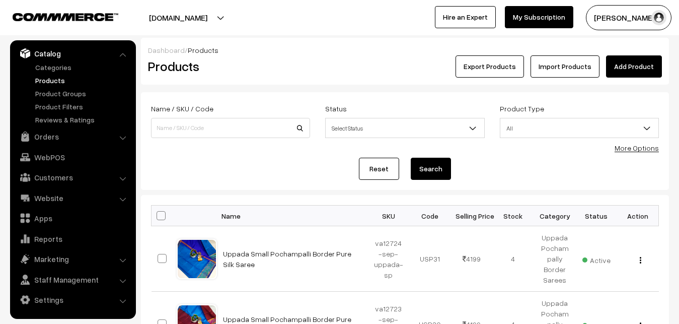
click at [621, 72] on link "Add Product" at bounding box center [634, 66] width 56 height 22
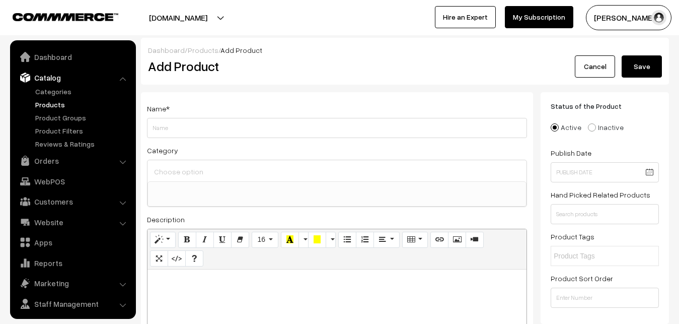
select select
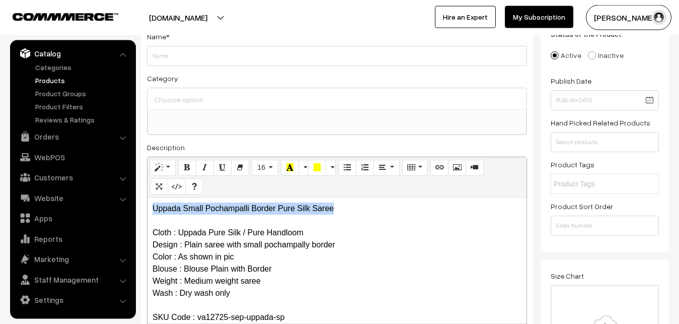
drag, startPoint x: 341, startPoint y: 212, endPoint x: 116, endPoint y: 204, distance: 225.1
click at [147, 204] on div "Uppada Small Pochampalli Border Pure Silk Saree Cloth : Uppada Pure Silk / Pure…" at bounding box center [336, 260] width 379 height 126
copy p "Uppada Small Pochampalli Border Pure Silk Saree"
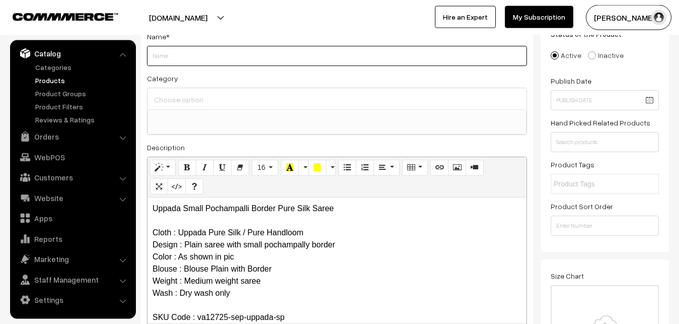
paste input "Uppada Small Pochampalli Border Pure Silk Saree"
type input "Uppada Small Pochampalli Border Pure Silk Saree"
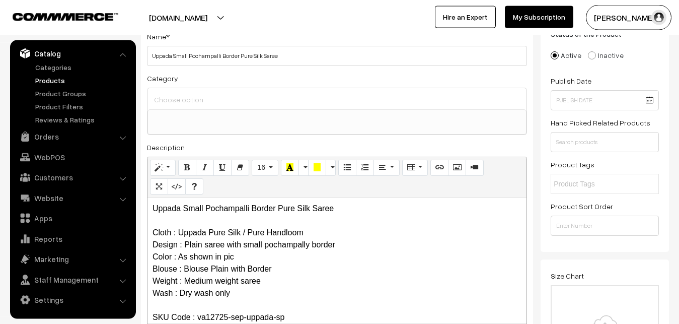
click at [187, 93] on input at bounding box center [336, 99] width 371 height 15
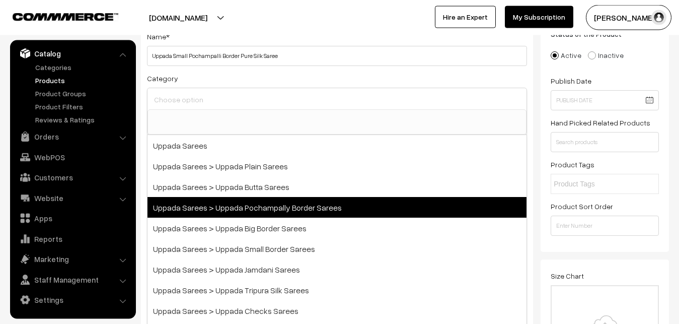
click at [259, 214] on span "Uppada Sarees > Uppada Pochampally Border Sarees" at bounding box center [336, 207] width 379 height 21
select select "57"
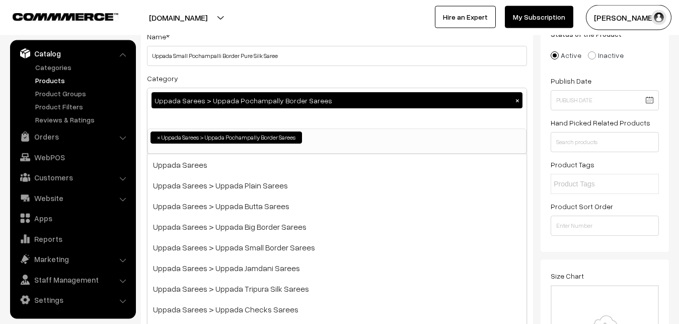
click at [251, 80] on div "Category Uppada Sarees > Uppada Pochampally Border Sarees × Uppada Sarees Uppad…" at bounding box center [337, 113] width 380 height 82
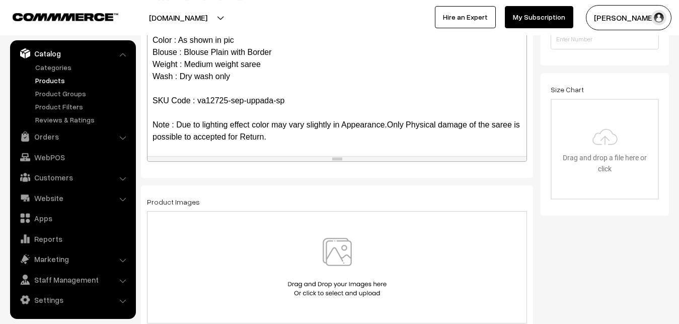
scroll to position [277, 0]
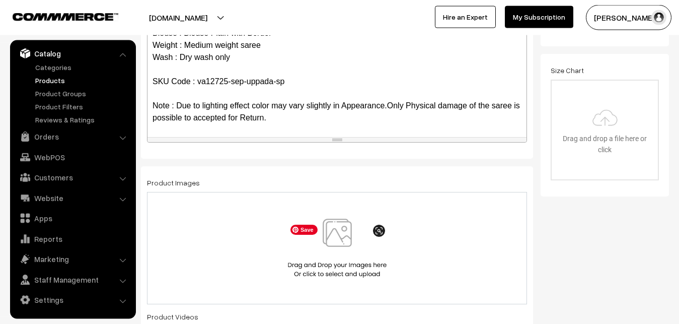
click at [343, 234] on img at bounding box center [337, 247] width 104 height 59
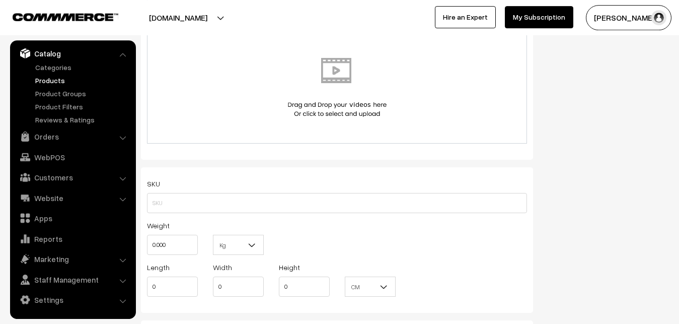
scroll to position [585, 0]
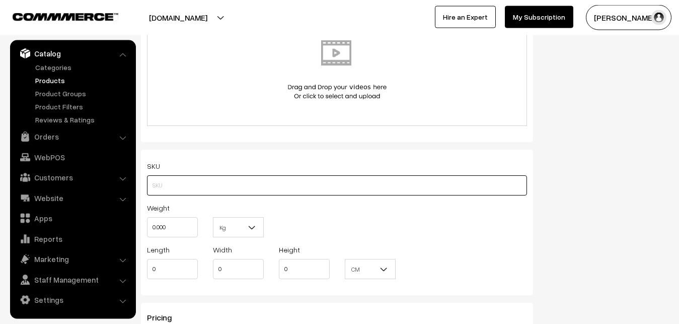
paste input "va12725-sep-uppada-sp"
type input "va12725-sep-uppada-sp"
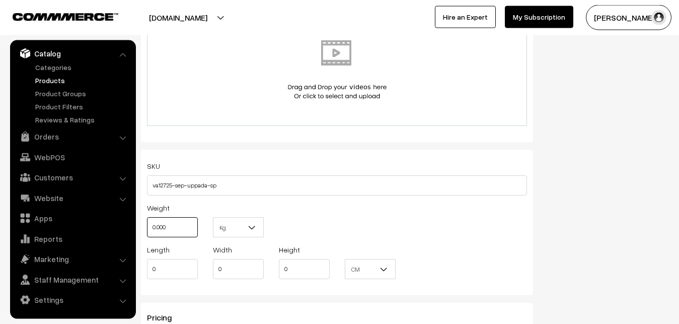
drag, startPoint x: 185, startPoint y: 223, endPoint x: 130, endPoint y: 223, distance: 54.9
click at [147, 223] on input "0.000" at bounding box center [172, 227] width 51 height 20
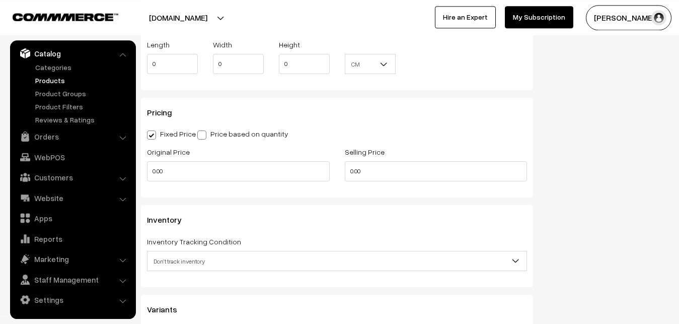
scroll to position [842, 0]
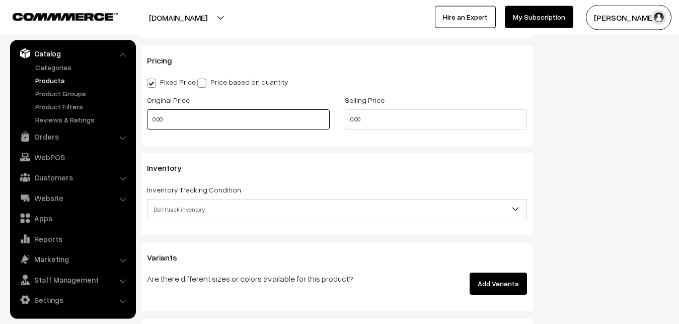
type input "0.80"
drag, startPoint x: 171, startPoint y: 121, endPoint x: 125, endPoint y: 116, distance: 46.6
click at [147, 117] on input "0.00" at bounding box center [238, 119] width 183 height 20
type input "3200"
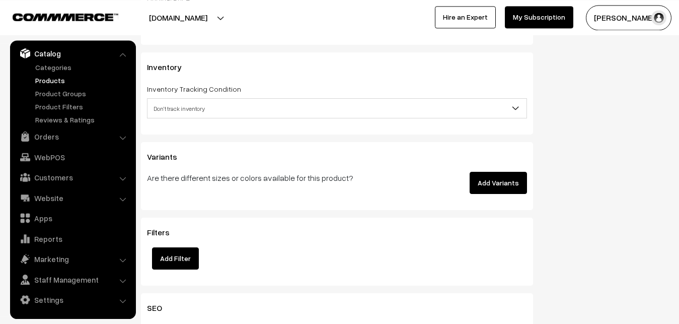
scroll to position [945, 0]
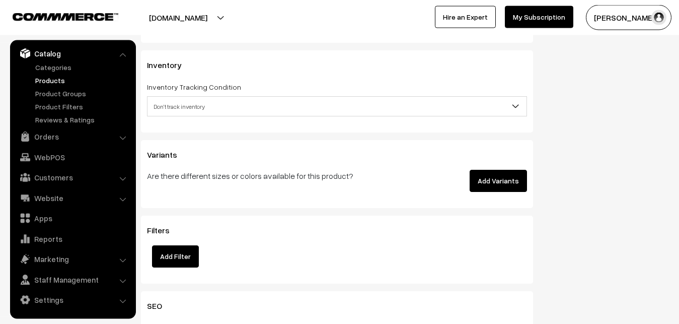
type input "4199"
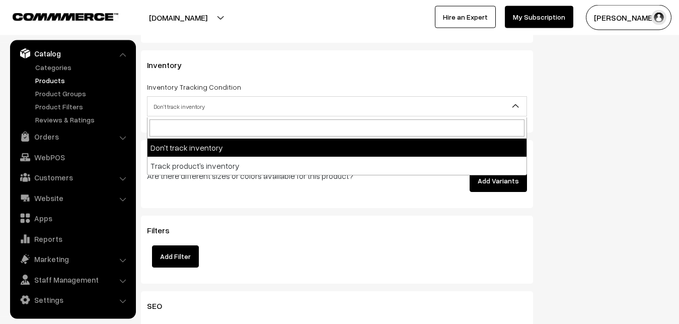
click at [196, 110] on span "Don't track inventory" at bounding box center [336, 107] width 379 height 18
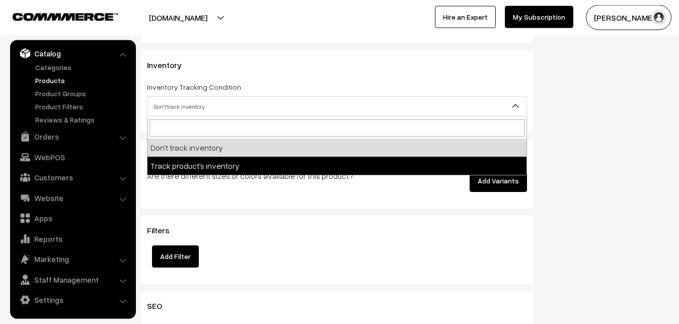
select select "2"
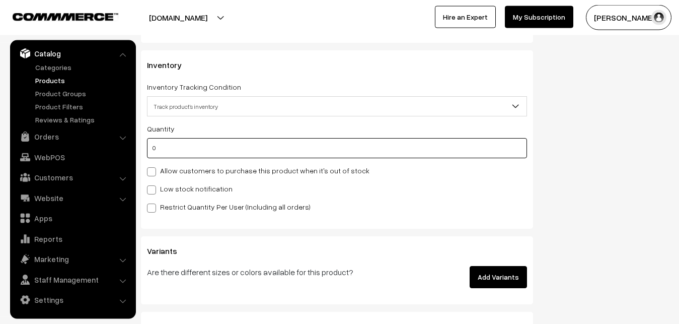
click at [181, 148] on input "0" at bounding box center [337, 148] width 380 height 20
type input "4"
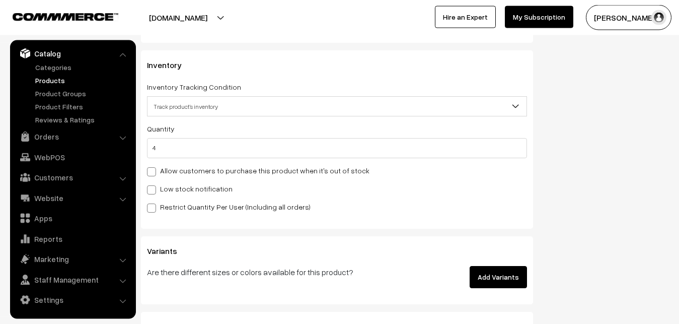
click at [182, 190] on label "Low stock notification" at bounding box center [190, 188] width 86 height 11
click at [154, 190] on input "Low stock notification" at bounding box center [150, 188] width 7 height 7
checkbox input "true"
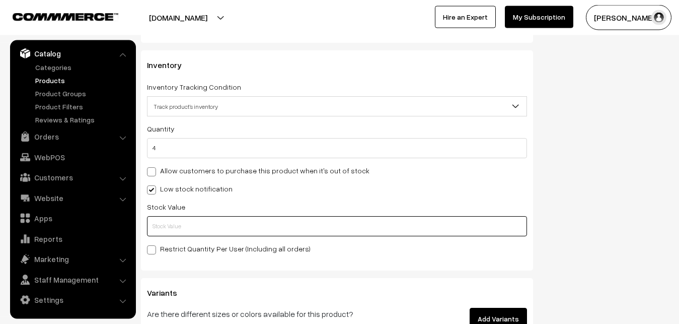
click at [189, 231] on input "text" at bounding box center [337, 226] width 380 height 20
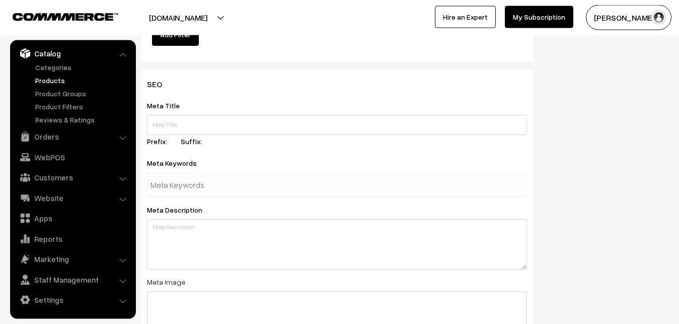
scroll to position [1498, 0]
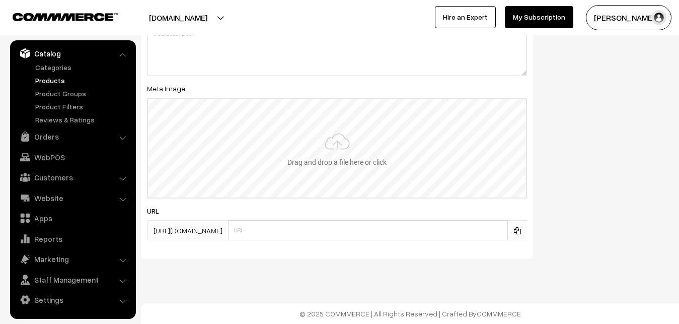
type input "2"
click at [332, 144] on input "file" at bounding box center [337, 148] width 378 height 99
type input "C:\fakepath\uppada-saree-12725-sep.jpeg"
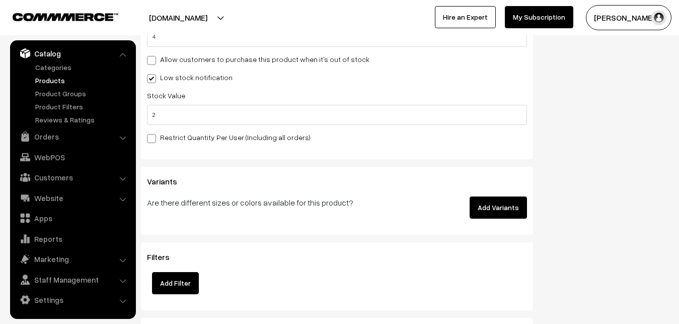
scroll to position [0, 0]
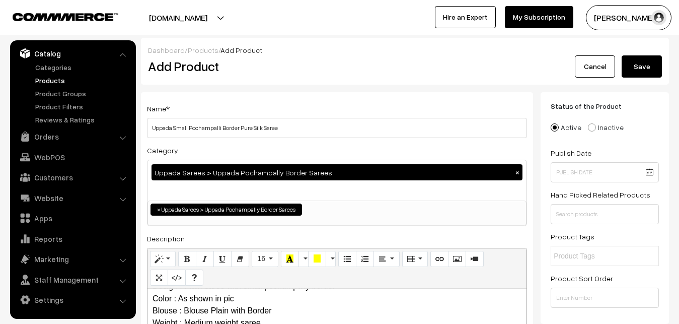
click at [631, 64] on button "Save" at bounding box center [642, 66] width 40 height 22
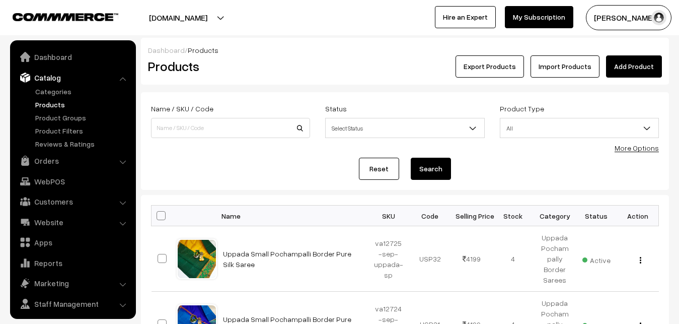
scroll to position [24, 0]
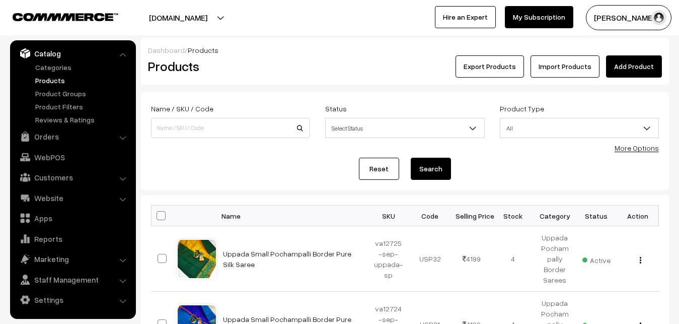
click at [313, 80] on div "Dashboard / Products Products Export Products Import Products Add Product" at bounding box center [405, 61] width 528 height 47
click at [271, 65] on h2 "Products" at bounding box center [228, 66] width 161 height 16
click at [613, 65] on link "Add Product" at bounding box center [634, 66] width 56 height 22
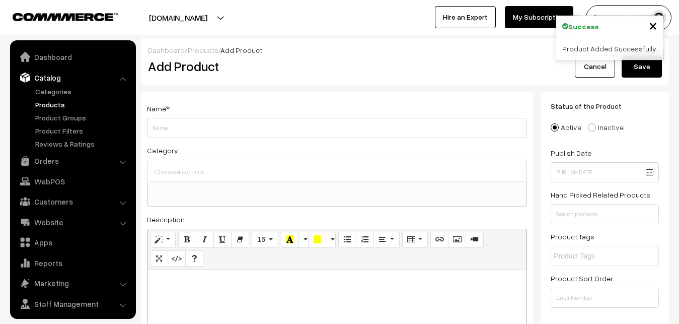
select select
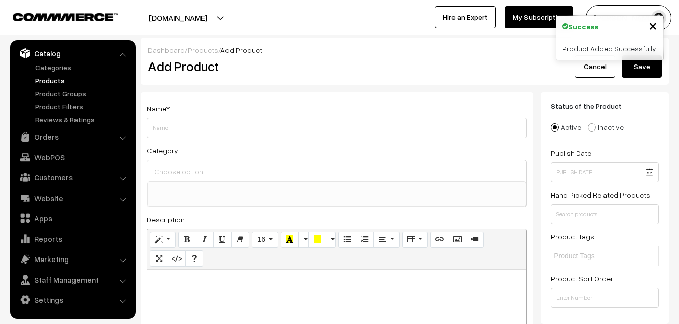
paste div
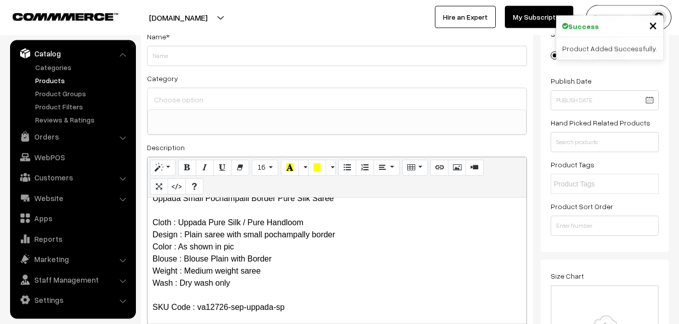
scroll to position [0, 0]
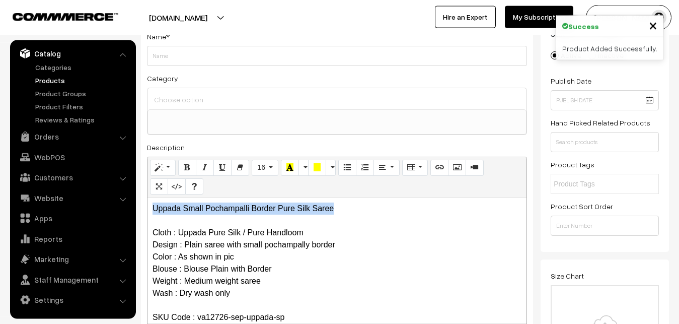
drag, startPoint x: 345, startPoint y: 212, endPoint x: 124, endPoint y: 211, distance: 221.5
click at [147, 211] on div "Uppada Small Pochampalli Border Pure Silk Saree Cloth : Uppada Pure Silk / Pure…" at bounding box center [336, 260] width 379 height 126
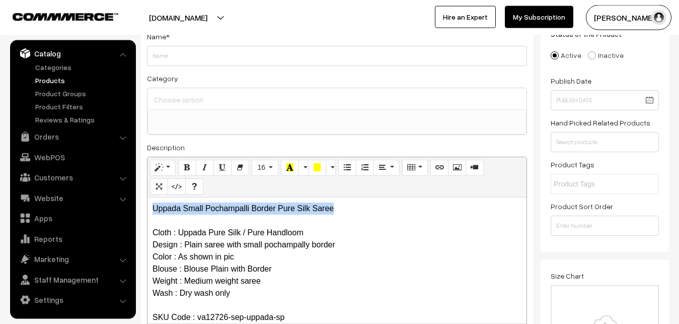
copy p "Uppada Small Pochampalli Border Pure Silk Saree"
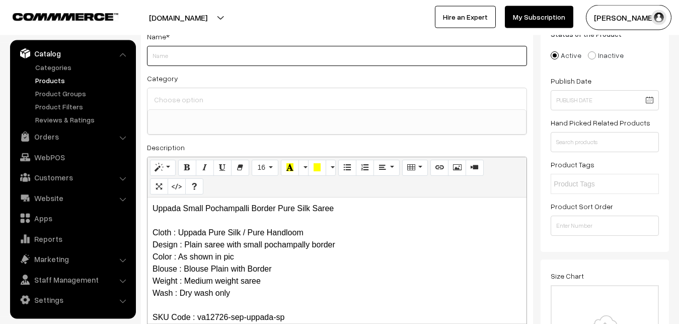
paste input "Uppada Small Pochampalli Border Pure Silk Saree"
type input "Uppada Small Pochampalli Border Pure Silk Saree"
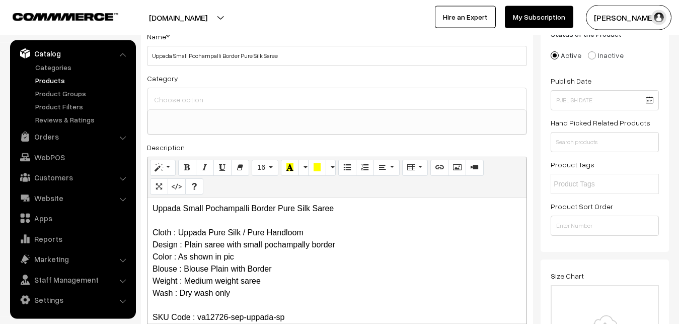
click at [199, 91] on div at bounding box center [336, 98] width 379 height 21
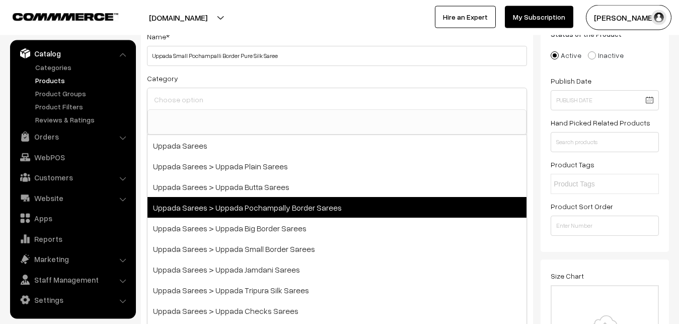
click at [259, 209] on span "Uppada Sarees > Uppada Pochampally Border Sarees" at bounding box center [336, 207] width 379 height 21
select select "57"
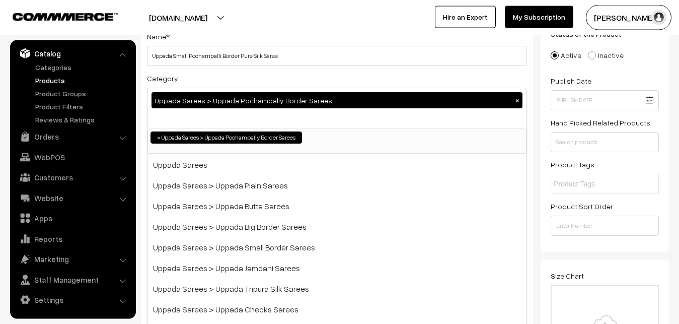
click at [247, 77] on div "Category Uppada Sarees > Uppada Pochampally Border Sarees × Uppada Sarees Uppad…" at bounding box center [337, 113] width 380 height 82
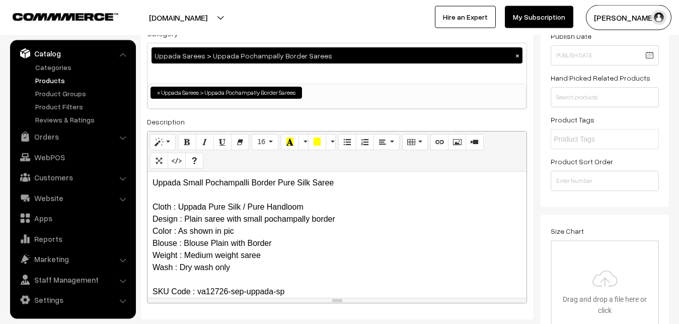
scroll to position [226, 0]
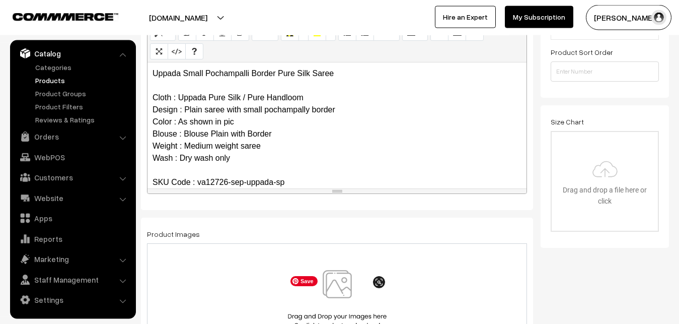
click at [336, 283] on img at bounding box center [337, 299] width 104 height 59
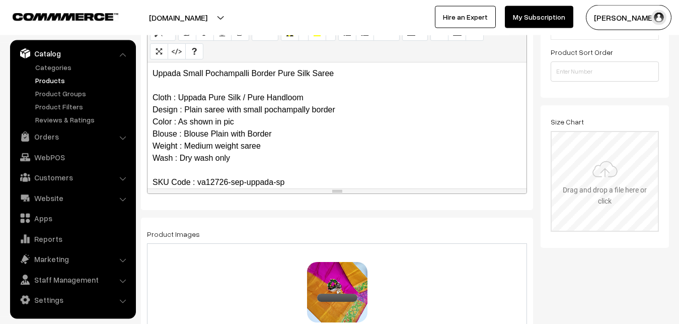
scroll to position [483, 0]
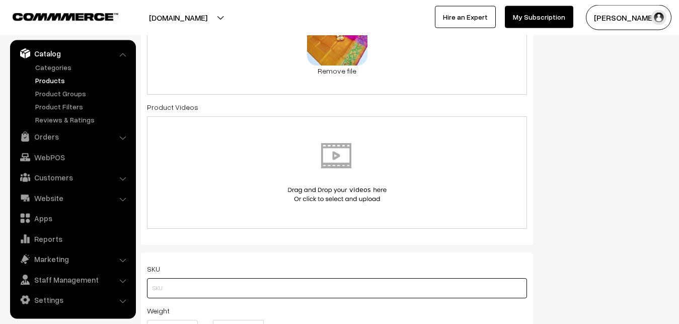
paste input "va12726-sep-uppada-sp"
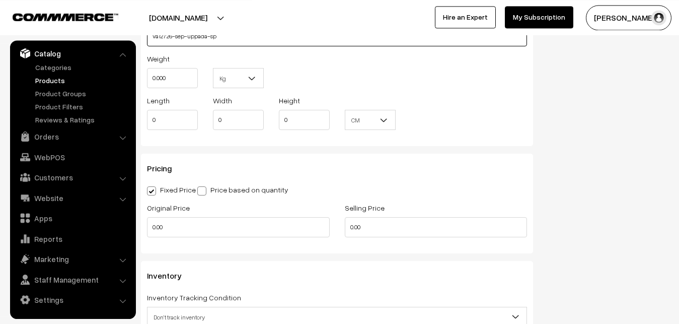
scroll to position [739, 0]
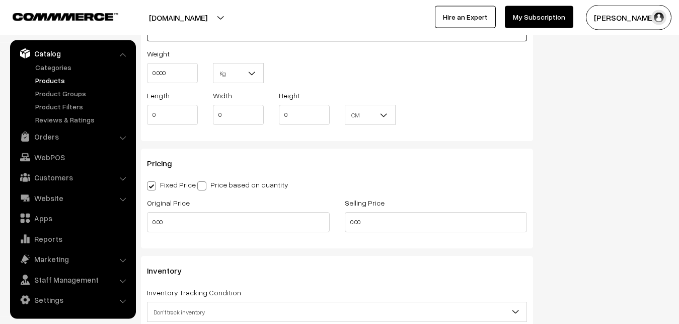
type input "va12726-sep-uppada-sp"
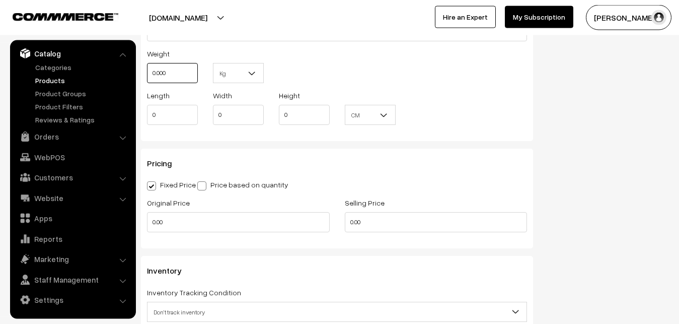
drag, startPoint x: 176, startPoint y: 75, endPoint x: 137, endPoint y: 76, distance: 38.8
click at [147, 76] on input "0.000" at bounding box center [172, 73] width 51 height 20
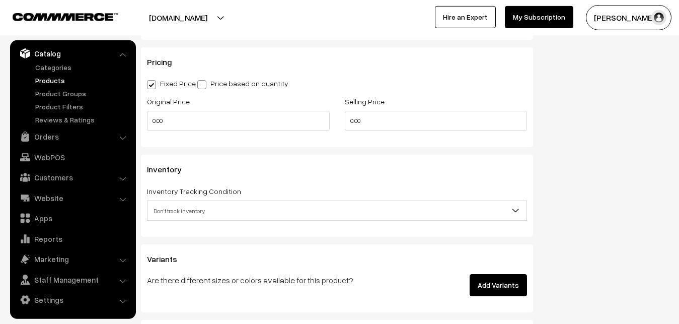
scroll to position [842, 0]
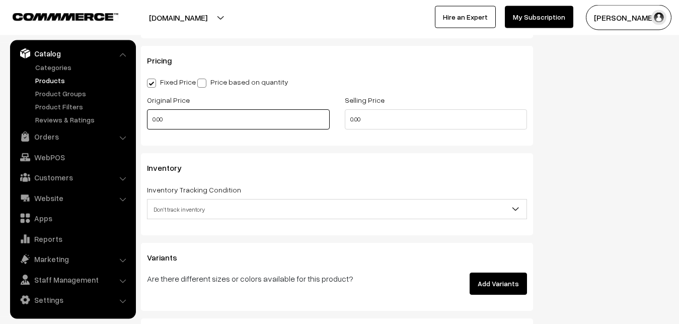
type input "0.80"
drag, startPoint x: 200, startPoint y: 123, endPoint x: 100, endPoint y: 111, distance: 101.4
click at [147, 111] on input "0.00" at bounding box center [238, 119] width 183 height 20
type input "3200"
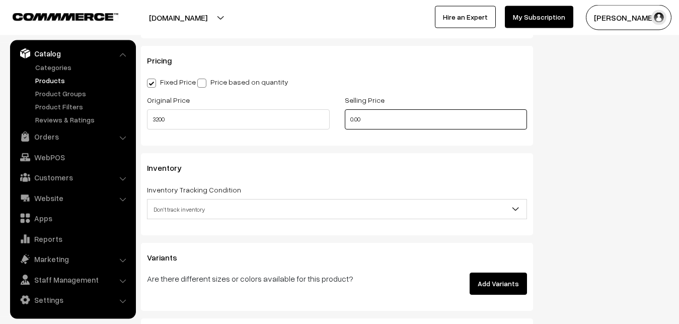
drag, startPoint x: 387, startPoint y: 115, endPoint x: 332, endPoint y: 122, distance: 55.7
click at [345, 122] on input "0.00" at bounding box center [436, 119] width 183 height 20
type input "4199"
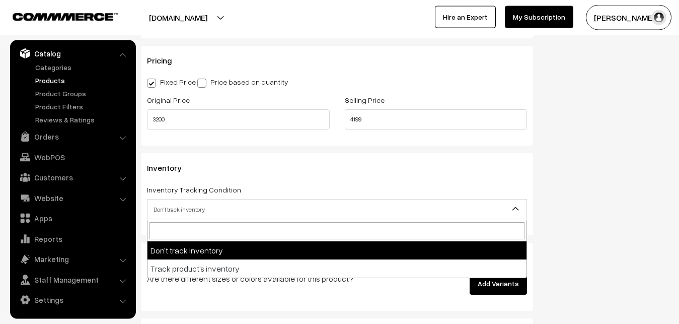
click at [202, 213] on span "Don't track inventory" at bounding box center [336, 209] width 379 height 18
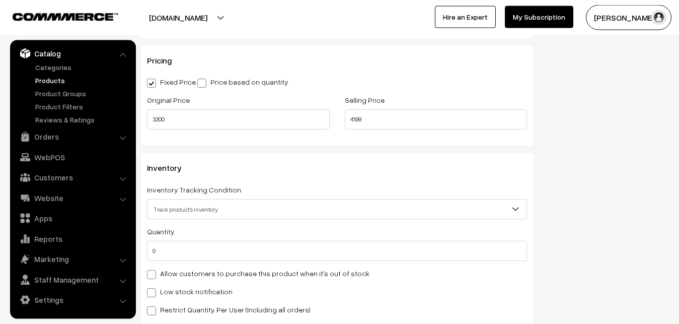
select select "2"
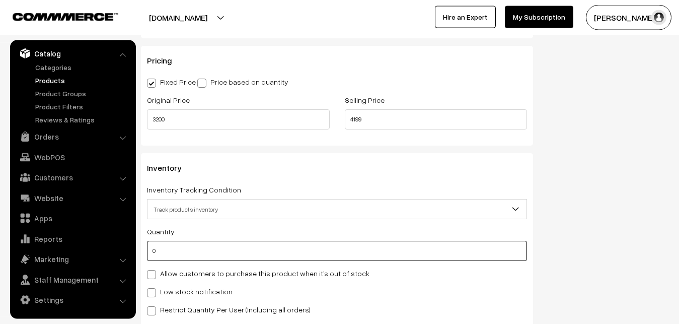
click at [171, 256] on input "0" at bounding box center [337, 251] width 380 height 20
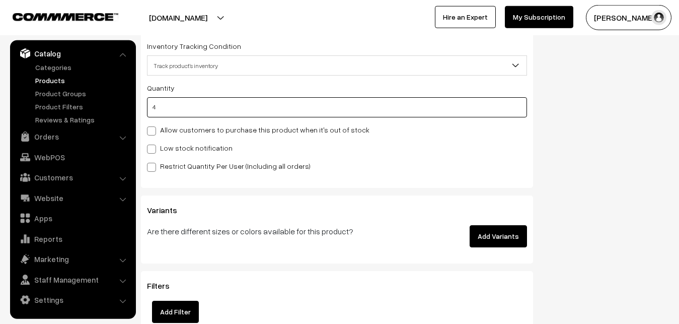
scroll to position [1047, 0]
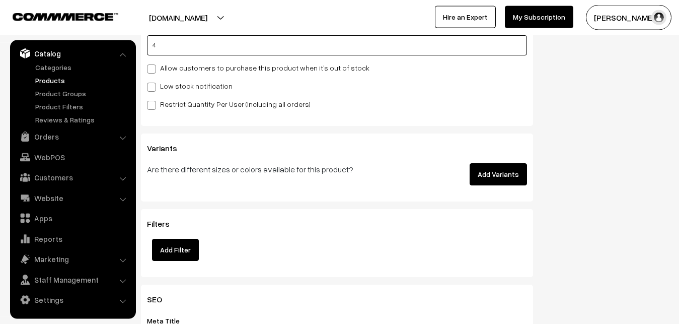
type input "4"
click at [151, 91] on span at bounding box center [151, 87] width 9 height 9
click at [151, 89] on input "Low stock notification" at bounding box center [150, 85] width 7 height 7
checkbox input "true"
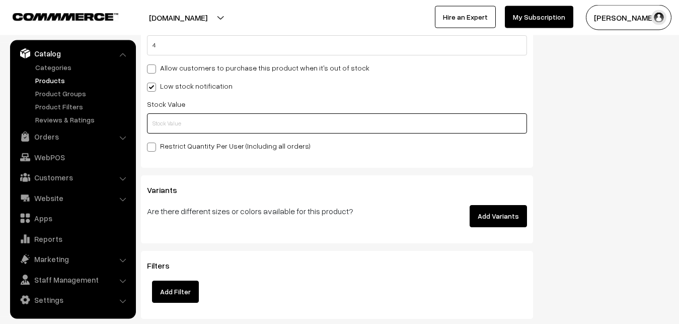
click at [150, 122] on input "text" at bounding box center [337, 123] width 380 height 20
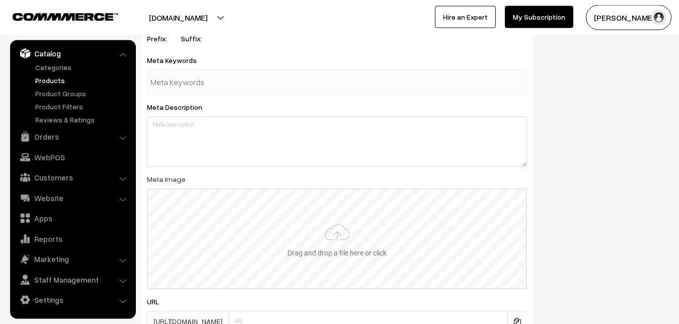
scroll to position [1498, 0]
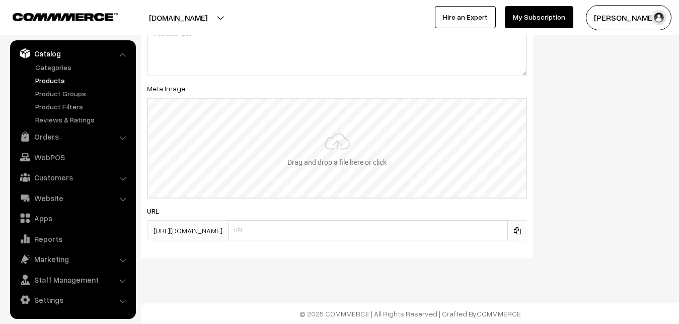
type input "2"
click at [322, 143] on input "file" at bounding box center [337, 148] width 378 height 99
type input "C:\fakepath\uppada-saree-12726-sep.jpeg"
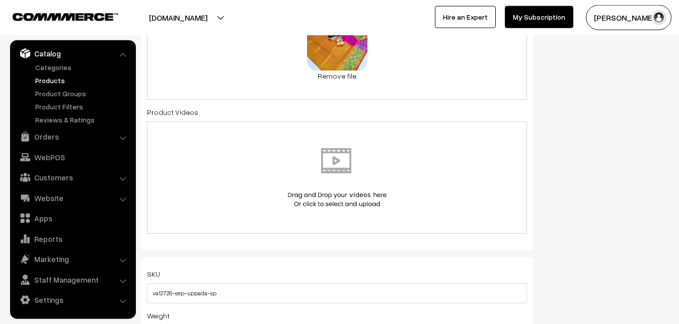
scroll to position [0, 0]
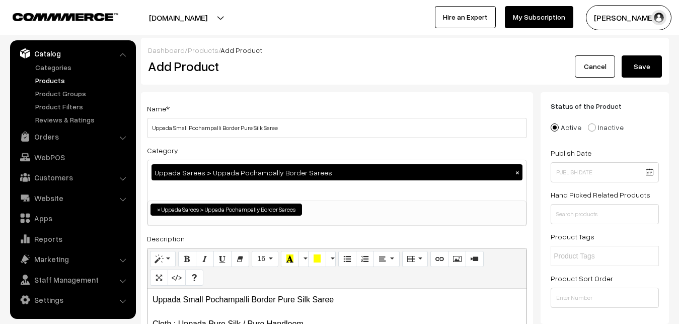
click at [639, 65] on button "Save" at bounding box center [642, 66] width 40 height 22
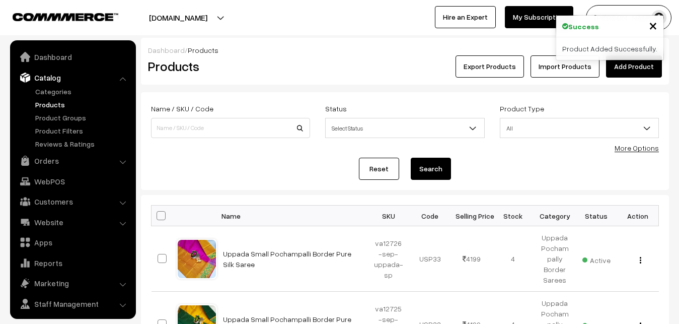
scroll to position [24, 0]
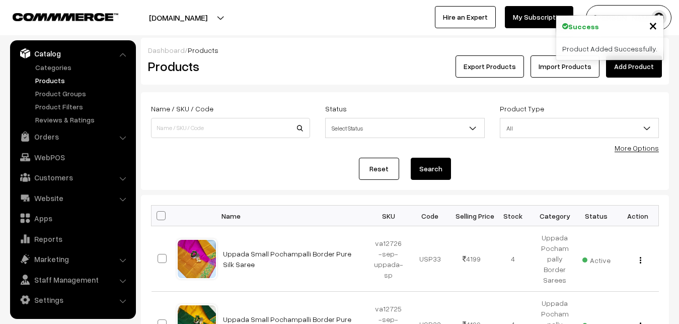
click at [266, 75] on div "Products" at bounding box center [228, 66] width 176 height 22
click at [628, 63] on link "Add Product" at bounding box center [634, 66] width 56 height 22
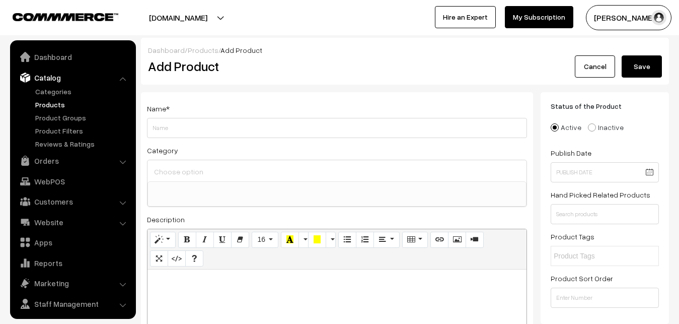
select select
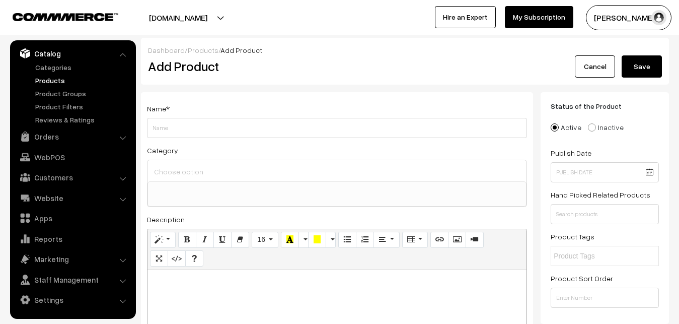
paste div
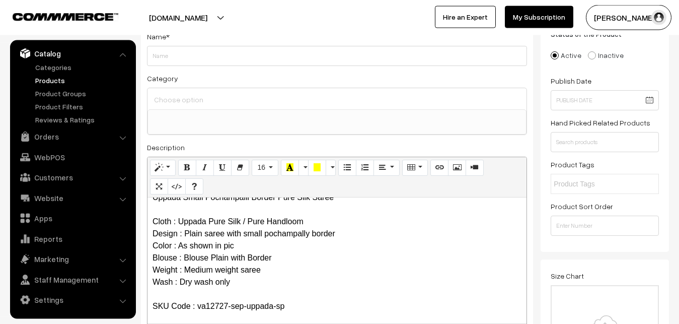
scroll to position [0, 0]
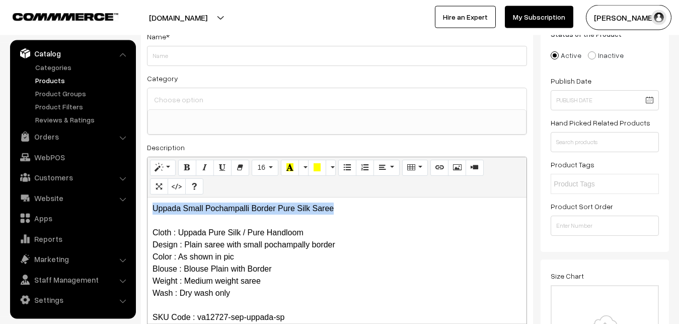
drag, startPoint x: 374, startPoint y: 202, endPoint x: 121, endPoint y: 193, distance: 253.3
click at [147, 197] on div "Uppada Small Pochampalli Border Pure Silk Saree Cloth : Uppada Pure Silk / Pure…" at bounding box center [336, 260] width 379 height 126
copy p "Uppada Small Pochampalli Border Pure Silk Saree"
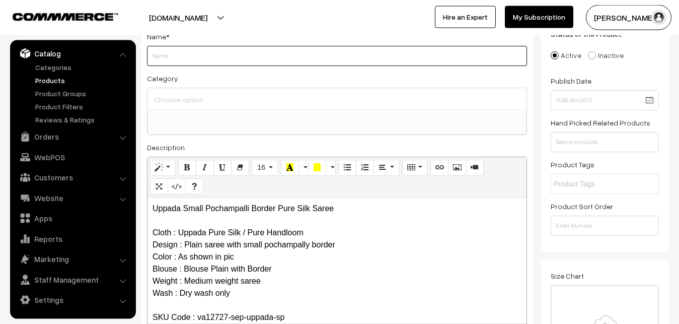
paste input "Uppada Small Pochampalli Border Pure Silk Saree"
type input "Uppada Small Pochampalli Border Pure Silk Saree"
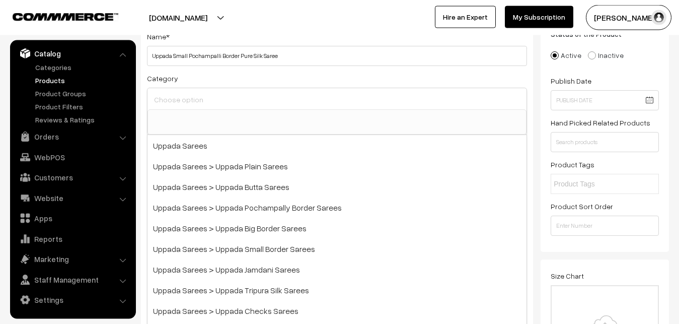
click at [183, 97] on input at bounding box center [336, 99] width 371 height 15
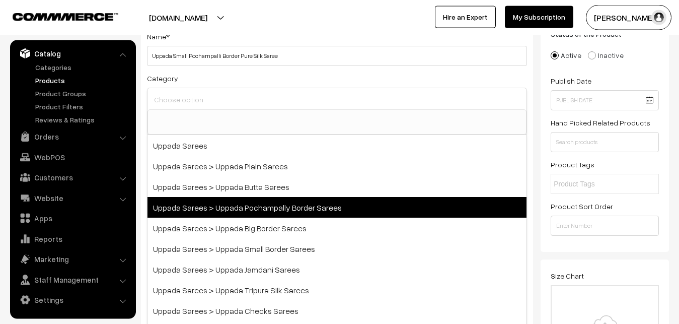
click at [269, 203] on span "Uppada Sarees > Uppada Pochampally Border Sarees" at bounding box center [336, 207] width 379 height 21
select select "57"
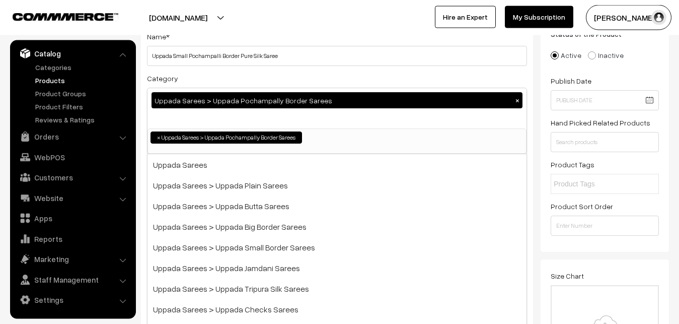
click at [257, 78] on div "Category Uppada Sarees > Uppada Pochampally Border Sarees × Uppada Sarees Uppad…" at bounding box center [337, 113] width 380 height 82
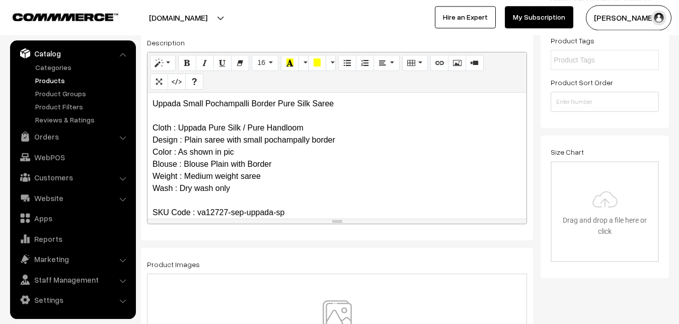
scroll to position [277, 0]
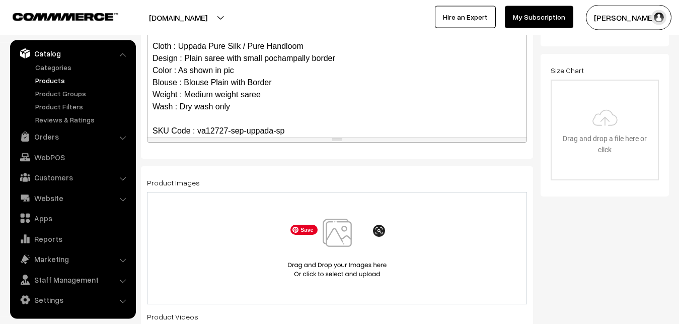
click at [337, 245] on img at bounding box center [337, 247] width 104 height 59
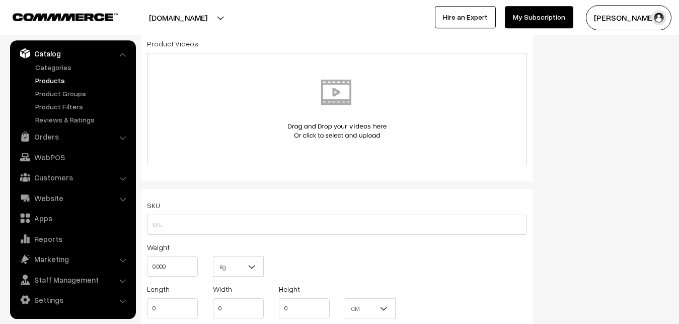
scroll to position [585, 0]
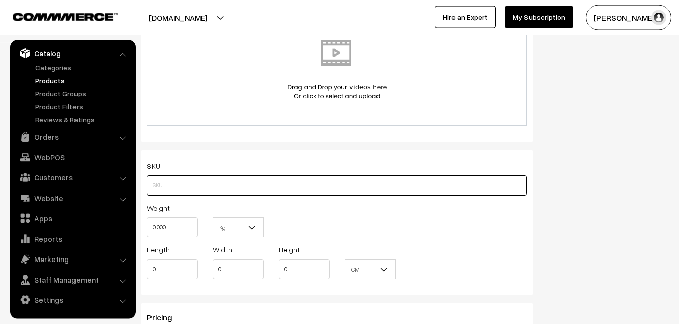
paste input "va12727-sep-uppada-sp"
type input "va12727-sep-uppada-sp"
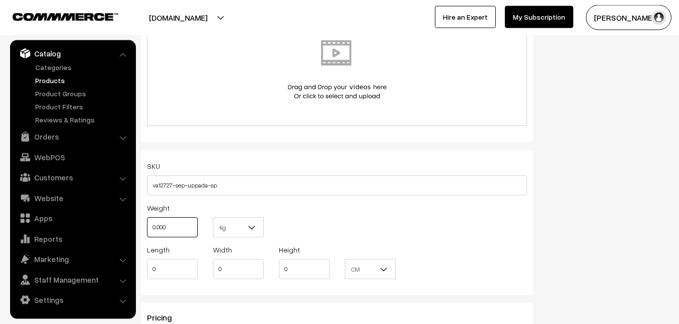
drag, startPoint x: 171, startPoint y: 226, endPoint x: 137, endPoint y: 223, distance: 34.4
click at [147, 223] on input "0.000" at bounding box center [172, 227] width 51 height 20
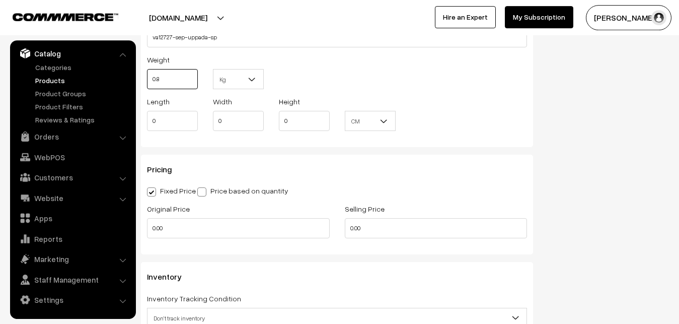
scroll to position [739, 0]
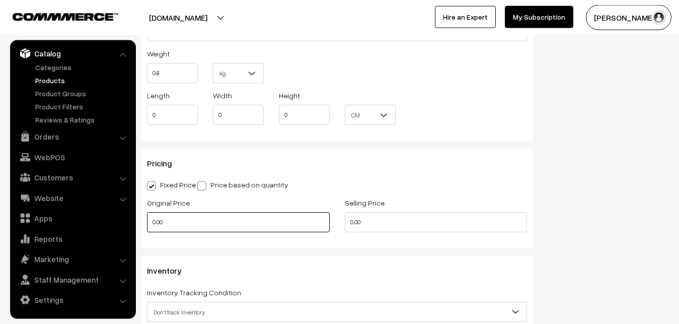
type input "0.80"
drag, startPoint x: 173, startPoint y: 227, endPoint x: 126, endPoint y: 225, distance: 46.3
click at [147, 225] on input "0.00" at bounding box center [238, 222] width 183 height 20
type input "0"
type input "3200"
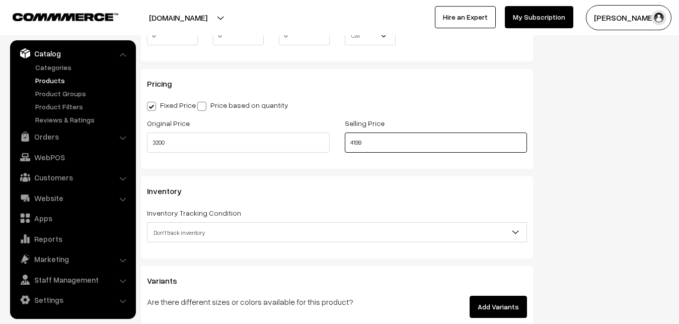
scroll to position [842, 0]
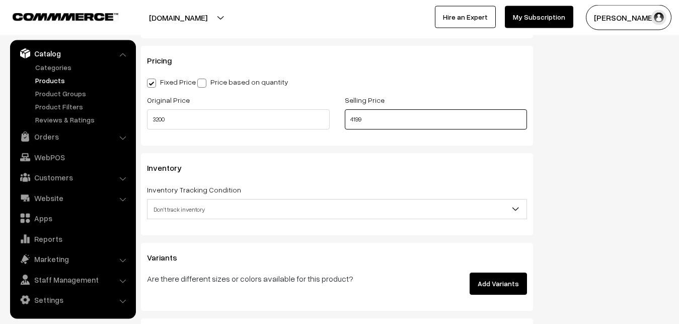
type input "4199"
click at [185, 207] on span "Don't track inventory" at bounding box center [336, 209] width 379 height 18
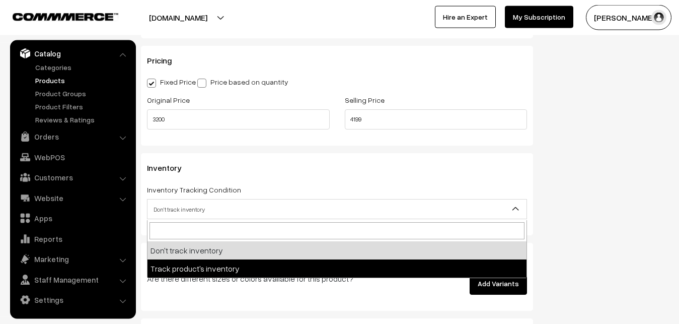
select select "2"
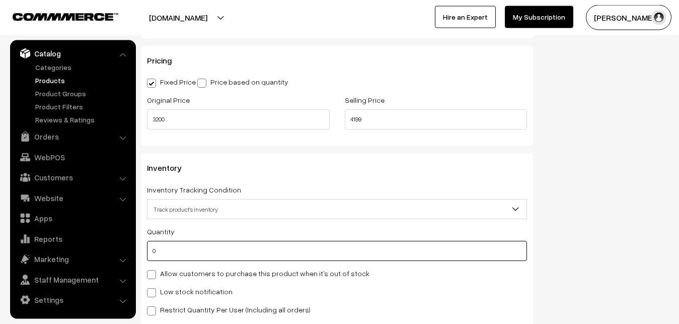
click at [189, 252] on input "0" at bounding box center [337, 251] width 380 height 20
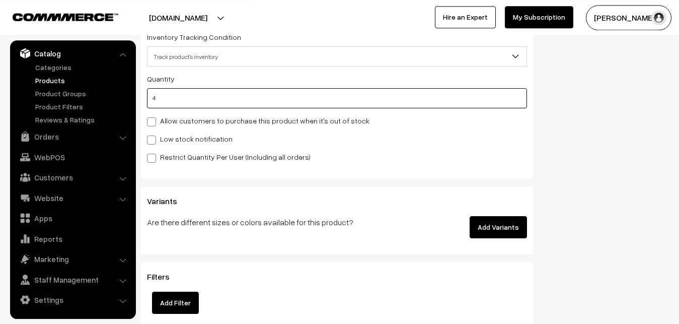
scroll to position [1047, 0]
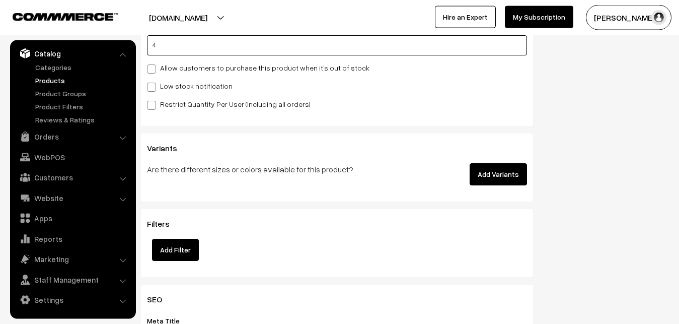
type input "4"
click at [161, 86] on label "Low stock notification" at bounding box center [190, 86] width 86 height 11
click at [154, 86] on input "Low stock notification" at bounding box center [150, 85] width 7 height 7
checkbox input "true"
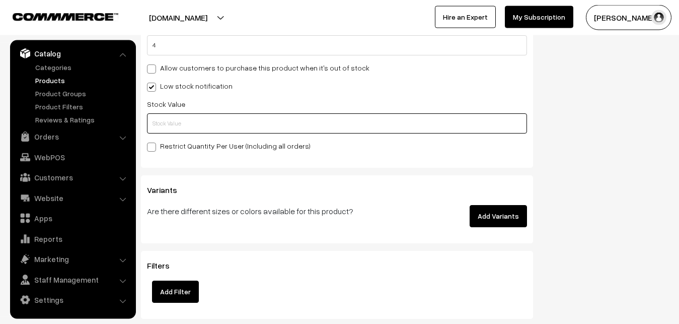
click at [158, 120] on input "text" at bounding box center [337, 123] width 380 height 20
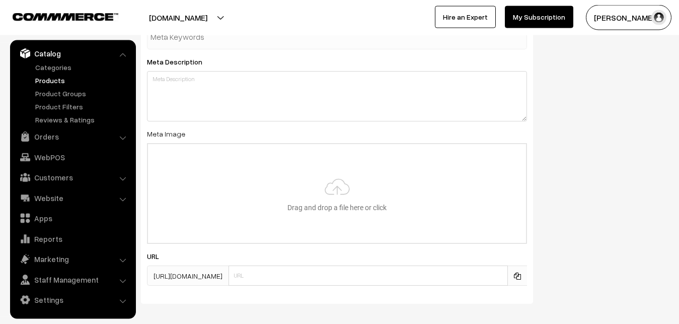
scroll to position [1498, 0]
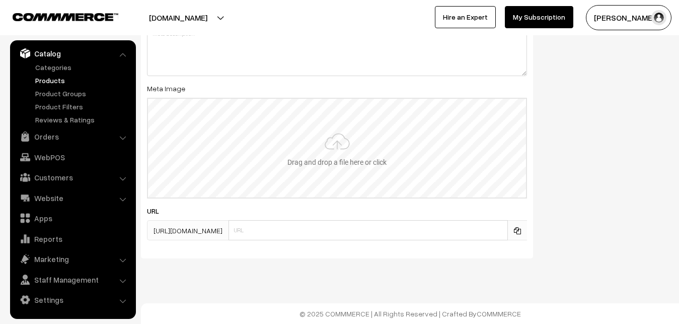
type input "2"
click at [342, 153] on input "file" at bounding box center [337, 148] width 378 height 99
type input "C:\fakepath\uppada-saree-12727-sep.jpeg"
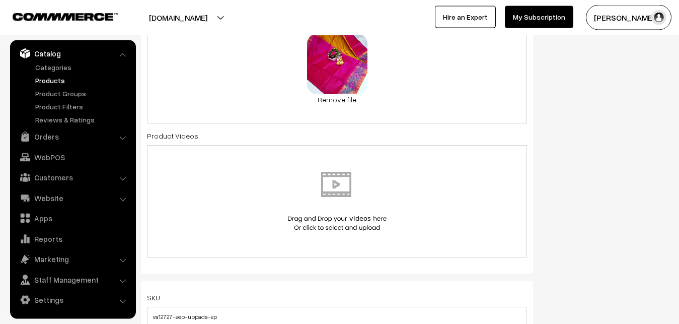
scroll to position [0, 0]
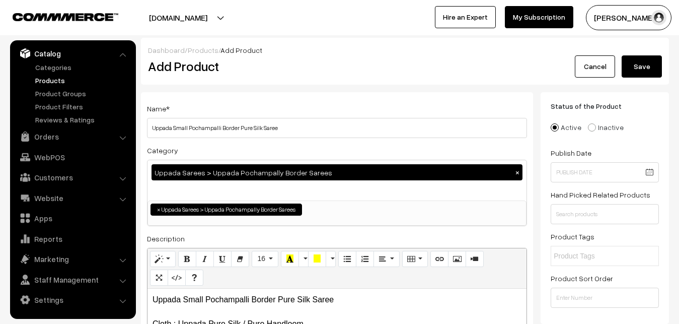
click at [640, 59] on button "Save" at bounding box center [642, 66] width 40 height 22
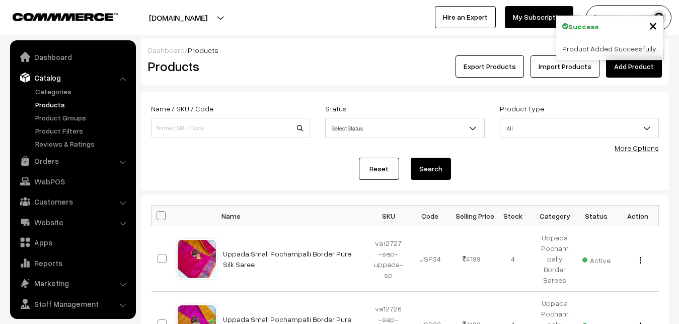
scroll to position [24, 0]
